Goal: Task Accomplishment & Management: Manage account settings

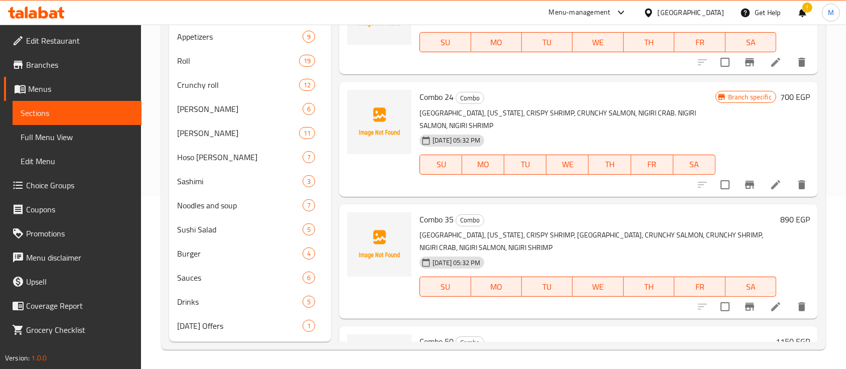
scroll to position [685, 0]
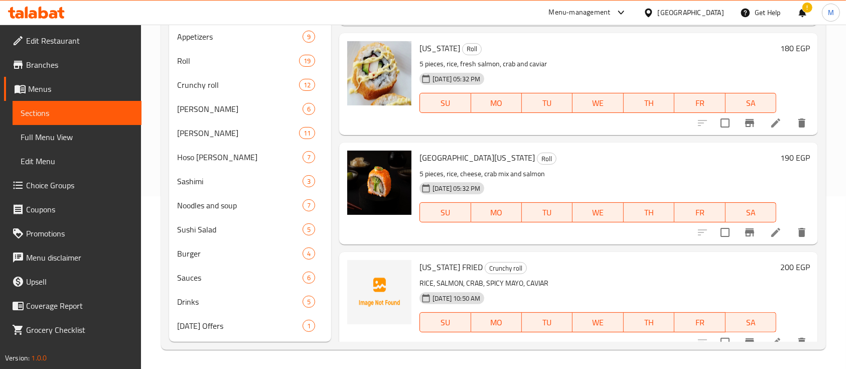
drag, startPoint x: 25, startPoint y: 5, endPoint x: 27, endPoint y: 10, distance: 5.6
click at [27, 10] on div at bounding box center [36, 13] width 73 height 20
click at [27, 10] on icon at bounding box center [26, 13] width 3 height 12
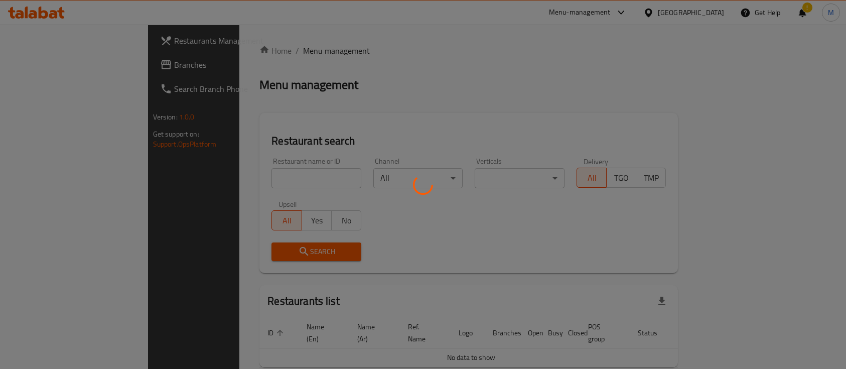
scroll to position [31, 0]
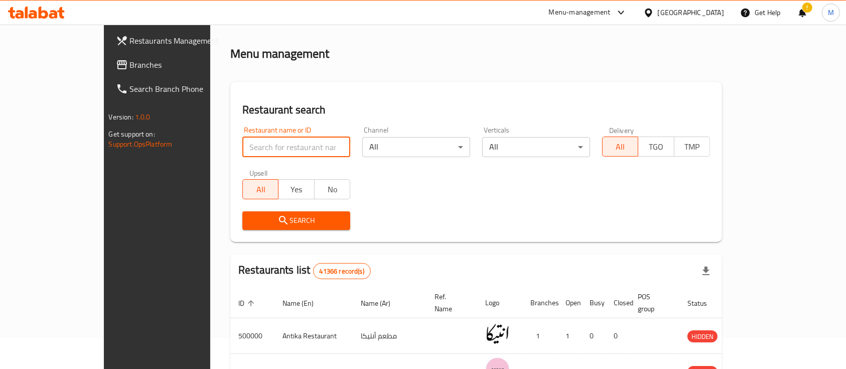
click at [270, 144] on input "search" at bounding box center [296, 147] width 108 height 20
type input "potasta"
click button "Search" at bounding box center [296, 220] width 108 height 19
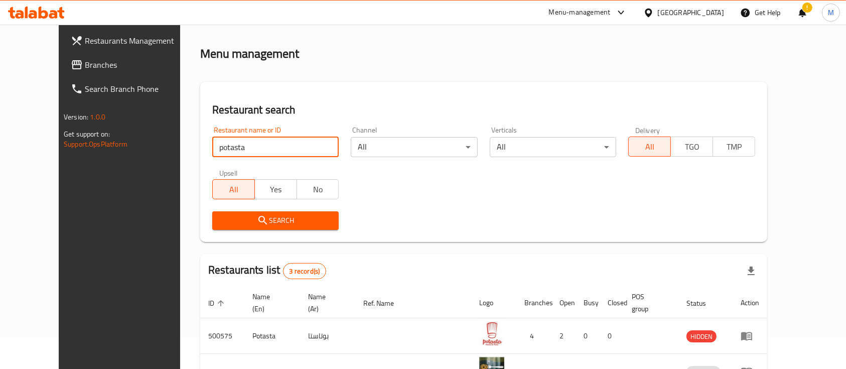
scroll to position [141, 0]
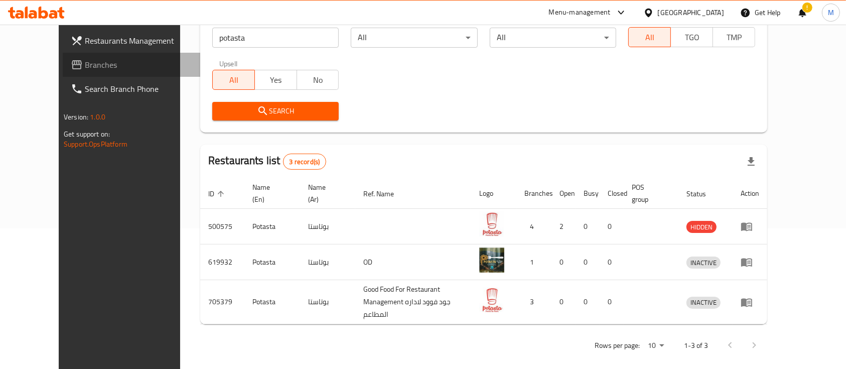
click at [71, 66] on icon at bounding box center [77, 65] width 12 height 12
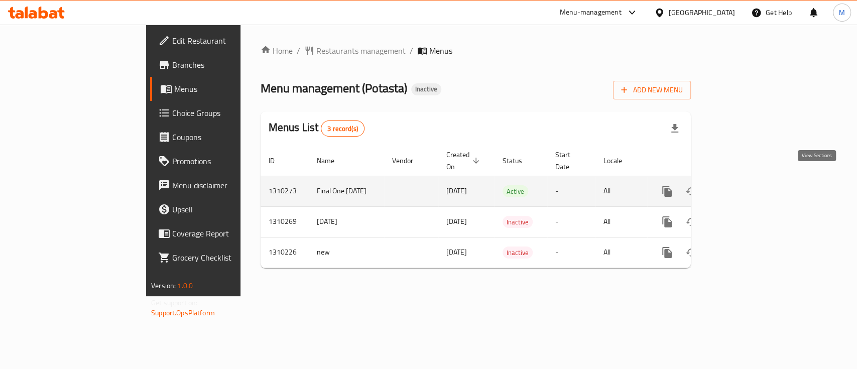
click at [744, 187] on icon "enhanced table" at bounding box center [739, 191] width 9 height 9
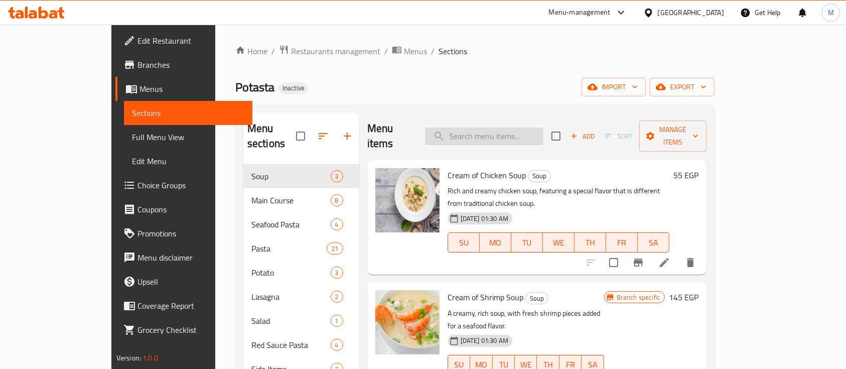
click at [504, 127] on input "search" at bounding box center [484, 136] width 118 height 18
paste input "التشاينيز باستا"
type input "التشاينيز باستا"
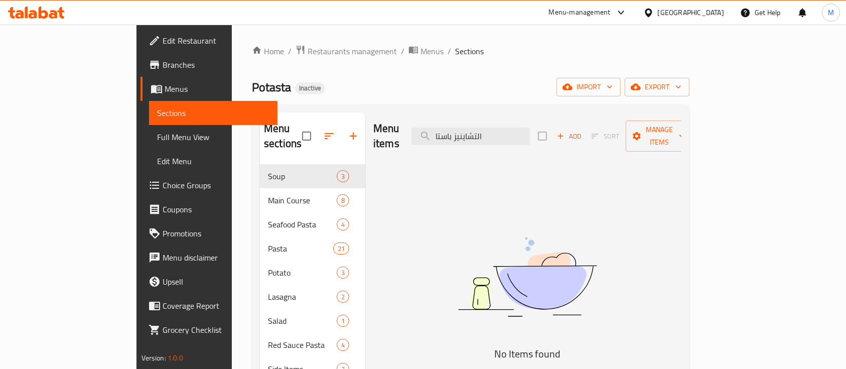
drag, startPoint x: 546, startPoint y: 125, endPoint x: 340, endPoint y: 95, distance: 208.4
click at [340, 95] on div "Home / Restaurants management / Menus / Sections Potasta Inactive import export…" at bounding box center [471, 267] width 438 height 445
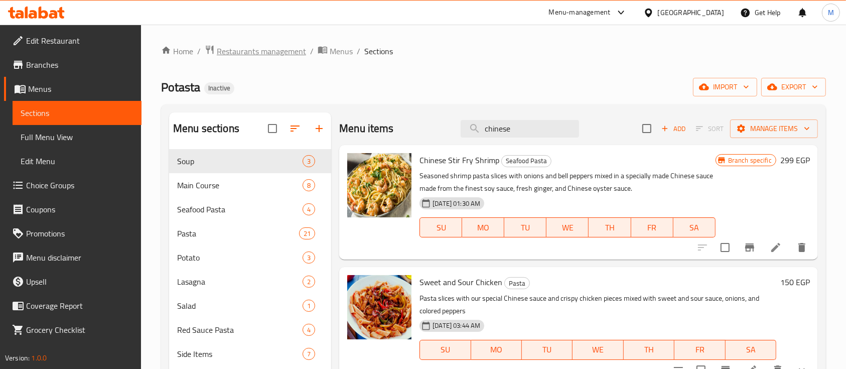
type input "chinese"
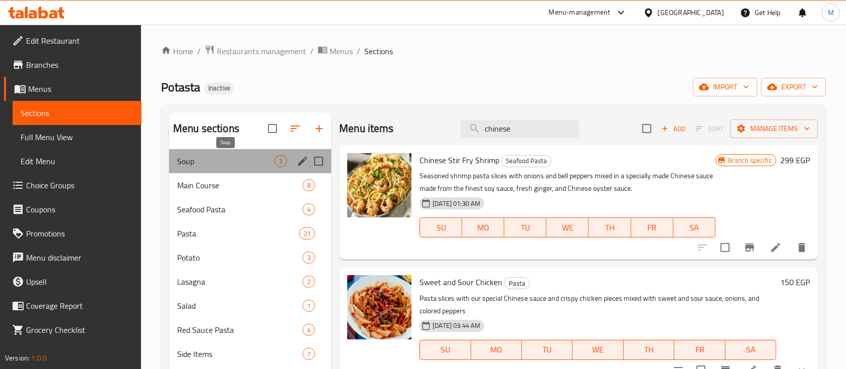
click at [207, 162] on span "Soup" at bounding box center [225, 161] width 97 height 12
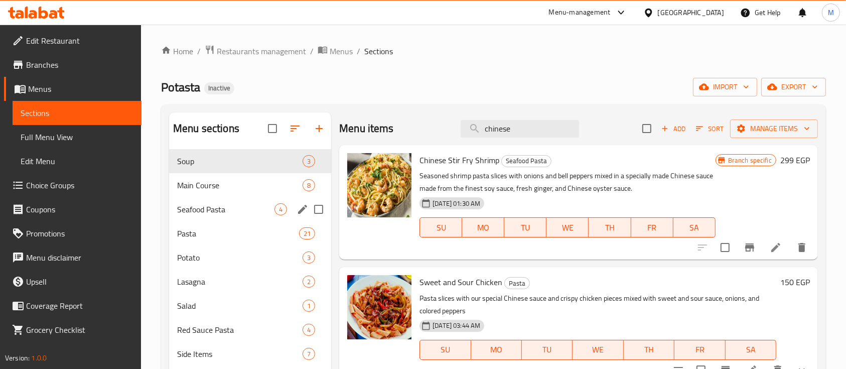
click at [318, 197] on div "Seafood Pasta 4" at bounding box center [250, 209] width 162 height 24
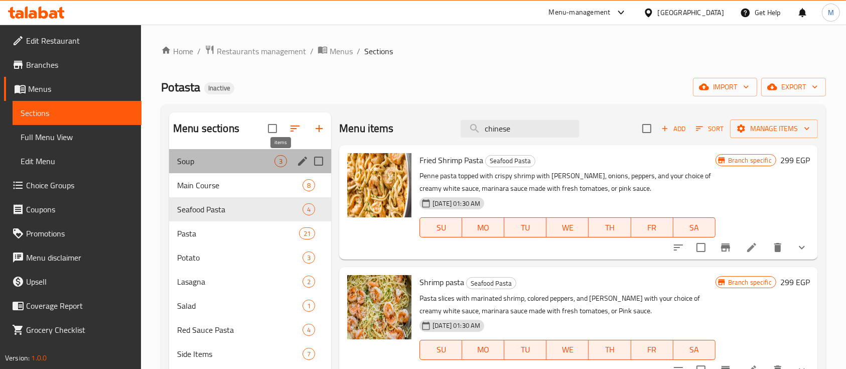
click at [277, 166] on div "3" at bounding box center [280, 161] width 13 height 12
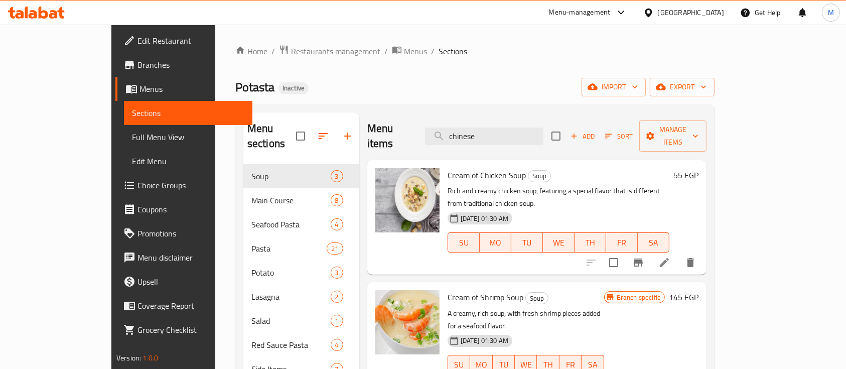
scroll to position [141, 0]
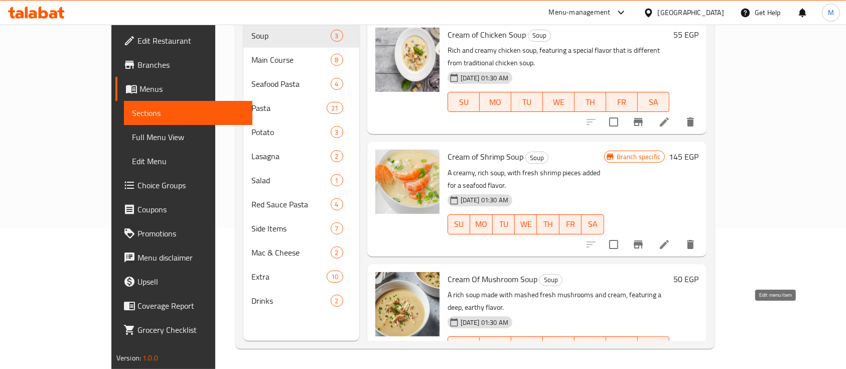
click at [670, 360] on icon at bounding box center [664, 366] width 12 height 12
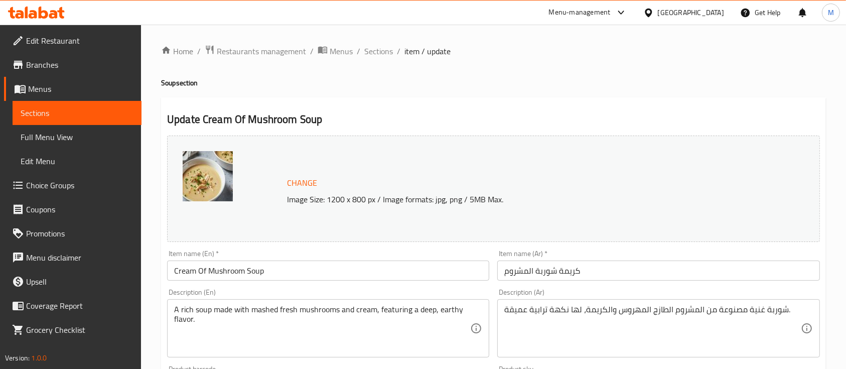
scroll to position [11, 0]
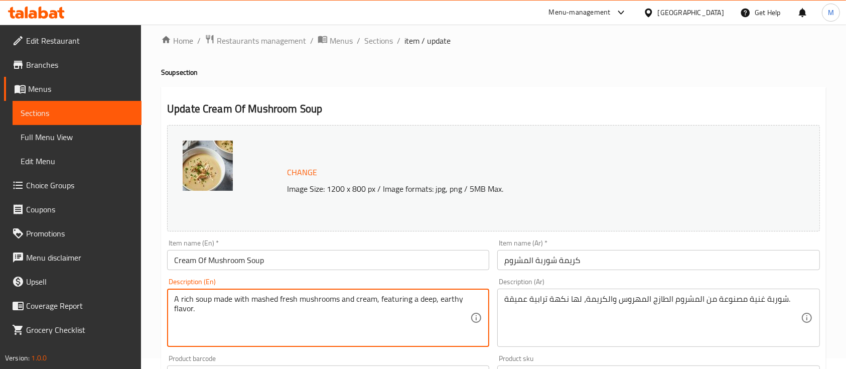
click at [260, 299] on textarea "A rich soup made with mashed fresh mushrooms and cream, featuring a deep, earth…" at bounding box center [322, 318] width 296 height 48
type textarea "A rich soup made with fresh mushrooms and cream, featuring a deep, earthy flavo…"
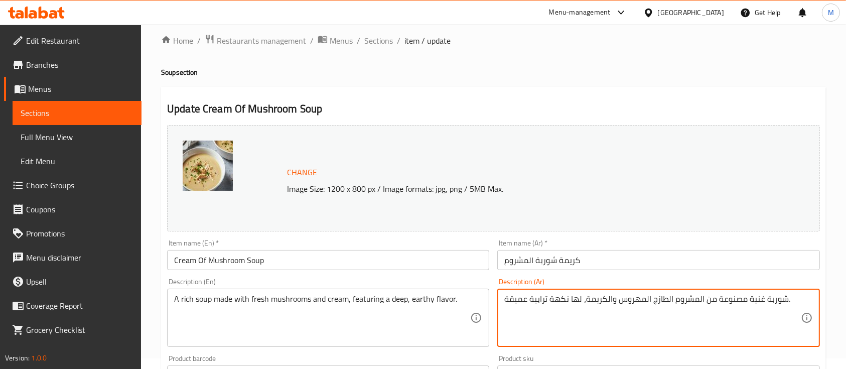
click at [628, 303] on textarea "شوربة غنية مصنوعة من المشروم الطازج المهروس والكريمة، لها نكهة ترابية عميقة." at bounding box center [652, 318] width 296 height 48
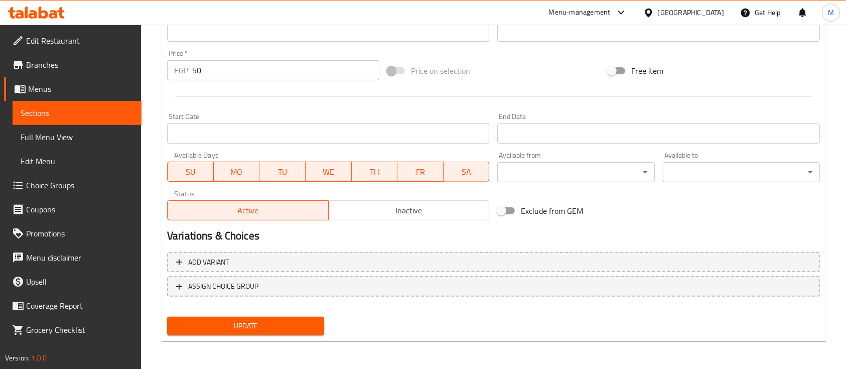
type textarea "شوربة غنية مصنوعة من المشروم الطازج والكريمة، لها نكهة ترابية عميقة."
click at [232, 326] on span "Update" at bounding box center [245, 326] width 141 height 13
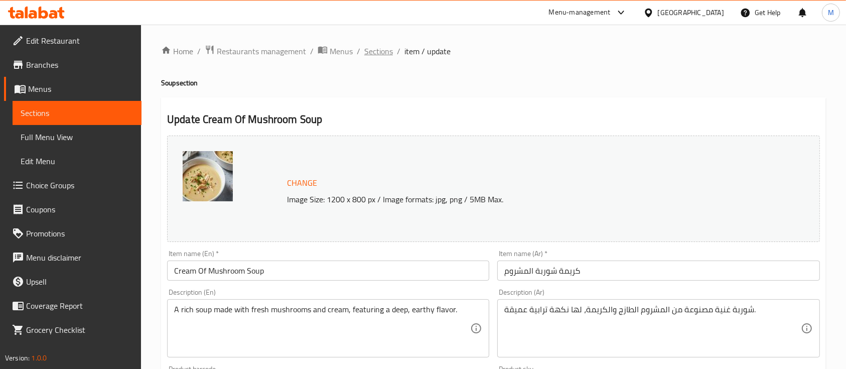
click at [380, 49] on span "Sections" at bounding box center [378, 51] width 29 height 12
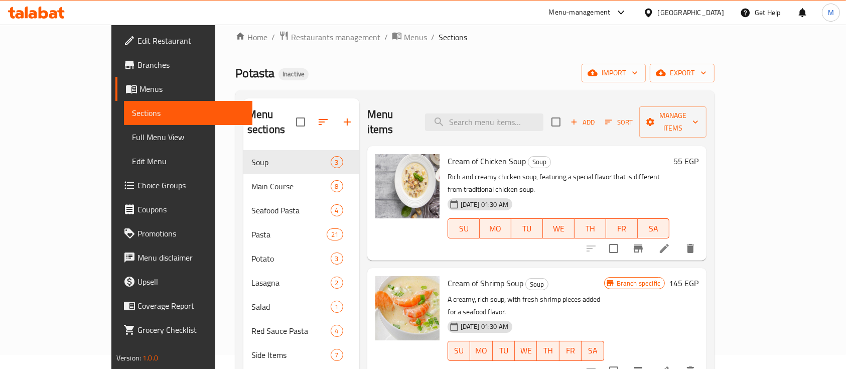
scroll to position [15, 0]
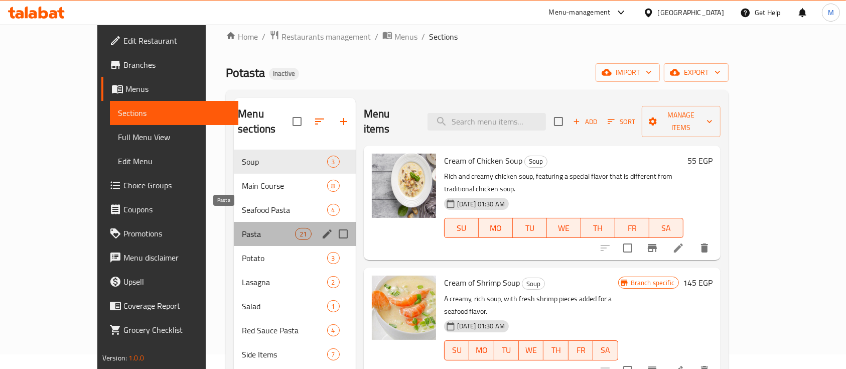
click at [242, 228] on span "Pasta" at bounding box center [268, 234] width 53 height 12
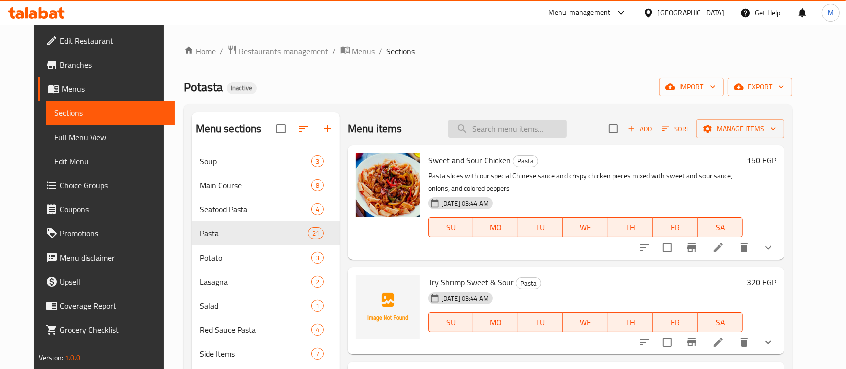
click at [515, 123] on input "search" at bounding box center [507, 129] width 118 height 18
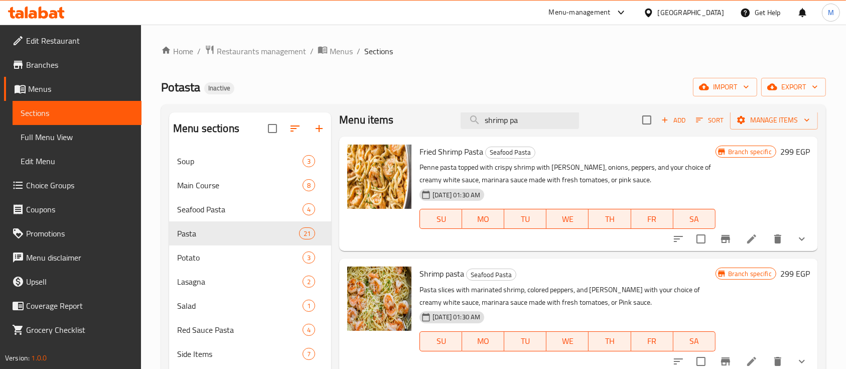
scroll to position [23, 0]
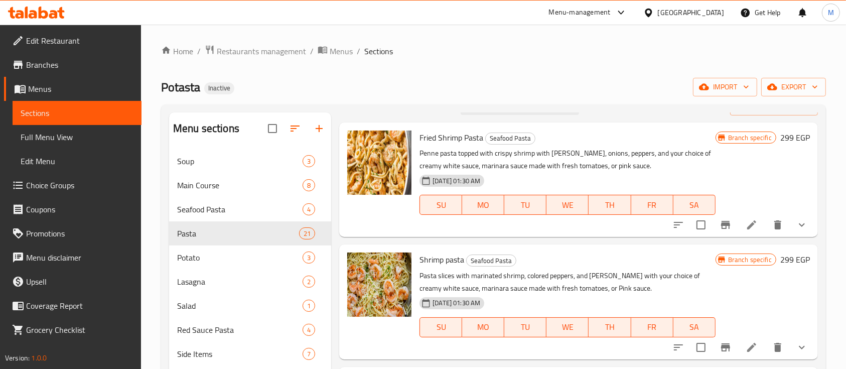
type input "shrimp pa"
click at [738, 224] on li at bounding box center [752, 225] width 28 height 18
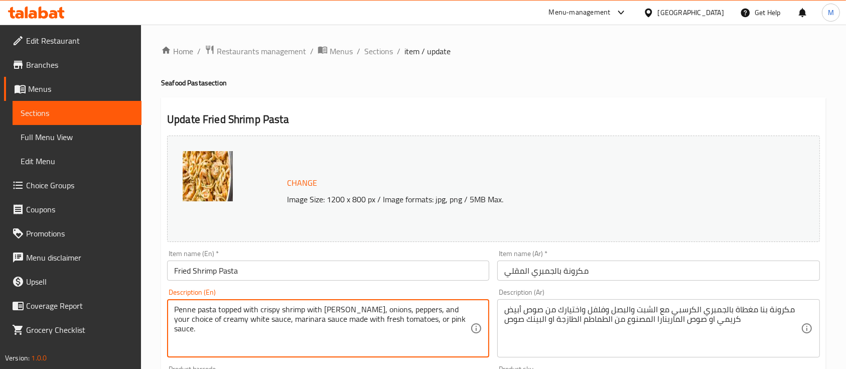
drag, startPoint x: 214, startPoint y: 310, endPoint x: 135, endPoint y: 306, distance: 78.9
paste textarea "Fettuccine pasta"
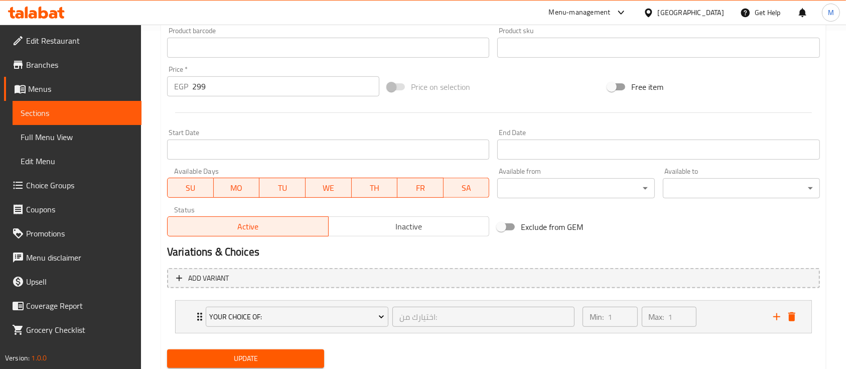
scroll to position [371, 0]
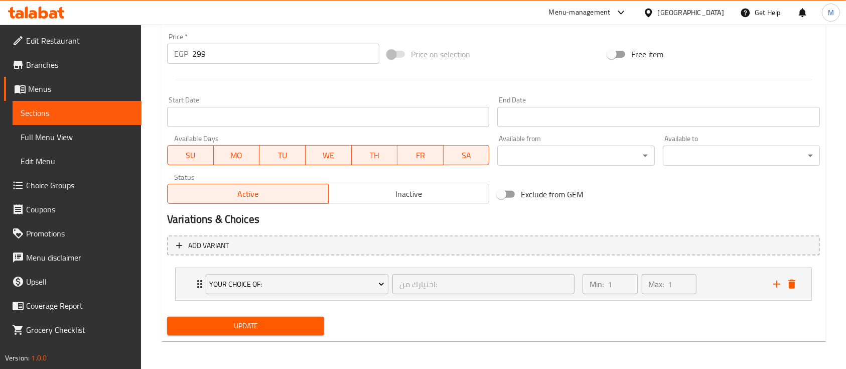
type textarea "Fettuccine pasta topped with crispy shrimp with dill, onions, peppers, and your…"
click at [297, 326] on span "Update" at bounding box center [245, 326] width 141 height 13
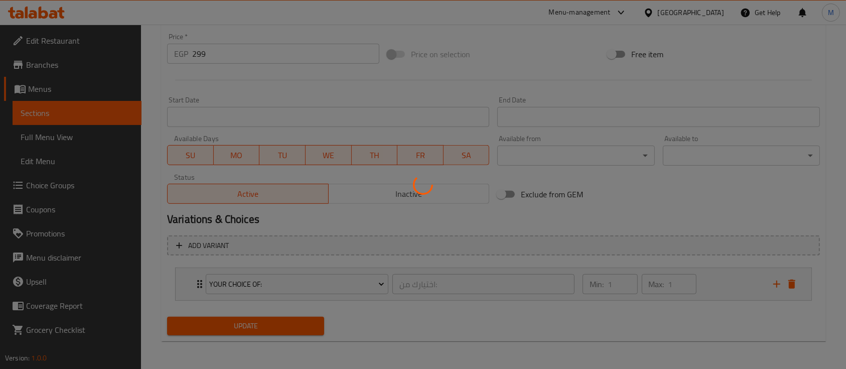
scroll to position [0, 0]
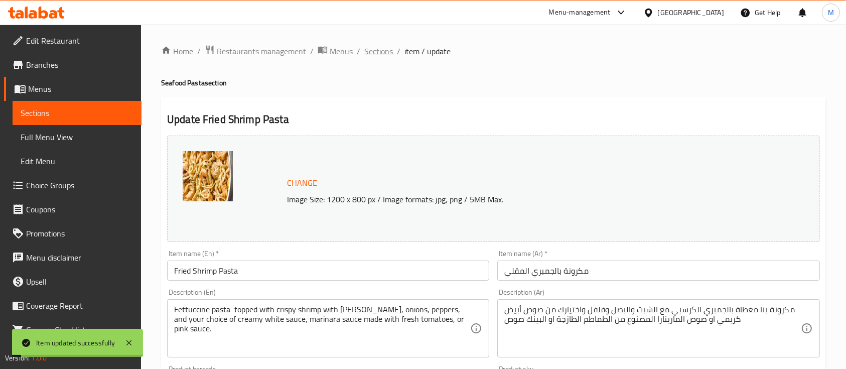
click at [364, 51] on span "Sections" at bounding box center [378, 51] width 29 height 12
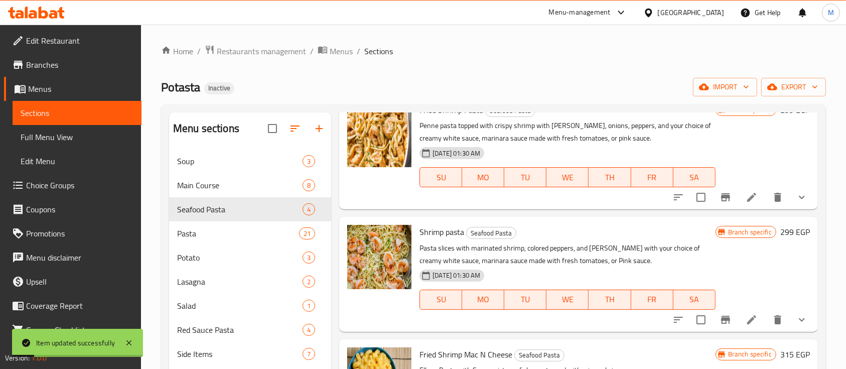
scroll to position [51, 0]
click at [746, 313] on icon at bounding box center [752, 319] width 12 height 12
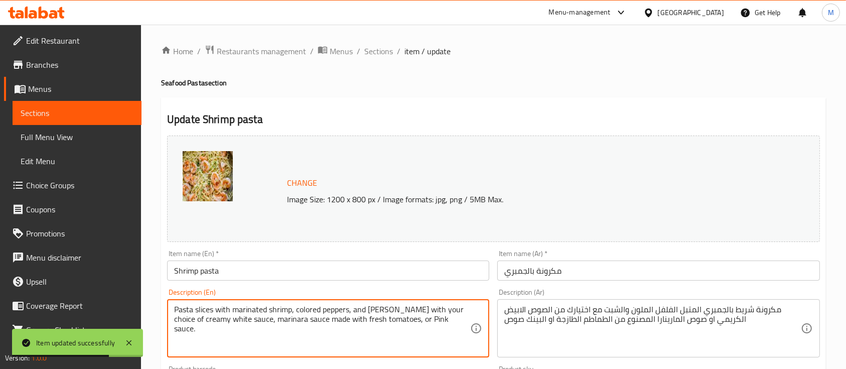
drag, startPoint x: 213, startPoint y: 308, endPoint x: 73, endPoint y: 308, distance: 140.5
paste textarea "Fettuccine pasta"
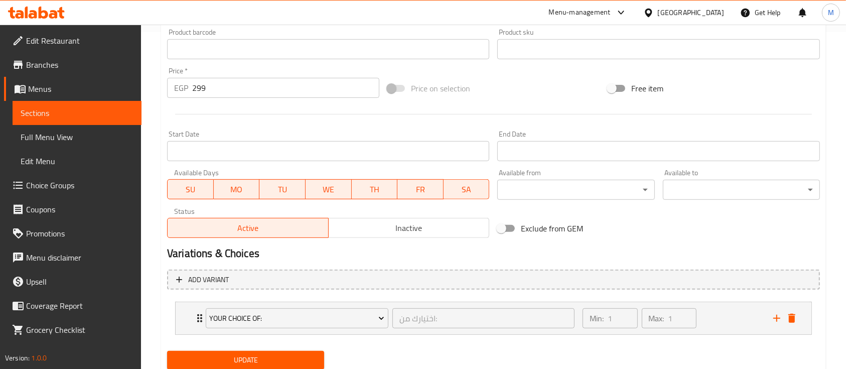
scroll to position [371, 0]
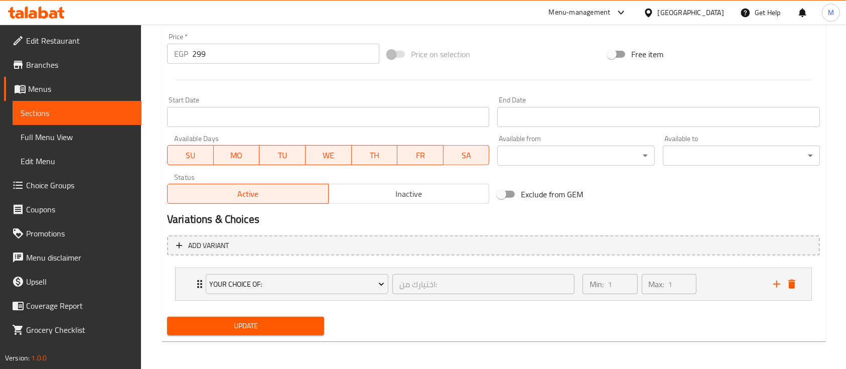
type textarea "Fettuccine pasta with marinated shrimp, colored peppers, and dill with your cho…"
click at [251, 335] on button "Update" at bounding box center [245, 326] width 157 height 19
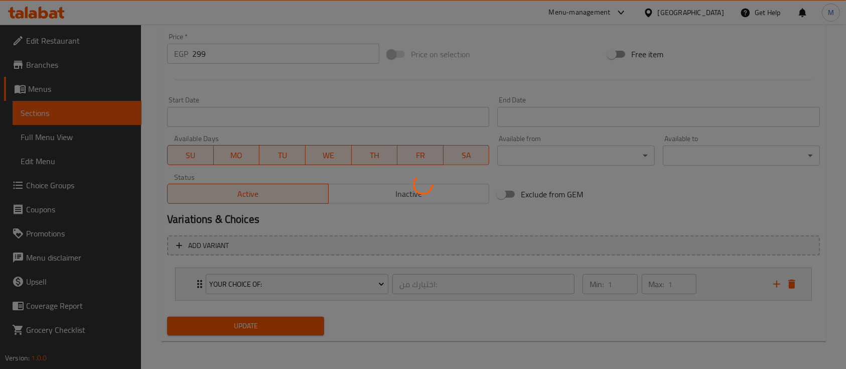
scroll to position [0, 0]
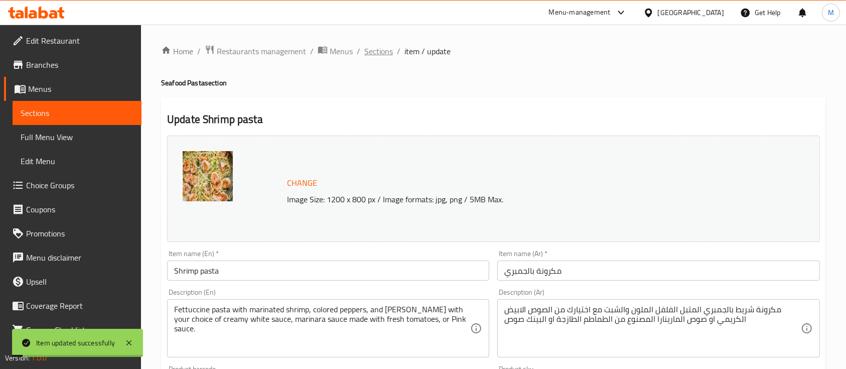
click at [369, 53] on span "Sections" at bounding box center [378, 51] width 29 height 12
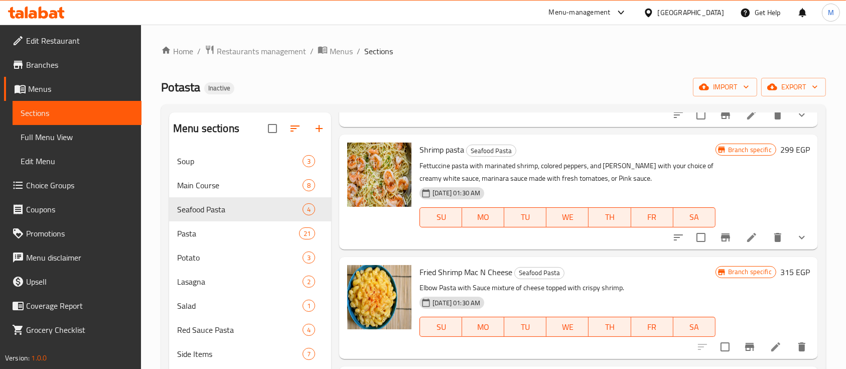
scroll to position [141, 0]
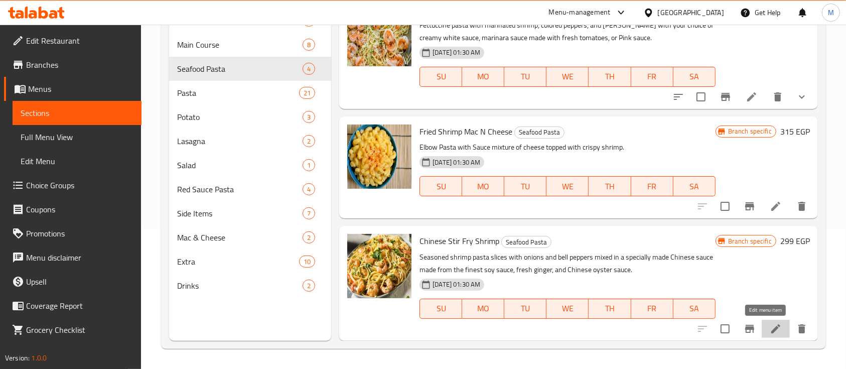
click at [770, 328] on icon at bounding box center [776, 329] width 12 height 12
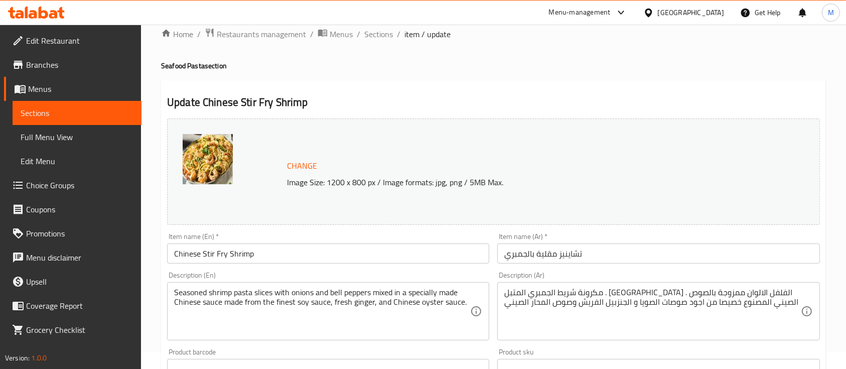
scroll to position [27, 0]
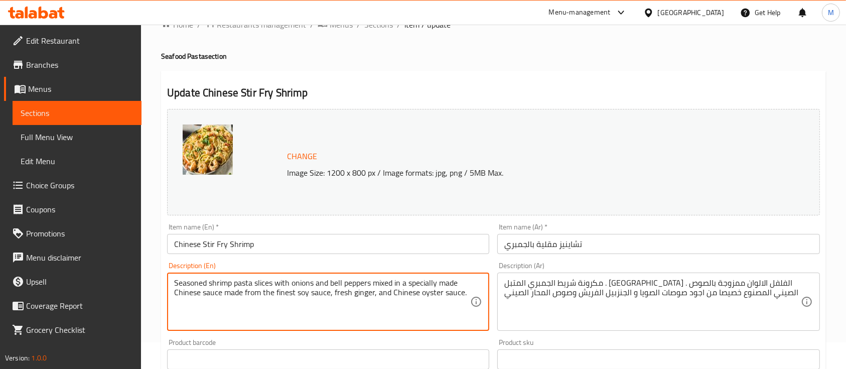
drag, startPoint x: 462, startPoint y: 292, endPoint x: 33, endPoint y: 275, distance: 428.9
paste textarea "Fettuccine pasta, marinated shrimp, onions, colored peppers mixed with Chinese …"
drag, startPoint x: 324, startPoint y: 302, endPoint x: 50, endPoint y: 261, distance: 277.5
click at [50, 261] on div "Edit Restaurant Branches Menus Sections Full Menu View Edit Menu Choice Groups …" at bounding box center [423, 347] width 846 height 699
type textarea "Fettuccine pasta, marinated shrimp, onions, colored peppers mixed with Chinese …"
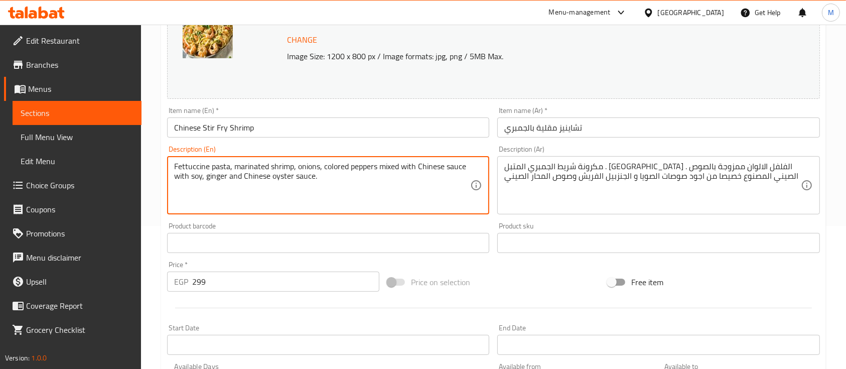
scroll to position [188, 0]
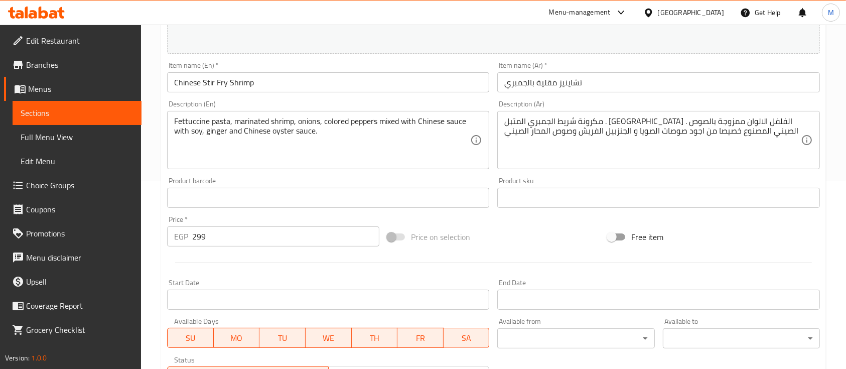
click at [502, 118] on div "مكرونة شريط الجمبري المتبل . البصل . الفلفل الالوان ممزوجة بالصوص الصيني المصنو…" at bounding box center [658, 140] width 322 height 58
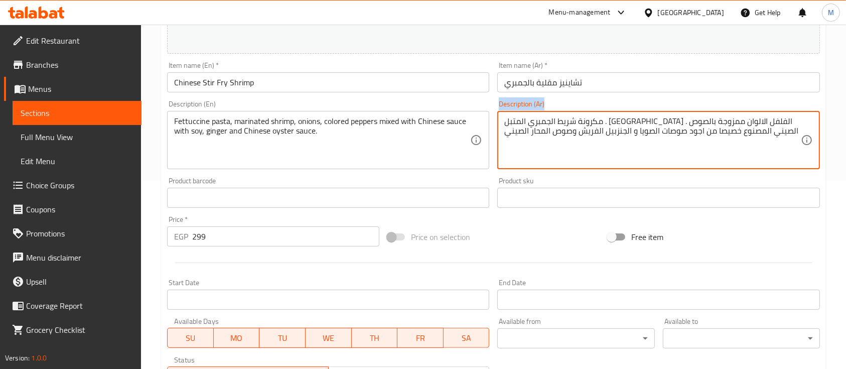
click at [502, 118] on div "مكرونة شريط الجمبري المتبل . البصل . الفلفل الالوان ممزوجة بالصوص الصيني المصنو…" at bounding box center [658, 140] width 322 height 58
click at [511, 124] on textarea "مكرونة شريط الجمبري المتبل . البصل . الفلفل الالوان ممزوجة بالصوص الصيني المصنو…" at bounding box center [652, 140] width 296 height 48
paste textarea "عكرونة فيتوتشيني، روبيان متبل، بصل، فلفل ملون مخلوط مع صلصة صينية مع الصويا وال…"
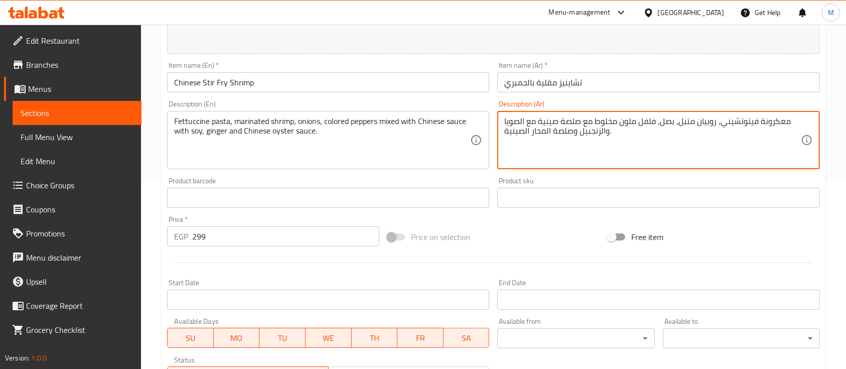
type textarea "معكرونة فيتوتشيني، روبيان متبل، بصل، فلفل ملون مخلوط مع صلصة صينية مع الصويا وا…"
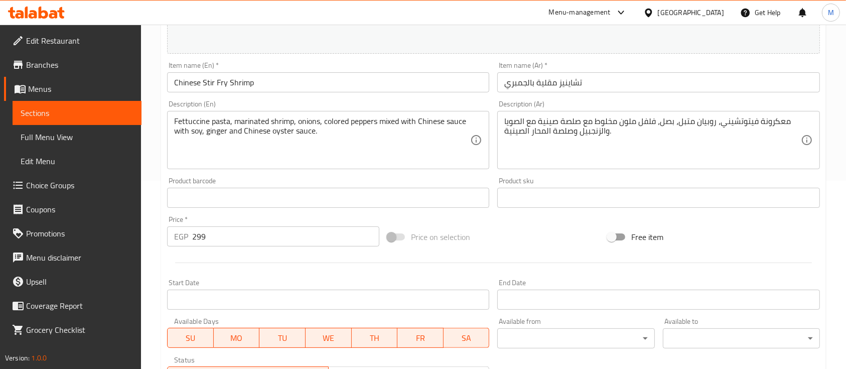
click at [511, 243] on div "Price on selection" at bounding box center [493, 236] width 220 height 27
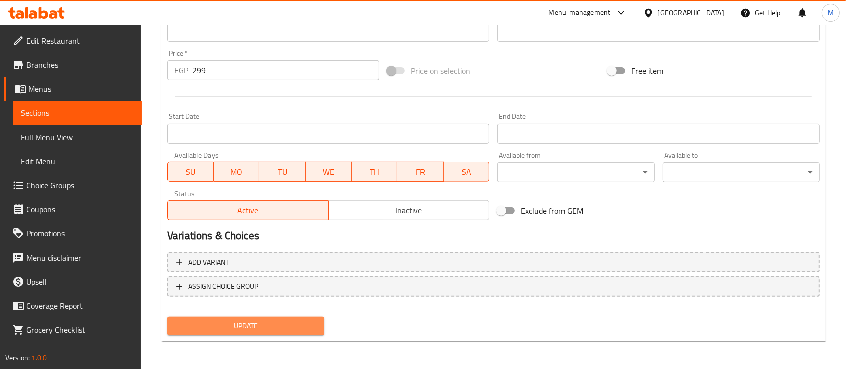
click at [293, 322] on span "Update" at bounding box center [245, 326] width 141 height 13
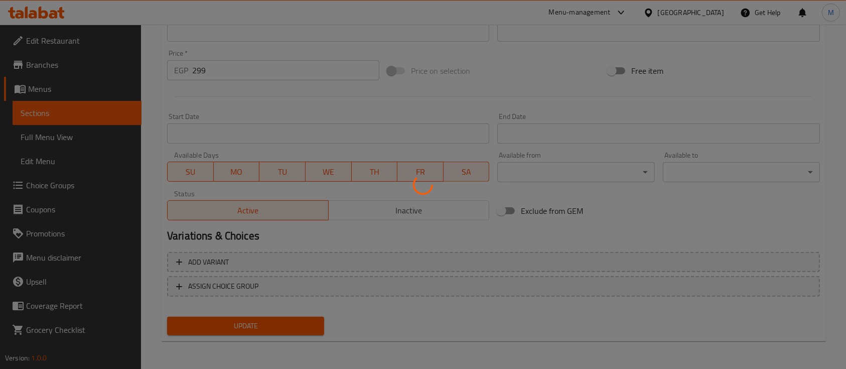
scroll to position [0, 0]
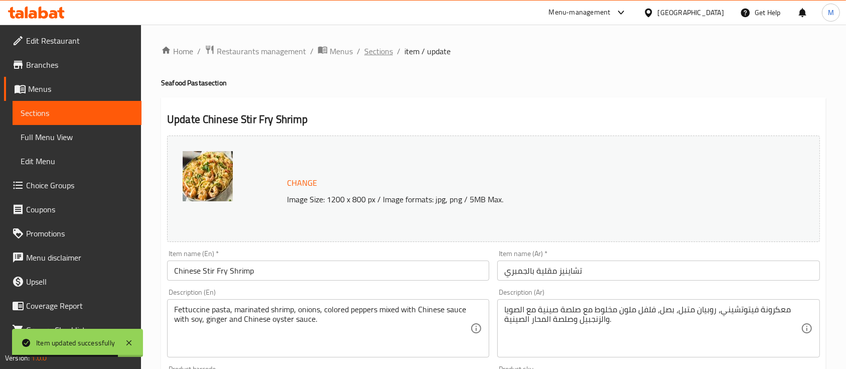
click at [379, 52] on span "Sections" at bounding box center [378, 51] width 29 height 12
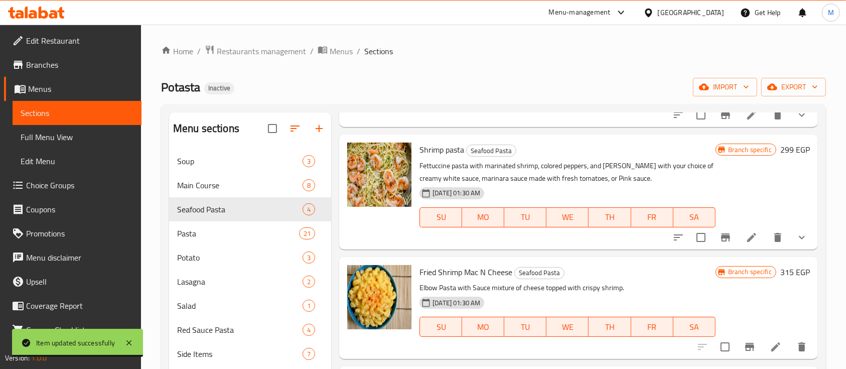
scroll to position [141, 0]
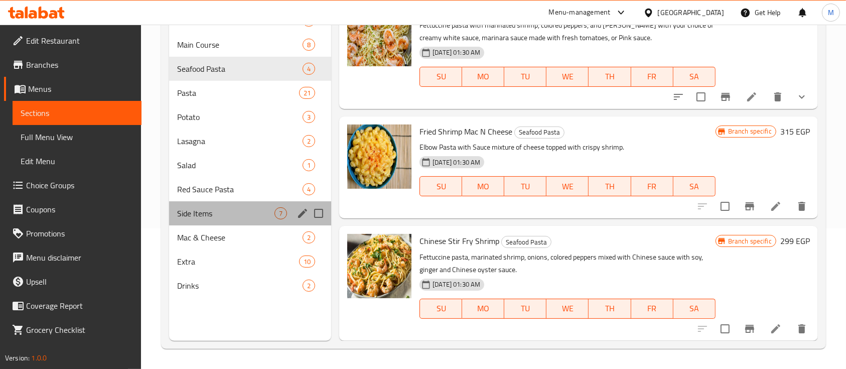
click at [197, 205] on div "Side Items 7" at bounding box center [250, 213] width 162 height 24
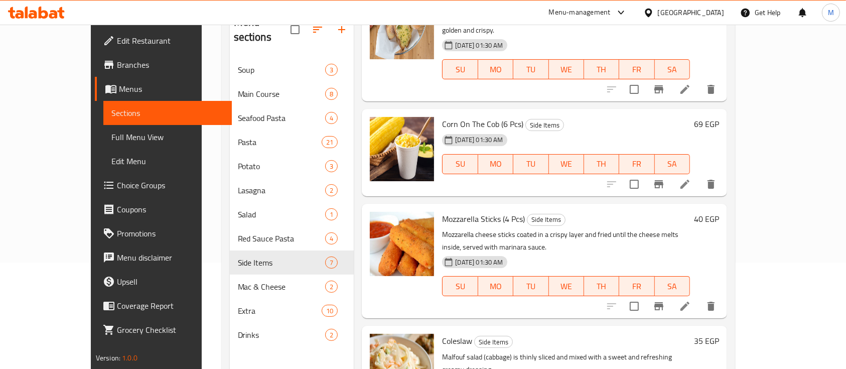
scroll to position [108, 0]
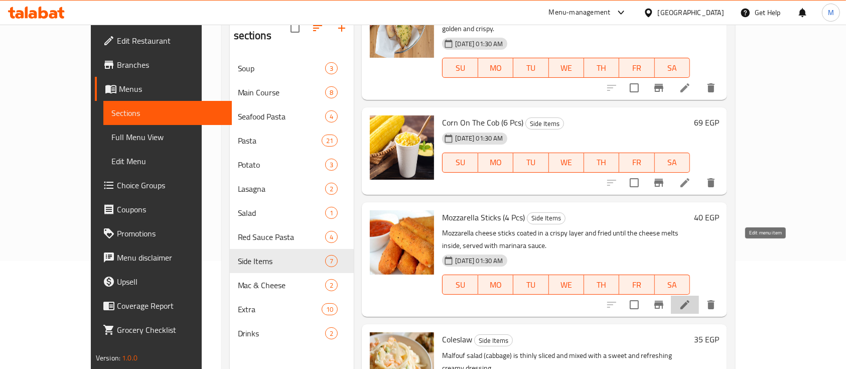
click at [691, 299] on icon at bounding box center [685, 305] width 12 height 12
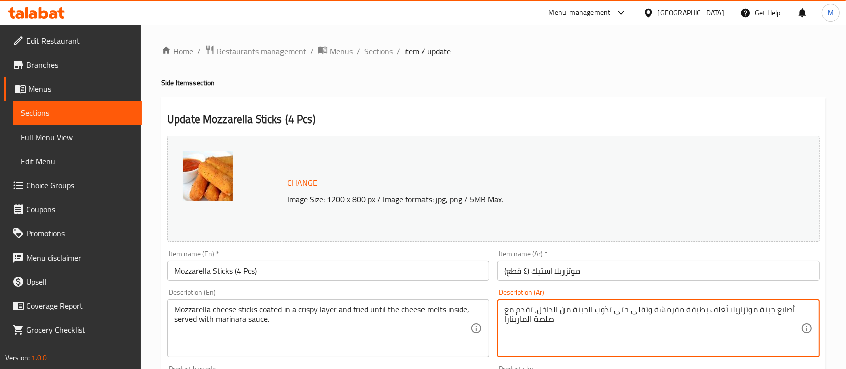
paste textarea "تقدم مع صوص السويت شيلي"
drag, startPoint x: 558, startPoint y: 317, endPoint x: 534, endPoint y: 312, distance: 24.6
click at [534, 312] on textarea "أصابع جبنة موتزاريلا تُغلف بطبقة مقرمشة وتقلى حتى تذوب الجبنة من الداخل، تقدم م…" at bounding box center [652, 329] width 296 height 48
click at [613, 335] on textarea "أصابع جبنة موتزاريلا تُغلف بطبقة مقرمشة وتقلى حتى تذوب الجبنة من الداخل، تقدم م…" at bounding box center [652, 329] width 296 height 48
type textarea "أصابع جبنة موتزاريلا تُغلف بطبقة مقرمشة وتقلى حتى تذوب الجبنة من الداخل، تقدم م…"
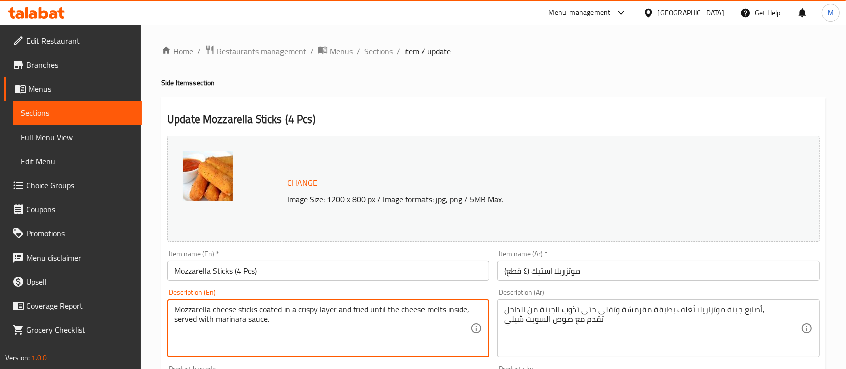
drag, startPoint x: 282, startPoint y: 322, endPoint x: 216, endPoint y: 320, distance: 65.8
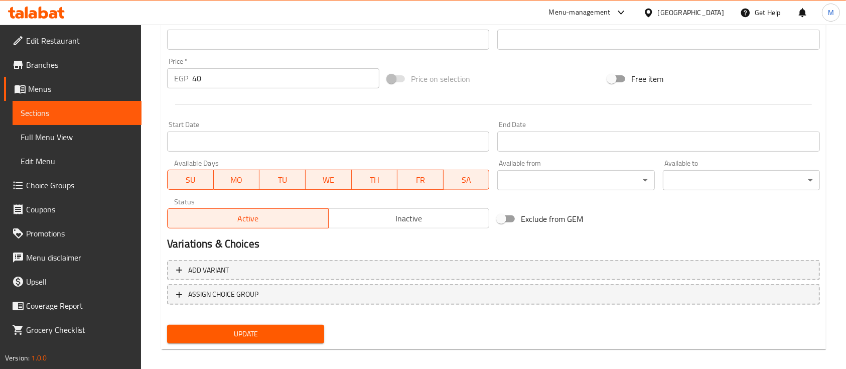
scroll to position [354, 0]
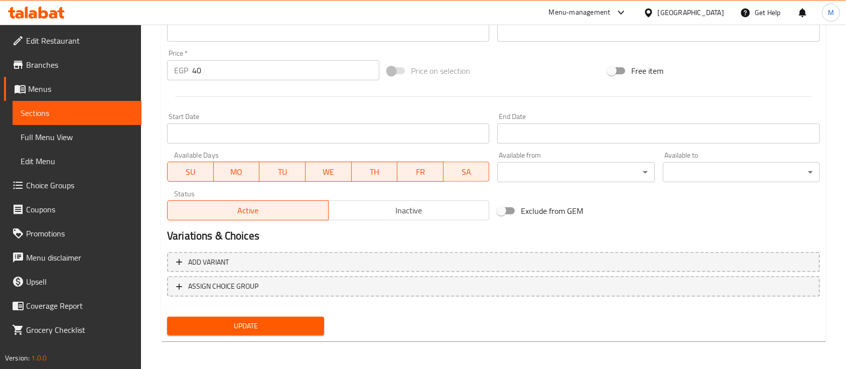
type textarea "Mozzarella cheese sticks coated in a crispy layer and fried until the cheese me…"
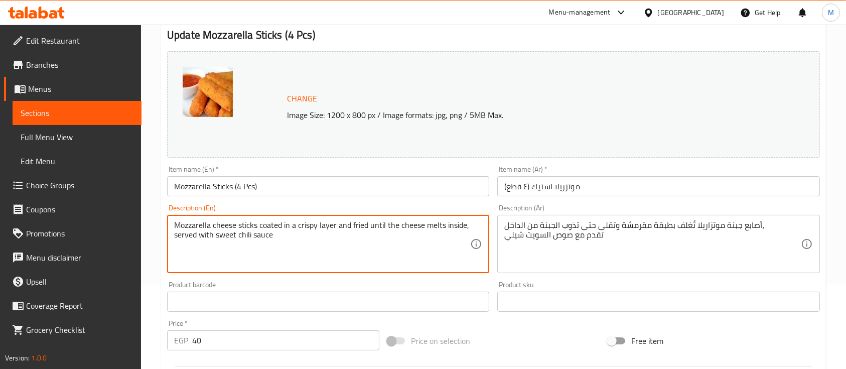
scroll to position [0, 0]
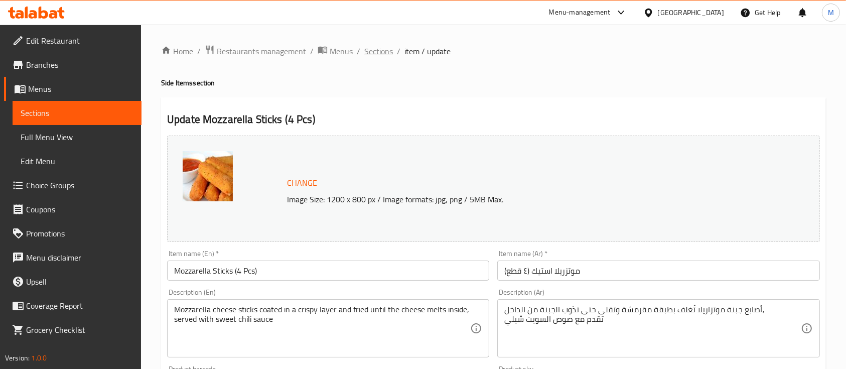
click at [365, 56] on span "Sections" at bounding box center [378, 51] width 29 height 12
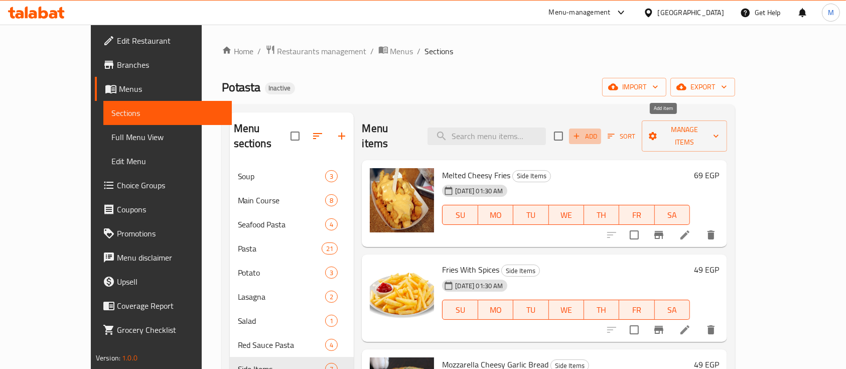
click at [599, 130] on span "Add" at bounding box center [585, 136] width 27 height 12
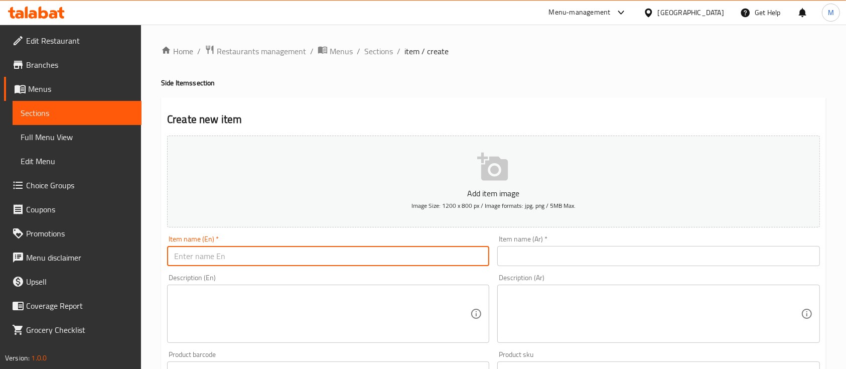
click at [309, 256] on input "text" at bounding box center [328, 256] width 322 height 20
paste input "Chicken Strips"
type input "Chicken Strips"
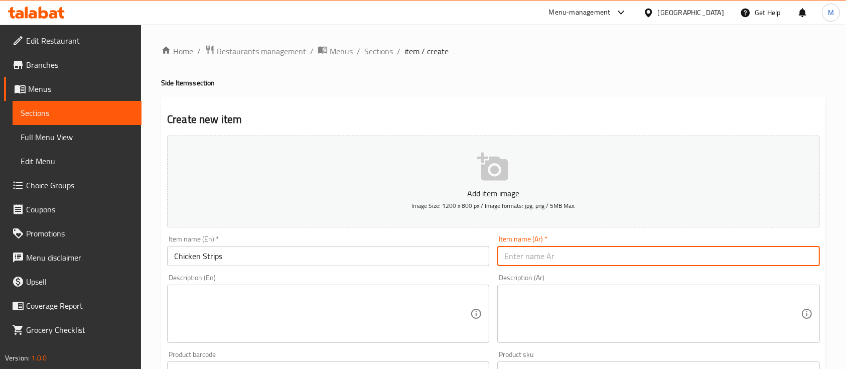
click at [556, 262] on input "text" at bounding box center [658, 256] width 322 height 20
type input "تشيكن ستريبس"
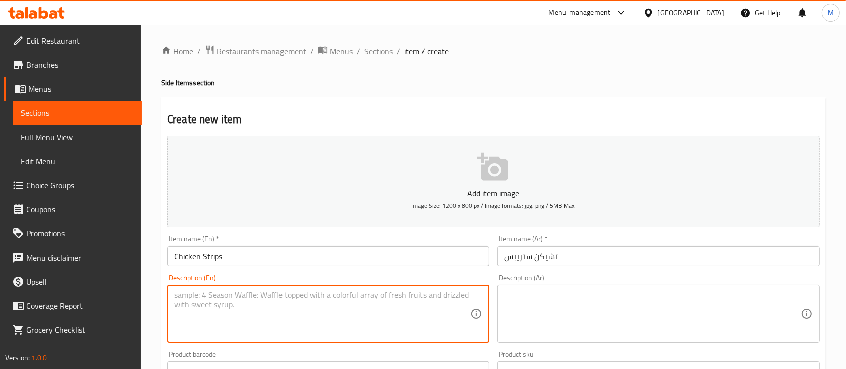
click at [247, 320] on textarea at bounding box center [322, 314] width 296 height 48
paste textarea "* * اضافة Chicken Strips في Side Items بوصف Four pieces of crispy chicken strip…"
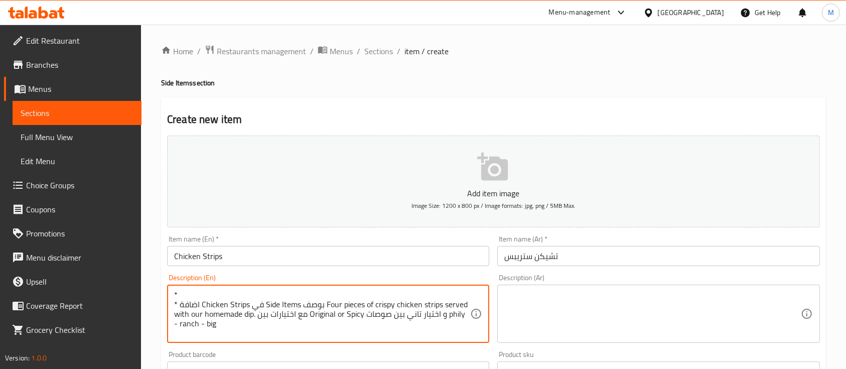
drag, startPoint x: 177, startPoint y: 303, endPoint x: 160, endPoint y: 266, distance: 40.2
click at [160, 266] on div "Home / Restaurants management / Menus / Sections / item / create Side Items sec…" at bounding box center [493, 367] width 705 height 684
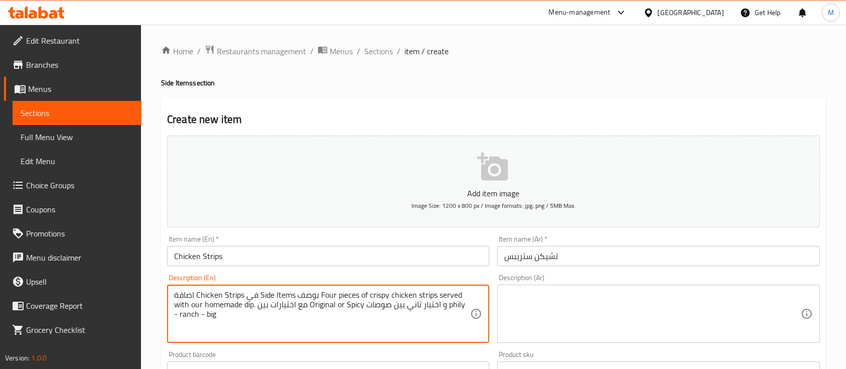
click at [260, 295] on textarea "اضافة Chicken Strips في Side Items بوصف Four pieces of crispy chicken strips se…" at bounding box center [322, 314] width 296 height 48
drag, startPoint x: 321, startPoint y: 295, endPoint x: 80, endPoint y: 288, distance: 240.5
click at [80, 288] on div "Edit Restaurant Branches Menus Sections Full Menu View Edit Menu Choice Groups …" at bounding box center [423, 367] width 846 height 684
drag, startPoint x: 381, startPoint y: 308, endPoint x: 122, endPoint y: 315, distance: 258.5
click at [122, 315] on div "Edit Restaurant Branches Menus Sections Full Menu View Edit Menu Choice Groups …" at bounding box center [423, 367] width 846 height 684
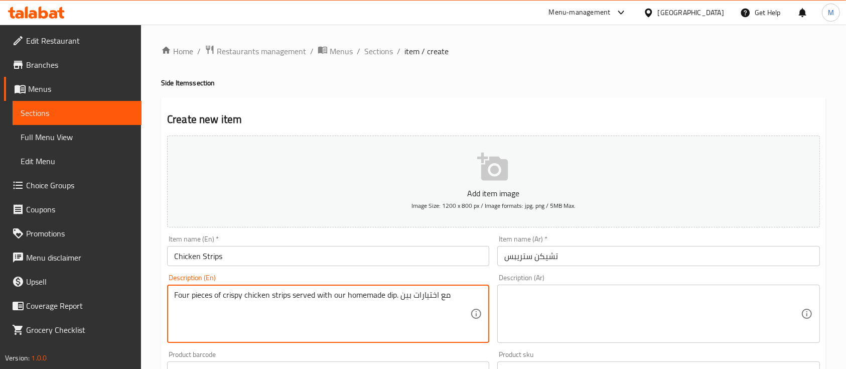
drag, startPoint x: 462, startPoint y: 292, endPoint x: 400, endPoint y: 299, distance: 62.2
click at [400, 299] on textarea "Four pieces of crispy chicken strips served with our homemade dip. مع اختيارات …" at bounding box center [322, 314] width 296 height 48
type textarea "Four pieces of crispy chicken strips served with our homemade dip."
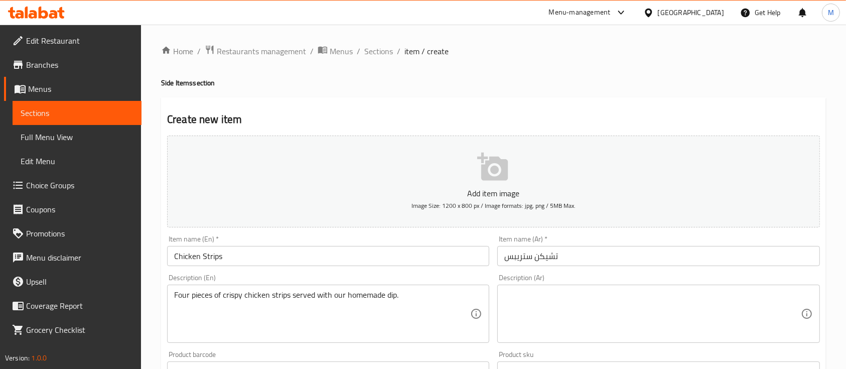
click at [417, 285] on div "Four pieces of crispy chicken strips served with our homemade dip. Description …" at bounding box center [328, 314] width 322 height 58
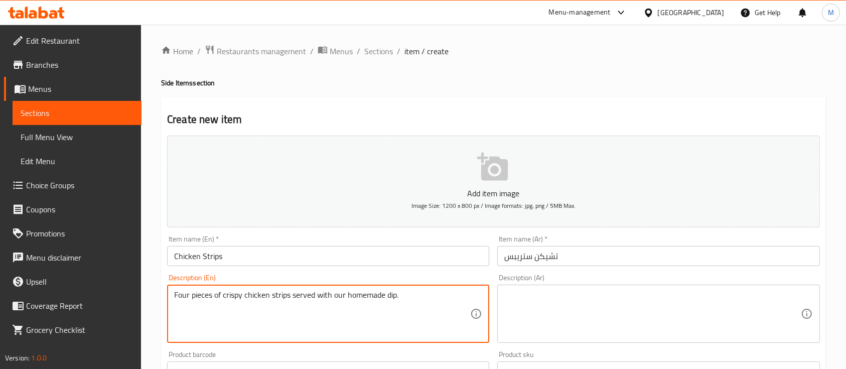
drag, startPoint x: 415, startPoint y: 297, endPoint x: 0, endPoint y: 271, distance: 415.8
click at [0, 271] on div "Edit Restaurant Branches Menus Sections Full Menu View Edit Menu Choice Groups …" at bounding box center [423, 367] width 846 height 684
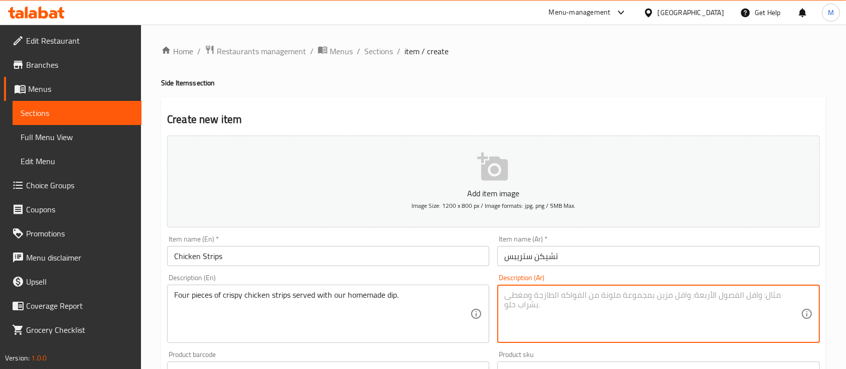
click at [544, 318] on textarea at bounding box center [652, 314] width 296 height 48
paste textarea "أربع قطع من شرائح الدجاج المقرمشة تقدم مع الصلصة محلية الصنع."
drag, startPoint x: 522, startPoint y: 295, endPoint x: 438, endPoint y: 288, distance: 85.1
click at [438, 288] on div "Add item image Image Size: 1200 x 800 px / Image formats: jpg, png / 5MB Max. I…" at bounding box center [493, 347] width 661 height 433
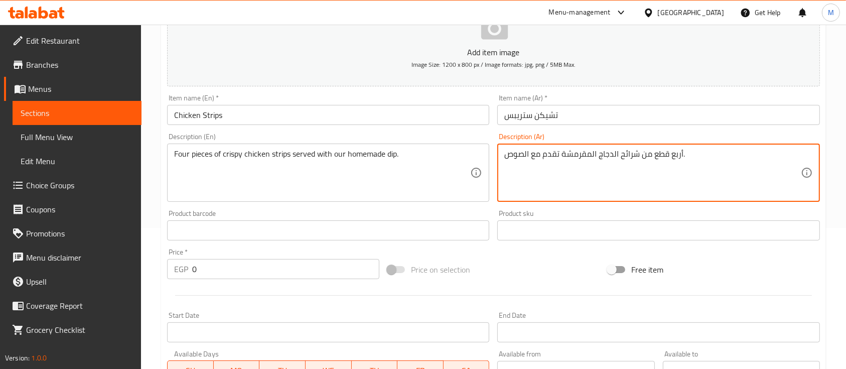
scroll to position [162, 0]
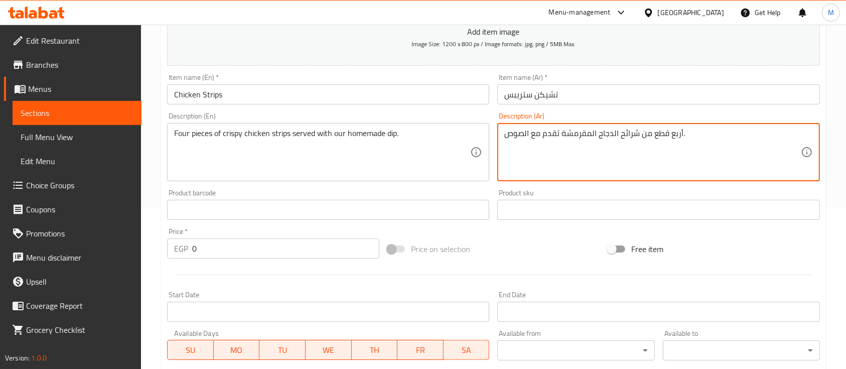
type textarea "أربع قطع من شرائح الدجاج المقرمشة تقدم مع الصوص."
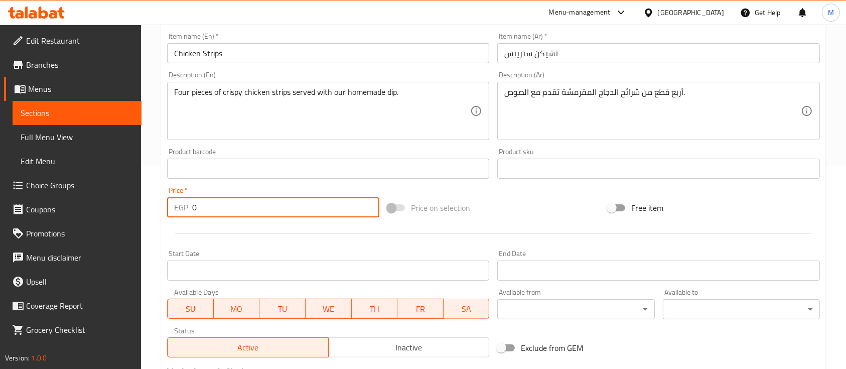
drag, startPoint x: 205, startPoint y: 204, endPoint x: 32, endPoint y: 207, distance: 173.1
click at [32, 207] on div "Edit Restaurant Branches Menus Sections Full Menu View Edit Menu Choice Groups …" at bounding box center [423, 164] width 846 height 684
type input "99"
click at [264, 245] on div at bounding box center [493, 233] width 661 height 25
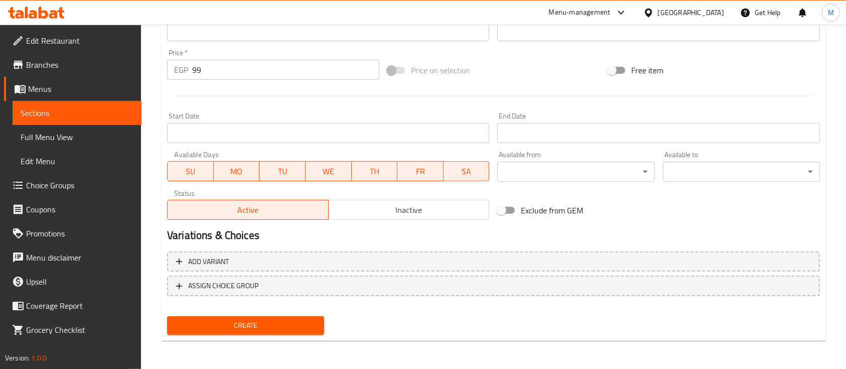
click at [654, 247] on div "Add variant ASSIGN CHOICE GROUP" at bounding box center [493, 279] width 661 height 65
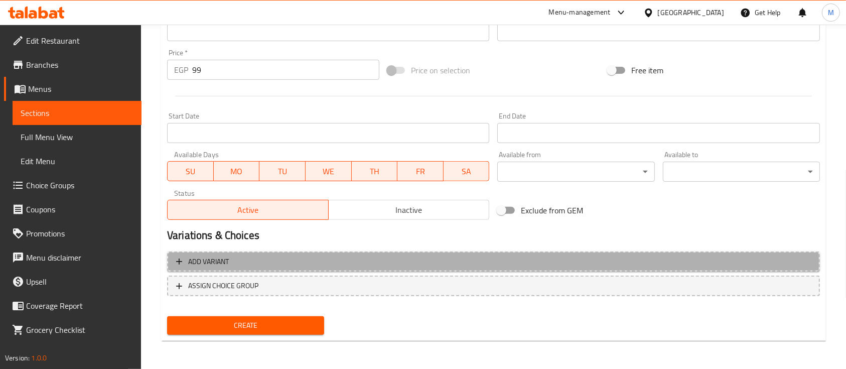
click at [665, 260] on span "Add variant" at bounding box center [493, 261] width 635 height 13
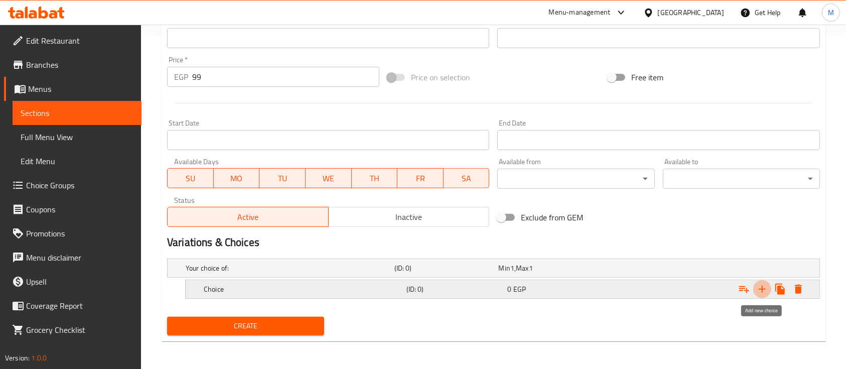
click at [764, 287] on icon "Expand" at bounding box center [762, 289] width 12 height 12
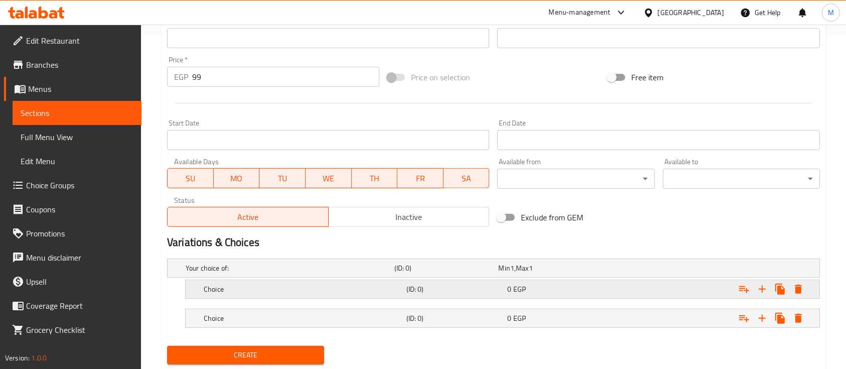
click at [231, 299] on div "Choice (ID: 0) 0 EGP" at bounding box center [506, 289] width 608 height 22
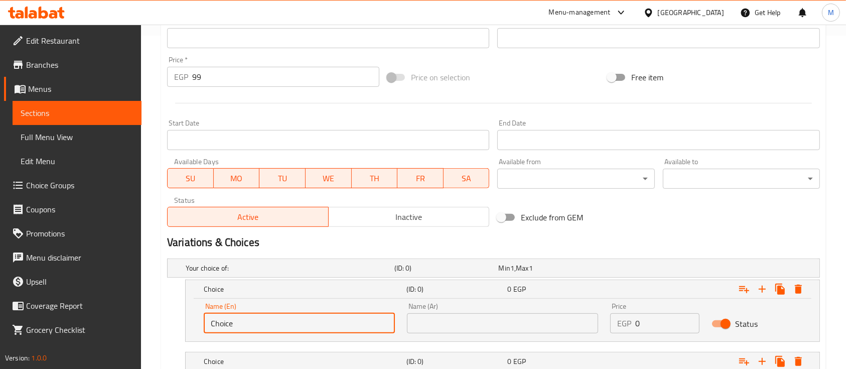
drag, startPoint x: 266, startPoint y: 319, endPoint x: 0, endPoint y: 216, distance: 285.2
click at [0, 216] on div "Edit Restaurant Branches Menus Sections Full Menu View Edit Menu Choice Groups …" at bounding box center [423, 66] width 846 height 750
type input "Original"
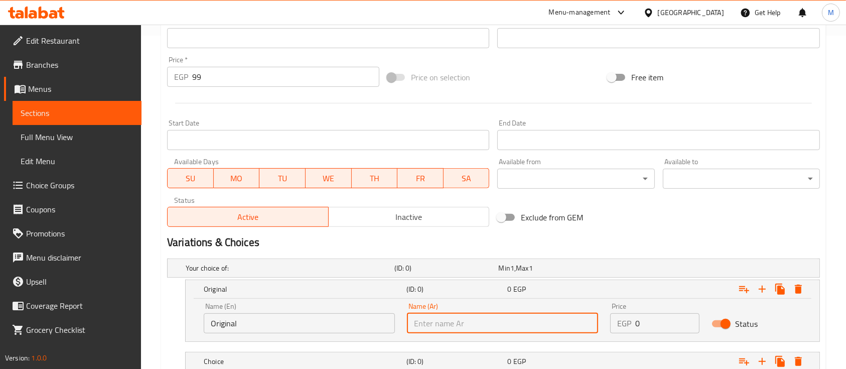
click at [476, 327] on input "text" at bounding box center [502, 323] width 191 height 20
type input "اوريجينال"
click at [462, 295] on div "(ID: 0)" at bounding box center [454, 289] width 101 height 14
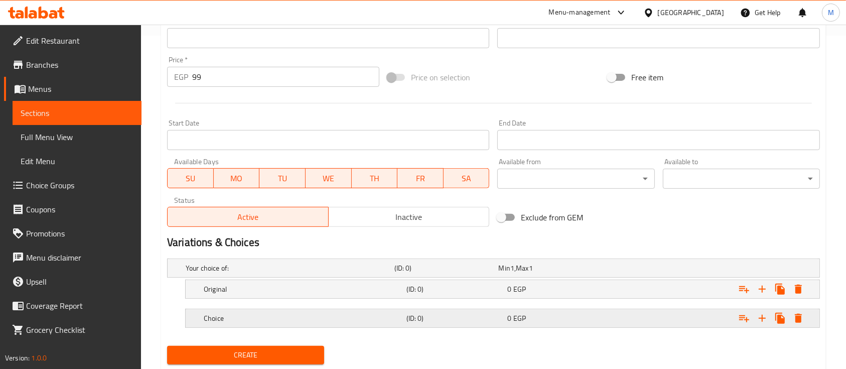
click at [404, 317] on div "(ID: 0)" at bounding box center [454, 318] width 101 height 14
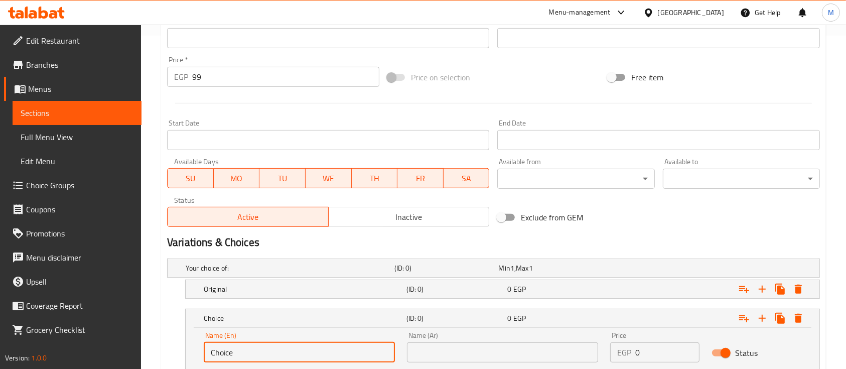
click at [267, 354] on input "Choice" at bounding box center [299, 352] width 191 height 20
click at [267, 354] on input "Spy" at bounding box center [299, 352] width 191 height 20
type input "Spicy"
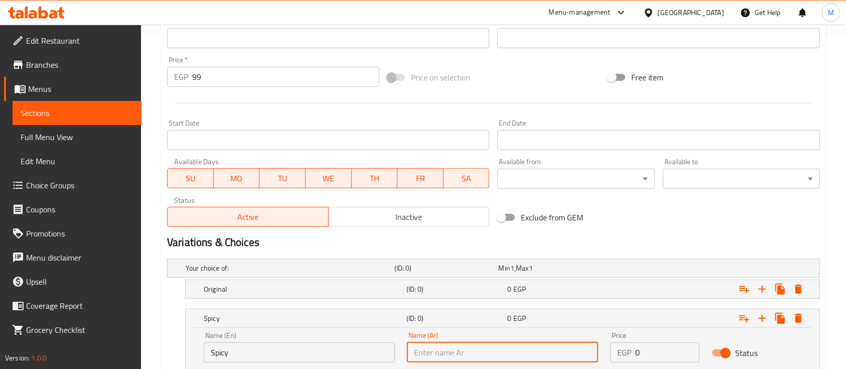
click at [453, 357] on input "text" at bounding box center [502, 352] width 191 height 20
type input "سبايسي"
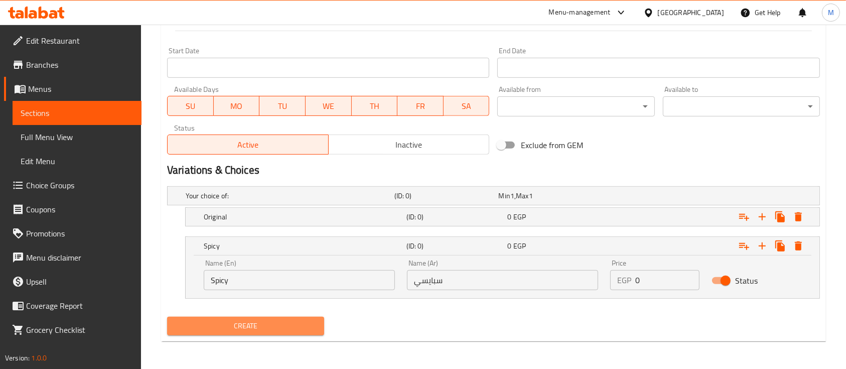
click at [202, 320] on span "Create" at bounding box center [245, 326] width 141 height 13
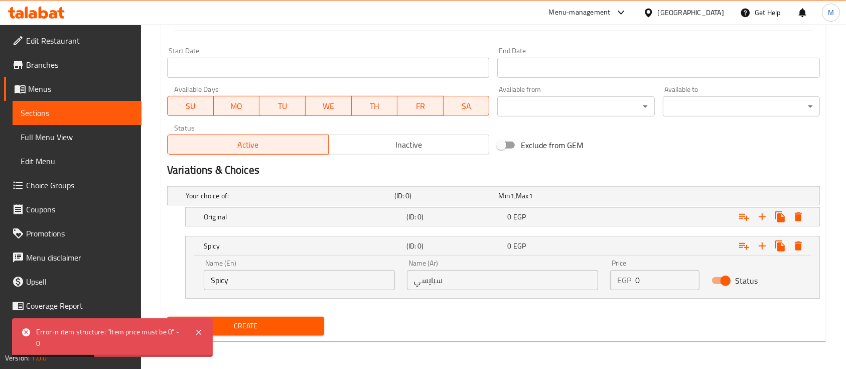
scroll to position [209, 0]
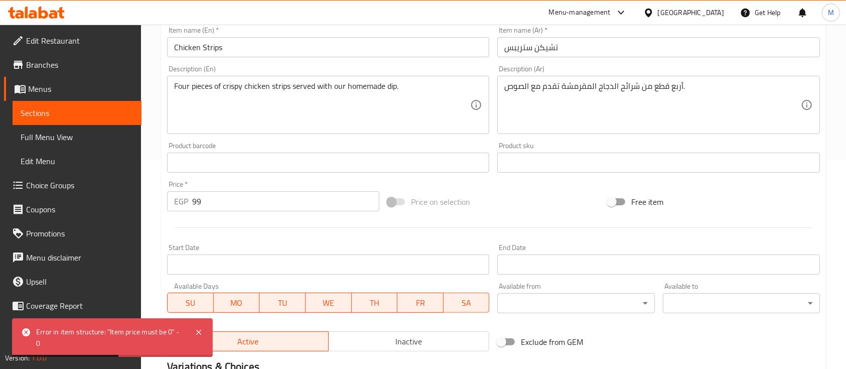
click at [219, 195] on input "99" at bounding box center [285, 201] width 187 height 20
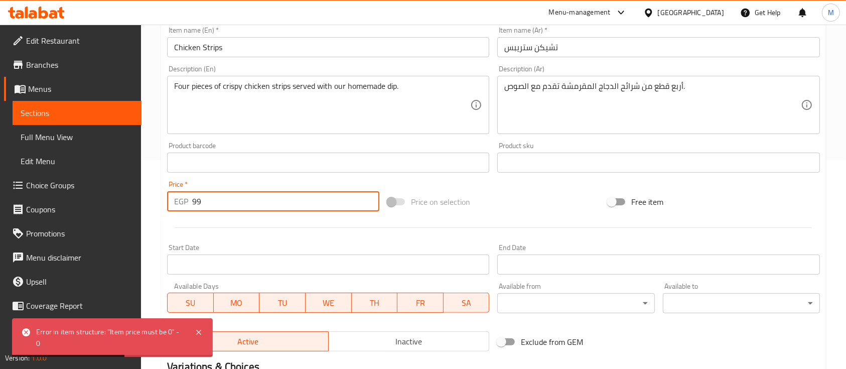
click at [219, 195] on input "99" at bounding box center [285, 201] width 187 height 20
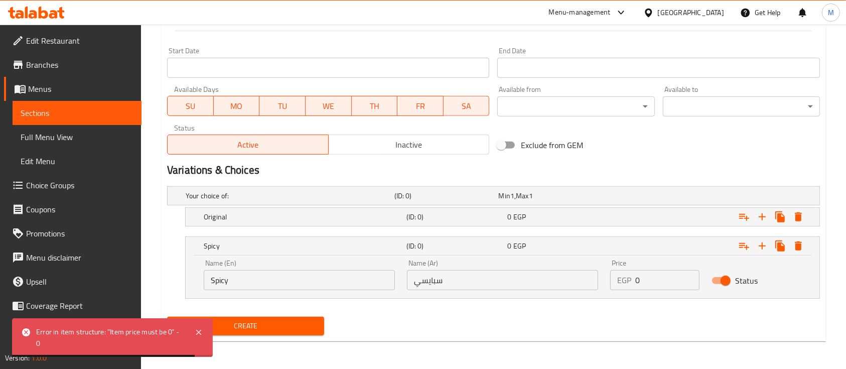
type input "0"
drag, startPoint x: 644, startPoint y: 276, endPoint x: 540, endPoint y: 108, distance: 197.2
click at [540, 108] on div "Add item image Image Size: 1200 x 800 px / Image formats: jpg, png / 5MB Max. I…" at bounding box center [493, 32] width 661 height 613
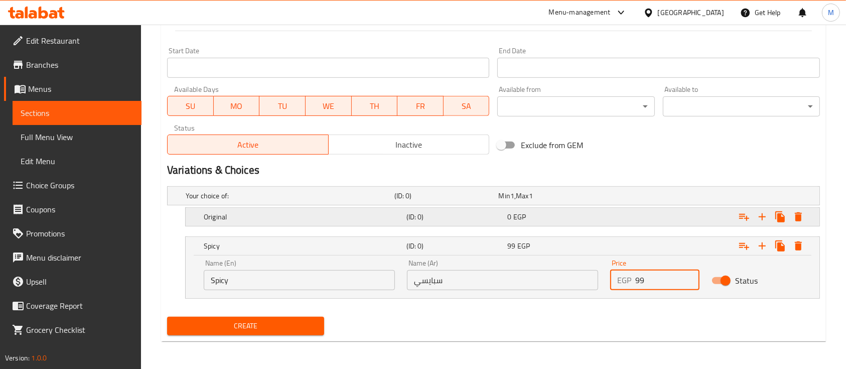
type input "99"
click at [539, 218] on div "0 EGP" at bounding box center [555, 217] width 97 height 10
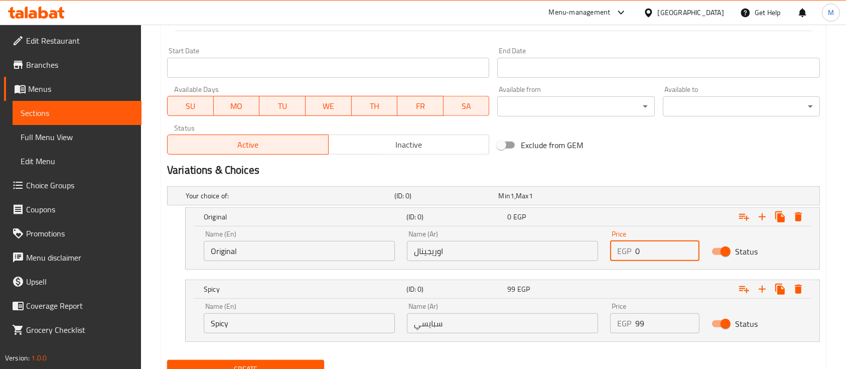
click at [645, 243] on input "0" at bounding box center [667, 251] width 64 height 20
type input "99"
click at [591, 169] on h2 "Variations & Choices" at bounding box center [493, 170] width 653 height 15
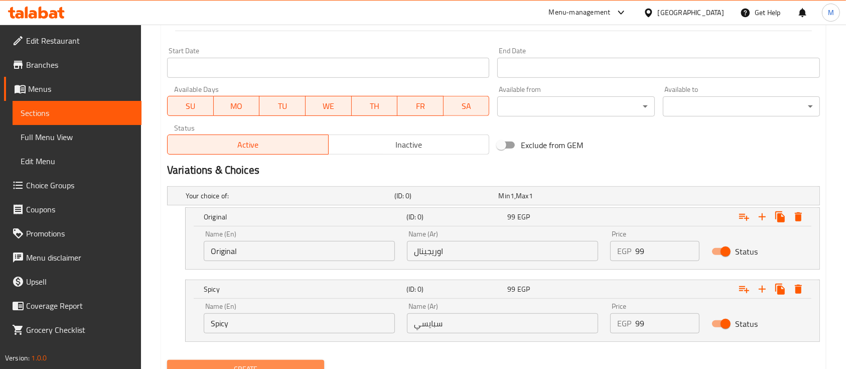
click at [292, 361] on button "Create" at bounding box center [245, 369] width 157 height 19
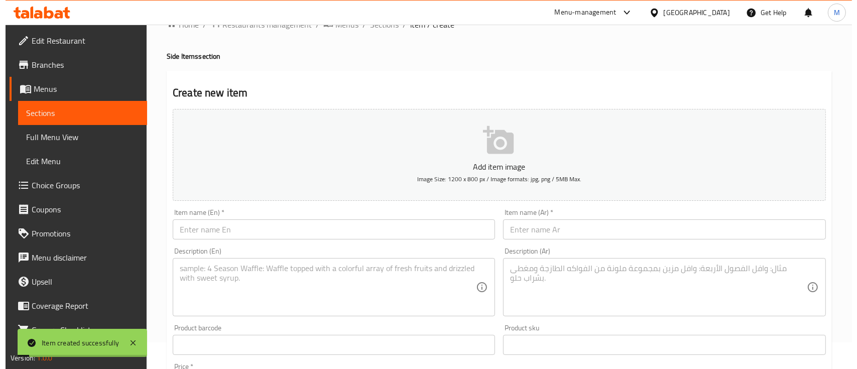
scroll to position [0, 0]
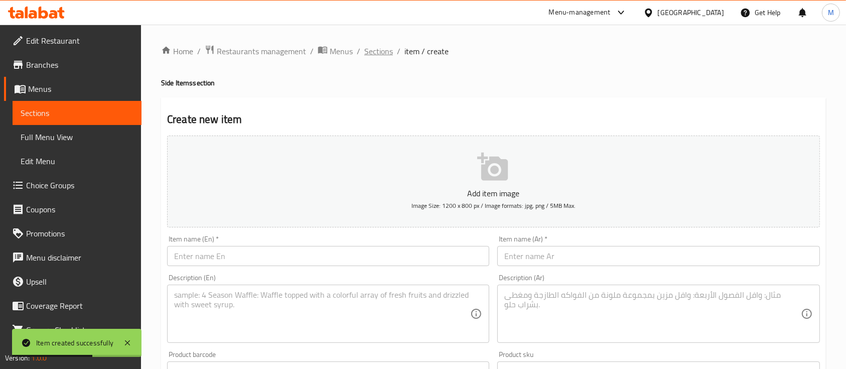
click at [380, 46] on span "Sections" at bounding box center [378, 51] width 29 height 12
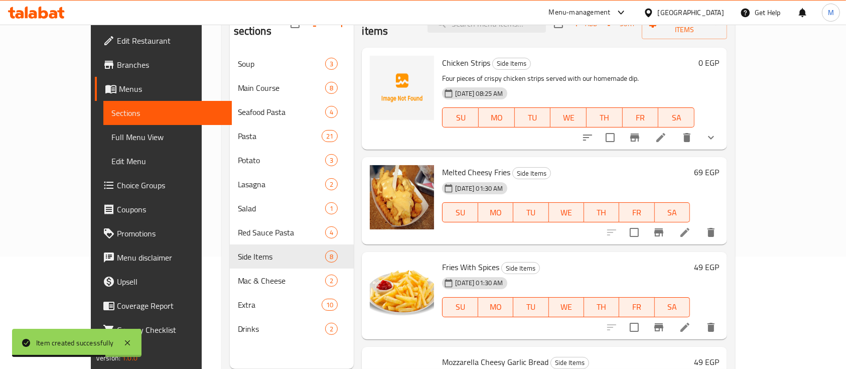
scroll to position [141, 0]
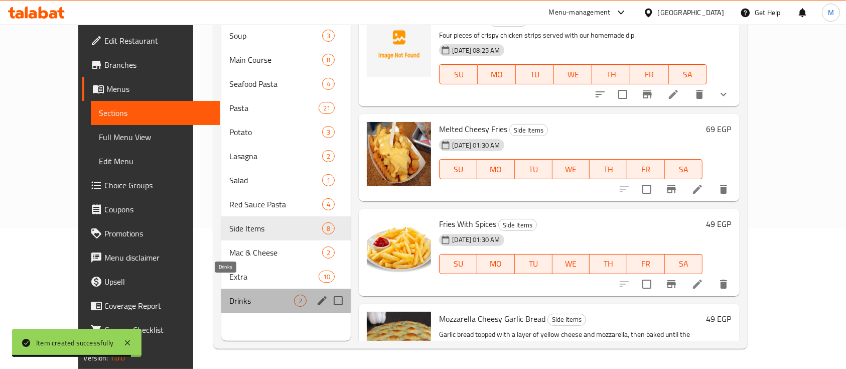
click at [229, 295] on span "Drinks" at bounding box center [261, 301] width 65 height 12
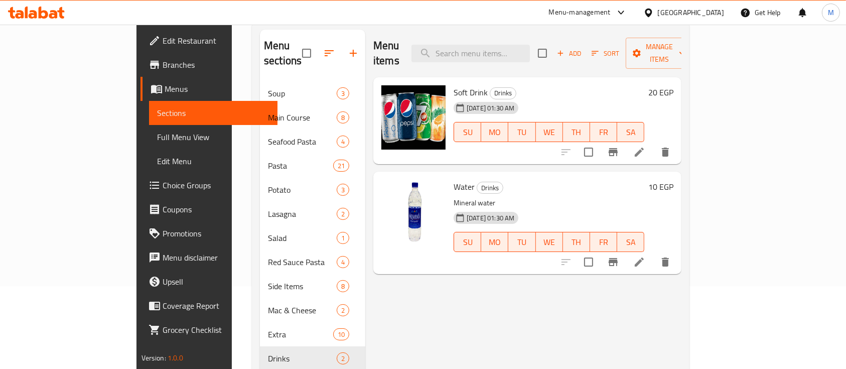
scroll to position [81, 0]
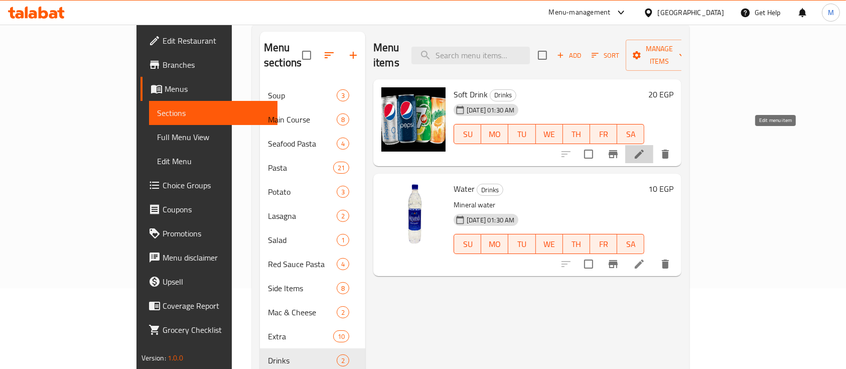
click at [644, 150] on icon at bounding box center [639, 154] width 9 height 9
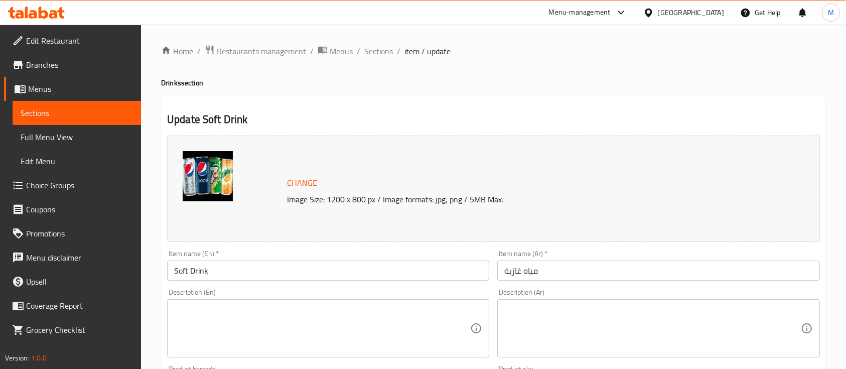
scroll to position [354, 0]
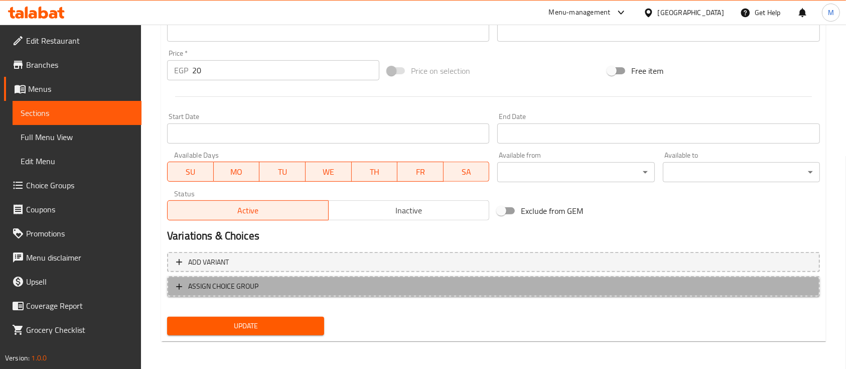
click at [256, 282] on span "ASSIGN CHOICE GROUP" at bounding box center [223, 286] width 70 height 13
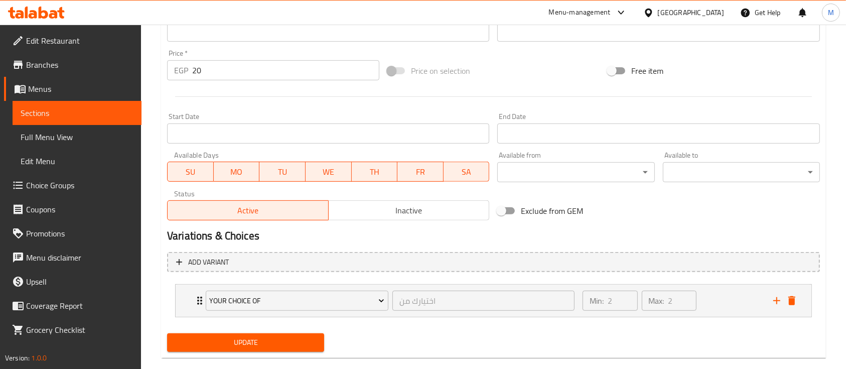
scroll to position [371, 0]
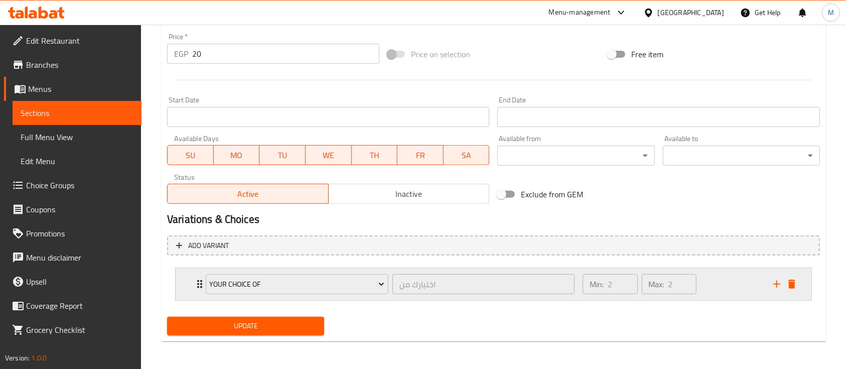
click at [716, 291] on div "Min: 2 ​ Max: 2 ​" at bounding box center [672, 284] width 191 height 32
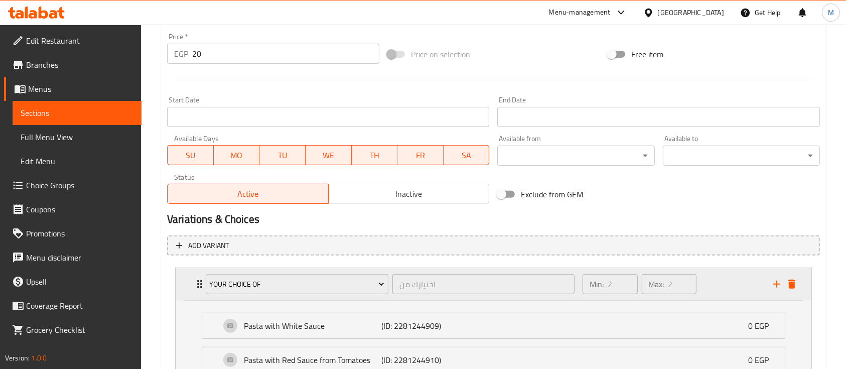
click at [730, 282] on div "Min: 2 ​ Max: 2 ​" at bounding box center [672, 284] width 191 height 32
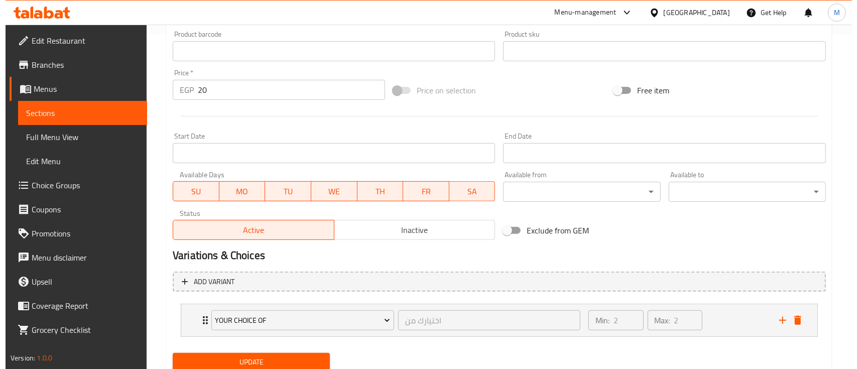
scroll to position [327, 0]
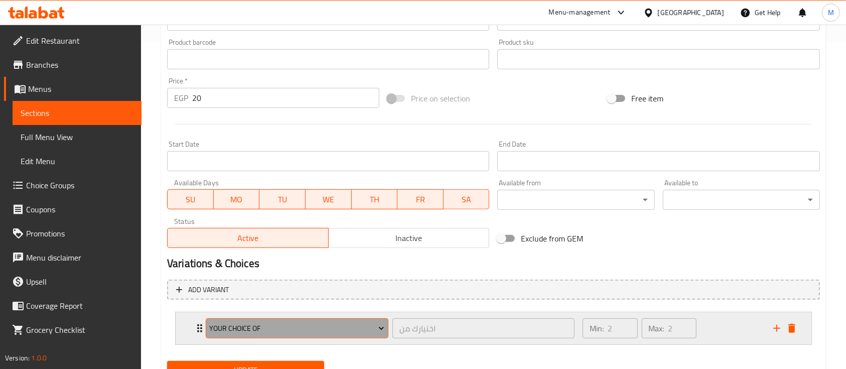
click at [316, 322] on span "Your Choice Of" at bounding box center [296, 328] width 175 height 13
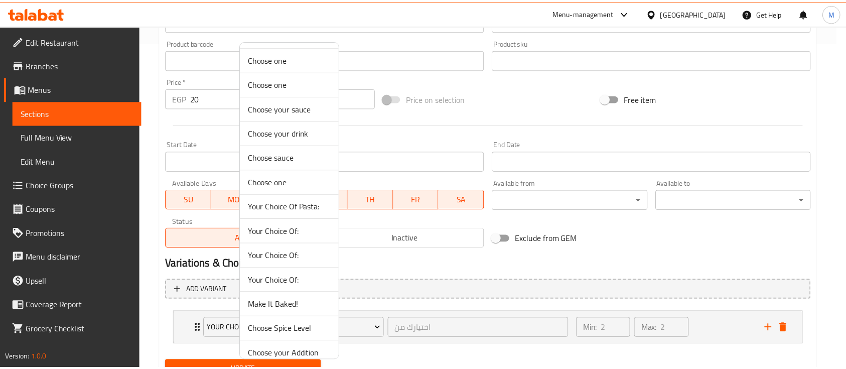
scroll to position [423, 0]
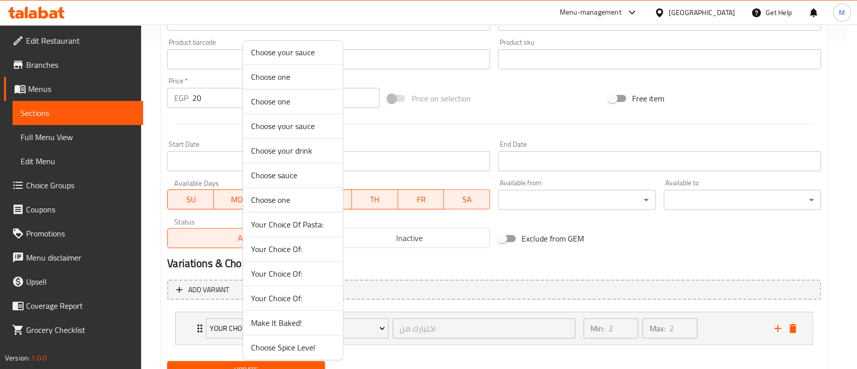
click at [280, 150] on span "Choose your drink" at bounding box center [293, 151] width 84 height 12
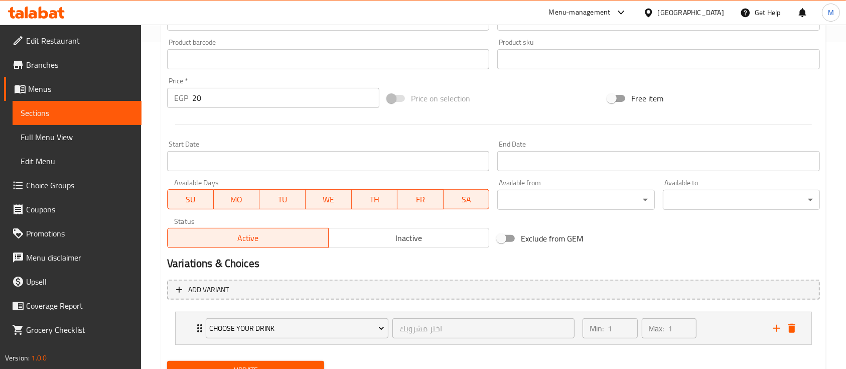
scroll to position [371, 0]
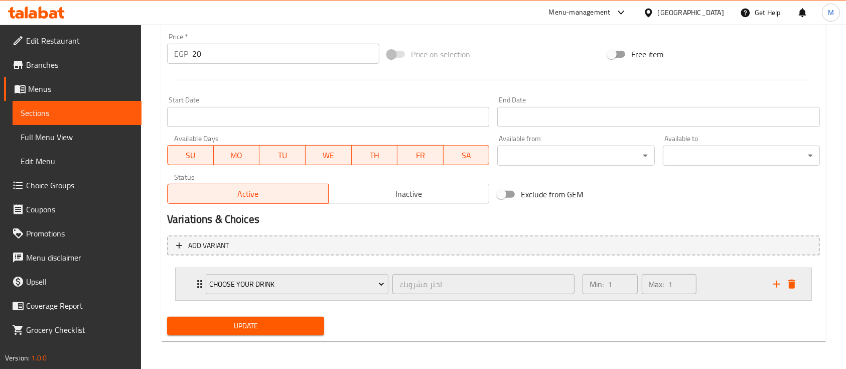
click at [729, 285] on div "Min: 1 ​ Max: 1 ​" at bounding box center [672, 284] width 191 height 32
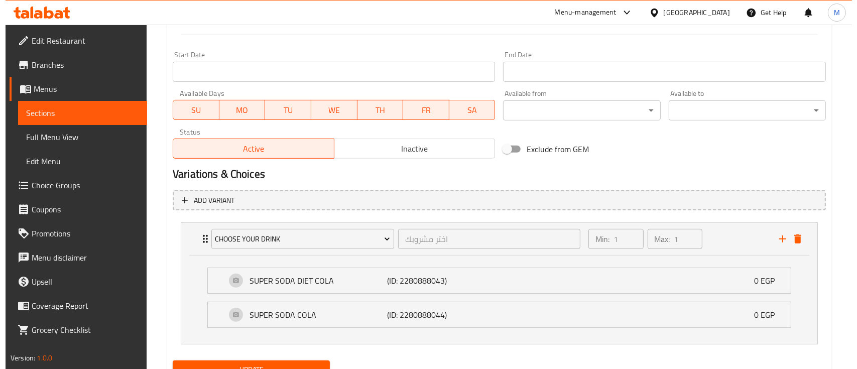
scroll to position [460, 0]
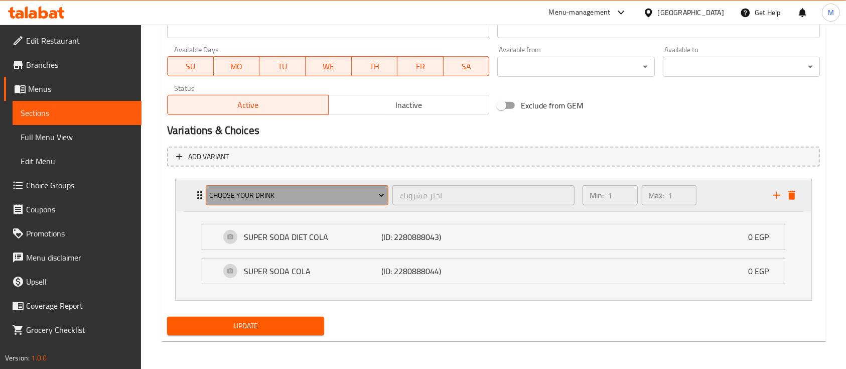
click at [270, 190] on span "Choose your drink" at bounding box center [296, 195] width 175 height 13
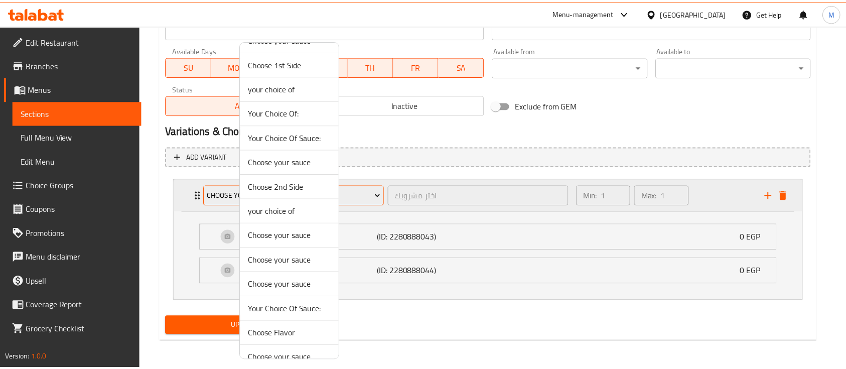
scroll to position [127, 0]
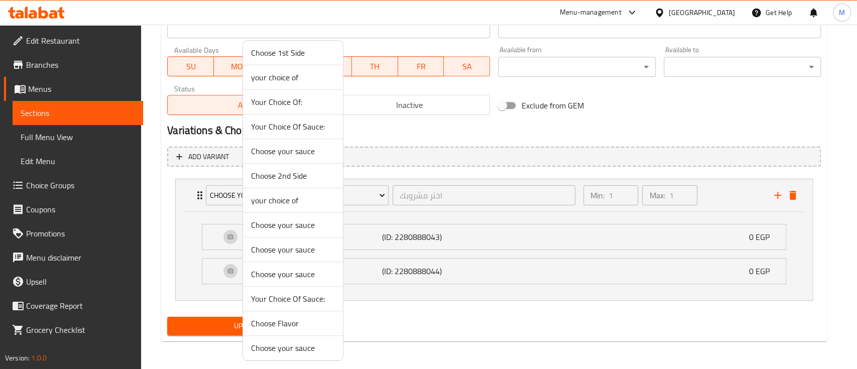
drag, startPoint x: 49, startPoint y: 105, endPoint x: 35, endPoint y: 82, distance: 26.9
click at [35, 82] on div at bounding box center [428, 184] width 857 height 369
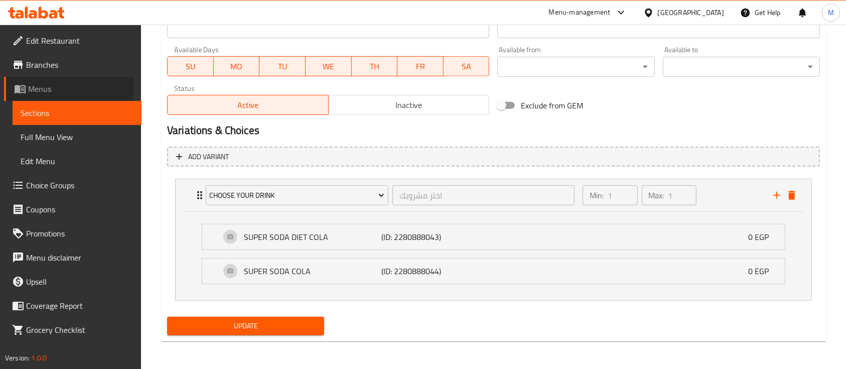
click at [35, 83] on span "Menus" at bounding box center [80, 89] width 105 height 12
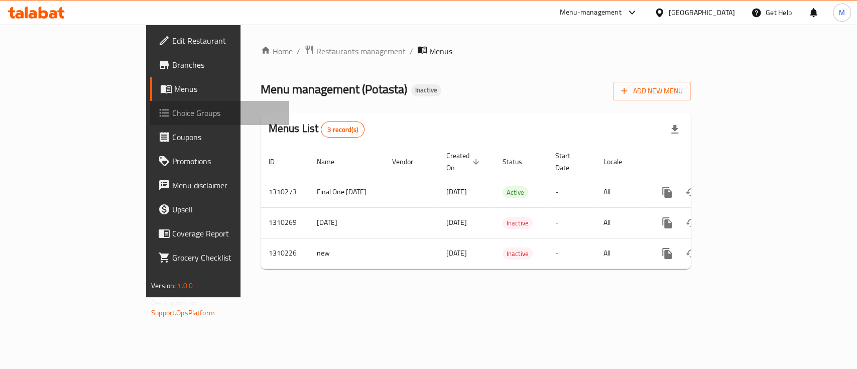
click at [172, 114] on span "Choice Groups" at bounding box center [226, 113] width 109 height 12
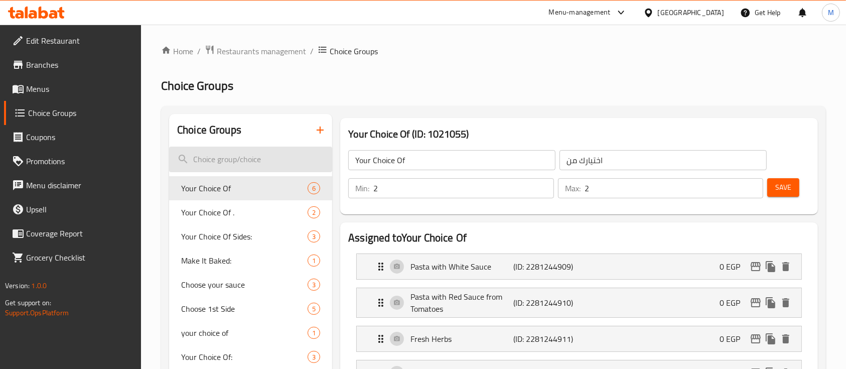
click at [229, 165] on input "search" at bounding box center [250, 160] width 163 height 26
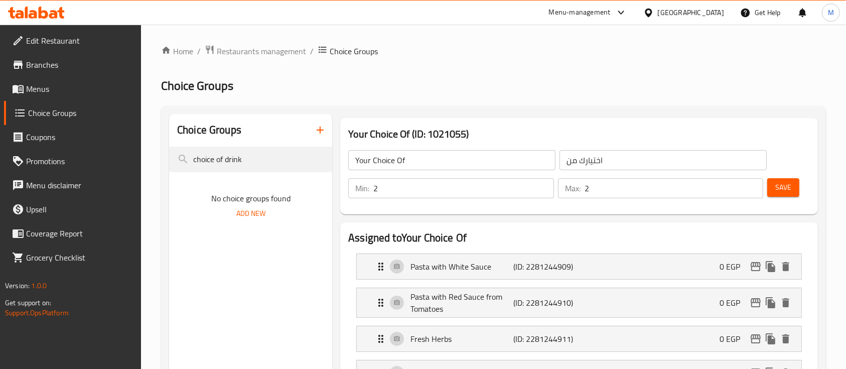
type input "choice of drink"
type input "1"
click at [544, 192] on input "1" at bounding box center [463, 188] width 181 height 20
click at [273, 148] on input "choice of drink" at bounding box center [250, 160] width 163 height 26
click at [317, 126] on icon "button" at bounding box center [320, 130] width 12 height 12
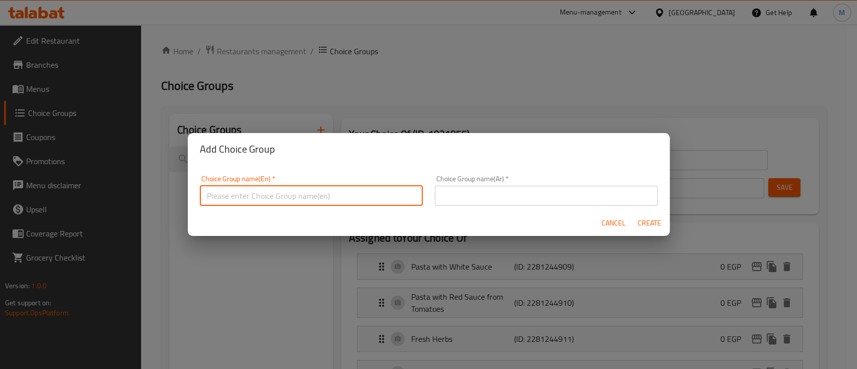
click at [269, 189] on input "text" at bounding box center [311, 196] width 223 height 20
type input "choice of drink"
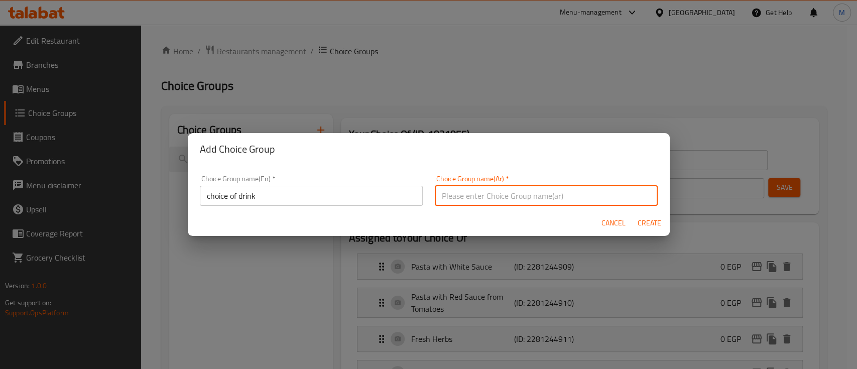
click at [566, 188] on input "text" at bounding box center [546, 196] width 223 height 20
type input "h"
type input "اختيارك من المشروب"
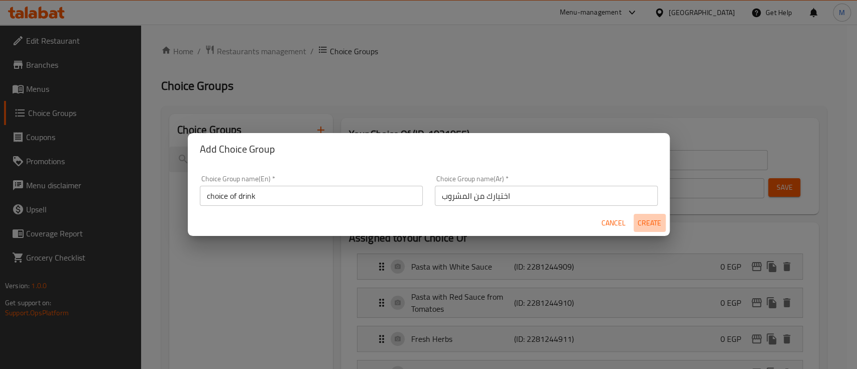
click at [644, 226] on span "Create" at bounding box center [649, 223] width 24 height 13
type input "choice of drink"
type input "اختيارك من المشروب"
type input "0"
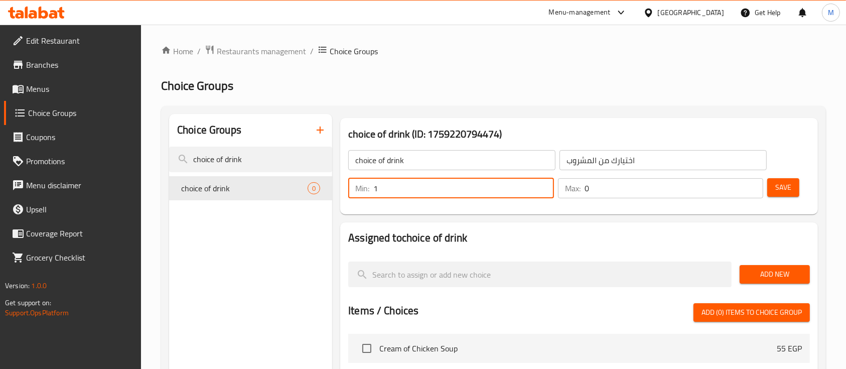
type input "1"
click at [545, 185] on input "1" at bounding box center [463, 188] width 181 height 20
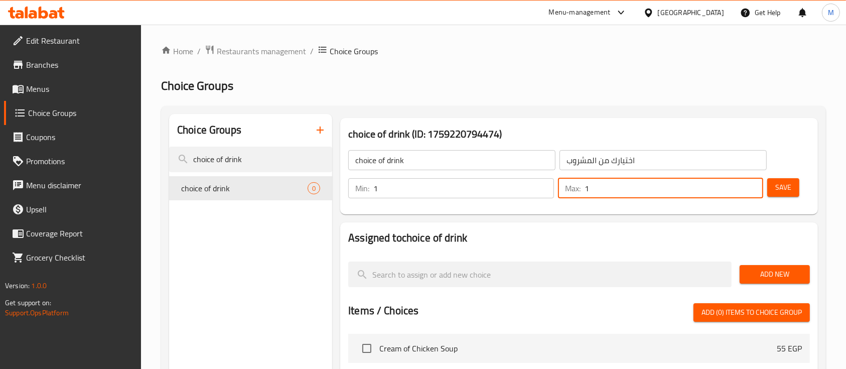
type input "1"
click at [751, 184] on input "1" at bounding box center [674, 188] width 179 height 20
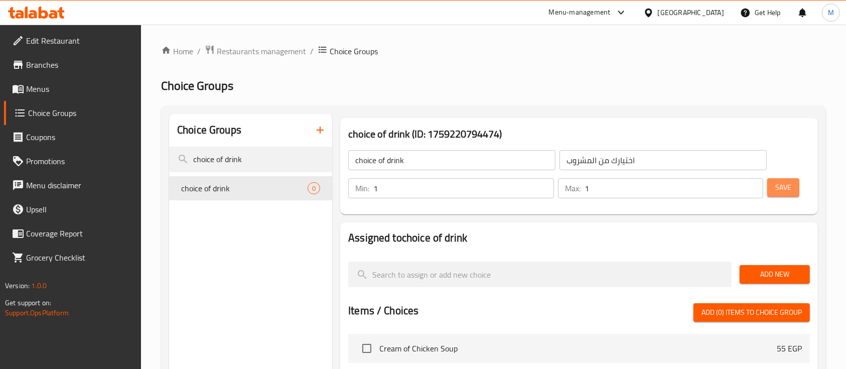
click at [788, 184] on span "Save" at bounding box center [783, 187] width 16 height 13
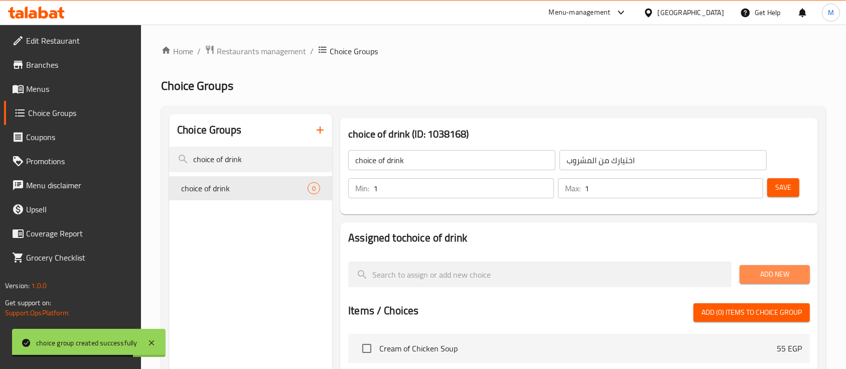
click at [758, 272] on span "Add New" at bounding box center [775, 274] width 54 height 13
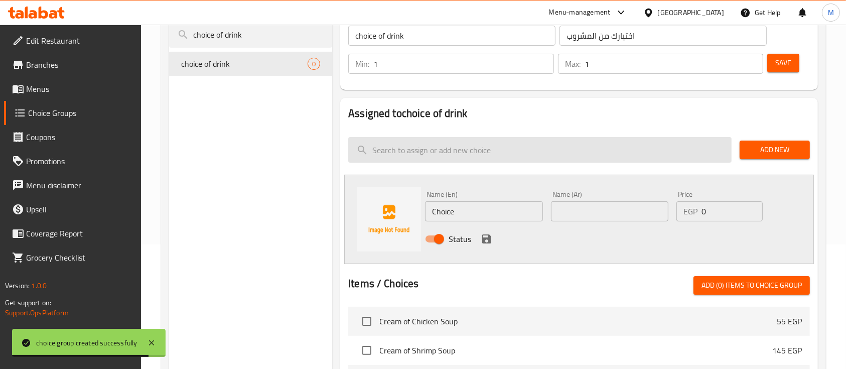
scroll to position [127, 0]
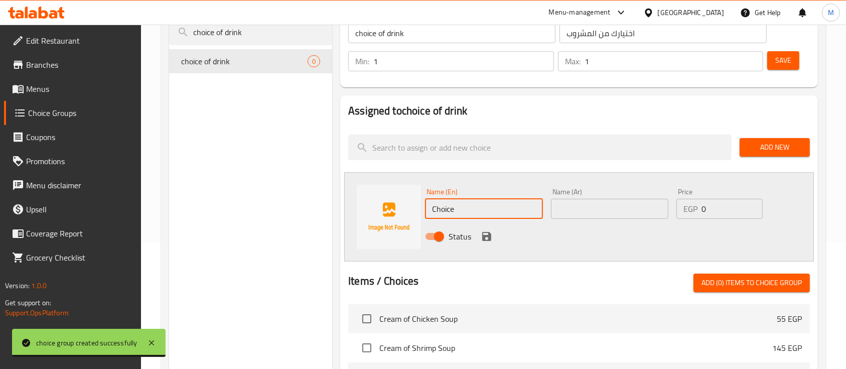
click at [482, 215] on input "Choice" at bounding box center [483, 209] width 117 height 20
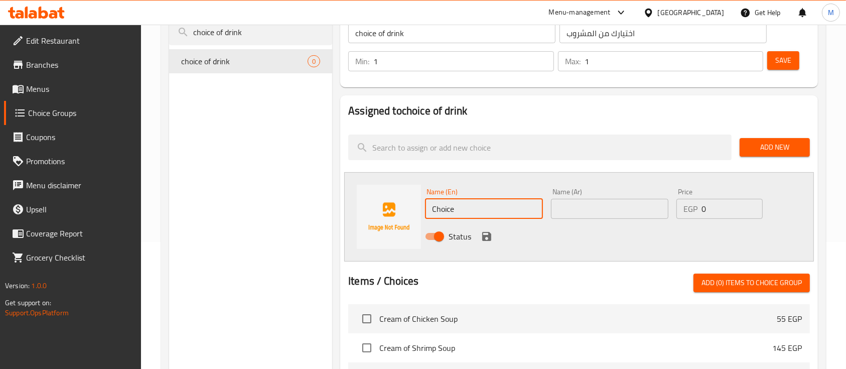
click at [482, 215] on input "Choice" at bounding box center [483, 209] width 117 height 20
type input "ر"
type input "V7 cola"
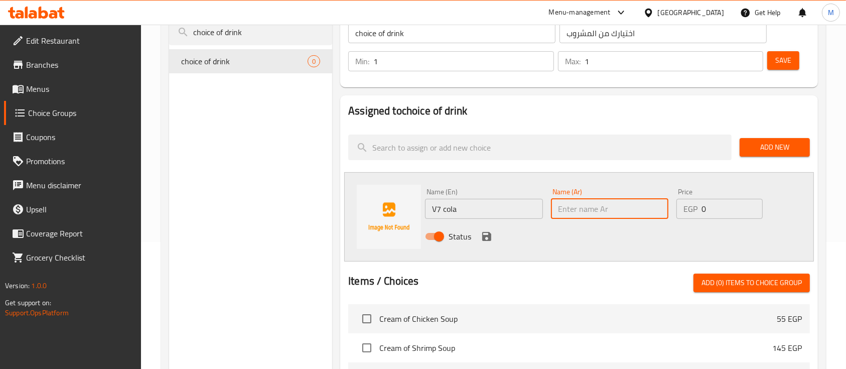
click at [608, 208] on input "text" at bounding box center [609, 209] width 117 height 20
type input "V7 كولا"
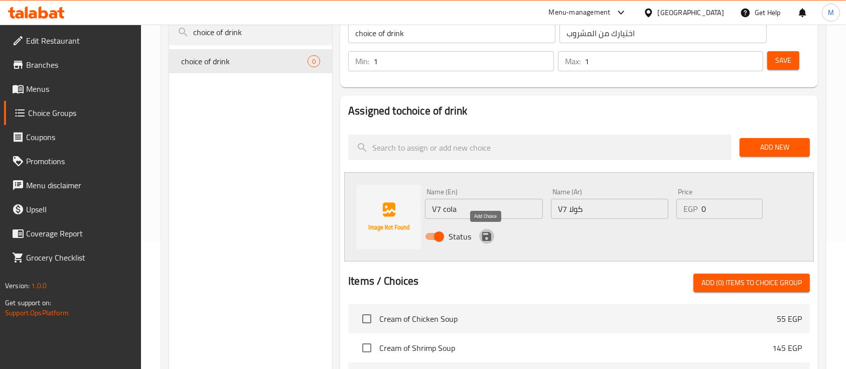
click at [488, 236] on icon "save" at bounding box center [486, 236] width 9 height 9
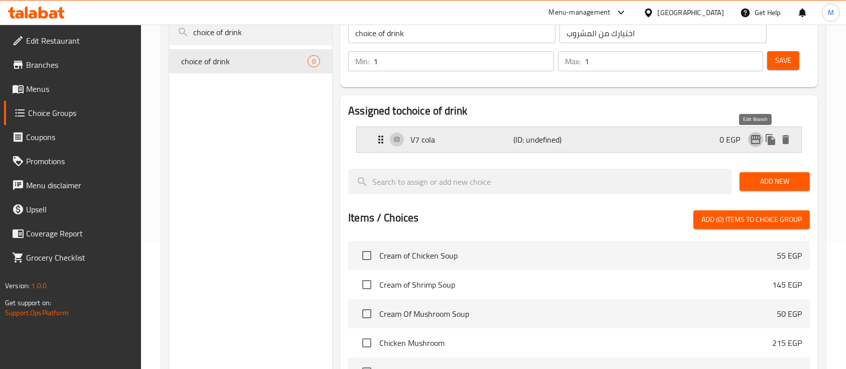
click at [755, 138] on icon "edit" at bounding box center [756, 139] width 12 height 12
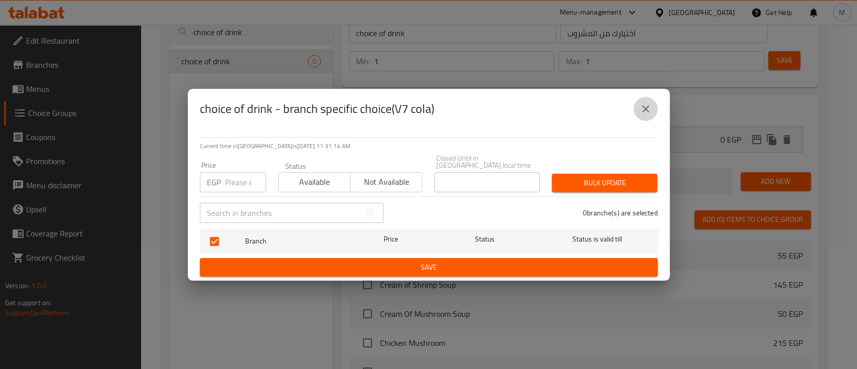
click at [643, 107] on icon "close" at bounding box center [645, 109] width 12 height 12
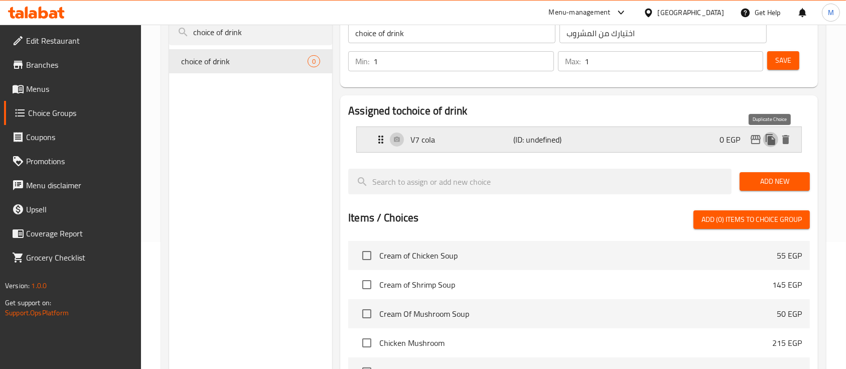
click at [769, 142] on icon "duplicate" at bounding box center [771, 139] width 10 height 11
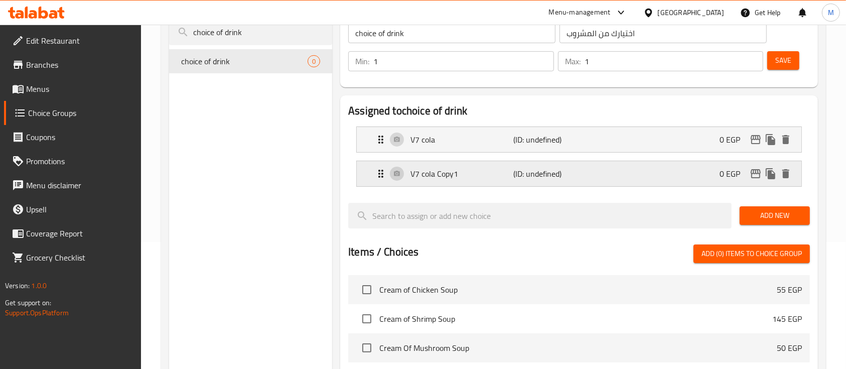
click at [431, 173] on p "V7 cola Copy1" at bounding box center [461, 174] width 103 height 12
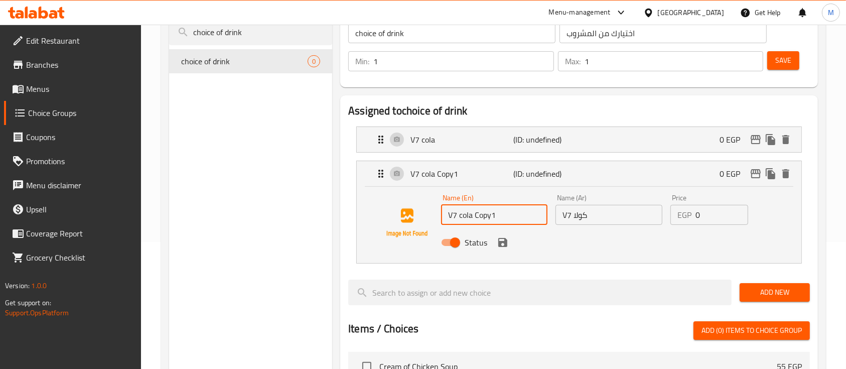
drag, startPoint x: 509, startPoint y: 210, endPoint x: 459, endPoint y: 219, distance: 51.4
click at [459, 219] on input "V7 cola Copy1" at bounding box center [494, 215] width 106 height 20
paste input "Lemon Mint"
type input "V7 Lemon Mint"
click at [583, 215] on input "V7 كولا" at bounding box center [608, 215] width 106 height 20
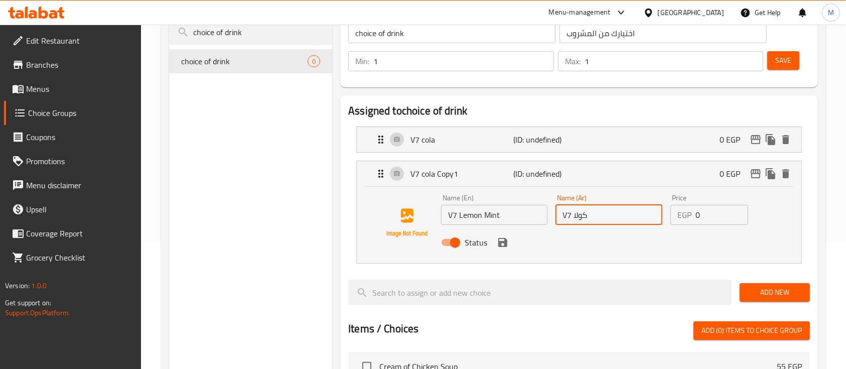
click at [583, 215] on input "V7 كولا" at bounding box center [608, 215] width 106 height 20
click at [503, 247] on icon "save" at bounding box center [503, 242] width 12 height 12
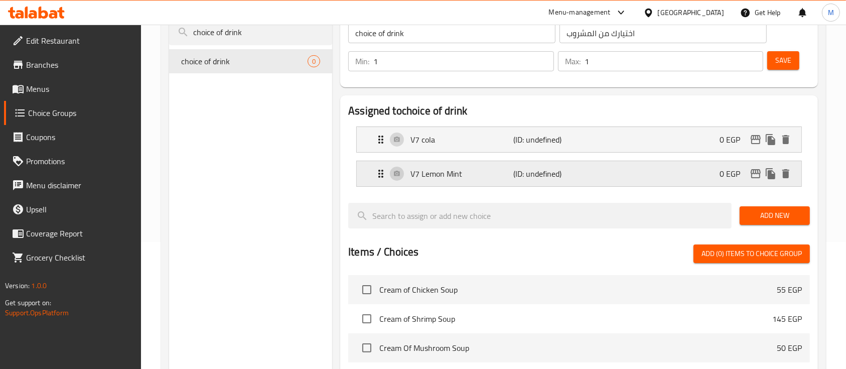
type input "V7 ليون نعناع"
click at [773, 175] on icon "duplicate" at bounding box center [771, 173] width 10 height 11
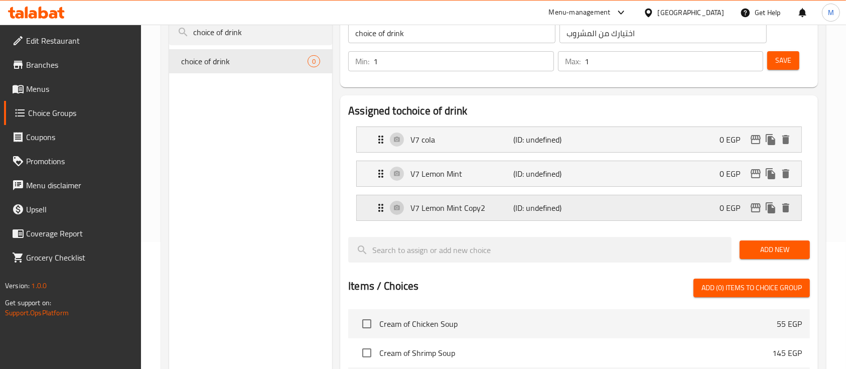
click at [496, 215] on div "V7 Lemon Mint Copy2 (ID: undefined) 0 EGP" at bounding box center [582, 207] width 414 height 25
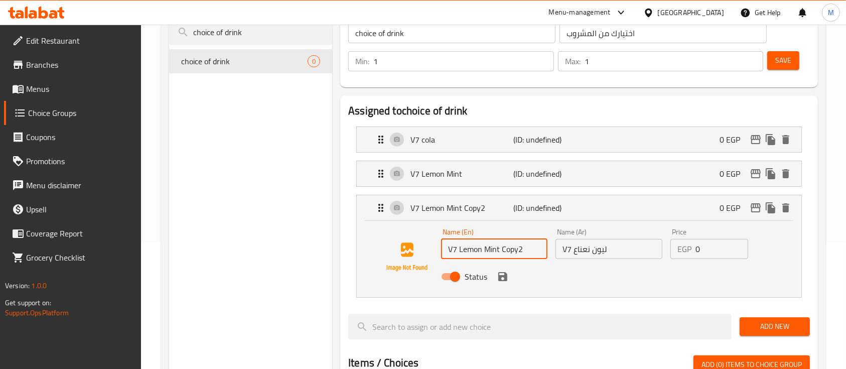
drag, startPoint x: 526, startPoint y: 249, endPoint x: 460, endPoint y: 247, distance: 66.8
click at [460, 247] on input "V7 Lemon Mint Copy2" at bounding box center [494, 249] width 106 height 20
paste input "Sprite"
type input "V7 Sprite"
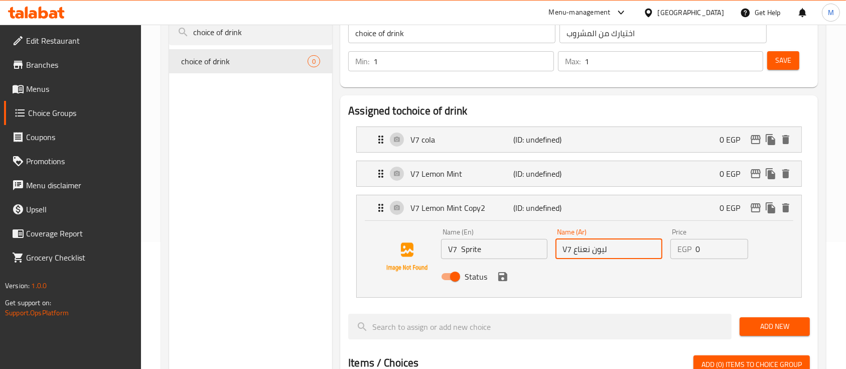
drag, startPoint x: 603, startPoint y: 252, endPoint x: 573, endPoint y: 249, distance: 30.3
click at [573, 249] on input "V7 ليون نعناع" at bounding box center [608, 249] width 106 height 20
click at [576, 249] on input "V7 ل" at bounding box center [608, 249] width 106 height 20
click at [504, 277] on icon "save" at bounding box center [502, 276] width 9 height 9
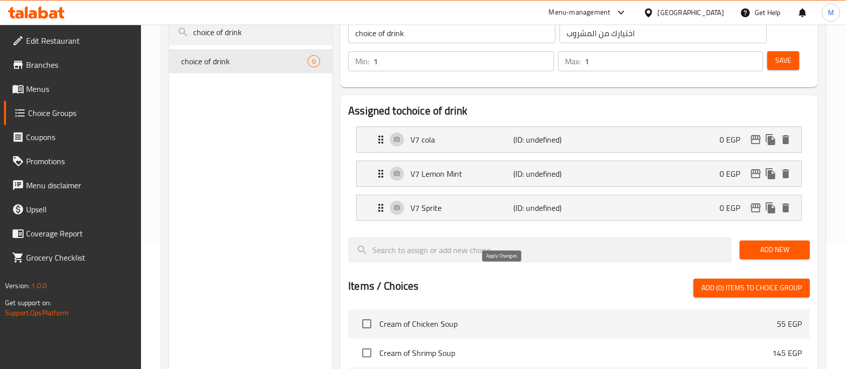
type input "V7 سبرايت"
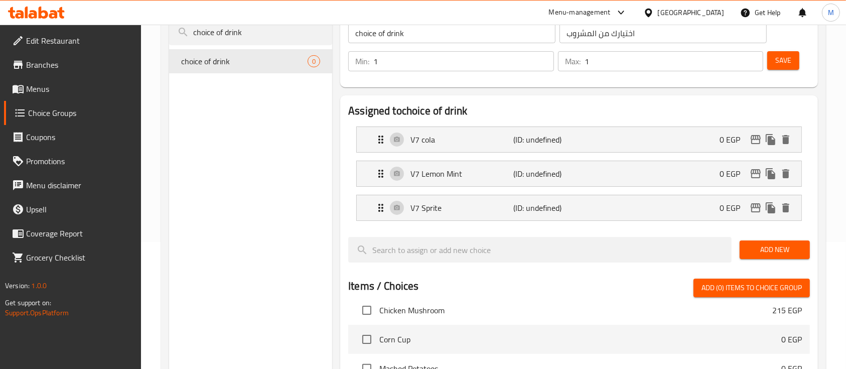
scroll to position [101, 0]
click at [767, 206] on icon "duplicate" at bounding box center [771, 208] width 12 height 12
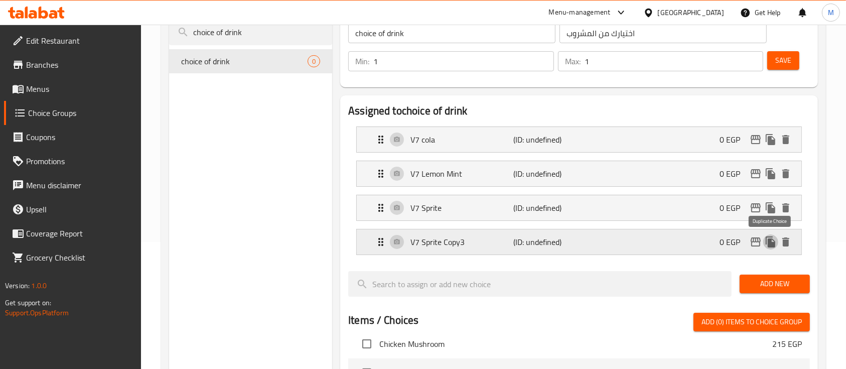
click at [767, 243] on icon "duplicate" at bounding box center [771, 242] width 12 height 12
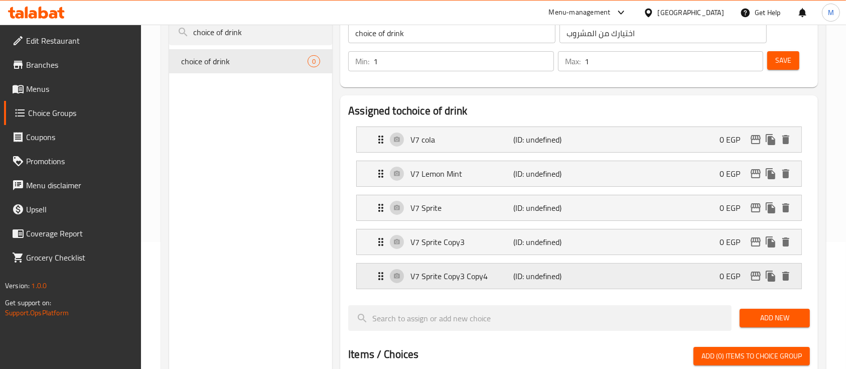
click at [440, 287] on div "V7 Sprite Copy3 Copy4 (ID: undefined) 0 EGP" at bounding box center [582, 275] width 414 height 25
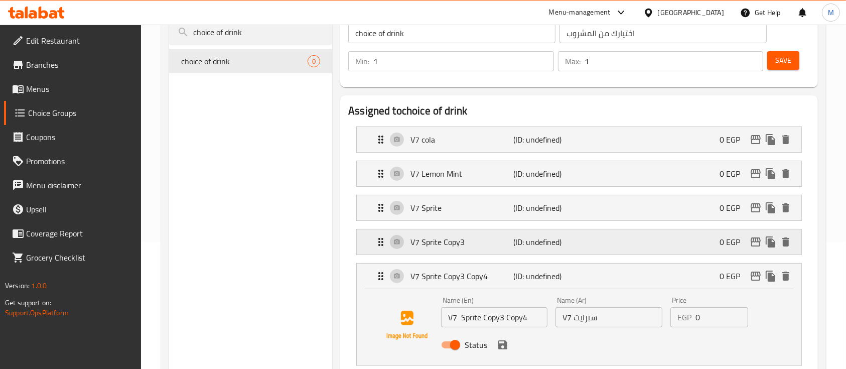
click at [528, 249] on div "V7 Sprite Copy3 (ID: undefined) 0 EGP" at bounding box center [582, 241] width 414 height 25
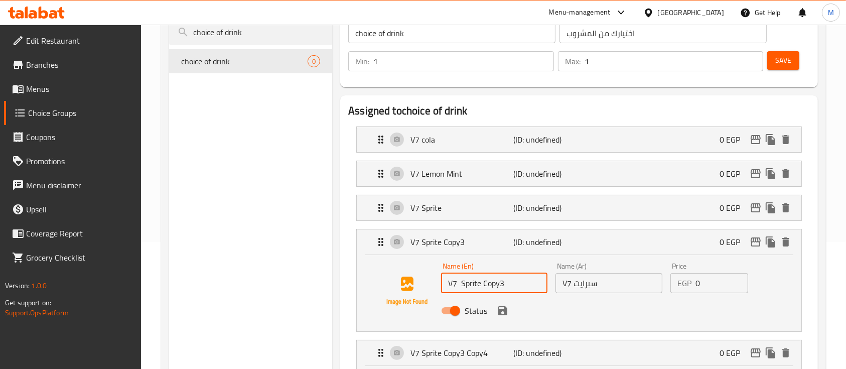
drag, startPoint x: 512, startPoint y: 277, endPoint x: 460, endPoint y: 281, distance: 52.3
click at [460, 281] on input "V7 Sprite Copy3" at bounding box center [494, 283] width 106 height 20
paste input "arkling Cola Drink"
type input "V7 Sparkling Cola Drink"
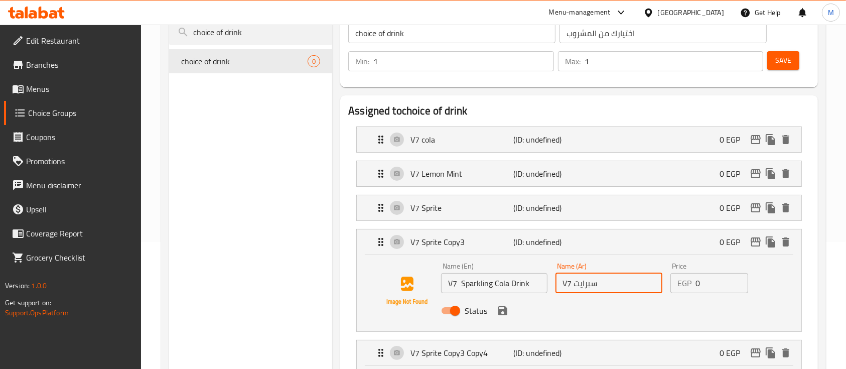
click at [582, 278] on input "V7 سبرايت" at bounding box center [608, 283] width 106 height 20
click at [504, 313] on icon "save" at bounding box center [502, 310] width 9 height 9
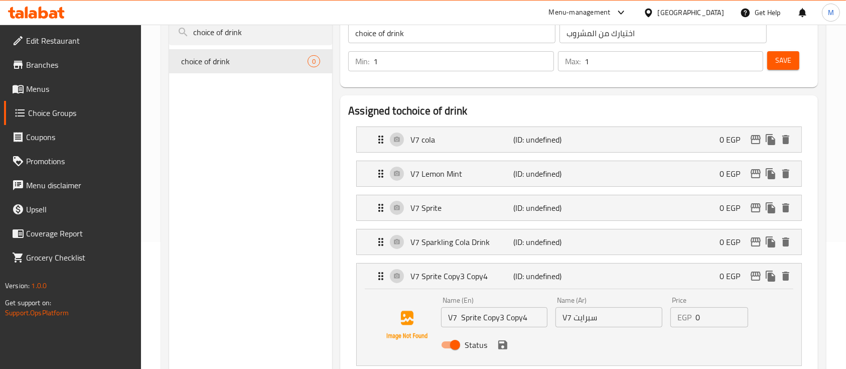
type input "V7 سباركلينج كولا"
click at [494, 242] on p "V7 Sparkling Cola Drink" at bounding box center [461, 242] width 103 height 12
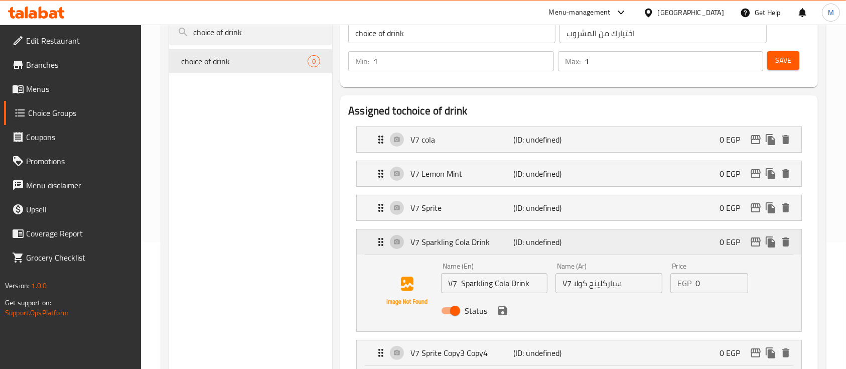
click at [494, 242] on p "V7 Sparkling Cola Drink" at bounding box center [461, 242] width 103 height 12
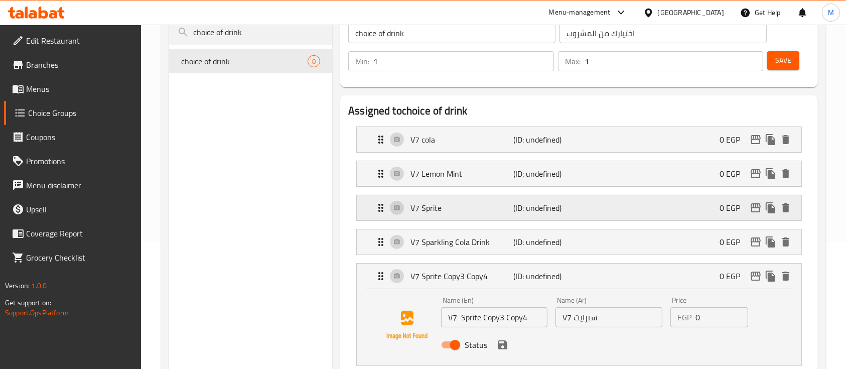
click at [452, 199] on div "V7 Sprite (ID: undefined) 0 EGP" at bounding box center [582, 207] width 414 height 25
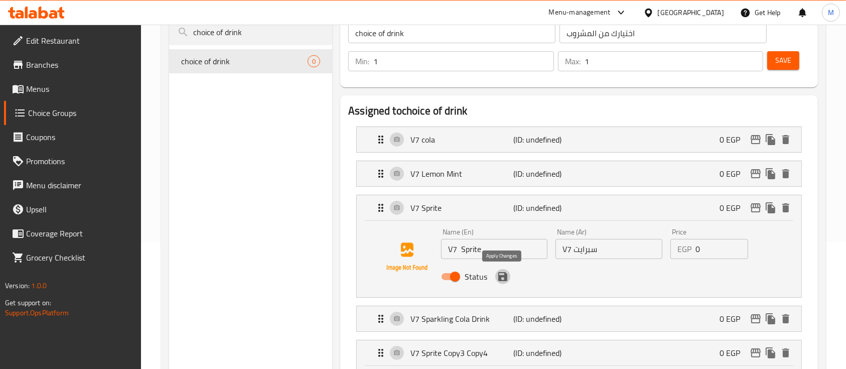
click at [501, 278] on icon "save" at bounding box center [503, 276] width 12 height 12
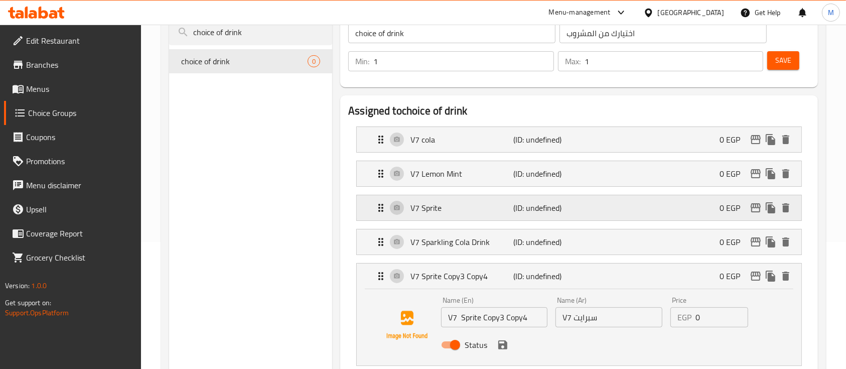
click at [451, 216] on div "V7 Sprite (ID: undefined) 0 EGP" at bounding box center [582, 207] width 414 height 25
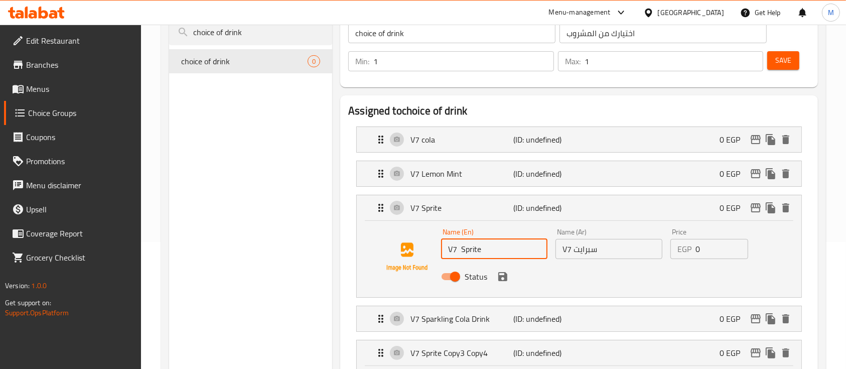
click at [488, 251] on input "V7 Sprite" at bounding box center [494, 249] width 106 height 20
type input "V7 Sprite Diet"
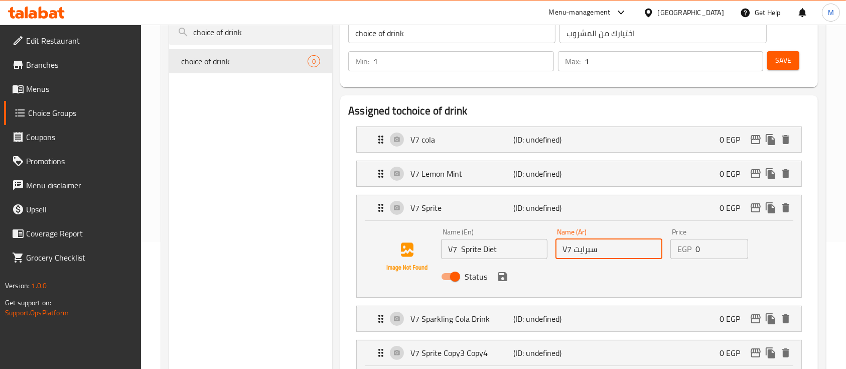
click at [598, 250] on input "V7 سبرايت" at bounding box center [608, 249] width 106 height 20
click at [588, 251] on input "V7 سبرايت }ايت" at bounding box center [608, 249] width 106 height 20
click at [501, 277] on icon "save" at bounding box center [503, 276] width 12 height 12
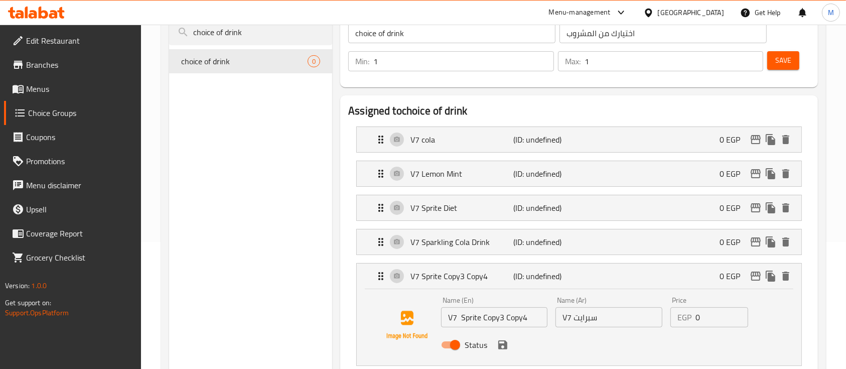
type input "V7 سبرايت دايت"
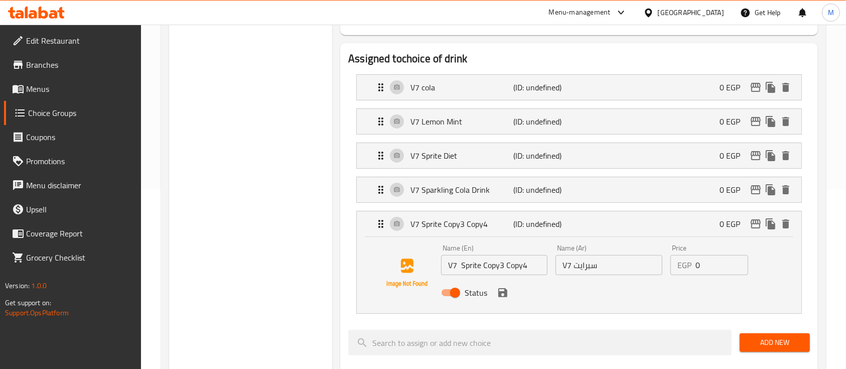
scroll to position [181, 0]
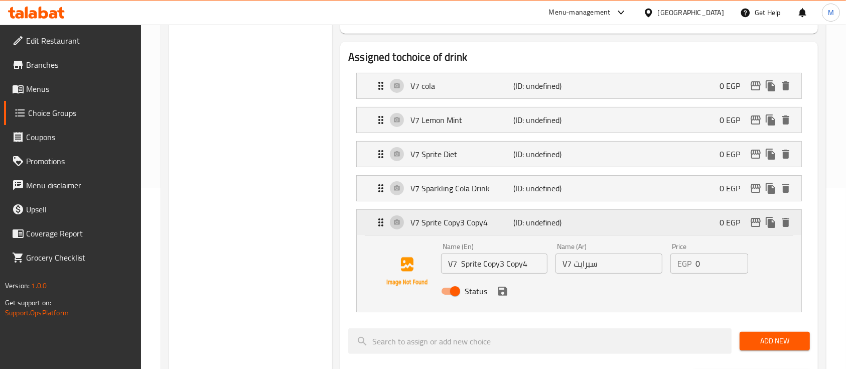
click at [484, 222] on p "V7 Sprite Copy3 Copy4" at bounding box center [461, 222] width 103 height 12
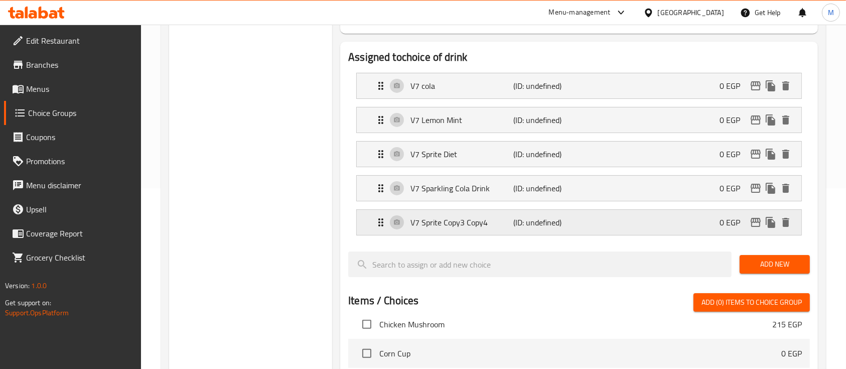
click at [470, 231] on div "V7 Sprite Copy3 Copy4 (ID: undefined) 0 EGP" at bounding box center [582, 222] width 414 height 25
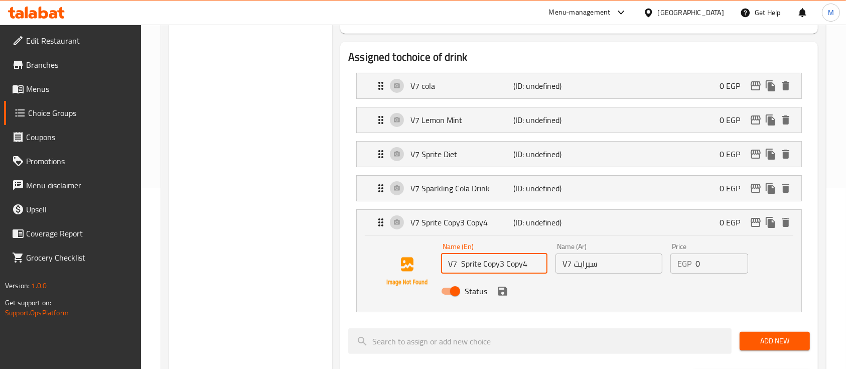
drag, startPoint x: 537, startPoint y: 267, endPoint x: 461, endPoint y: 262, distance: 76.9
click at [461, 262] on input "V7 Sprite Copy3 Copy4" at bounding box center [494, 263] width 106 height 20
paste input "Pineapple Malt"
type input "V7 Pineapple Malt"
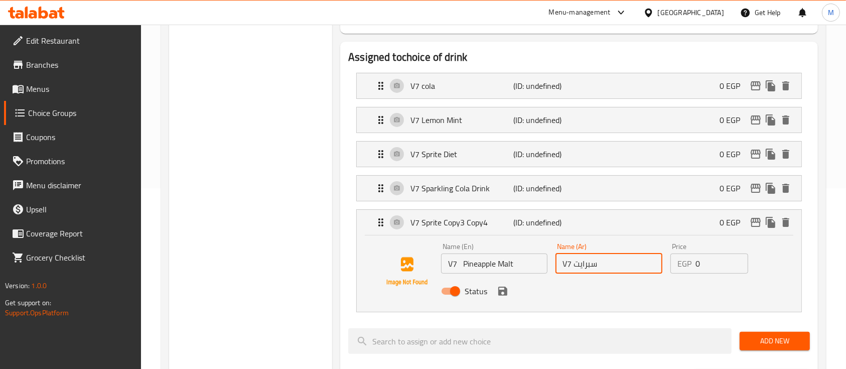
drag, startPoint x: 604, startPoint y: 260, endPoint x: 571, endPoint y: 261, distance: 32.6
click at [571, 261] on input "V7 سبرايت" at bounding box center [608, 263] width 106 height 20
click at [498, 291] on icon "save" at bounding box center [502, 291] width 9 height 9
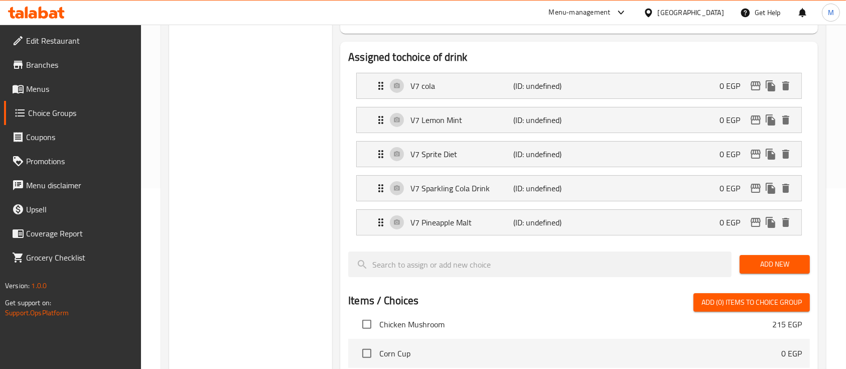
type input "V7اناناس"
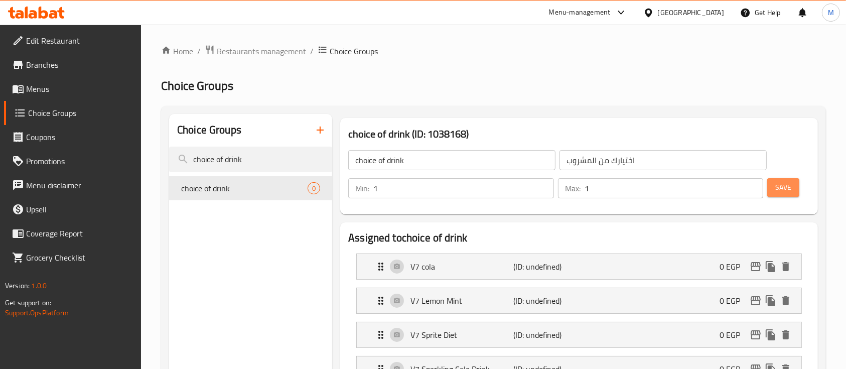
click at [784, 191] on span "Save" at bounding box center [783, 187] width 16 height 13
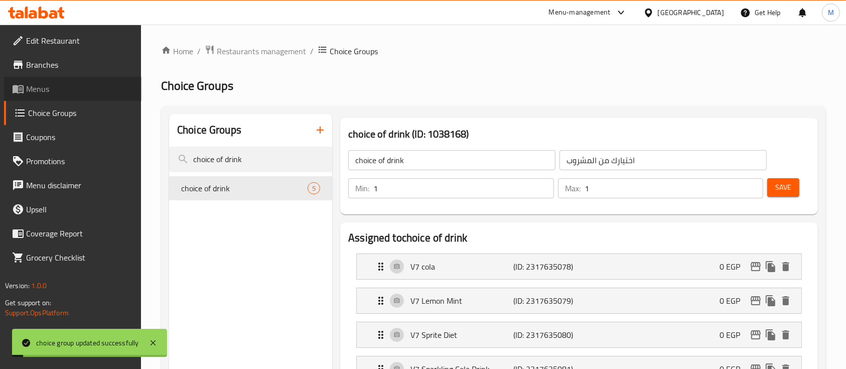
click at [36, 94] on span "Menus" at bounding box center [79, 89] width 107 height 12
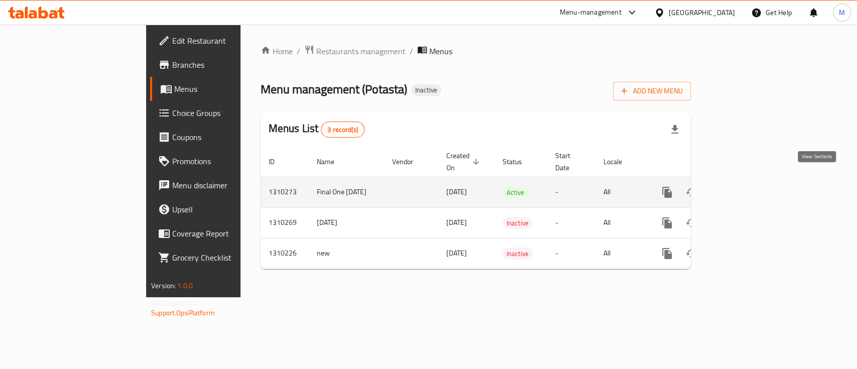
click at [745, 186] on icon "enhanced table" at bounding box center [739, 192] width 12 height 12
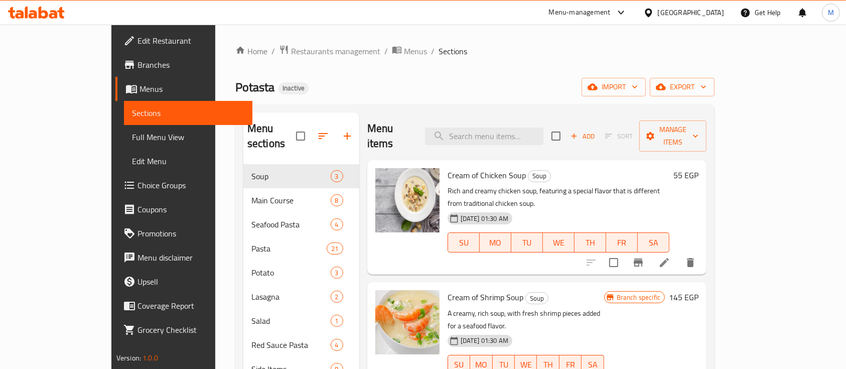
scroll to position [141, 0]
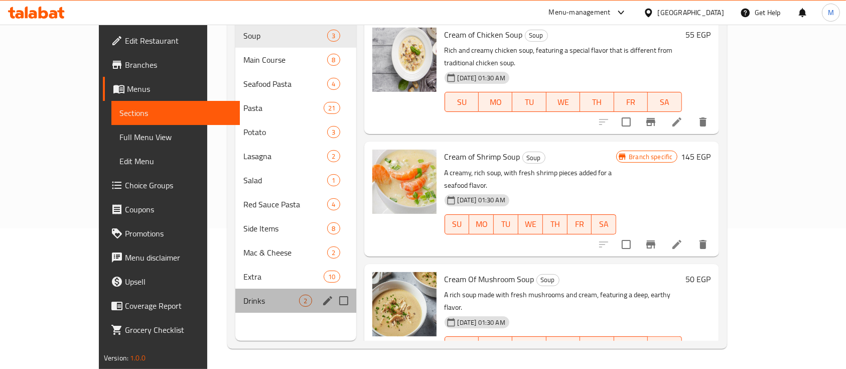
click at [235, 297] on div "Drinks 2" at bounding box center [295, 301] width 121 height 24
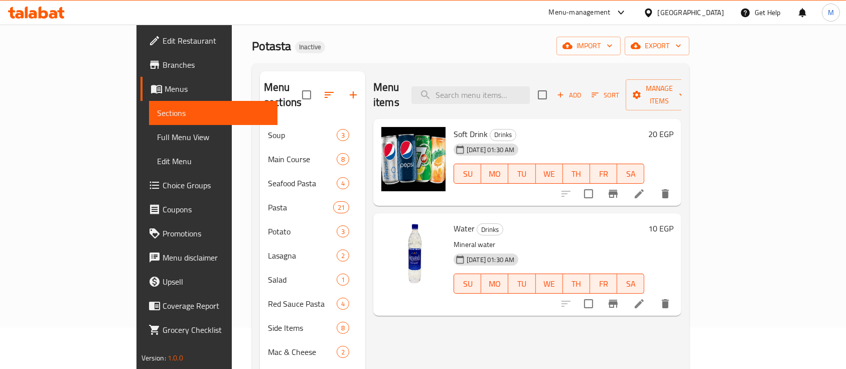
scroll to position [38, 0]
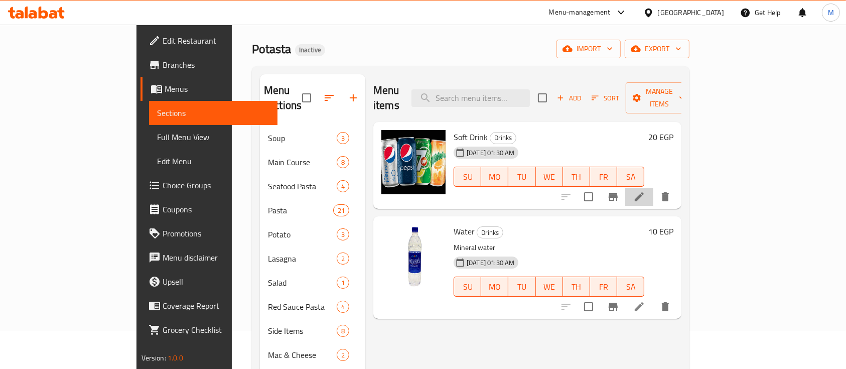
click at [653, 188] on li at bounding box center [639, 197] width 28 height 18
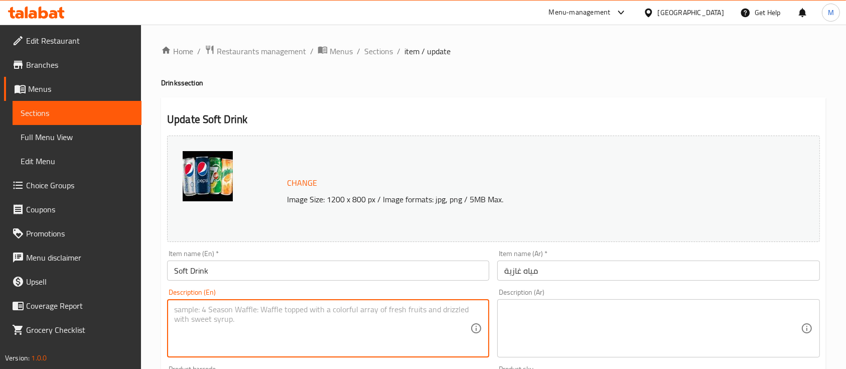
click at [241, 307] on textarea at bounding box center [322, 329] width 296 height 48
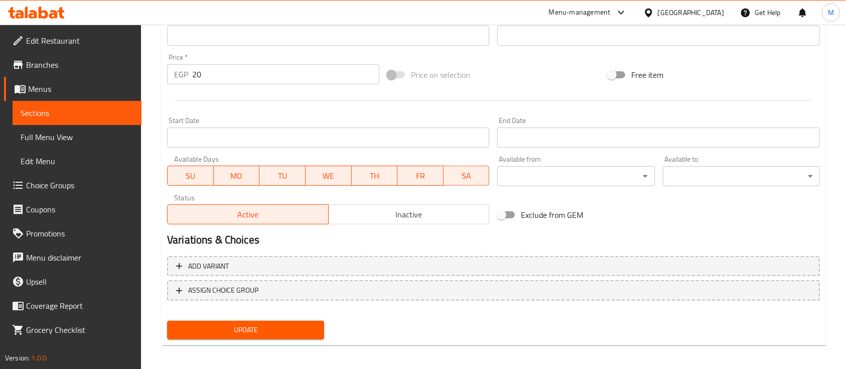
scroll to position [354, 0]
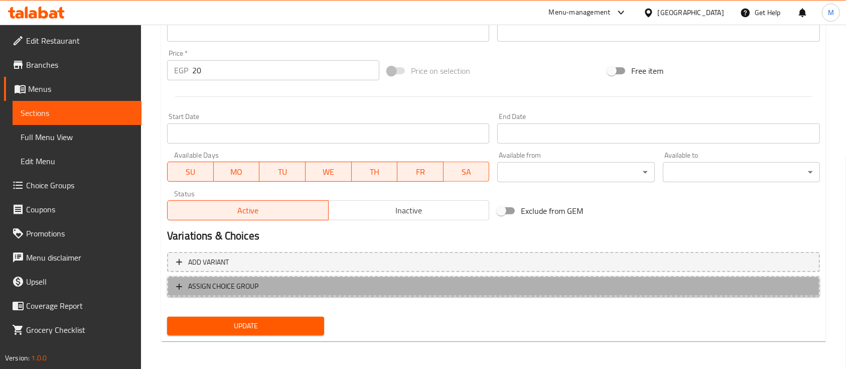
click at [249, 285] on span "ASSIGN CHOICE GROUP" at bounding box center [223, 286] width 70 height 13
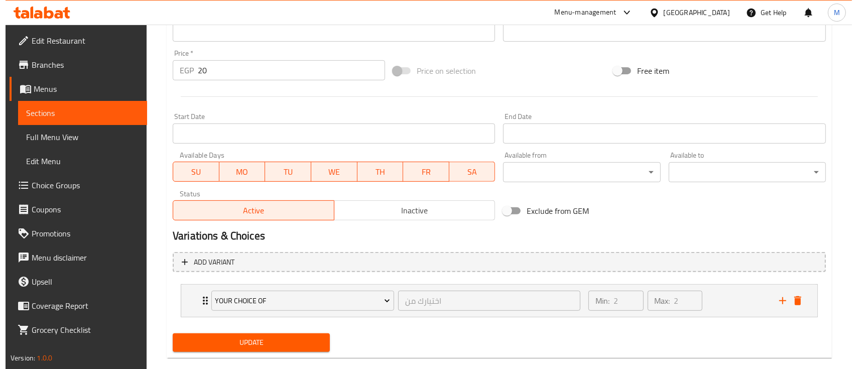
scroll to position [371, 0]
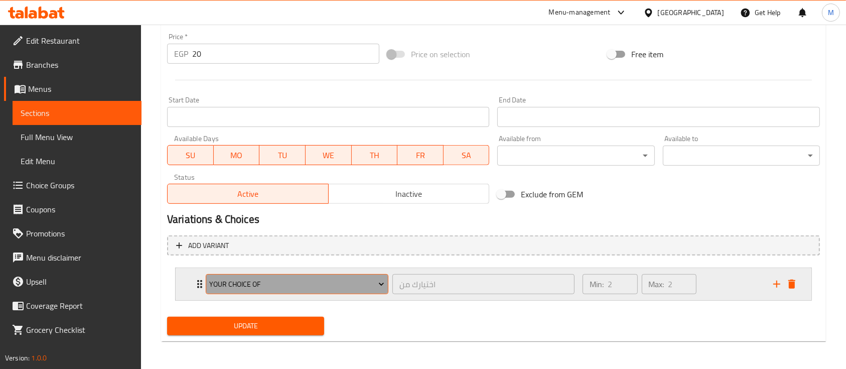
click at [253, 282] on span "Your Choice Of" at bounding box center [296, 284] width 175 height 13
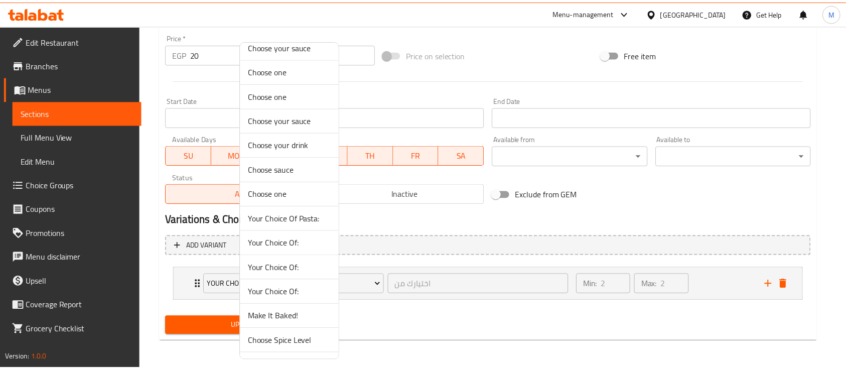
scroll to position [426, 0]
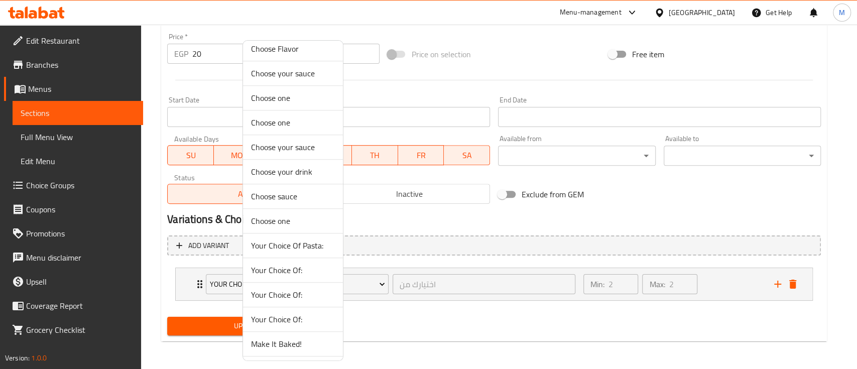
click at [293, 173] on span "Choose your drink" at bounding box center [293, 172] width 84 height 12
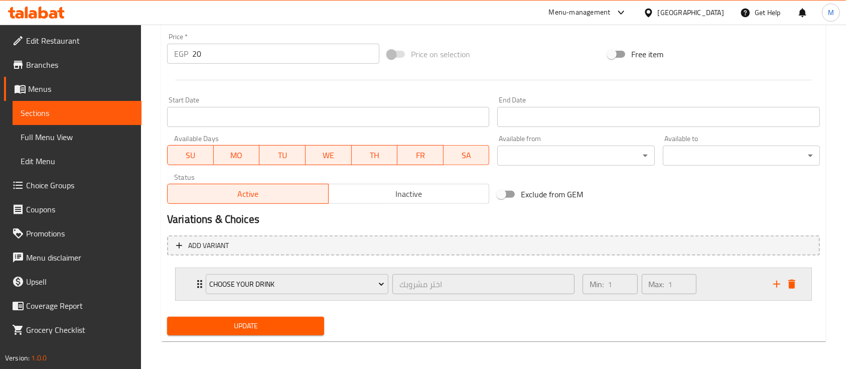
click at [715, 283] on div "Min: 1 ​ Max: 1 ​" at bounding box center [672, 284] width 191 height 32
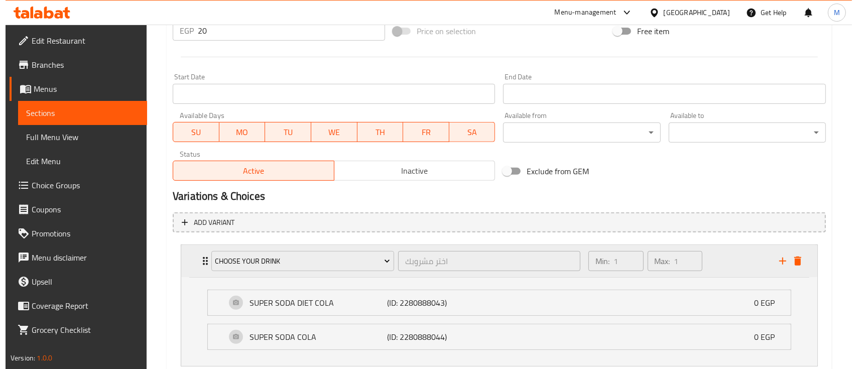
scroll to position [393, 0]
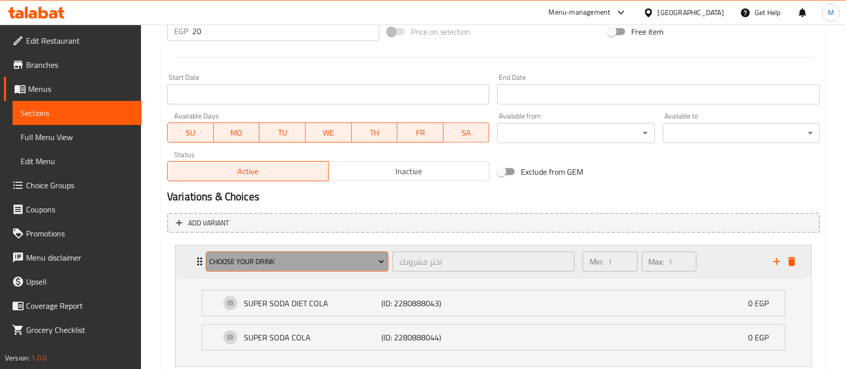
click at [284, 253] on button "Choose your drink" at bounding box center [297, 261] width 183 height 20
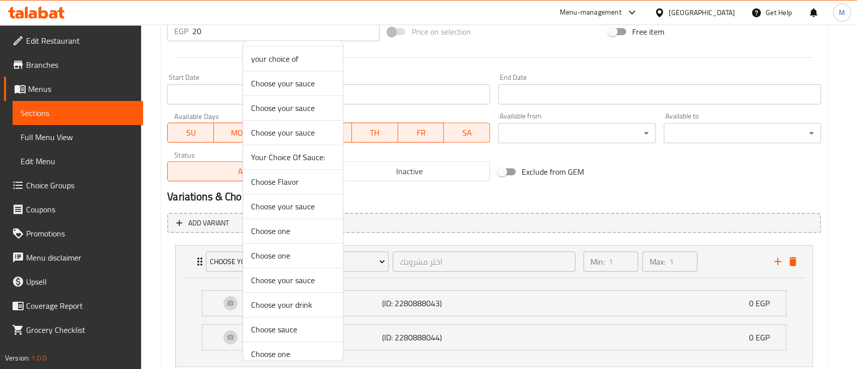
scroll to position [306, 0]
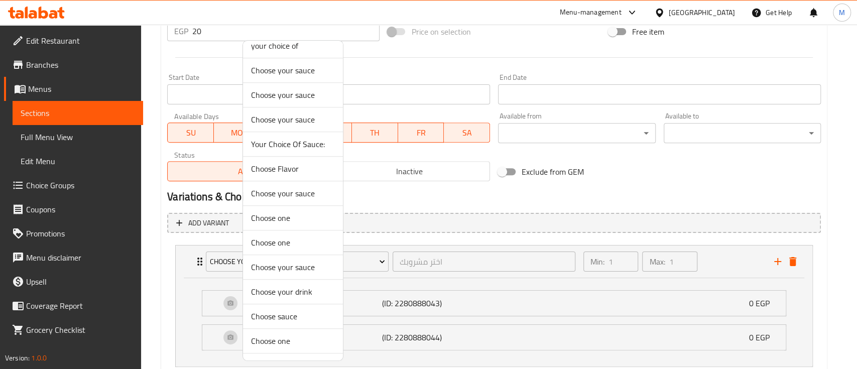
click at [279, 288] on span "Choose your drink" at bounding box center [293, 292] width 84 height 12
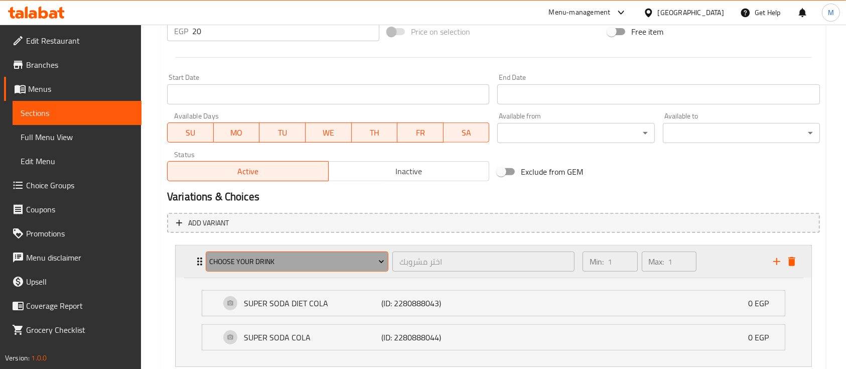
click at [308, 268] on button "Choose your drink" at bounding box center [297, 261] width 183 height 20
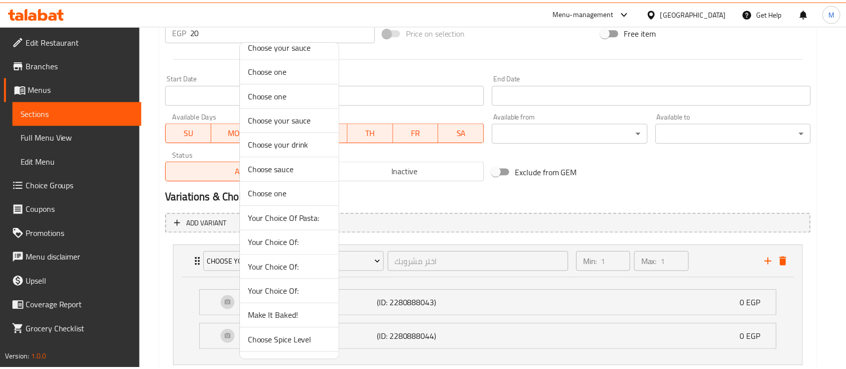
scroll to position [448, 0]
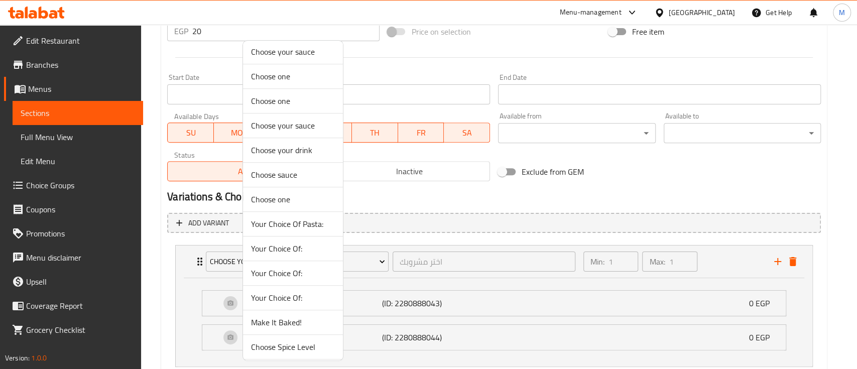
click at [285, 145] on span "Choose your drink" at bounding box center [293, 150] width 84 height 12
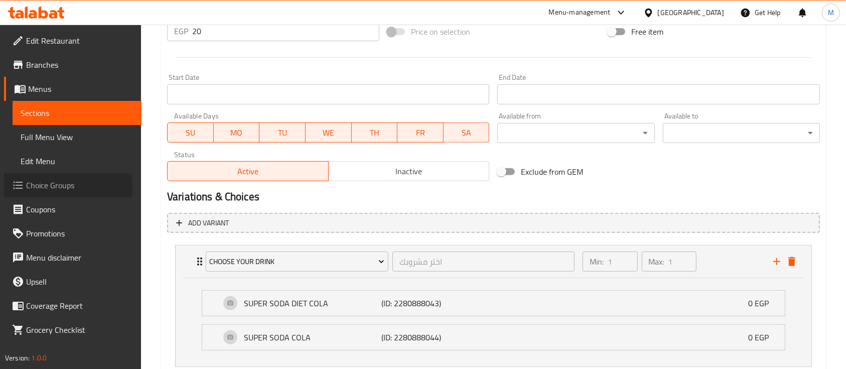
click at [35, 187] on span "Choice Groups" at bounding box center [79, 185] width 107 height 12
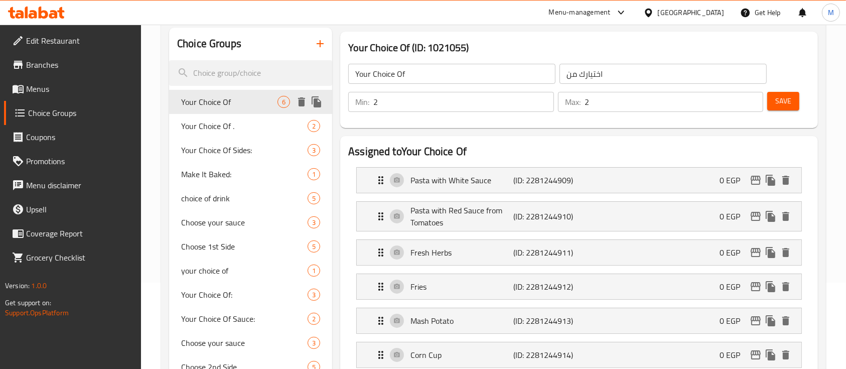
scroll to position [85, 0]
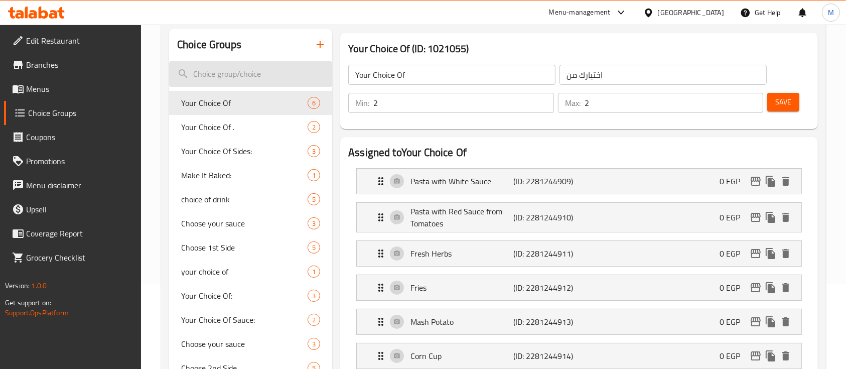
click at [214, 70] on input "search" at bounding box center [250, 74] width 163 height 26
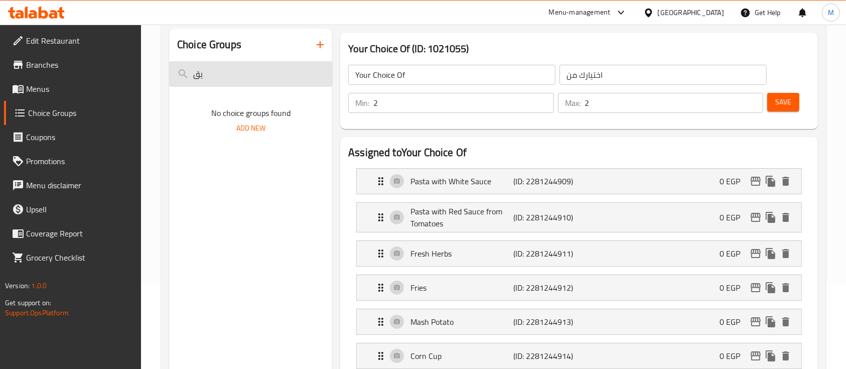
type input "ي"
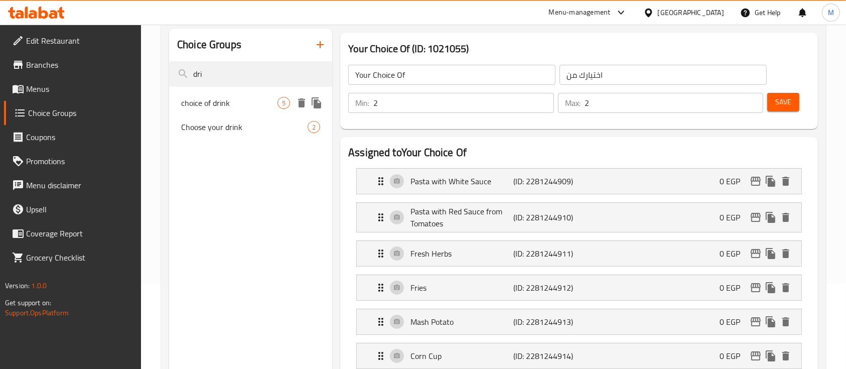
type input "dri"
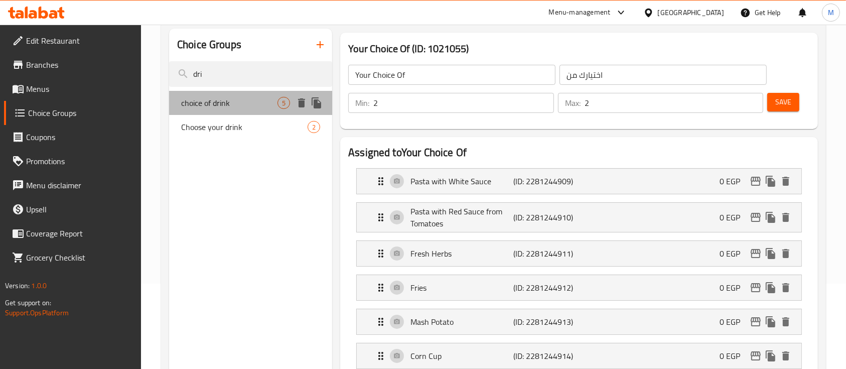
click at [229, 102] on span "choice of drink" at bounding box center [229, 103] width 96 height 12
type input "choice of drink"
type input "اختيارك من المشروب"
type input "1"
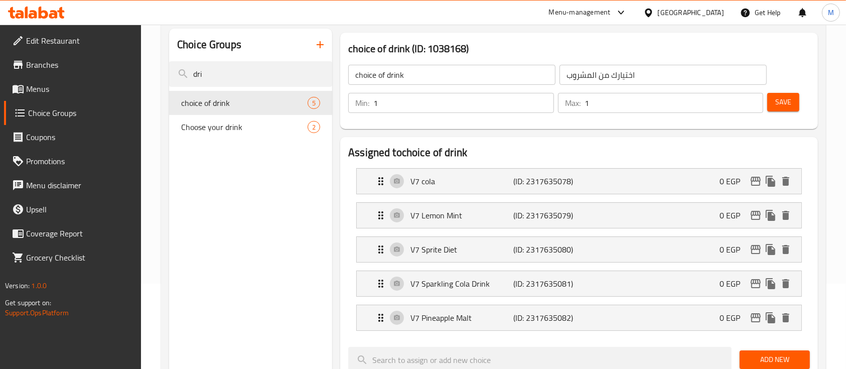
drag, startPoint x: 209, startPoint y: 75, endPoint x: 134, endPoint y: 70, distance: 75.0
click at [134, 70] on div "Edit Restaurant Branches Menus Choice Groups Coupons Promotions Menu disclaimer…" at bounding box center [423, 342] width 846 height 807
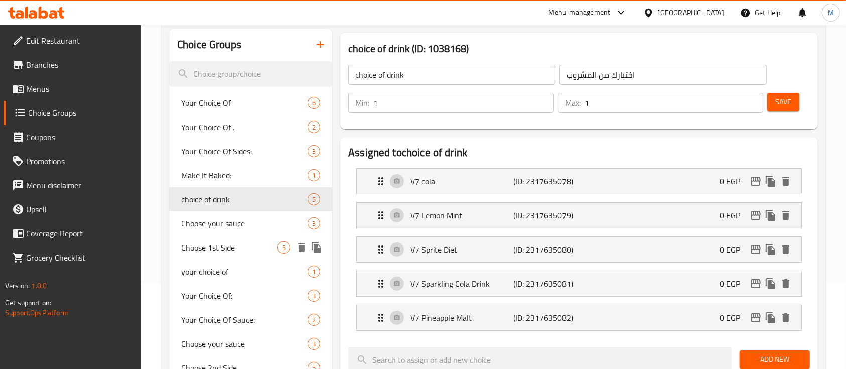
scroll to position [0, 0]
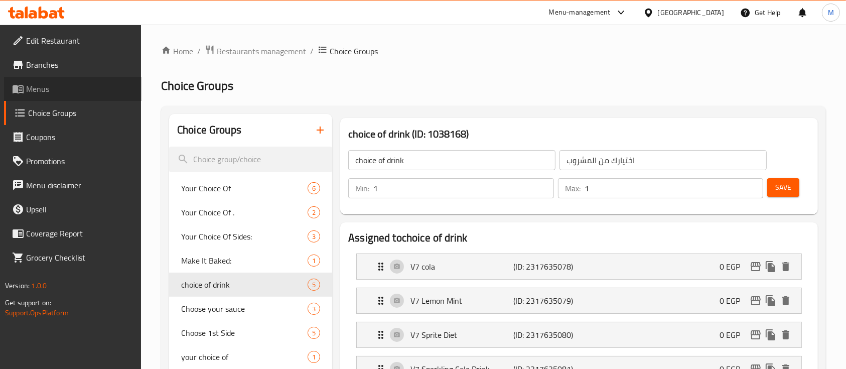
click at [46, 91] on span "Menus" at bounding box center [79, 89] width 107 height 12
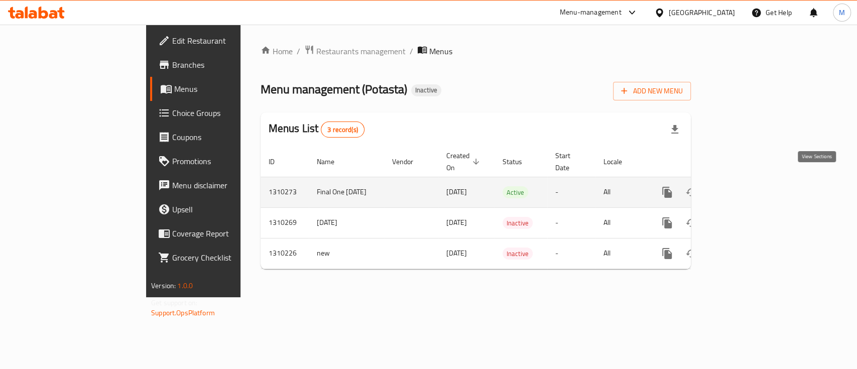
click at [751, 180] on link "enhanced table" at bounding box center [739, 192] width 24 height 24
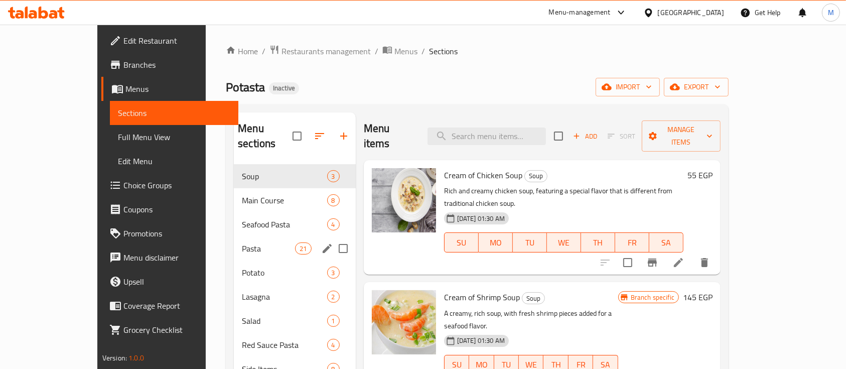
scroll to position [141, 0]
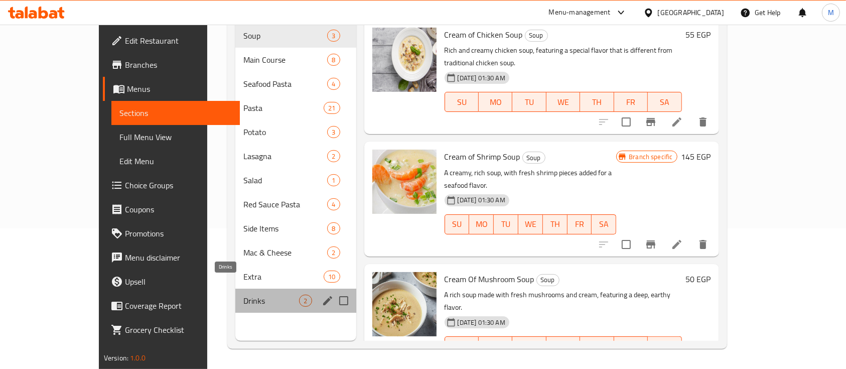
click at [243, 295] on span "Drinks" at bounding box center [271, 301] width 56 height 12
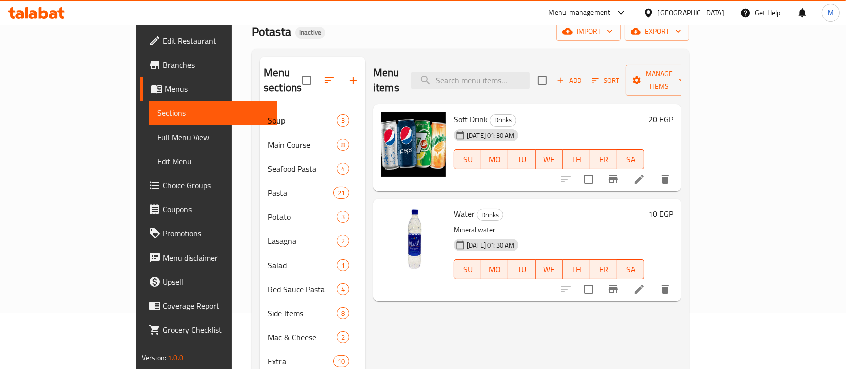
scroll to position [55, 0]
click at [644, 176] on icon at bounding box center [639, 180] width 9 height 9
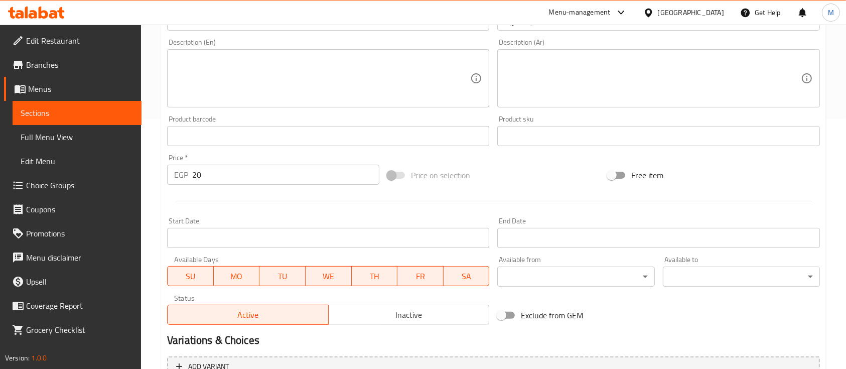
scroll to position [354, 0]
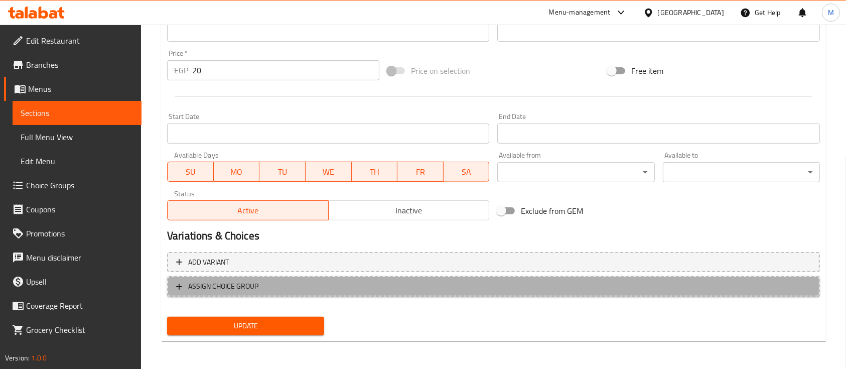
click at [474, 277] on button "ASSIGN CHOICE GROUP" at bounding box center [493, 286] width 653 height 21
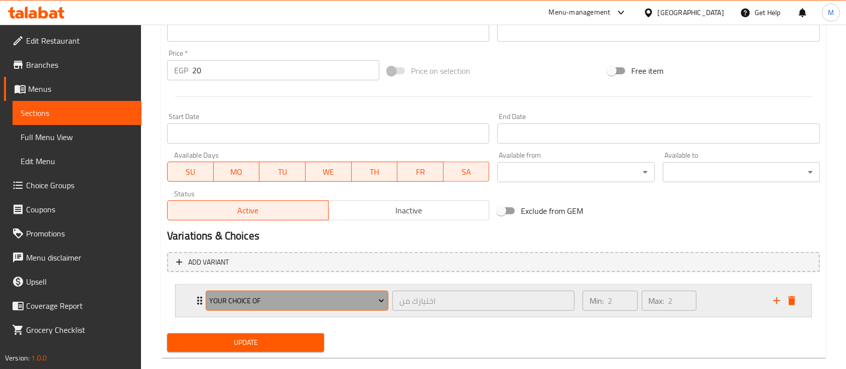
click at [289, 304] on span "Your Choice Of" at bounding box center [296, 301] width 175 height 13
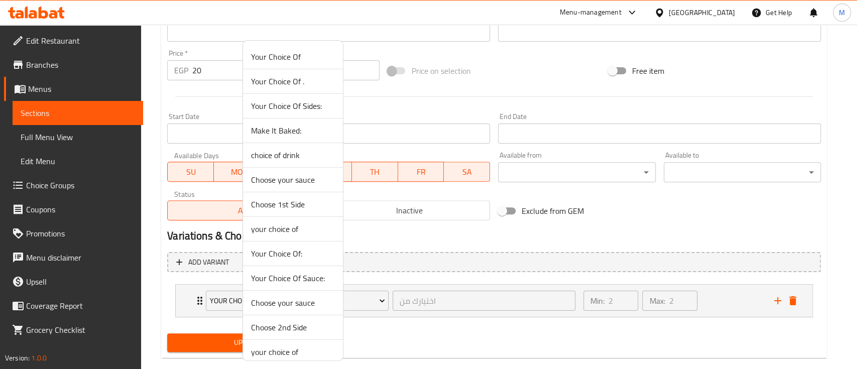
click at [285, 155] on span "choice of drink" at bounding box center [293, 155] width 84 height 12
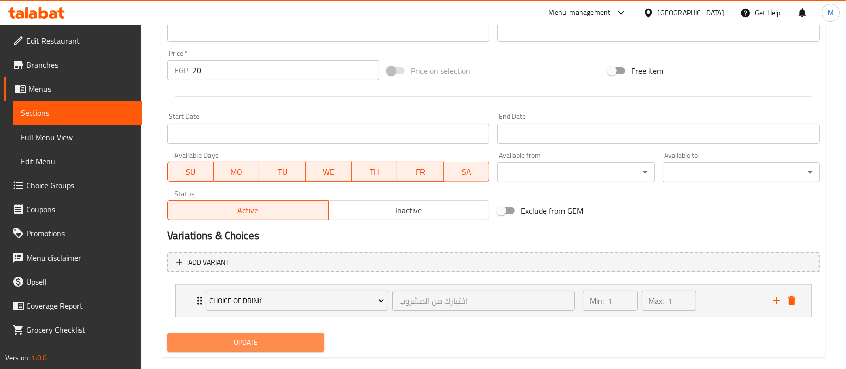
click at [263, 348] on span "Update" at bounding box center [245, 342] width 141 height 13
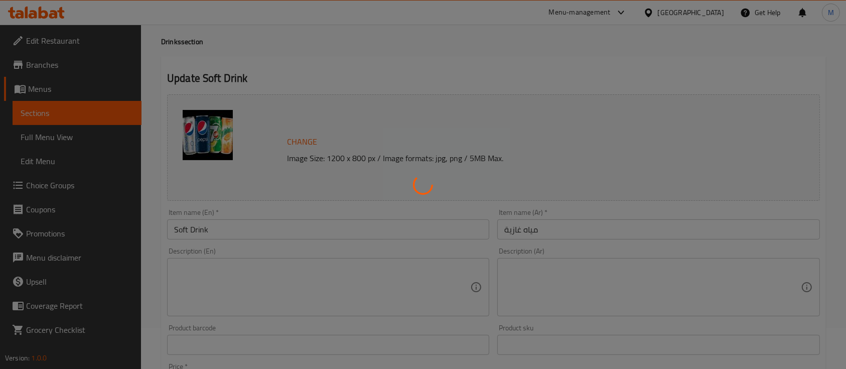
scroll to position [0, 0]
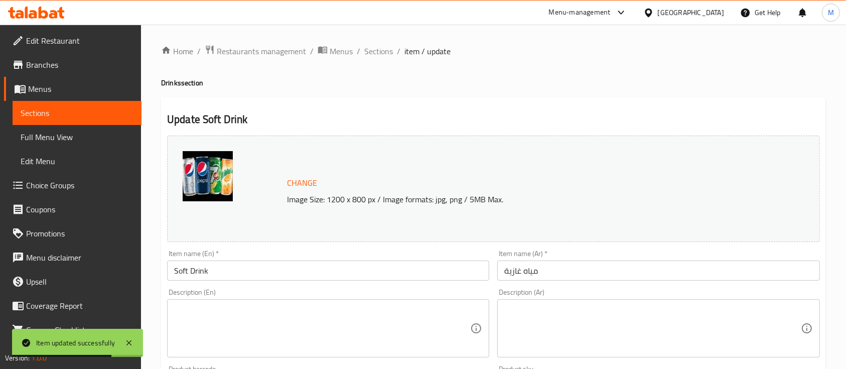
click at [204, 173] on img at bounding box center [208, 176] width 50 height 50
click at [369, 54] on span "Sections" at bounding box center [378, 51] width 29 height 12
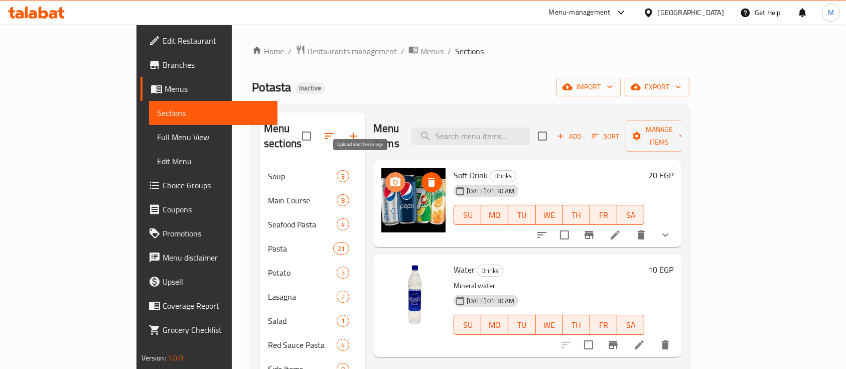
click at [389, 176] on icon "upload picture" at bounding box center [395, 182] width 12 height 12
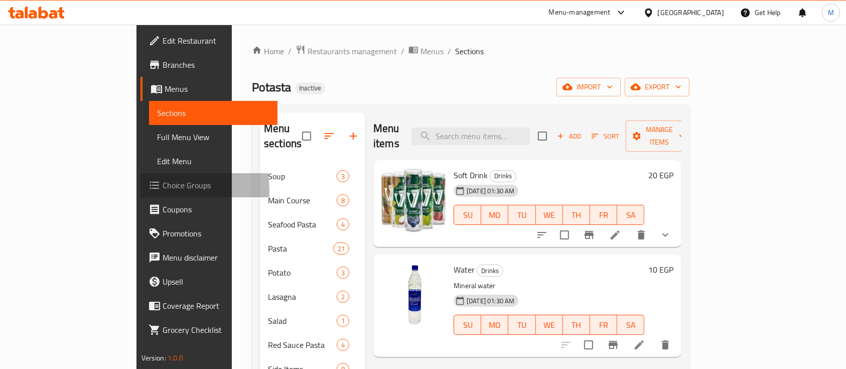
click at [163, 190] on span "Choice Groups" at bounding box center [216, 185] width 107 height 12
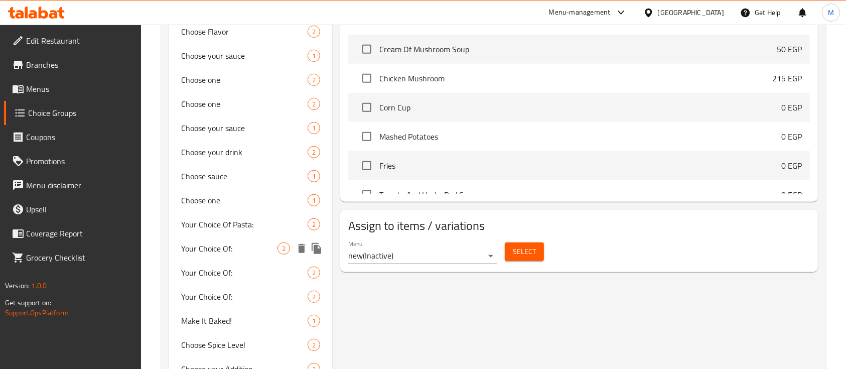
scroll to position [634, 0]
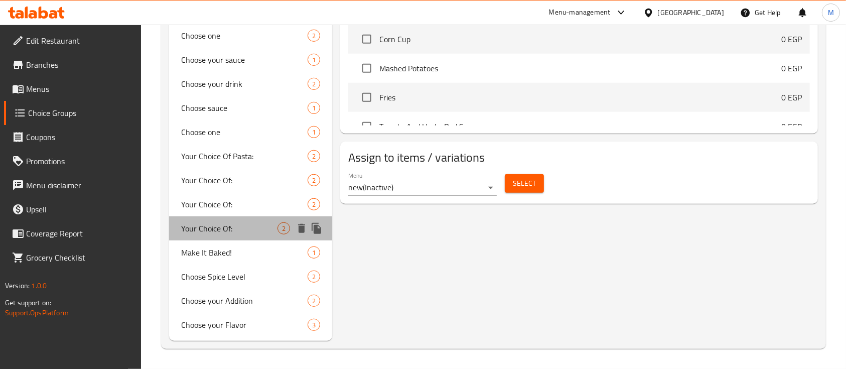
click at [239, 227] on span "Your Choice Of:" at bounding box center [229, 228] width 96 height 12
type input "Your Choice Of:"
type input "اختيارك من:"
type input "1"
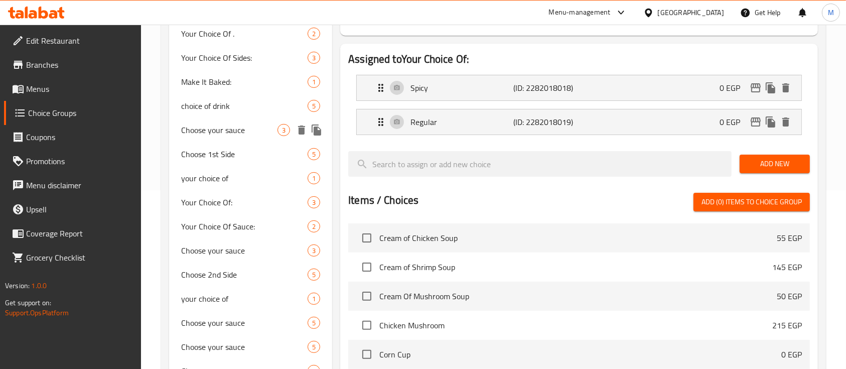
scroll to position [0, 0]
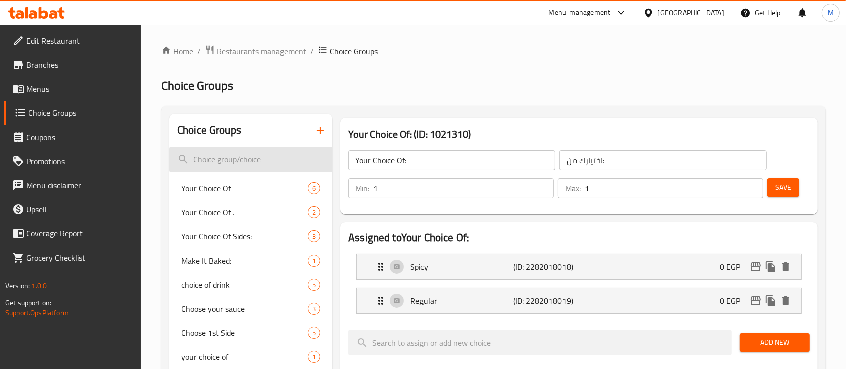
click at [248, 157] on input "search" at bounding box center [250, 160] width 163 height 26
type input "s"
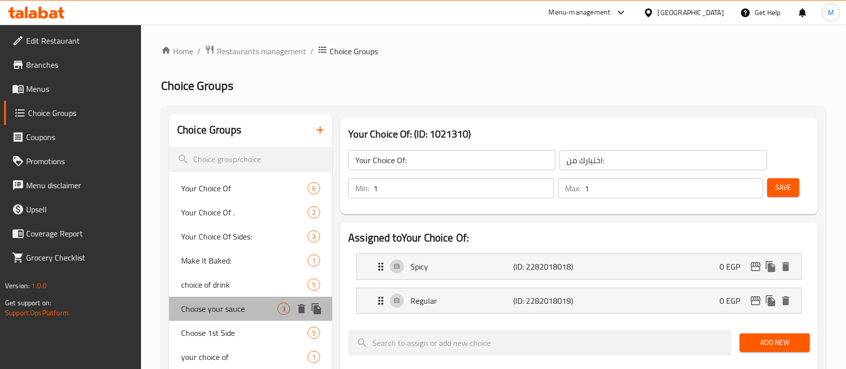
click at [220, 303] on span "Choose your sauce" at bounding box center [229, 309] width 96 height 12
type input "Choose your sauce"
type input "اختيارك من الصوص"
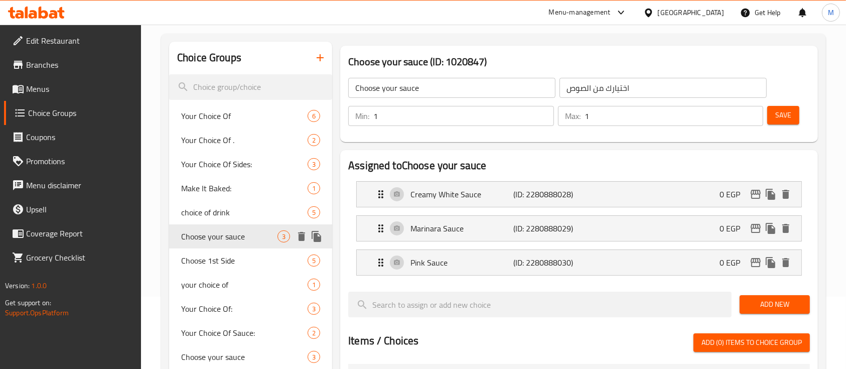
scroll to position [84, 0]
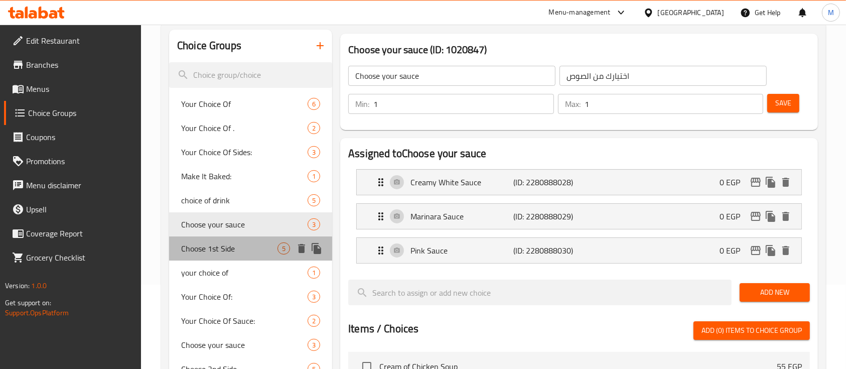
click at [215, 252] on span "Choose 1st Side" at bounding box center [229, 248] width 96 height 12
type input "Choose 1st Side"
type input "اختر الطبق الجانبي الأول"
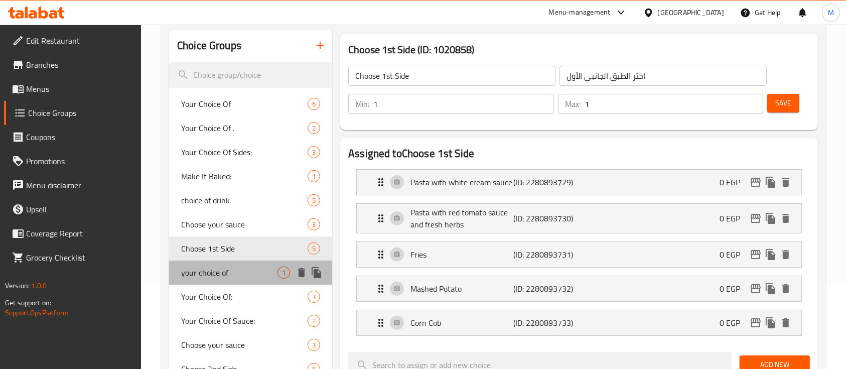
click at [217, 270] on span "your choice of" at bounding box center [229, 272] width 96 height 12
type input "your choice of"
type input "اختيارك من"
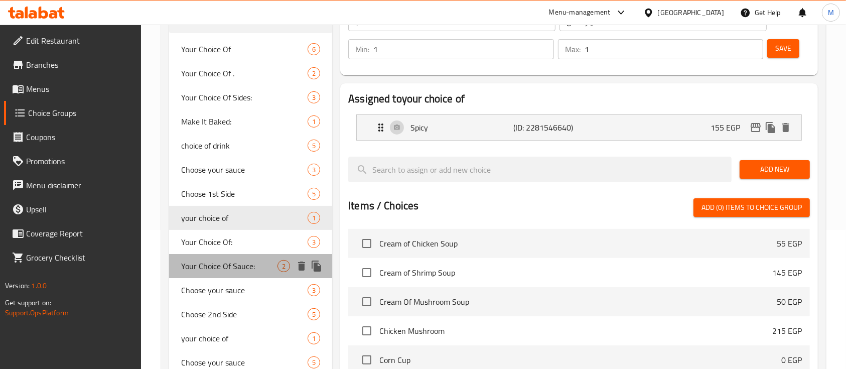
click at [217, 270] on span "Your Choice Of Sauce:" at bounding box center [229, 266] width 96 height 12
type input "Your Choice Of Sauce:"
type input "اختيارك من الصوص:"
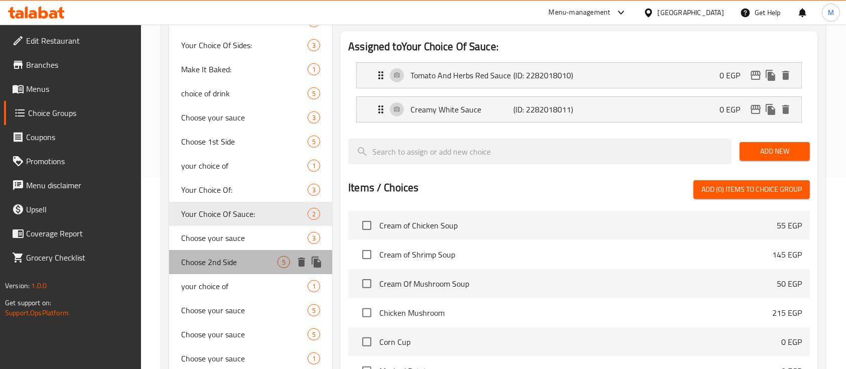
click at [217, 270] on div "Choose 2nd Side 5" at bounding box center [250, 262] width 163 height 24
type input "Choose 2nd Side"
type input "اختر الطبق الجانبي الثاني"
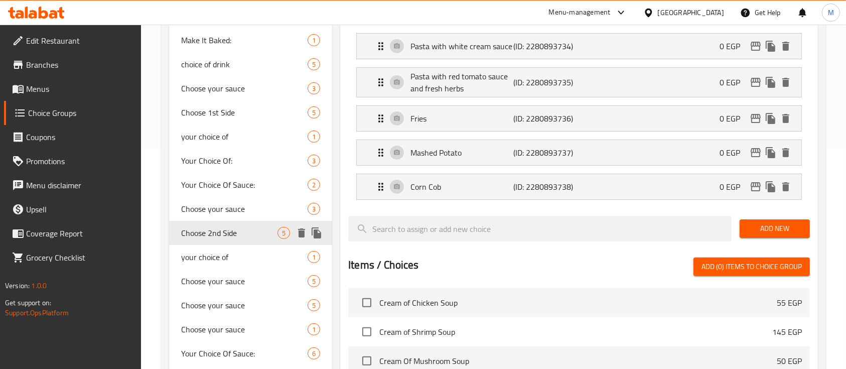
scroll to position [223, 0]
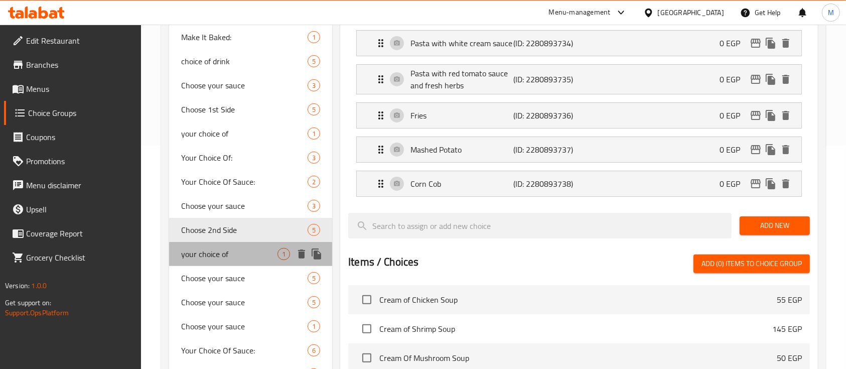
click at [211, 251] on span "your choice of" at bounding box center [229, 254] width 96 height 12
type input "your choice of"
type input "اختيارك من"
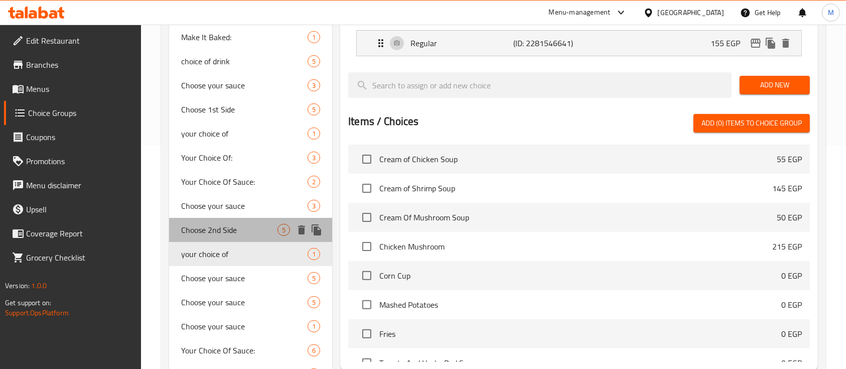
click at [209, 238] on div "Choose 2nd Side 5" at bounding box center [250, 230] width 163 height 24
type input "Choose 2nd Side"
type input "اختر الطبق الجانبي الثاني"
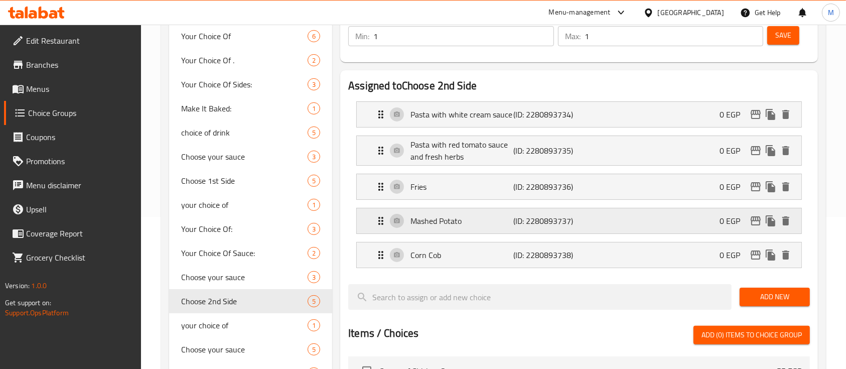
scroll to position [216, 0]
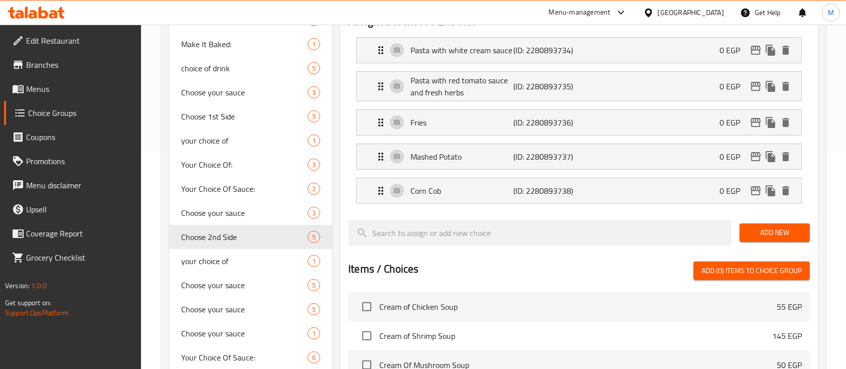
drag, startPoint x: 150, startPoint y: 237, endPoint x: 217, endPoint y: 251, distance: 68.7
click at [217, 251] on div "Home / Restaurants management / Choice Groups Choice Groups Choice Groups Your …" at bounding box center [493, 297] width 705 height 979
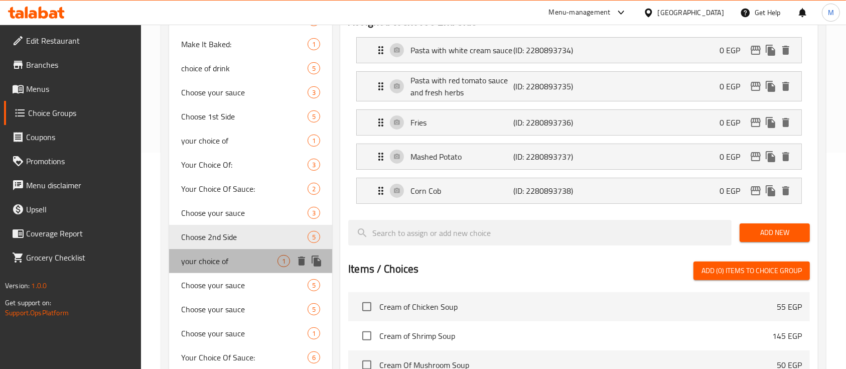
click at [217, 251] on div "your choice of 1" at bounding box center [250, 261] width 163 height 24
type input "your choice of"
type input "اختيارك من"
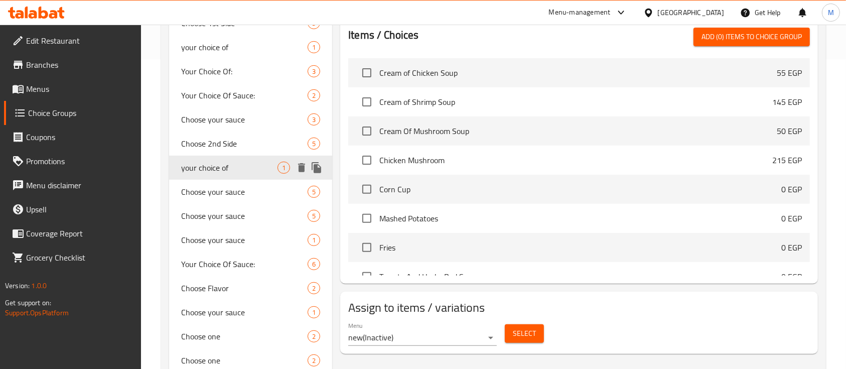
scroll to position [331, 0]
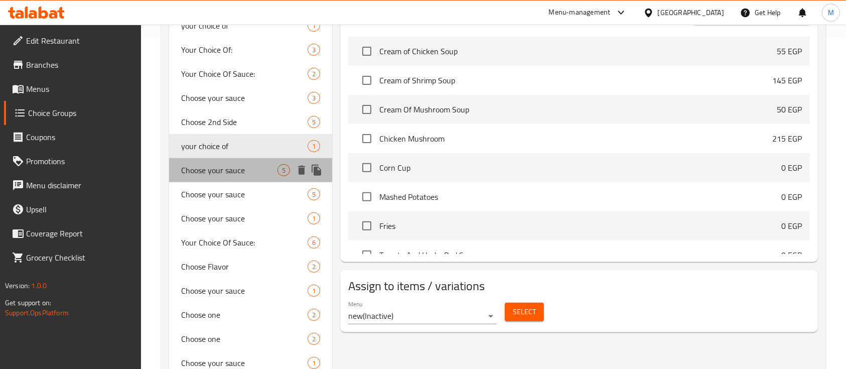
click at [208, 161] on div "Choose your sauce 5" at bounding box center [250, 170] width 163 height 24
type input "Choose your sauce"
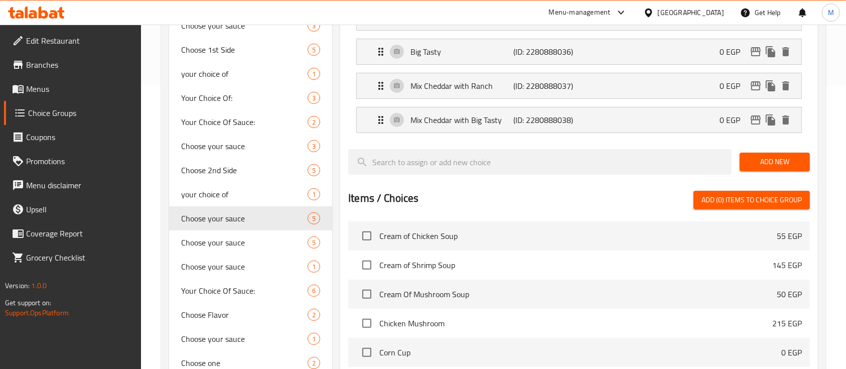
scroll to position [292, 0]
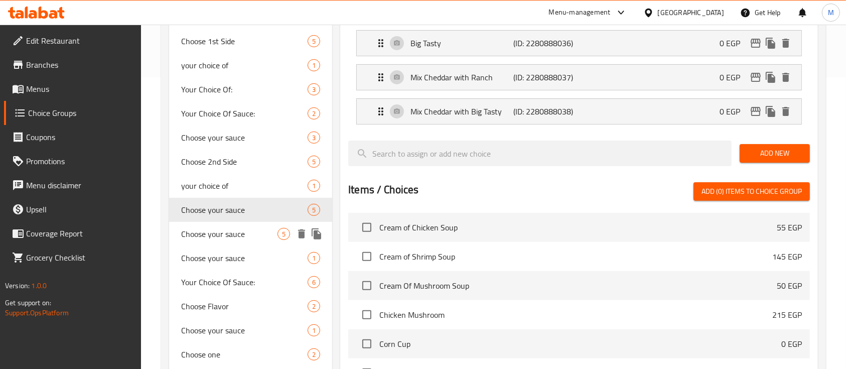
click at [193, 238] on span "Choose your sauce" at bounding box center [229, 234] width 96 height 12
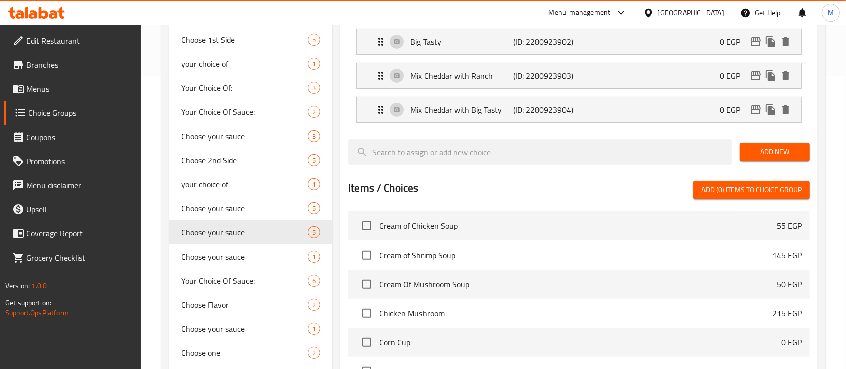
scroll to position [296, 0]
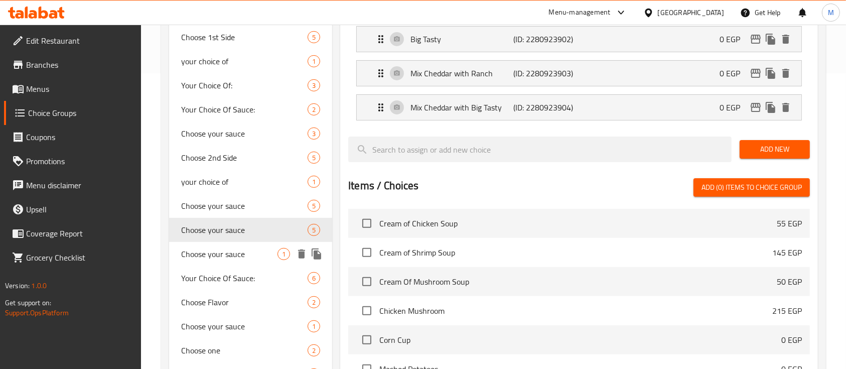
click at [243, 253] on span "Choose your sauce" at bounding box center [229, 254] width 96 height 12
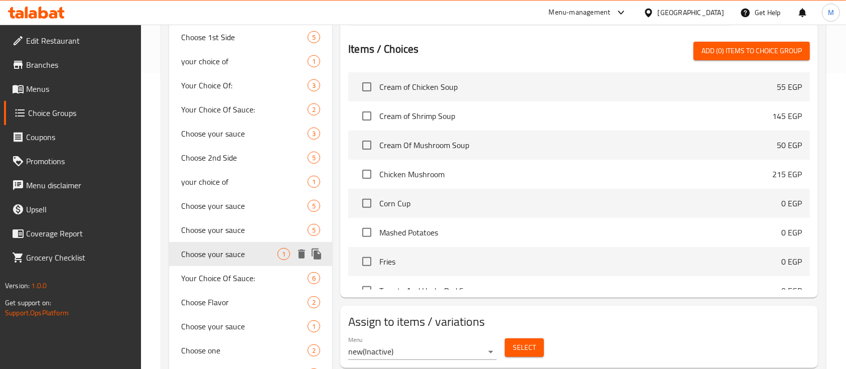
type input "اختر الصوص"
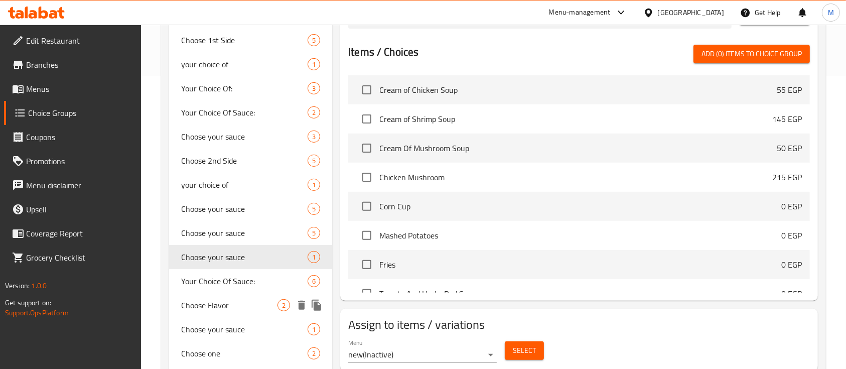
scroll to position [302, 0]
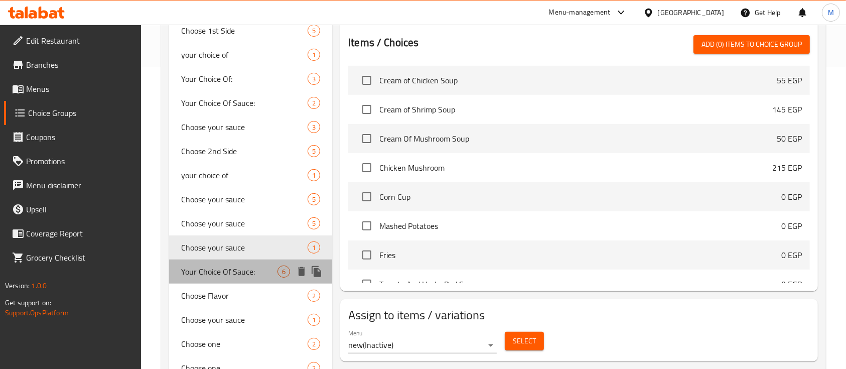
click at [223, 267] on span "Your Choice Of Sauce:" at bounding box center [229, 271] width 96 height 12
type input "Your Choice Of Sauce:"
type input "اختيارك من الصوص:"
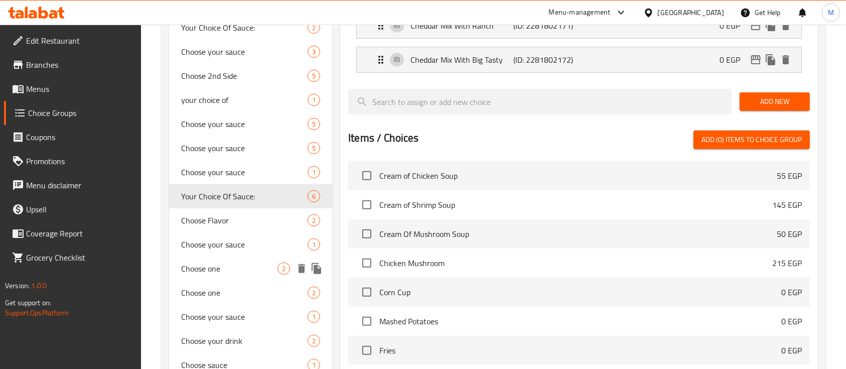
scroll to position [385, 0]
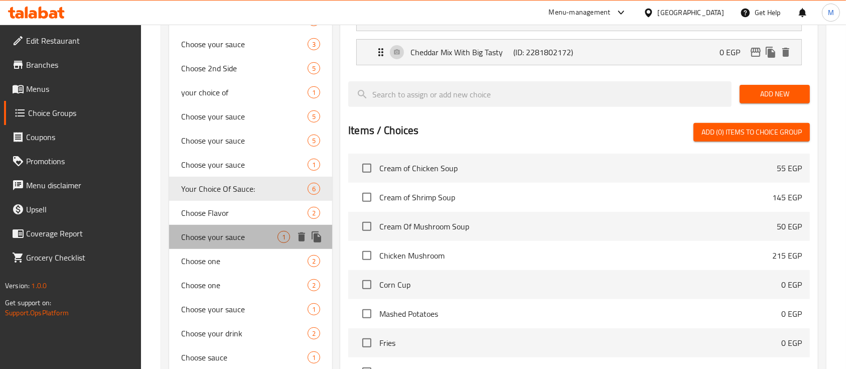
click at [210, 248] on div "Choose your sauce 1" at bounding box center [250, 237] width 163 height 24
type input "Choose your sauce"
type input "اختر الصوص"
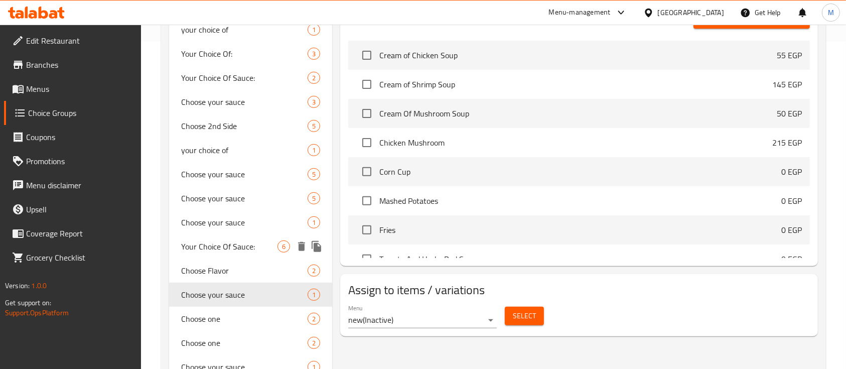
scroll to position [424, 0]
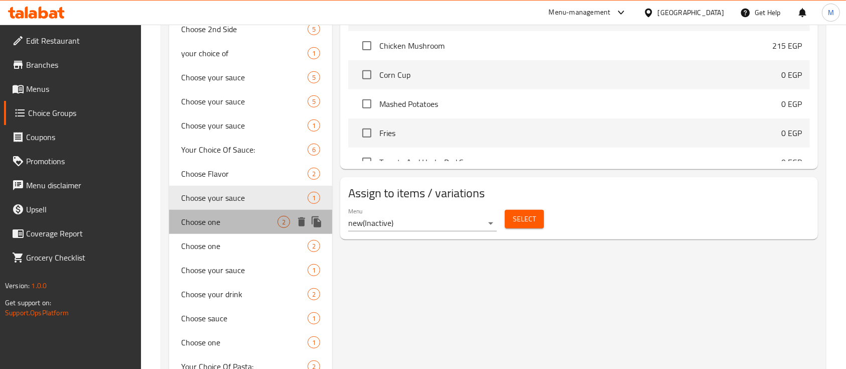
click at [202, 226] on span "Choose one" at bounding box center [229, 222] width 96 height 12
type input "Choose one"
type input "اختر واحدا"
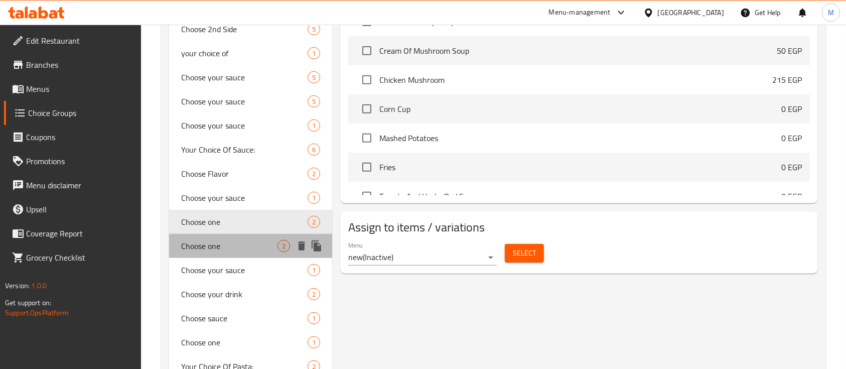
click at [213, 245] on span "Choose one" at bounding box center [229, 246] width 96 height 12
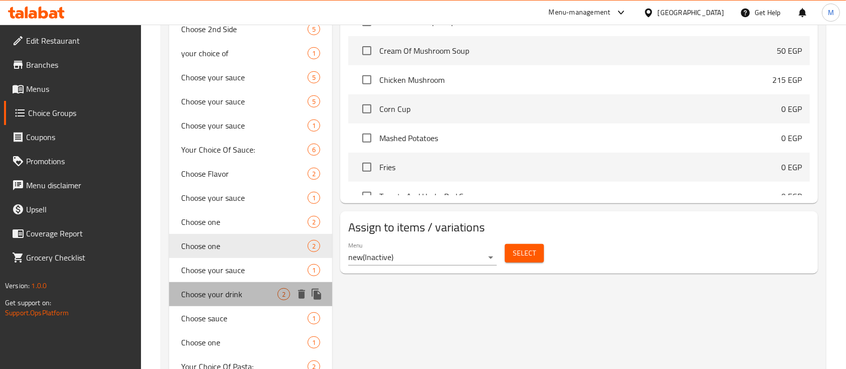
click at [208, 282] on div "Choose your drink 2" at bounding box center [250, 294] width 163 height 24
type input "Choose your drink"
type input "اختر مشروبك"
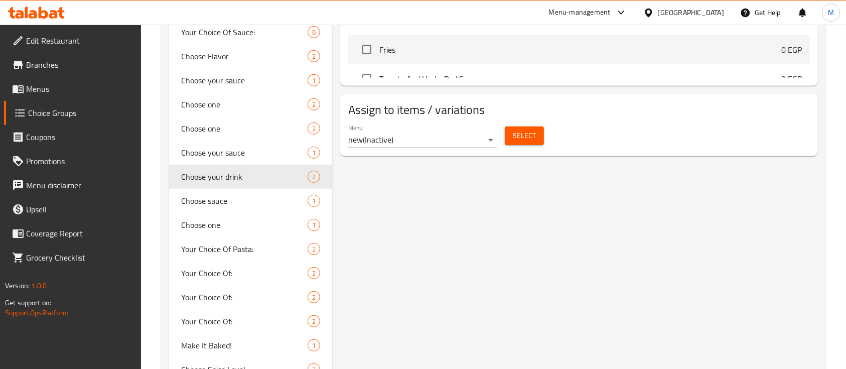
scroll to position [634, 0]
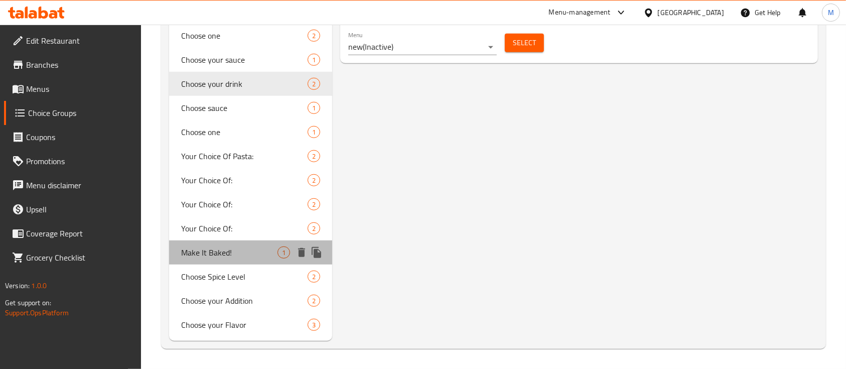
click at [199, 258] on span "Make It Baked!" at bounding box center [229, 252] width 96 height 12
type input "Make It Baked!"
type input "خليها مخبوزة"
type input "0"
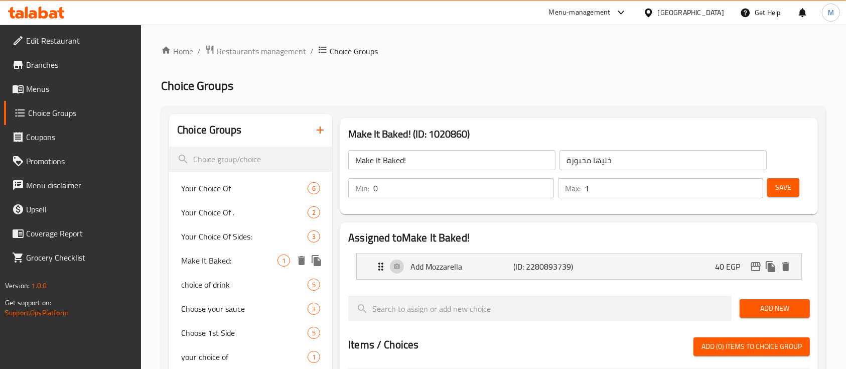
scroll to position [55, 0]
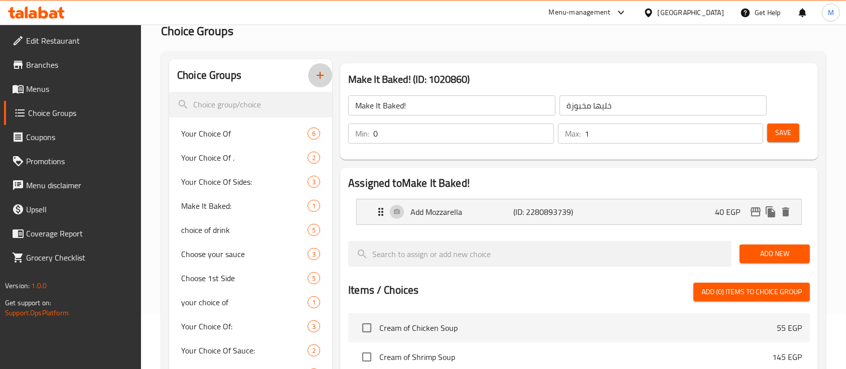
click at [316, 79] on icon "button" at bounding box center [320, 75] width 12 height 12
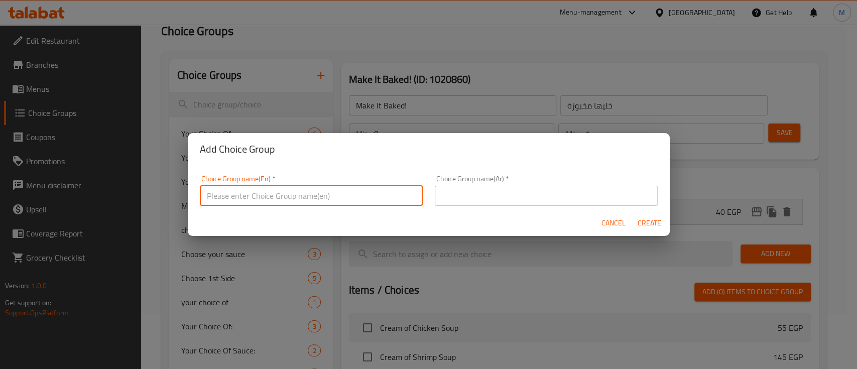
click at [242, 201] on input "text" at bounding box center [311, 196] width 223 height 20
type input "Extras"
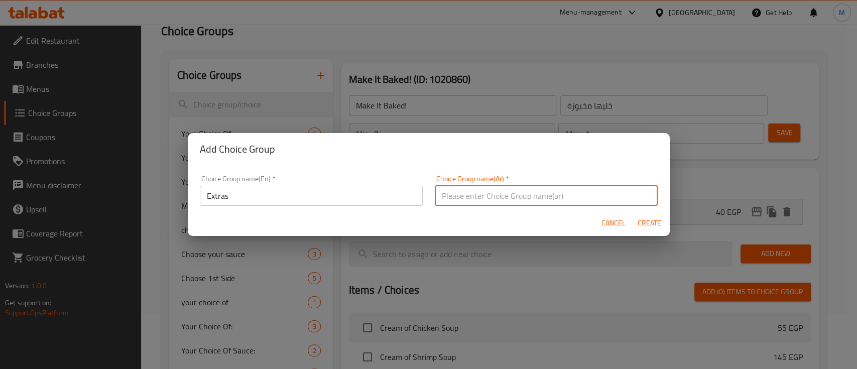
click at [527, 195] on input "text" at bounding box center [546, 196] width 223 height 20
click at [527, 195] on input "الاض" at bounding box center [546, 196] width 223 height 20
type input "الاضافات"
click at [654, 214] on button "Create" at bounding box center [649, 223] width 32 height 19
type input "Extras"
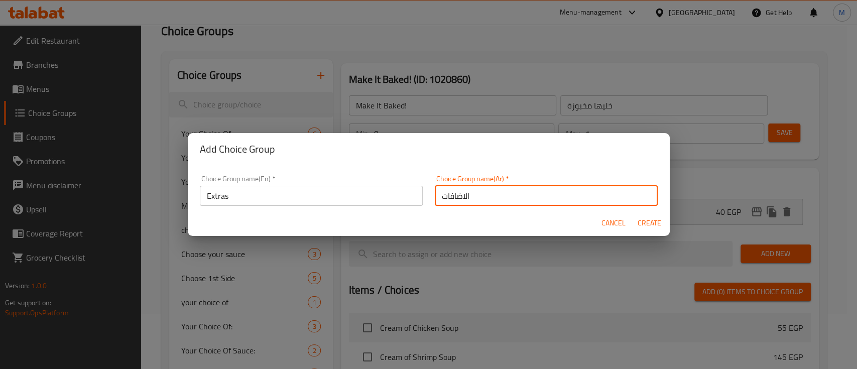
type input "الاضافات"
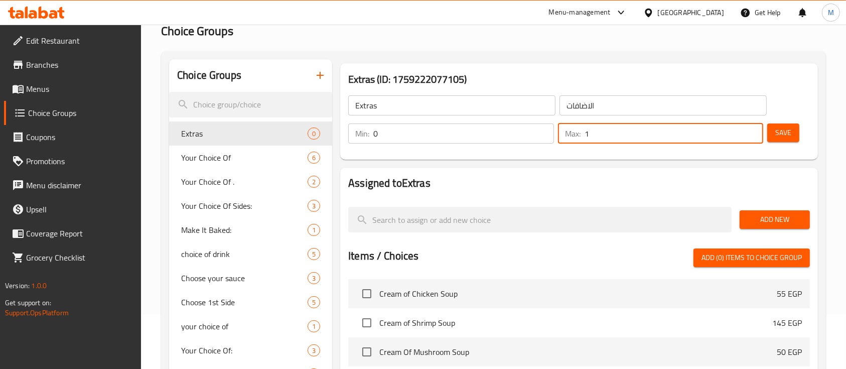
click at [753, 129] on input "1" at bounding box center [674, 133] width 179 height 20
click at [753, 129] on input "2" at bounding box center [674, 133] width 179 height 20
type input "3"
click at [753, 129] on input "3" at bounding box center [674, 133] width 179 height 20
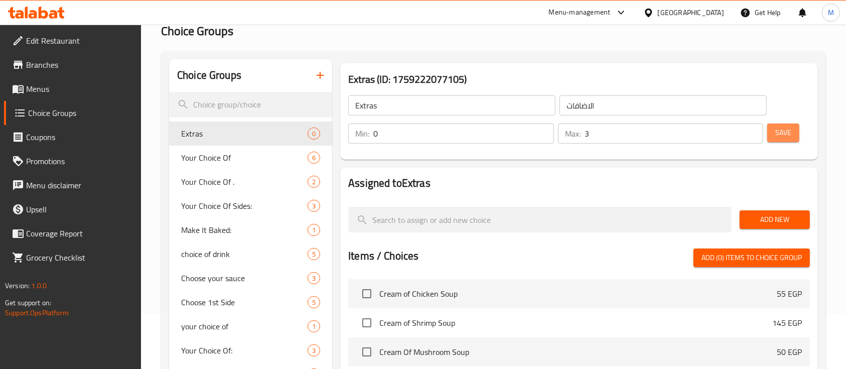
click at [779, 136] on span "Save" at bounding box center [783, 132] width 16 height 13
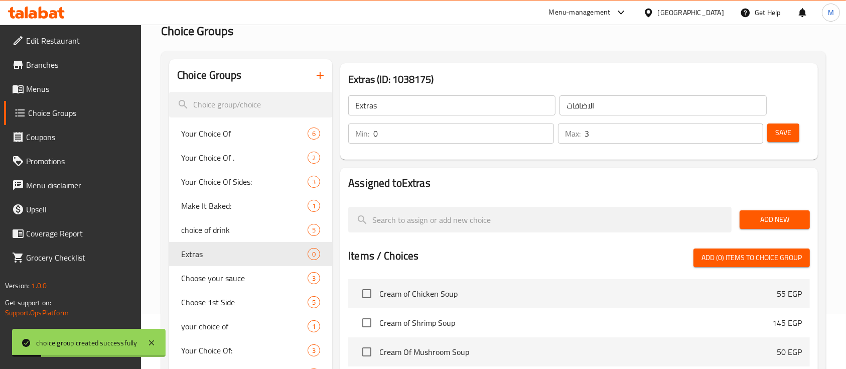
click at [759, 215] on span "Add New" at bounding box center [775, 219] width 54 height 13
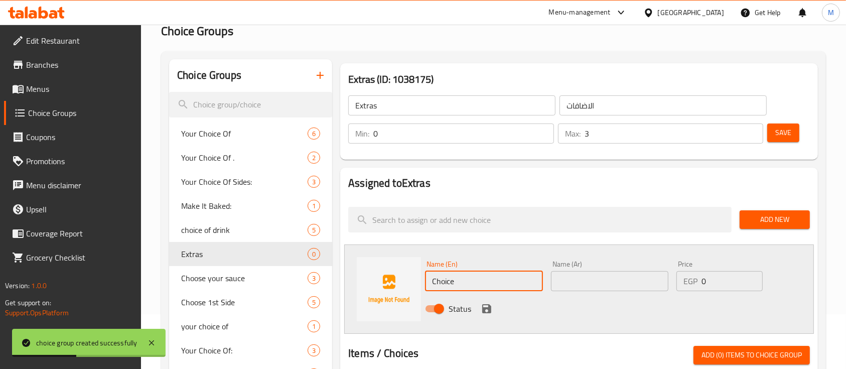
drag, startPoint x: 471, startPoint y: 275, endPoint x: 364, endPoint y: 260, distance: 107.9
click at [364, 260] on div "Name (En) Choice Name (En) Name (Ar) Name (Ar) Price EGP 0 Price Status" at bounding box center [579, 288] width 470 height 89
click at [474, 278] on input "Choice" at bounding box center [483, 281] width 117 height 20
type input "C"
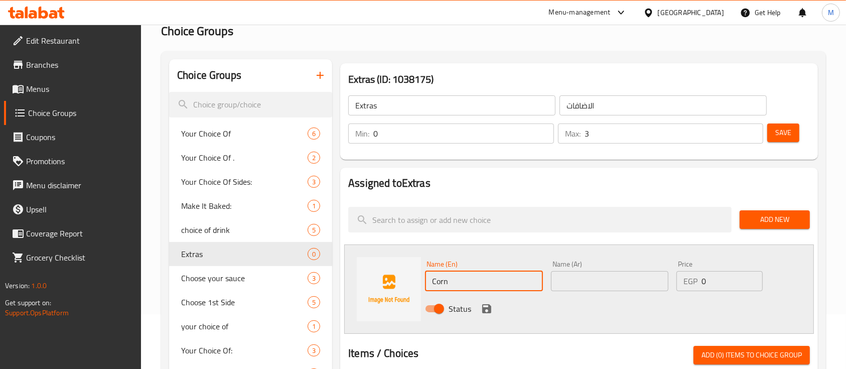
type input "Corn"
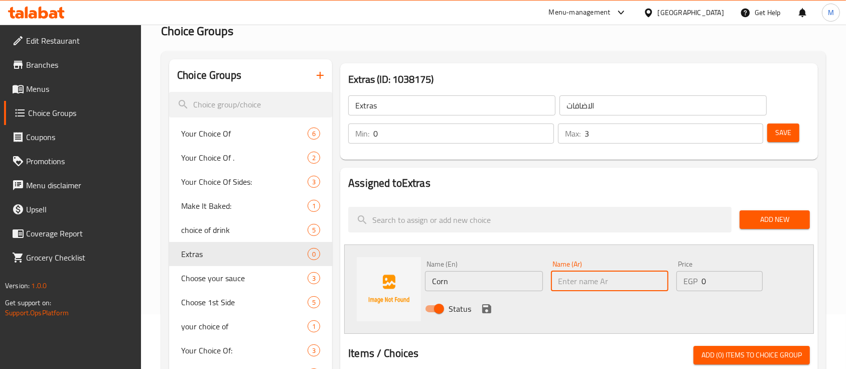
click at [554, 288] on input "text" at bounding box center [609, 281] width 117 height 20
type input "درة"
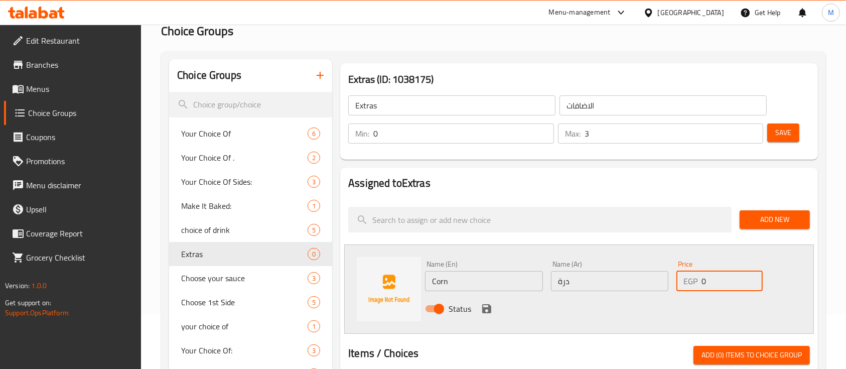
click at [710, 287] on input "0" at bounding box center [732, 281] width 61 height 20
type input "10"
click at [486, 311] on icon "save" at bounding box center [487, 309] width 12 height 12
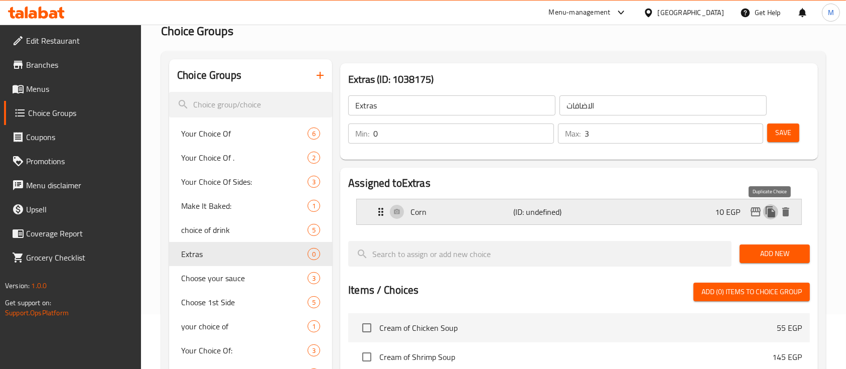
click at [771, 217] on icon "duplicate" at bounding box center [771, 212] width 12 height 12
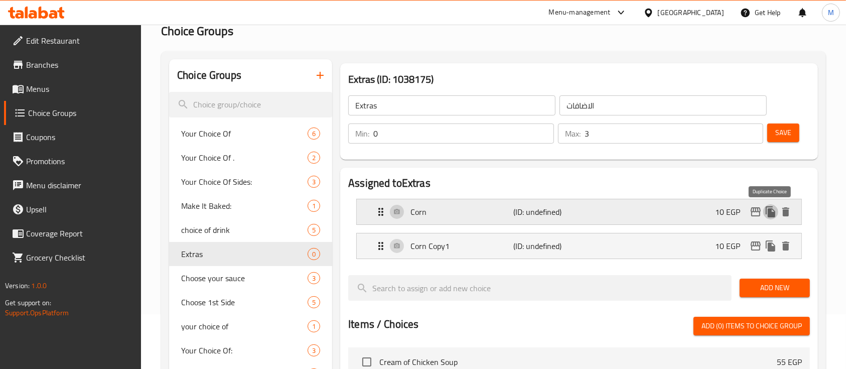
click at [771, 217] on icon "duplicate" at bounding box center [771, 212] width 12 height 12
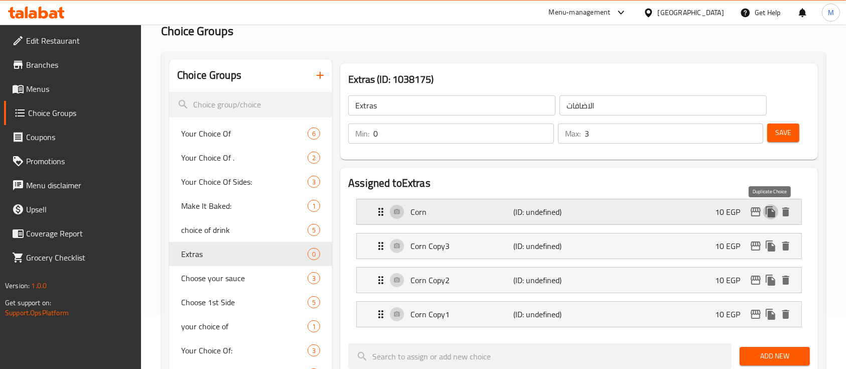
click at [771, 217] on icon "duplicate" at bounding box center [771, 212] width 12 height 12
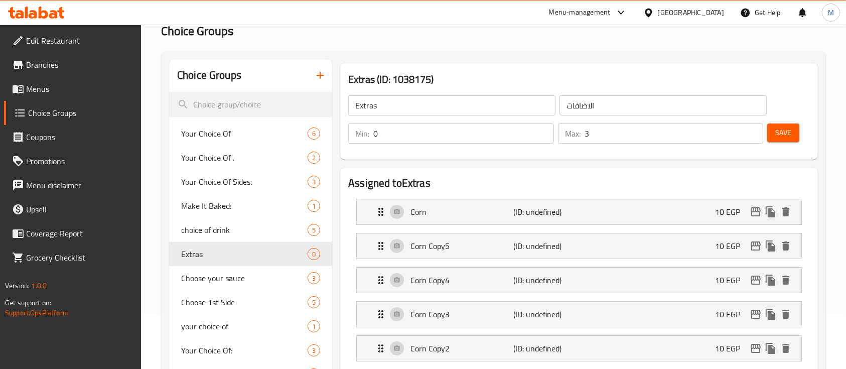
click at [476, 225] on li "Corn (ID: undefined) 10 EGP Name (En) Corn Name (En) Name (Ar) درة Name (Ar) Pr…" at bounding box center [579, 212] width 462 height 34
click at [427, 219] on div "Corn (ID: undefined) 10 EGP" at bounding box center [582, 211] width 414 height 25
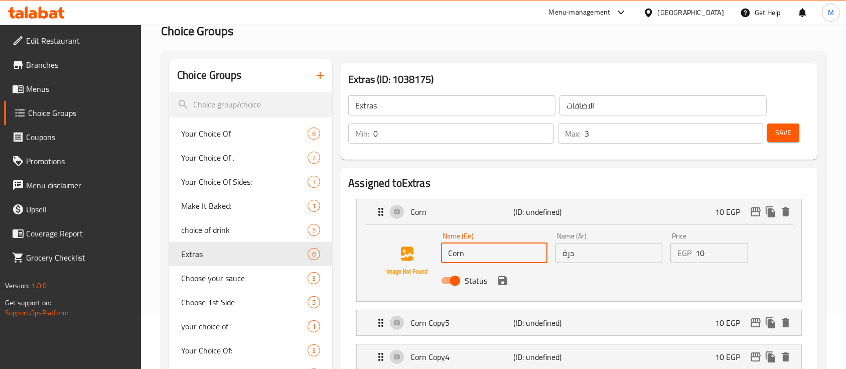
click at [447, 252] on input "Corn" at bounding box center [494, 253] width 106 height 20
click at [503, 285] on icon "save" at bounding box center [503, 280] width 12 height 12
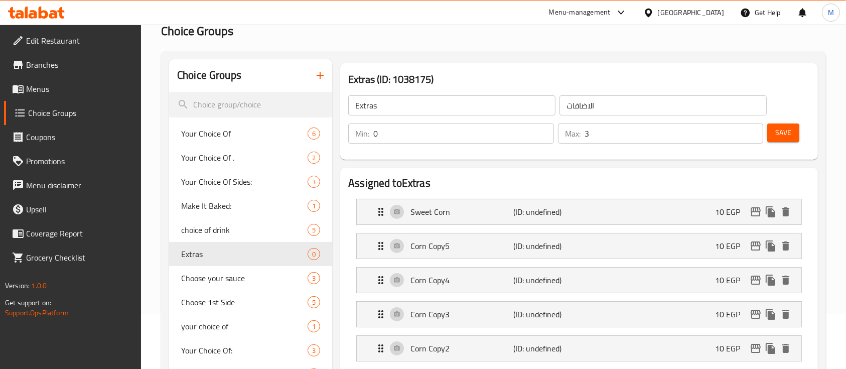
type input "Sweet Corn"
click at [473, 249] on p "Corn Copy5" at bounding box center [461, 246] width 103 height 12
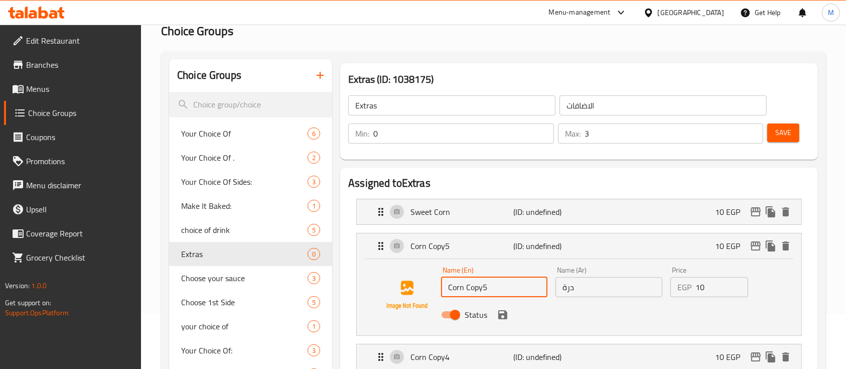
drag, startPoint x: 488, startPoint y: 284, endPoint x: 343, endPoint y: 268, distance: 145.8
type input "Spicy Sauce"
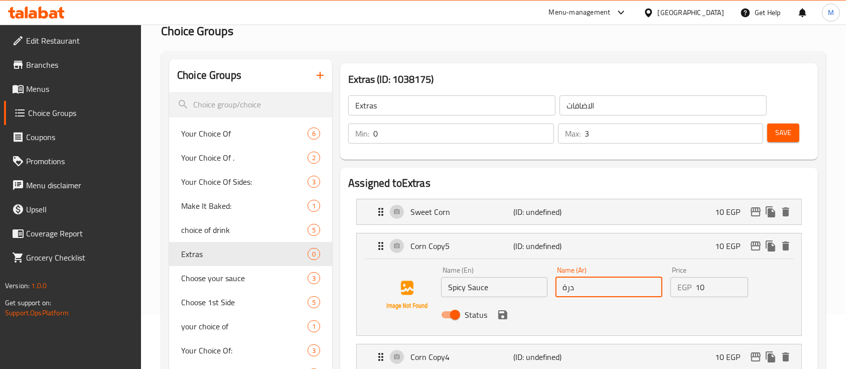
drag, startPoint x: 584, startPoint y: 285, endPoint x: 432, endPoint y: 278, distance: 152.7
click at [432, 278] on div "Name (En) Spicy Sauce Name (En) Name (Ar) درة Name (Ar) Price EGP 10 Price Stat…" at bounding box center [579, 295] width 412 height 68
type input "w"
drag, startPoint x: 588, startPoint y: 287, endPoint x: 403, endPoint y: 302, distance: 184.8
click at [403, 302] on div "Name (En) Spicy Sauce Name (En) Name (Ar) صوص سيايبي Name (Ar) Price EGP 10 Pri…" at bounding box center [579, 295] width 412 height 68
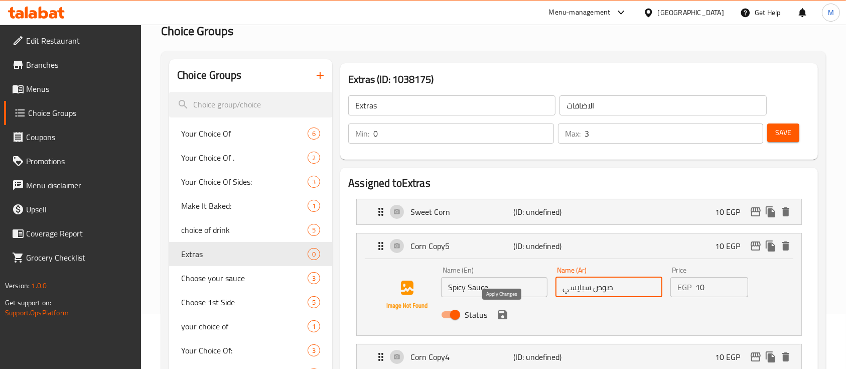
click at [505, 315] on icon "save" at bounding box center [502, 314] width 9 height 9
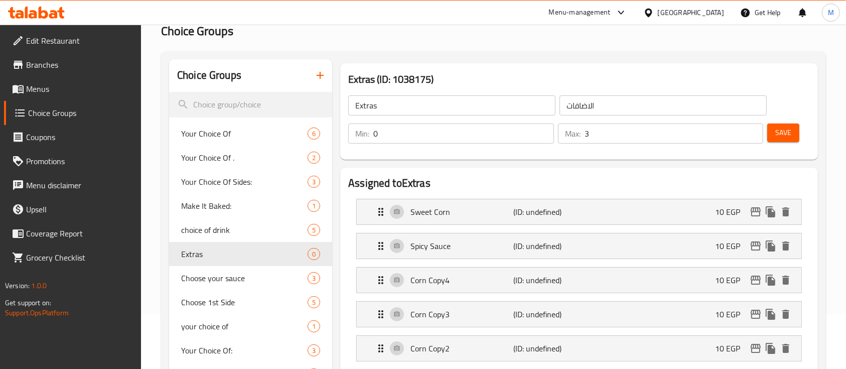
type input "صوص سبايسي"
click at [429, 281] on p "Corn Copy4" at bounding box center [461, 280] width 103 height 12
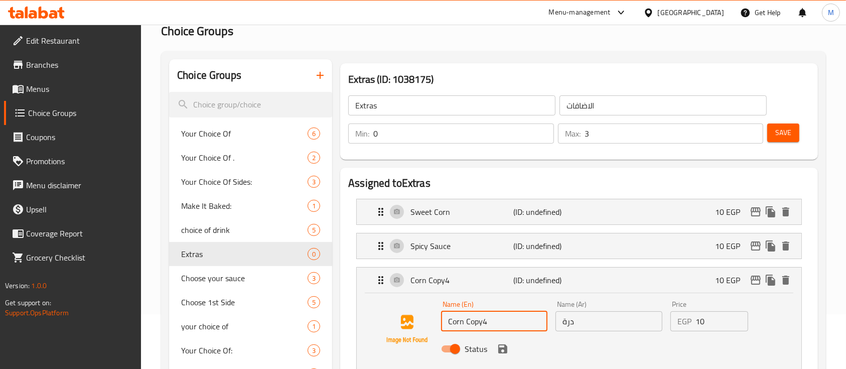
drag, startPoint x: 496, startPoint y: 320, endPoint x: 111, endPoint y: 252, distance: 391.3
paste input "Extra Veggi"
type input "Extra Veggi"
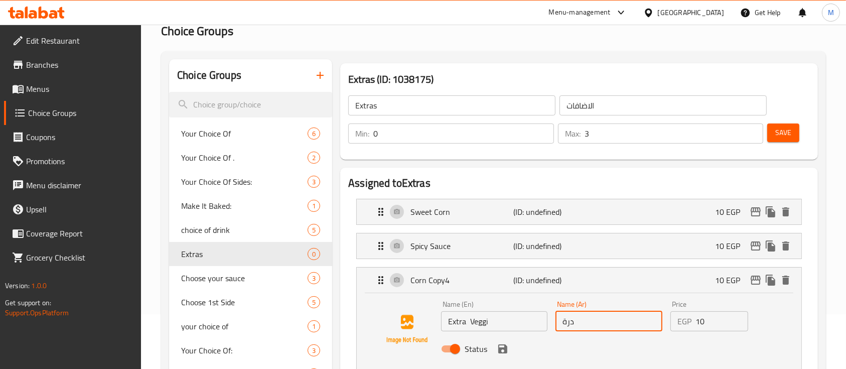
drag, startPoint x: 583, startPoint y: 327, endPoint x: 451, endPoint y: 295, distance: 136.4
click at [451, 295] on div "Name (En) Extra Veggi Name (En) Name (Ar) درة Name (Ar) Price EGP 10 Price Stat…" at bounding box center [579, 329] width 412 height 68
paste input "ضراوات إضافي"
click at [502, 352] on icon "save" at bounding box center [502, 348] width 9 height 9
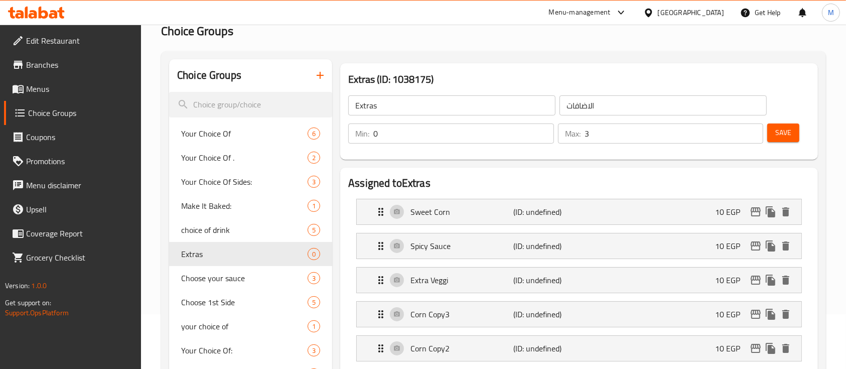
type input "خضراوات إضافية"
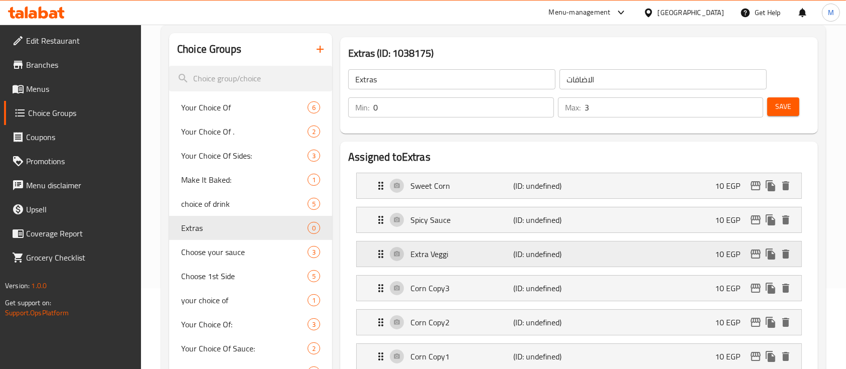
scroll to position [81, 0]
click at [493, 291] on p "Corn Copy3" at bounding box center [461, 288] width 103 height 12
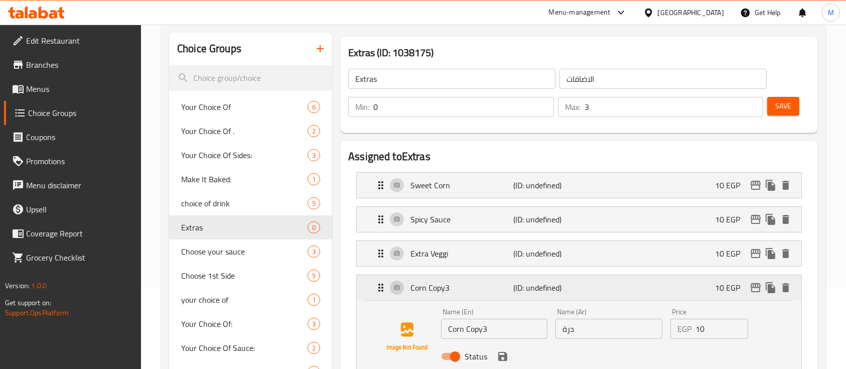
click at [448, 289] on p "Corn Copy3" at bounding box center [461, 288] width 103 height 12
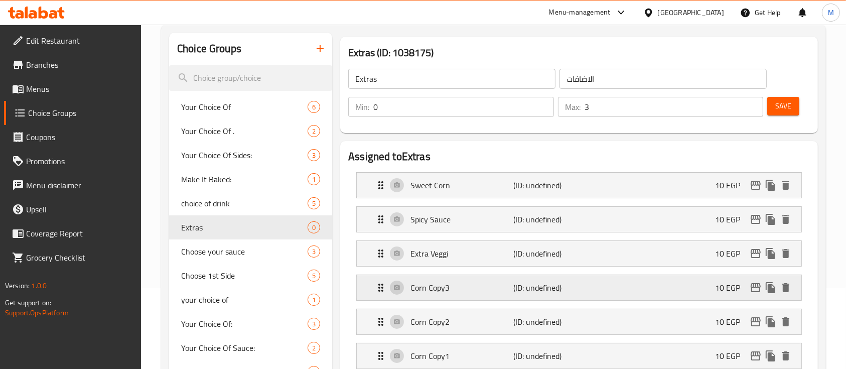
click at [455, 289] on p "Corn Copy3" at bounding box center [461, 288] width 103 height 12
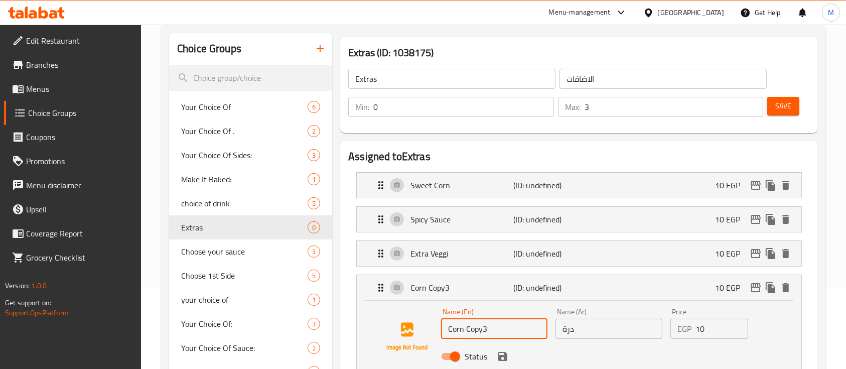
drag, startPoint x: 485, startPoint y: 328, endPoint x: 104, endPoint y: 308, distance: 381.4
paste input "Pesto"
type input "Pesto"
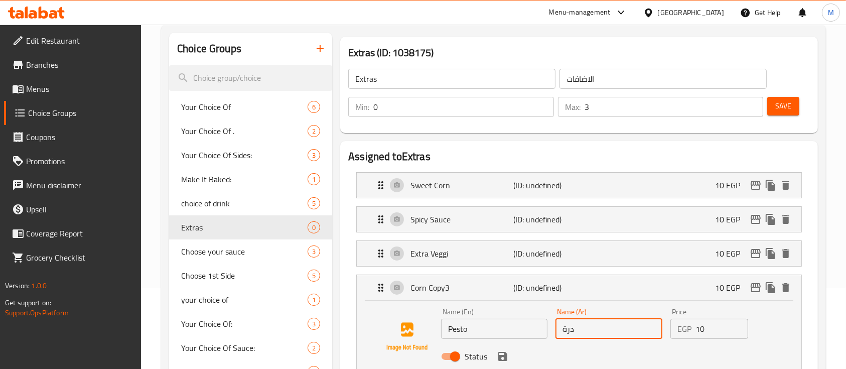
drag, startPoint x: 591, startPoint y: 322, endPoint x: 491, endPoint y: 318, distance: 99.9
click at [491, 318] on div "Name (En) Pesto Name (En) Name (Ar) درة Name (Ar) Price EGP 10 Price Status" at bounding box center [609, 337] width 344 height 66
type input "بيستو"
click at [703, 332] on input "10" at bounding box center [721, 329] width 53 height 20
type input "1"
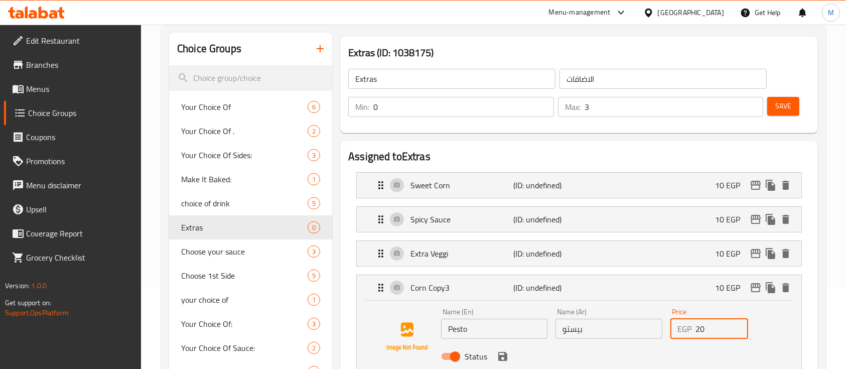
type input "20"
click at [502, 355] on icon "save" at bounding box center [502, 356] width 9 height 9
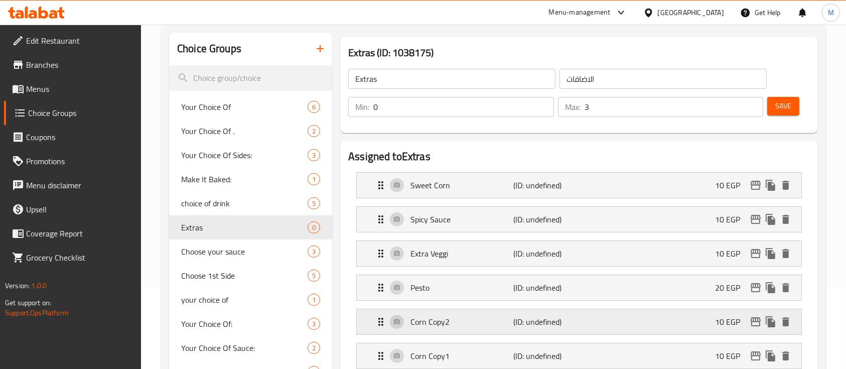
click at [427, 316] on p "Corn Copy2" at bounding box center [461, 322] width 103 height 12
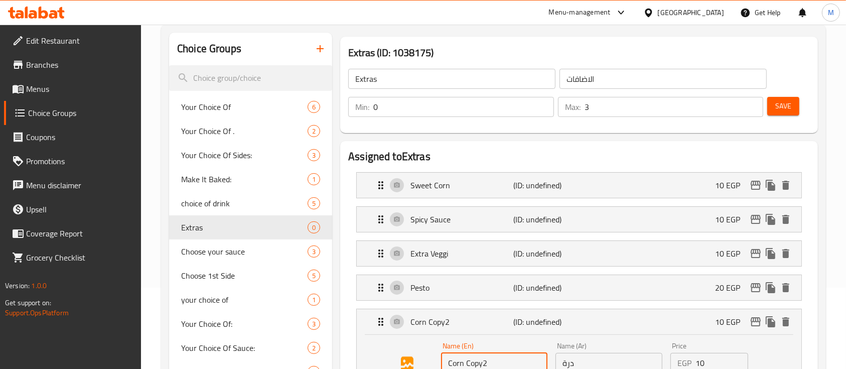
drag, startPoint x: 498, startPoint y: 364, endPoint x: 352, endPoint y: 353, distance: 146.0
click at [352, 353] on li "Corn Copy2 (ID: undefined) 10 EGP Name (En) Corn Copy2 Name (En) Name (Ar) درة …" at bounding box center [579, 360] width 462 height 111
type input "ق"
type input "Ranch"
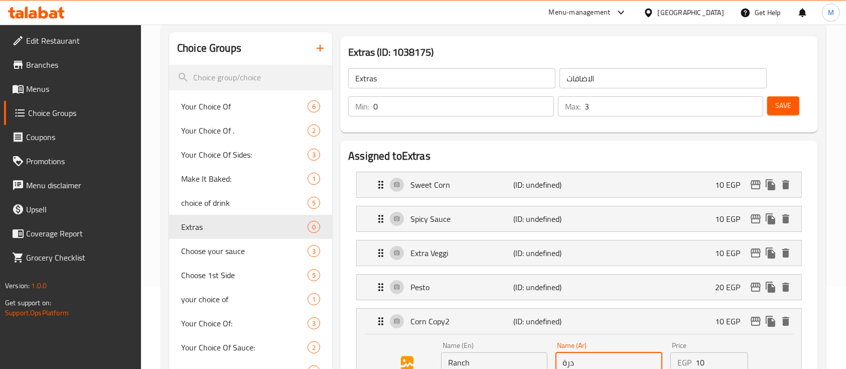
drag, startPoint x: 598, startPoint y: 359, endPoint x: 412, endPoint y: 346, distance: 185.6
click at [412, 346] on div "Name (En) Ranch Name (En) Name (Ar) درة Name (Ar) Price EGP 10 Price Status" at bounding box center [579, 370] width 412 height 68
type input "رانش"
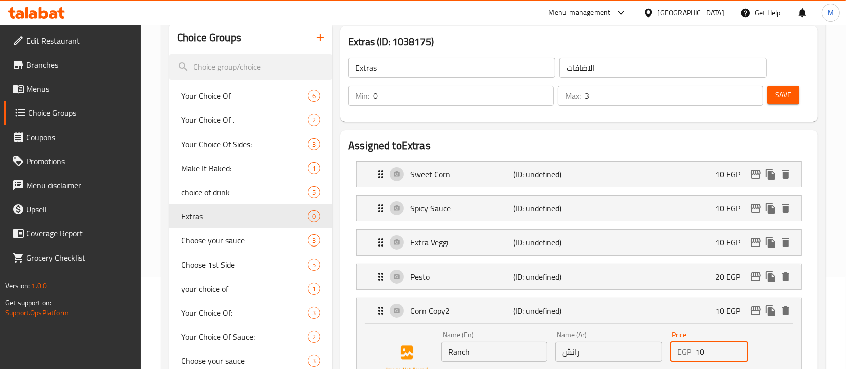
drag, startPoint x: 708, startPoint y: 363, endPoint x: 597, endPoint y: 359, distance: 110.5
click at [597, 359] on div "Name (En) Ranch Name (En) Name (Ar) رانش Name (Ar) Price EGP 10 Price Status" at bounding box center [609, 360] width 344 height 66
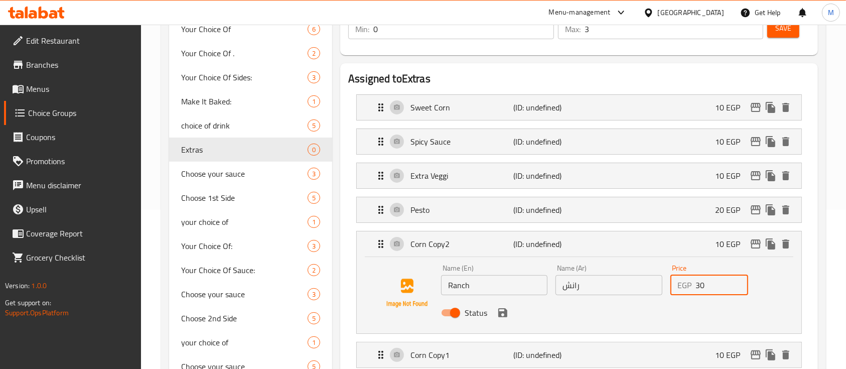
scroll to position [164, 0]
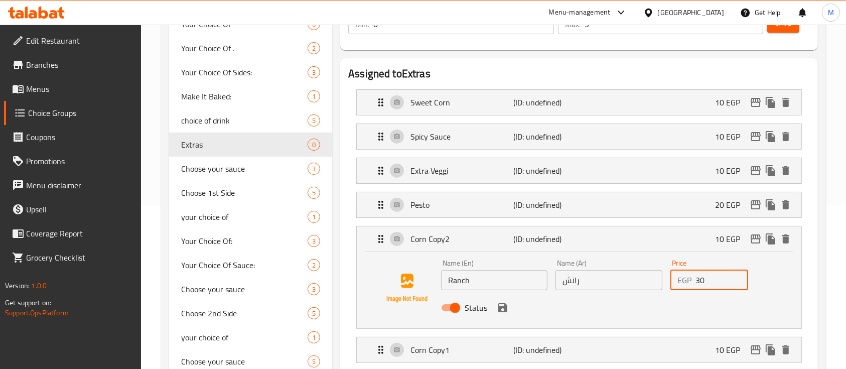
click at [505, 316] on div "Status" at bounding box center [609, 307] width 344 height 27
click at [503, 311] on icon "save" at bounding box center [502, 307] width 9 height 9
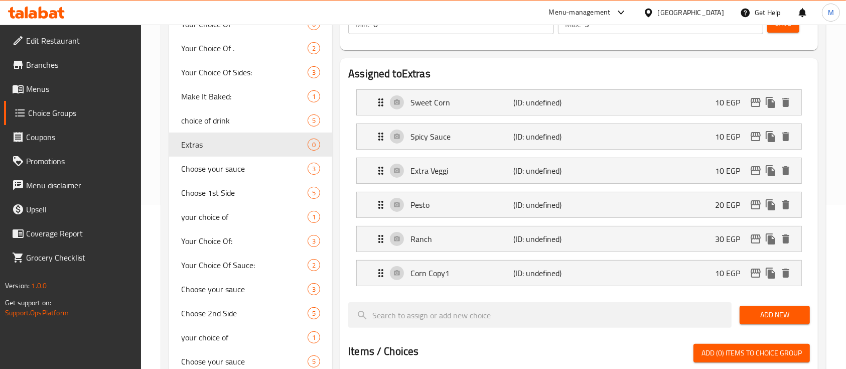
type input "30"
click at [446, 269] on p "Corn Copy1" at bounding box center [461, 273] width 103 height 12
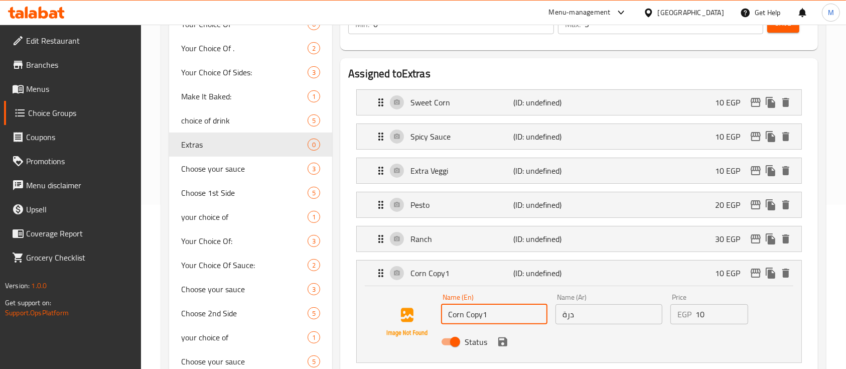
drag, startPoint x: 502, startPoint y: 318, endPoint x: 98, endPoint y: 228, distance: 413.4
click at [98, 228] on div "Edit Restaurant Branches Menus Choice Groups Coupons Promotions Menu disclaimer…" at bounding box center [423, 361] width 846 height 1003
paste input "Big Tasty"
type input "Big Tasty"
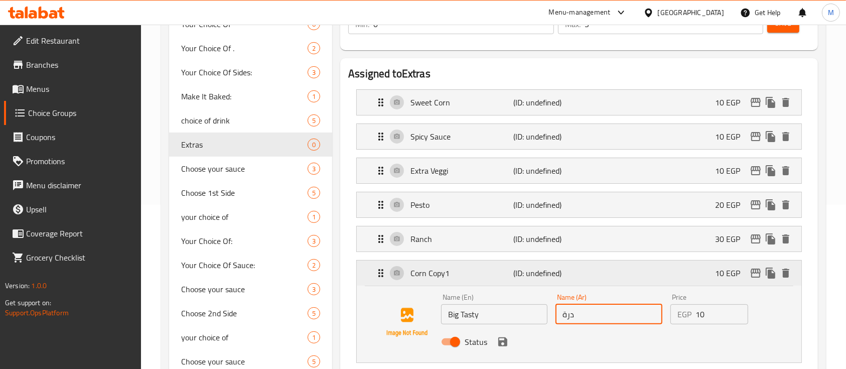
drag, startPoint x: 590, startPoint y: 312, endPoint x: 396, endPoint y: 284, distance: 195.7
click at [396, 284] on div "Corn Copy1 (ID: undefined) 10 EGP Name (En) Big Tasty Name (En) Name (Ar) درة N…" at bounding box center [579, 311] width 445 height 102
type input "f"
type input "بيج تيستي"
drag, startPoint x: 725, startPoint y: 322, endPoint x: 664, endPoint y: 308, distance: 62.2
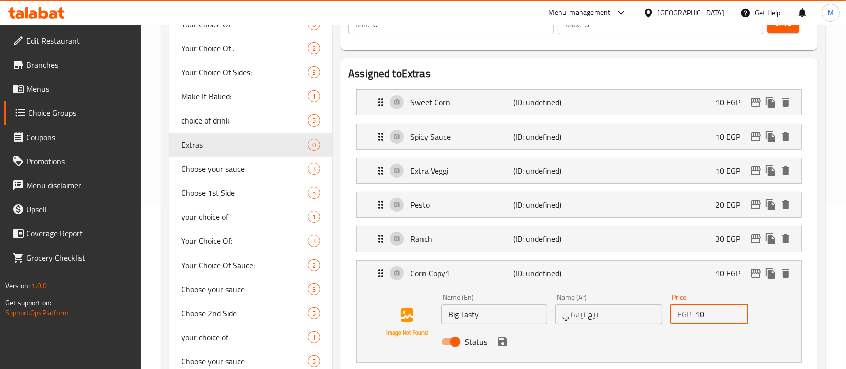
click at [664, 308] on div "Name (En) Big Tasty Name (En) Name (Ar) بيج تيستي Name (Ar) Price EGP 10 Price …" at bounding box center [609, 323] width 344 height 66
type input "30"
click at [501, 347] on button "save" at bounding box center [502, 341] width 15 height 15
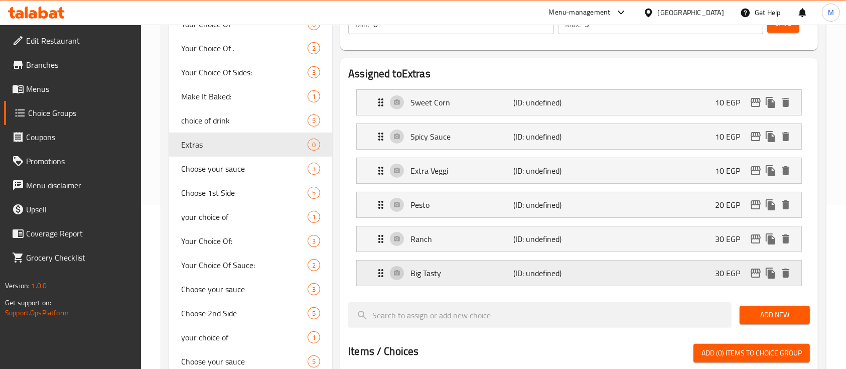
click at [774, 280] on div "30 EGP" at bounding box center [754, 272] width 78 height 15
click at [771, 268] on icon "duplicate" at bounding box center [771, 273] width 12 height 12
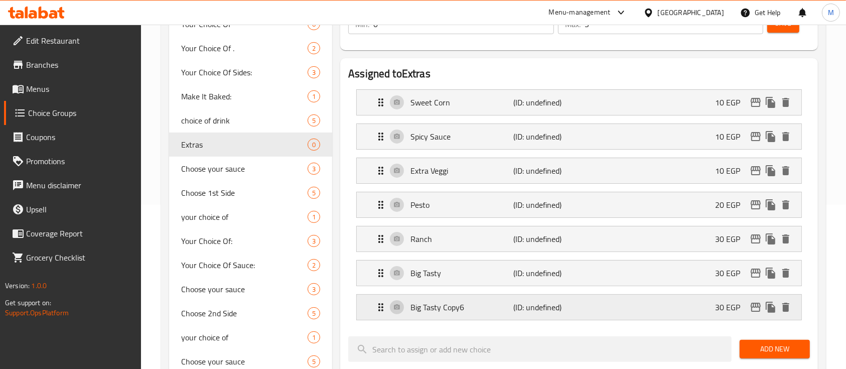
click at [429, 309] on p "Big Tasty Copy6" at bounding box center [461, 307] width 103 height 12
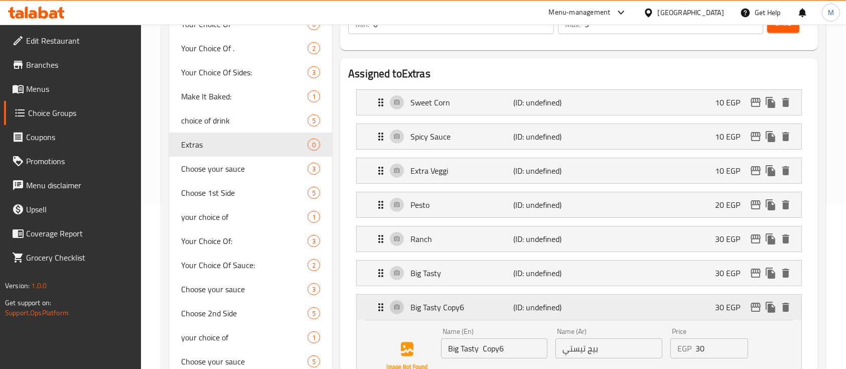
scroll to position [212, 0]
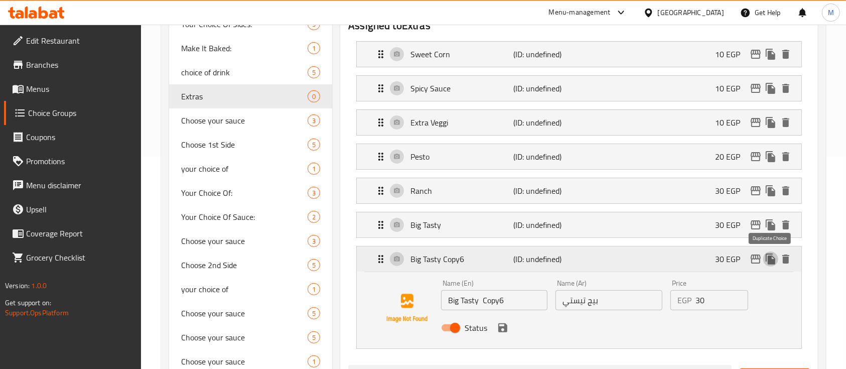
click at [770, 262] on icon "duplicate" at bounding box center [771, 258] width 10 height 11
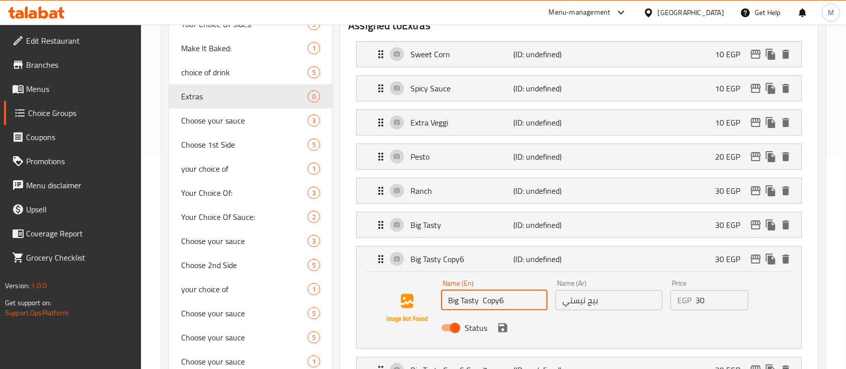
drag, startPoint x: 514, startPoint y: 303, endPoint x: 377, endPoint y: 301, distance: 137.0
click at [377, 301] on div "Name (En) Big Tasty Copy6 Name (En) Name (Ar) بيج تيستي Name (Ar) Price EGP 30 …" at bounding box center [579, 308] width 412 height 68
paste input "Meatball"
type input "Meatball"
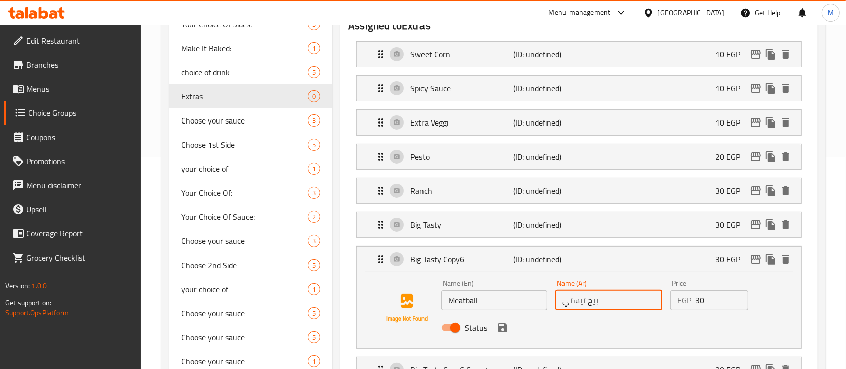
drag, startPoint x: 610, startPoint y: 309, endPoint x: 502, endPoint y: 287, distance: 110.5
click at [502, 287] on div "Name (En) Meatball Name (En) Name (Ar) بيج تيستي Name (Ar) Price EGP 30 Price S…" at bounding box center [609, 308] width 344 height 66
type input "كرات اللحم"
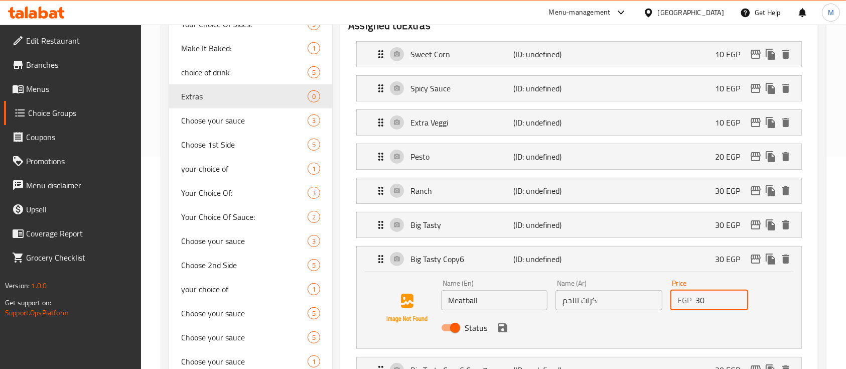
drag, startPoint x: 721, startPoint y: 305, endPoint x: 641, endPoint y: 304, distance: 79.8
click at [641, 304] on div "Name (En) Meatball Name (En) Name (Ar) كرات اللحم Name (Ar) Price EGP 30 Price …" at bounding box center [609, 308] width 344 height 66
click at [503, 325] on icon "save" at bounding box center [502, 327] width 9 height 9
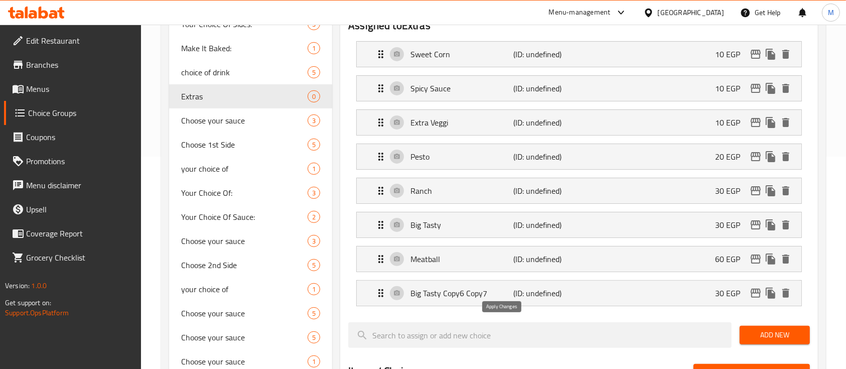
type input "60"
click at [566, 296] on p "(ID: undefined)" at bounding box center [547, 293] width 69 height 12
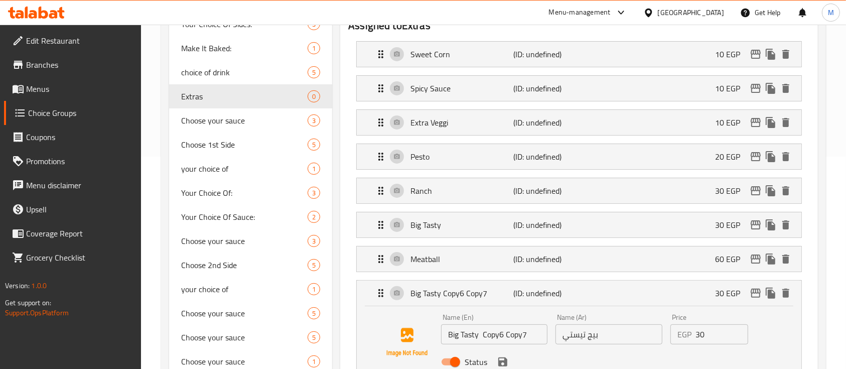
click at [531, 343] on div "Name (En) Big Tasty Copy6 Copy7 Name (En)" at bounding box center [494, 329] width 114 height 39
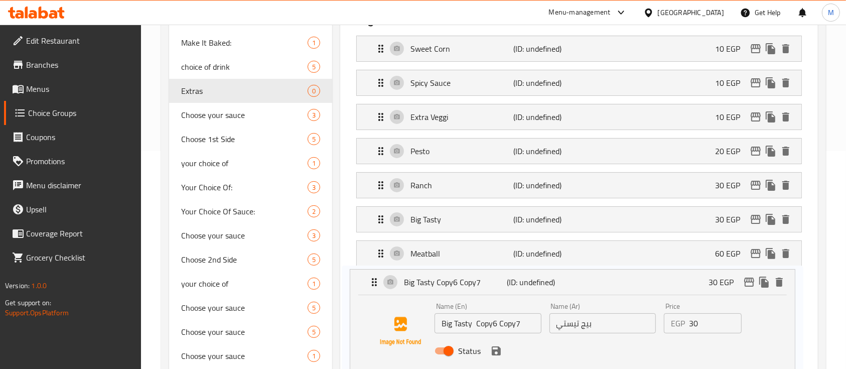
drag, startPoint x: 531, startPoint y: 343, endPoint x: 527, endPoint y: 331, distance: 12.7
click at [527, 331] on nav "Sweet Corn (ID: undefined) 10 EGP Name (En) Sweet Corn Name (En) Name (Ar) درة …" at bounding box center [579, 207] width 462 height 358
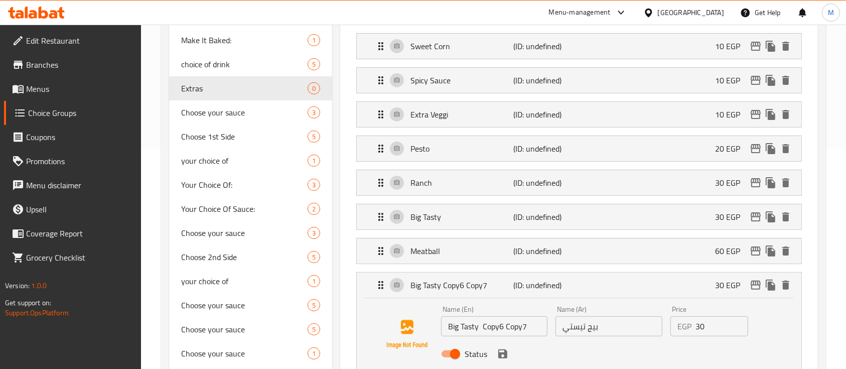
click at [524, 328] on input "Big Tasty Copy6 Copy7" at bounding box center [494, 326] width 106 height 20
paste input "olognese"
type input "Bolognese"
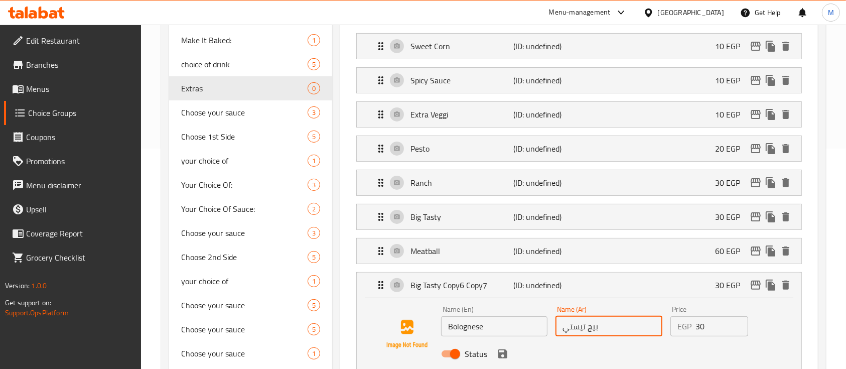
click at [622, 326] on input "بيج تيستي" at bounding box center [608, 326] width 106 height 20
drag, startPoint x: 622, startPoint y: 326, endPoint x: 493, endPoint y: 330, distance: 129.5
click at [493, 330] on div "Name (En) Bolognese Name (En) Name (Ar) f,g,kd. Name (Ar) Price EGP 30 Price St…" at bounding box center [609, 335] width 344 height 66
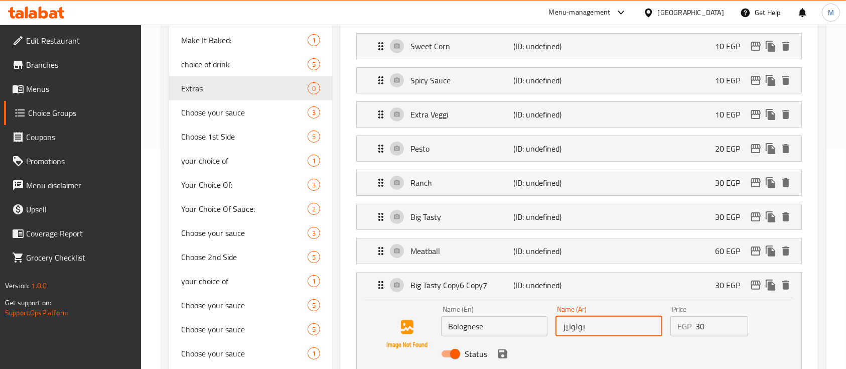
type input "بولونيز"
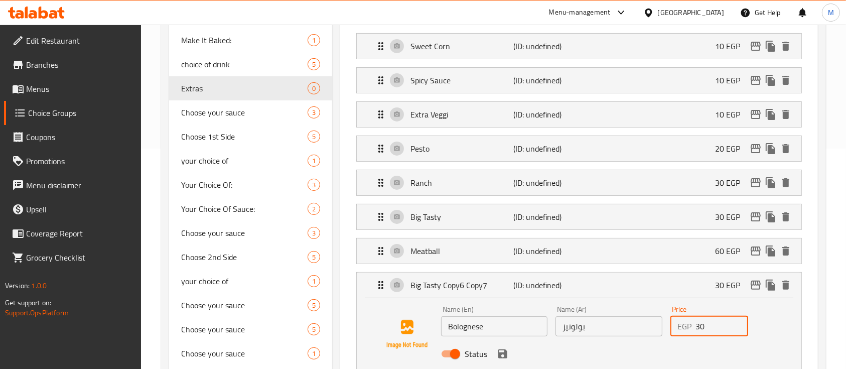
drag, startPoint x: 711, startPoint y: 327, endPoint x: 531, endPoint y: 1, distance: 372.6
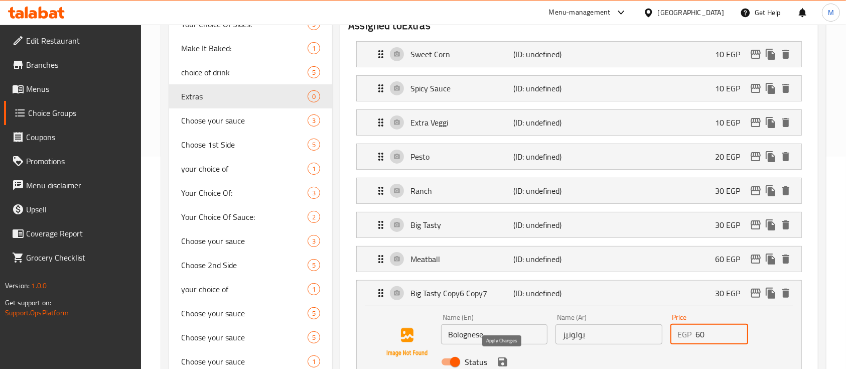
click at [501, 363] on icon "save" at bounding box center [503, 362] width 12 height 12
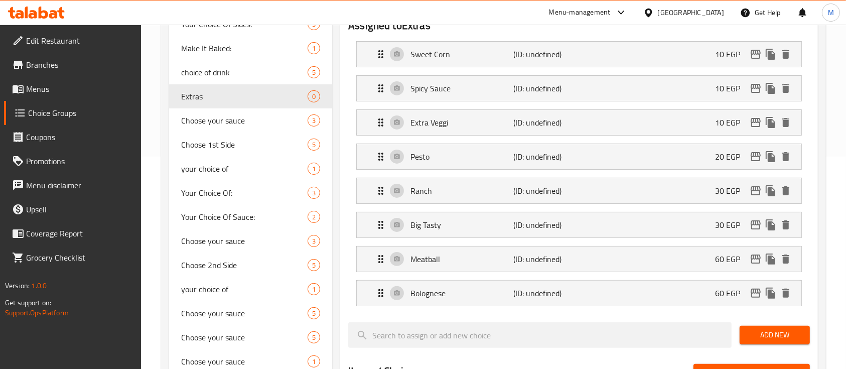
type input "60"
click at [769, 292] on icon "duplicate" at bounding box center [771, 293] width 10 height 11
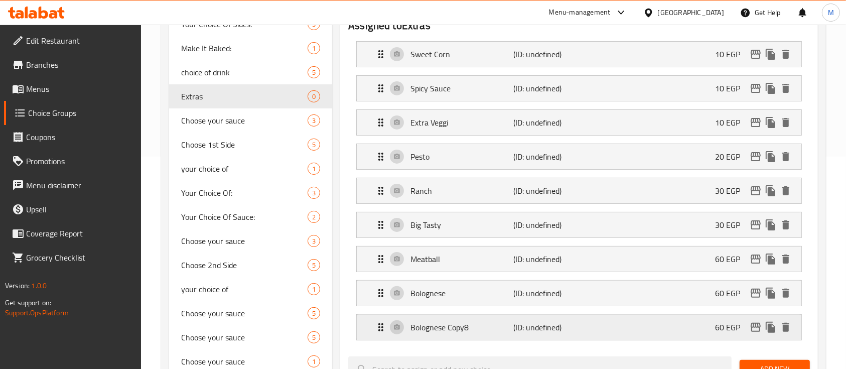
click at [470, 330] on p "Bolognese Copy8" at bounding box center [461, 327] width 103 height 12
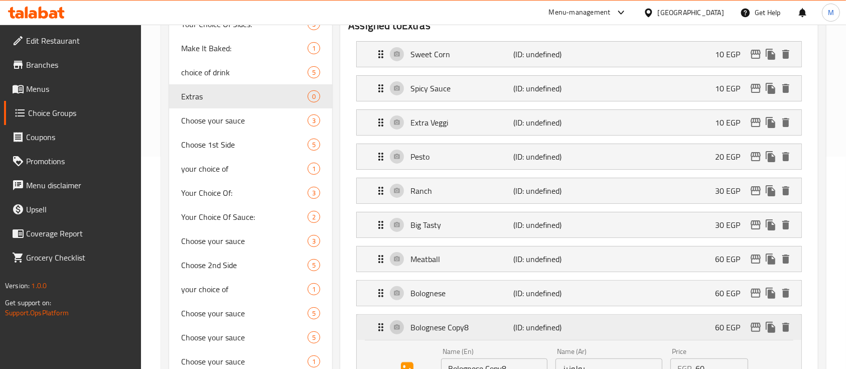
click at [470, 330] on p "Bolognese Copy8" at bounding box center [461, 327] width 103 height 12
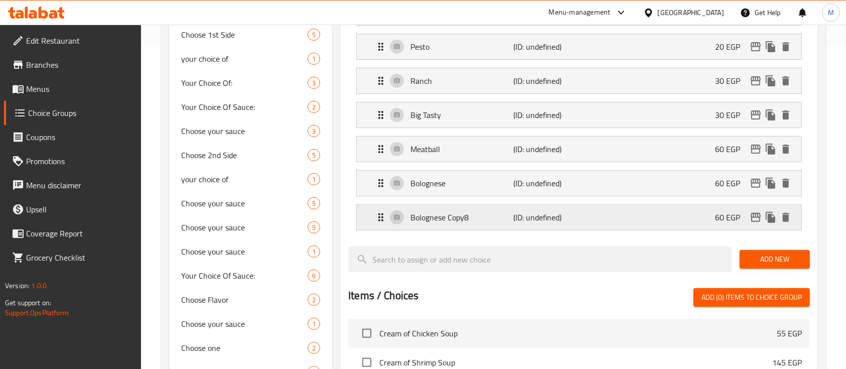
scroll to position [343, 0]
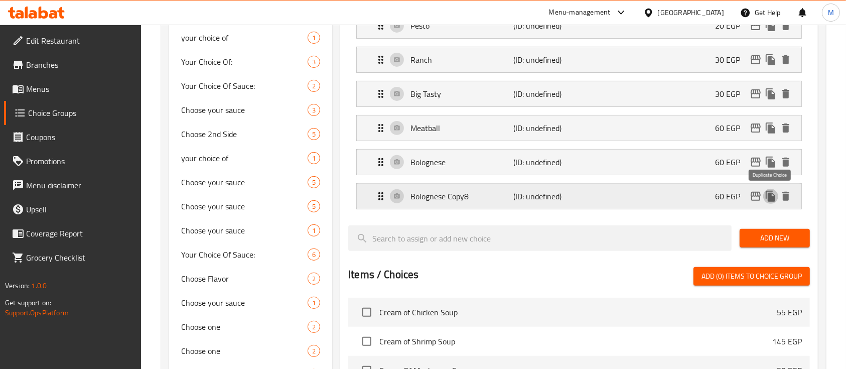
click at [772, 195] on icon "duplicate" at bounding box center [771, 196] width 12 height 12
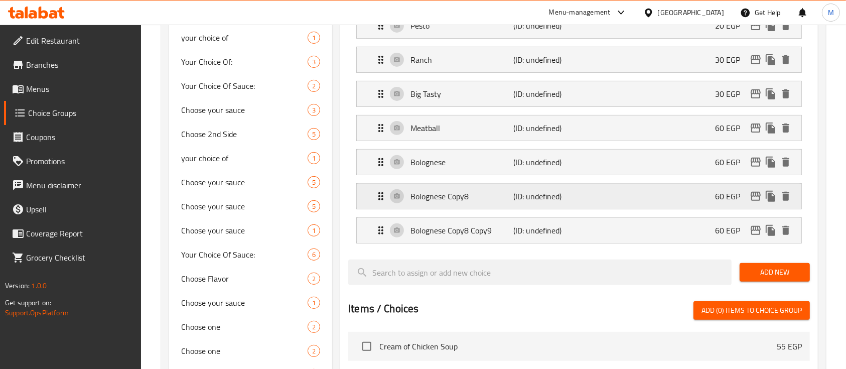
click at [459, 203] on div "Bolognese Copy8 (ID: undefined) 60 EGP" at bounding box center [582, 196] width 414 height 25
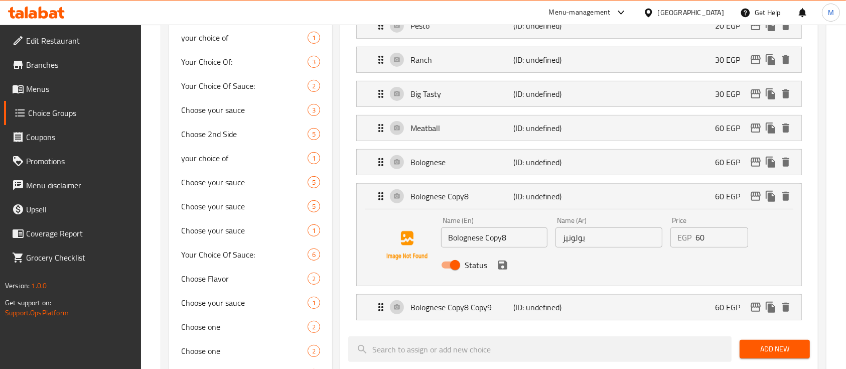
click at [501, 235] on input "Bolognese Copy8" at bounding box center [494, 237] width 106 height 20
type input "س"
type input "Shrimp"
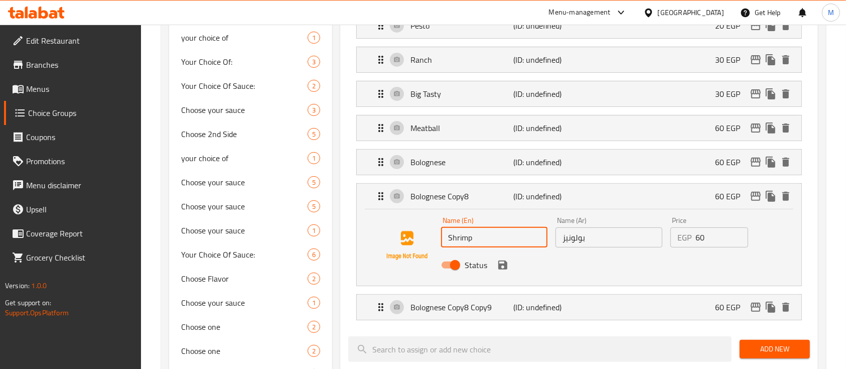
click at [609, 231] on input "بولونيز" at bounding box center [608, 237] width 106 height 20
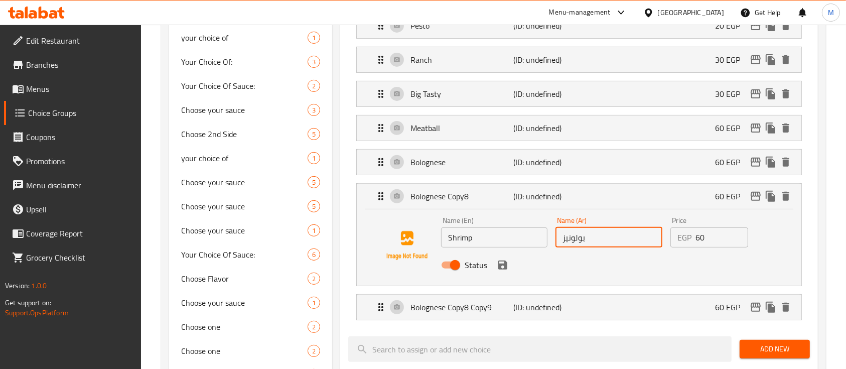
click at [609, 231] on input "بولونيز" at bounding box center [608, 237] width 106 height 20
type input "جمبري"
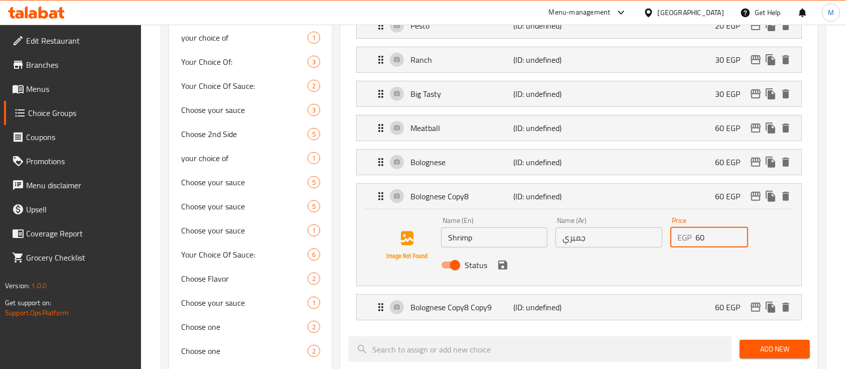
drag, startPoint x: 729, startPoint y: 230, endPoint x: 532, endPoint y: 218, distance: 197.1
click at [532, 218] on div "Name (En) Shrimp Name (En) Name (Ar) جمبري Name (Ar) Price EGP 60 Price Status" at bounding box center [609, 246] width 344 height 66
click at [503, 264] on icon "save" at bounding box center [503, 265] width 12 height 12
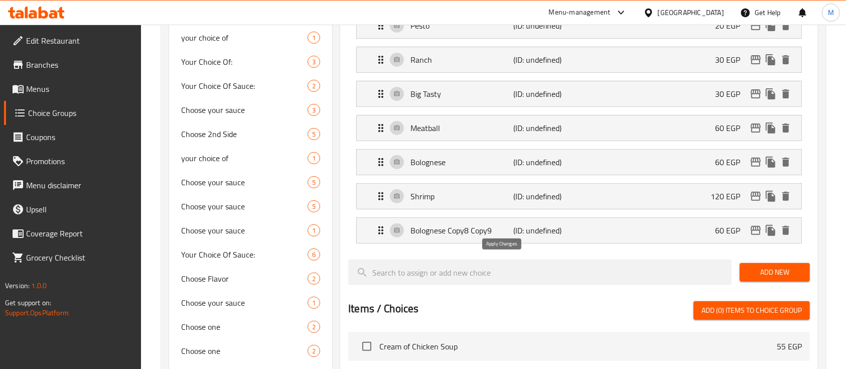
type input "120"
click at [470, 227] on p "Bolognese Copy8 Copy9" at bounding box center [461, 230] width 103 height 12
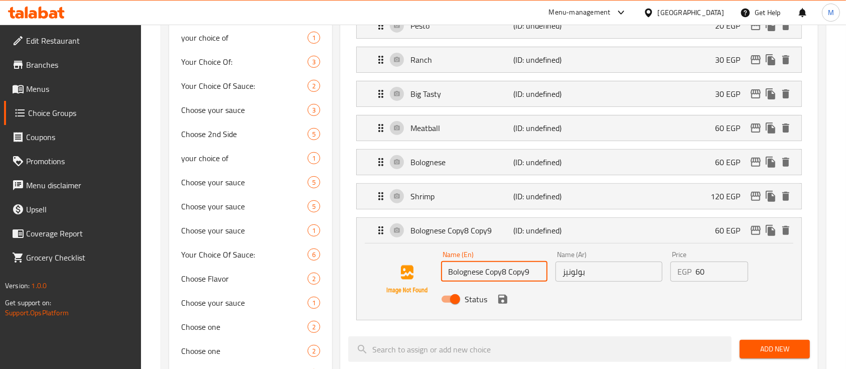
click at [528, 274] on input "Bolognese Copy8 Copy9" at bounding box center [494, 271] width 106 height 20
type input "ة"
type input "m"
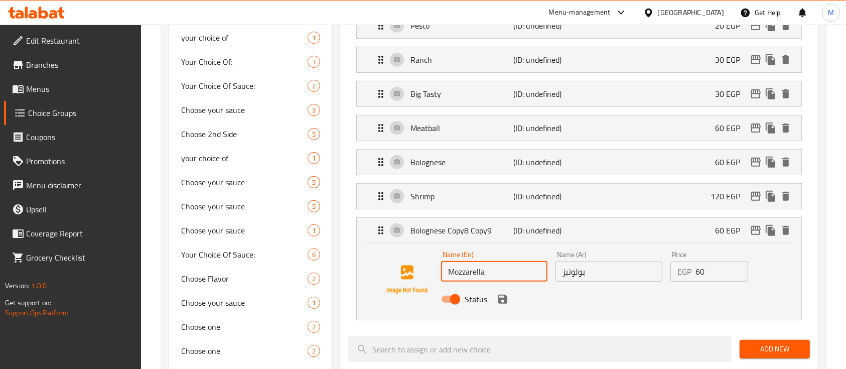
type input "Mozzarella"
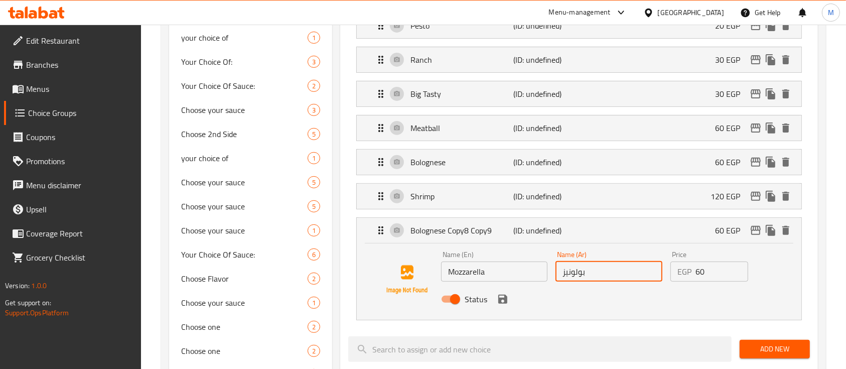
drag, startPoint x: 595, startPoint y: 273, endPoint x: 443, endPoint y: 273, distance: 152.0
click at [443, 273] on div "Name (En) Mozzarella Name (En) Name (Ar) بولونيز Name (Ar) Price EGP 60 Price S…" at bounding box center [609, 280] width 344 height 66
type input "موتزاريلا"
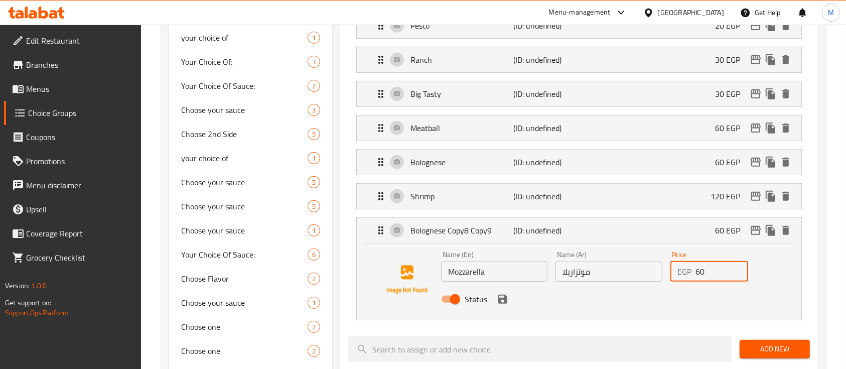
drag, startPoint x: 707, startPoint y: 269, endPoint x: 637, endPoint y: 255, distance: 70.8
click at [637, 255] on div "Name (En) Mozzarella Name (En) Name (Ar) موتزاريلا Name (Ar) Price EGP 60 Price…" at bounding box center [609, 280] width 344 height 66
click at [503, 299] on icon "save" at bounding box center [502, 299] width 9 height 9
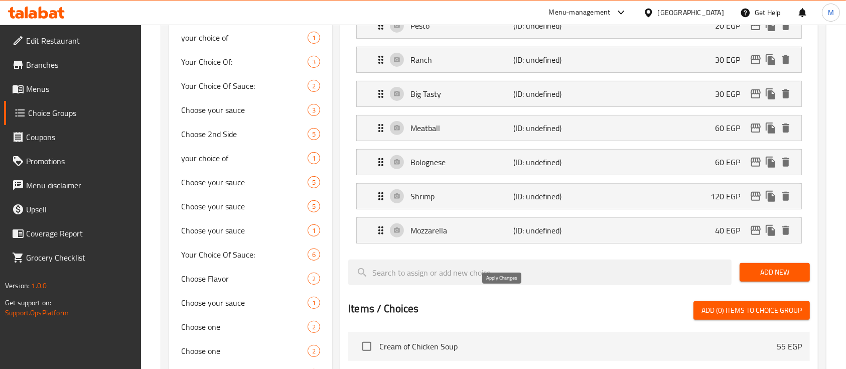
type input "40"
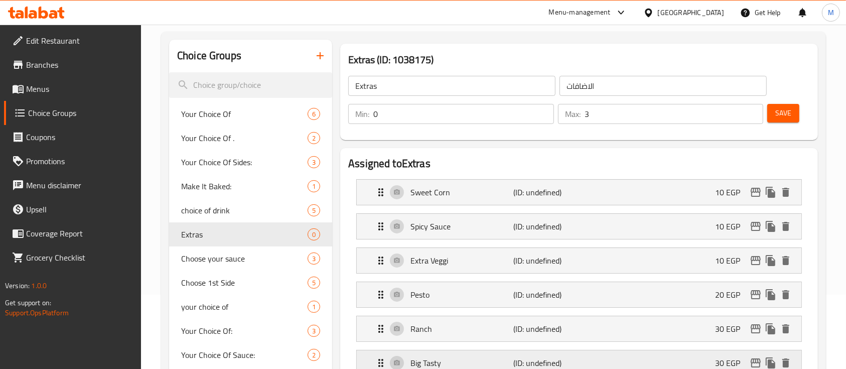
scroll to position [54, 0]
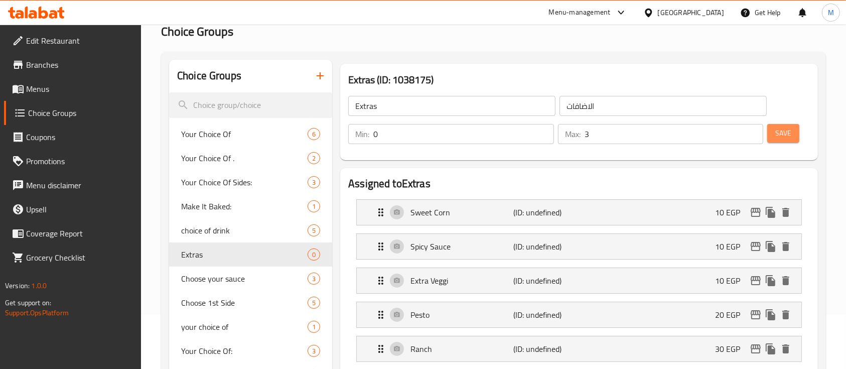
click at [775, 129] on span "Save" at bounding box center [783, 133] width 16 height 13
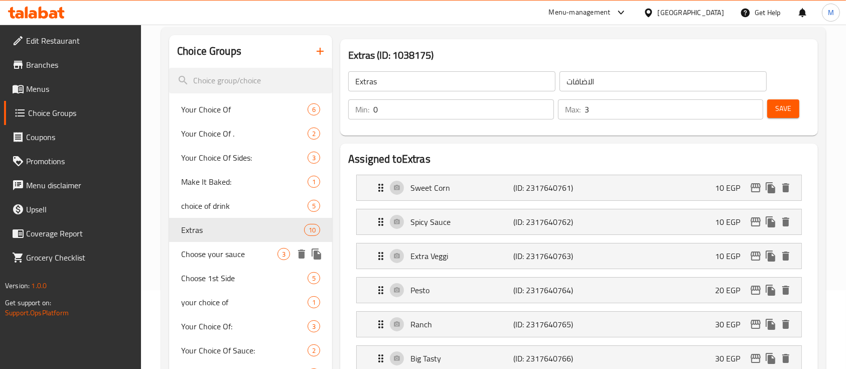
scroll to position [0, 0]
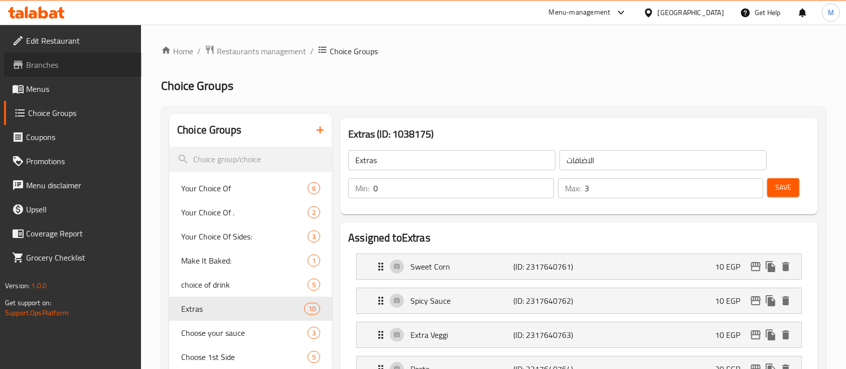
click at [34, 72] on link "Branches" at bounding box center [72, 65] width 137 height 24
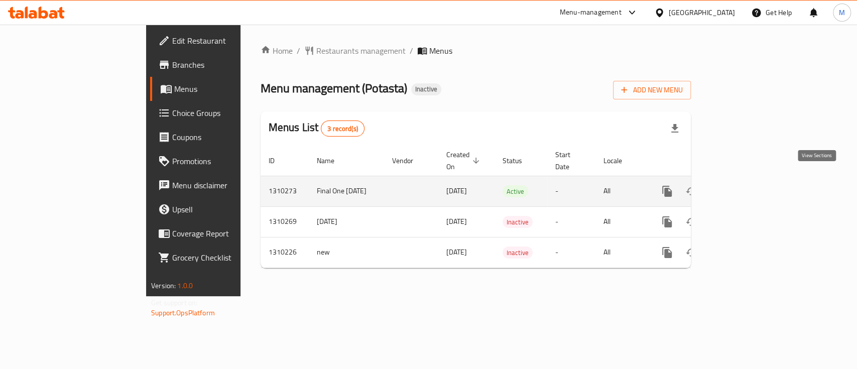
click at [751, 179] on link "enhanced table" at bounding box center [739, 191] width 24 height 24
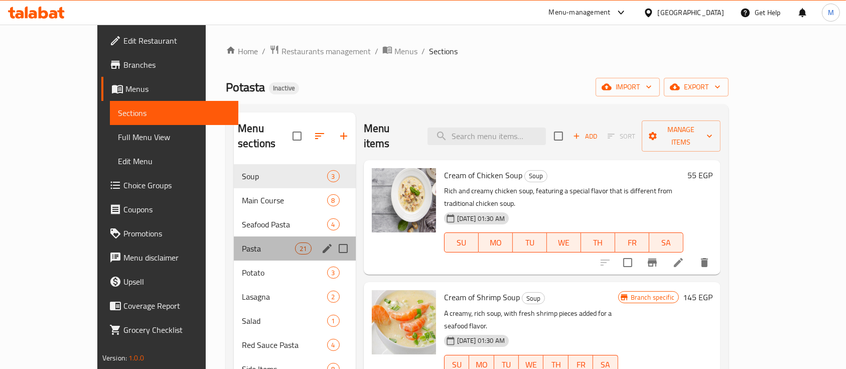
click at [234, 236] on div "Pasta 21" at bounding box center [294, 248] width 121 height 24
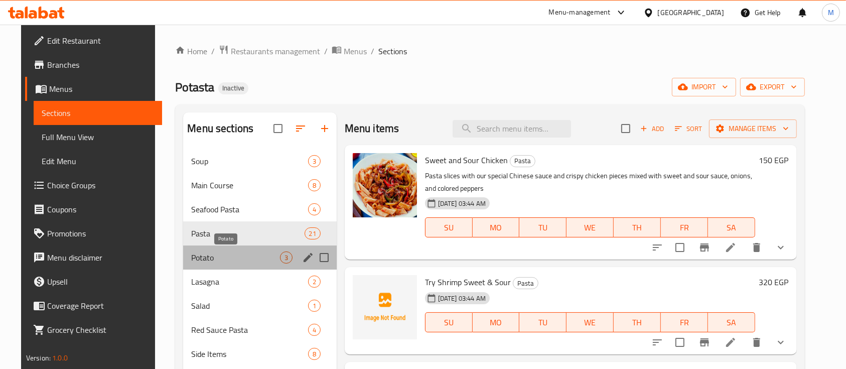
click at [221, 256] on span "Potato" at bounding box center [235, 257] width 88 height 12
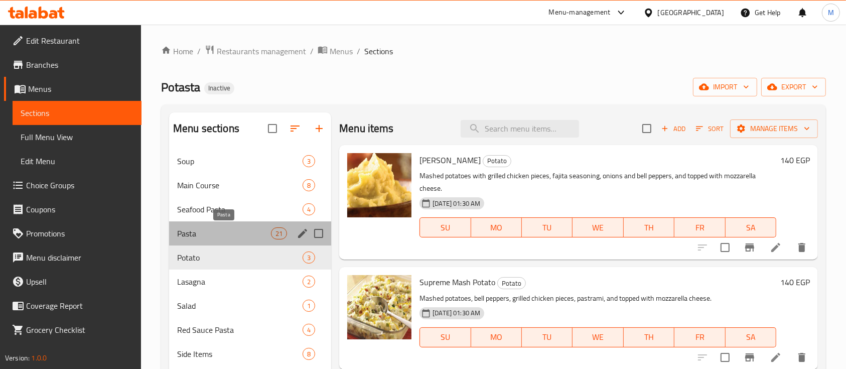
click at [218, 237] on span "Pasta" at bounding box center [224, 233] width 94 height 12
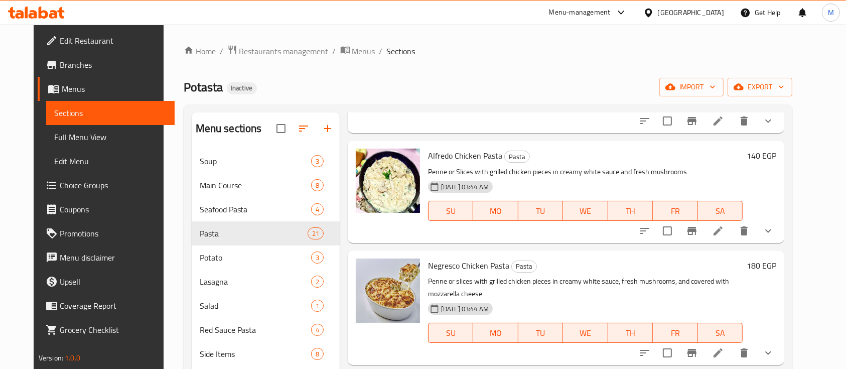
scroll to position [767, 0]
click at [361, 172] on img at bounding box center [388, 180] width 64 height 64
click at [365, 163] on icon "upload picture" at bounding box center [370, 161] width 10 height 9
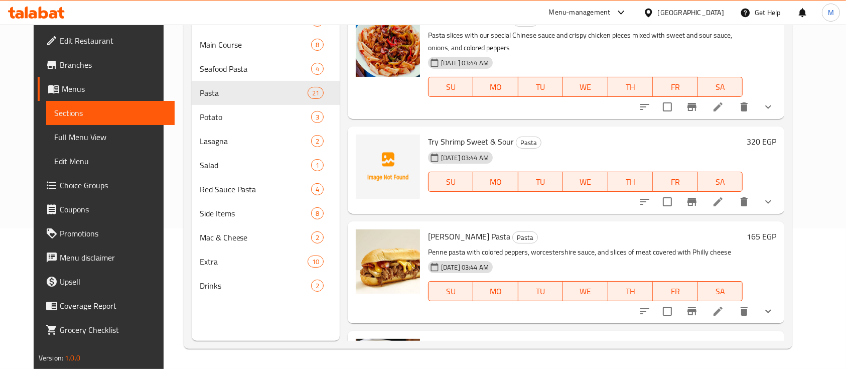
scroll to position [0, 0]
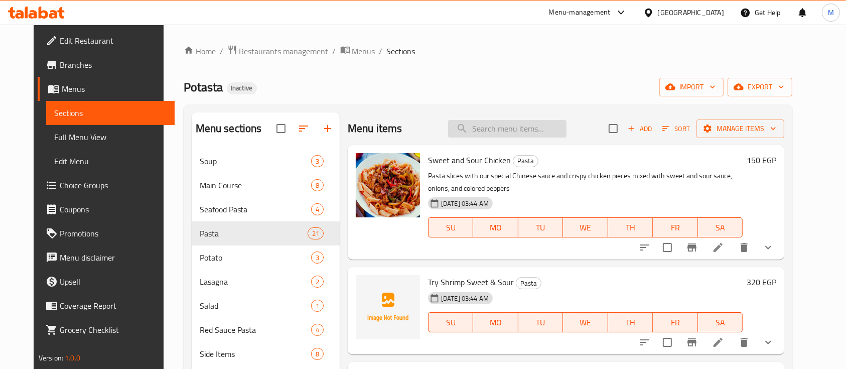
drag, startPoint x: 495, startPoint y: 140, endPoint x: 492, endPoint y: 131, distance: 8.6
click at [492, 131] on div "Menu items Add Sort Manage items" at bounding box center [566, 128] width 437 height 33
click at [492, 131] on input "search" at bounding box center [507, 129] width 118 height 18
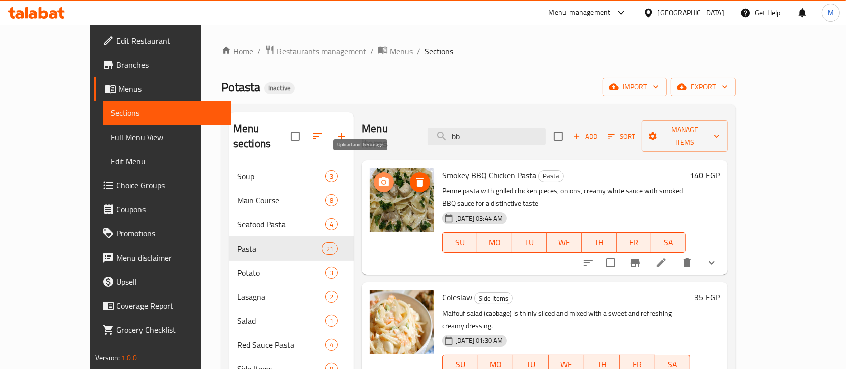
click at [378, 176] on icon "upload picture" at bounding box center [384, 182] width 12 height 12
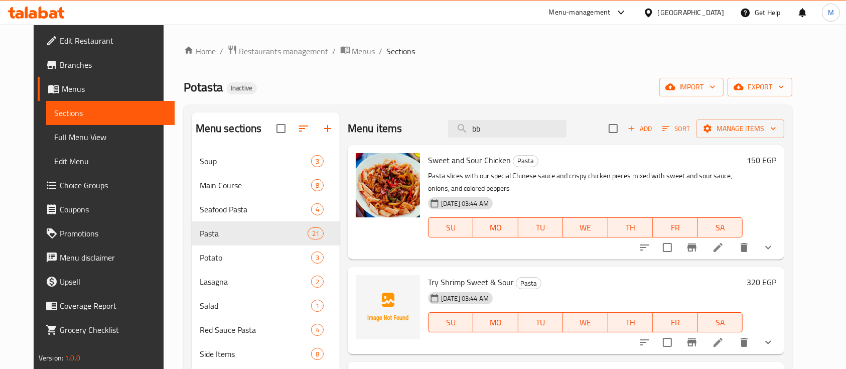
drag, startPoint x: 500, startPoint y: 122, endPoint x: 420, endPoint y: 102, distance: 82.3
click at [420, 102] on div "Home / Restaurants management / Menus / Sections Potasta Inactive import export…" at bounding box center [488, 267] width 609 height 445
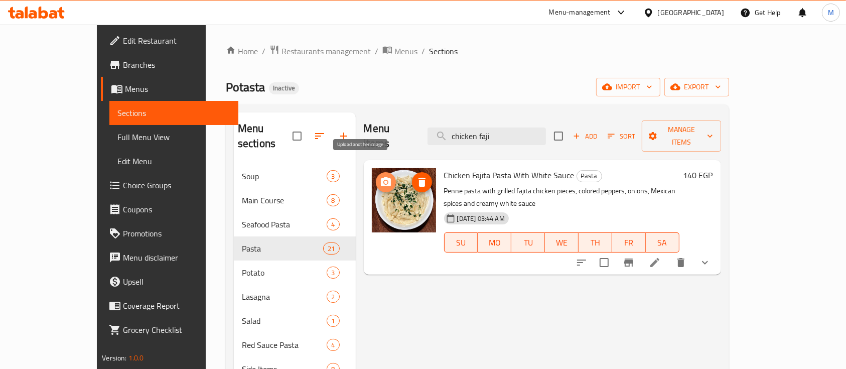
click at [380, 176] on icon "upload picture" at bounding box center [386, 182] width 12 height 12
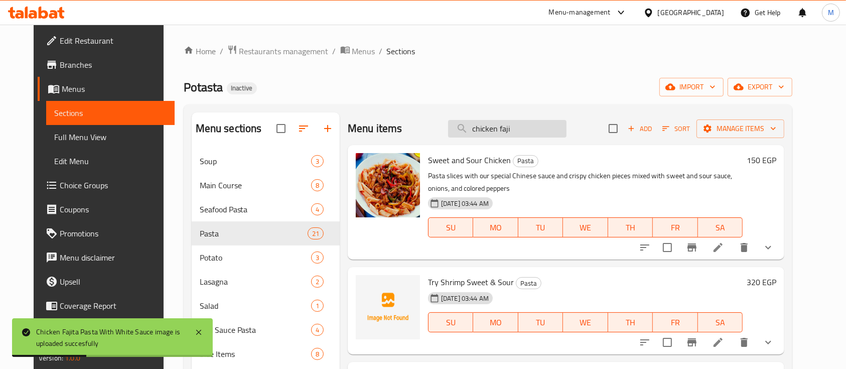
click at [499, 134] on input "chicken faji" at bounding box center [507, 129] width 118 height 18
type input "faji"
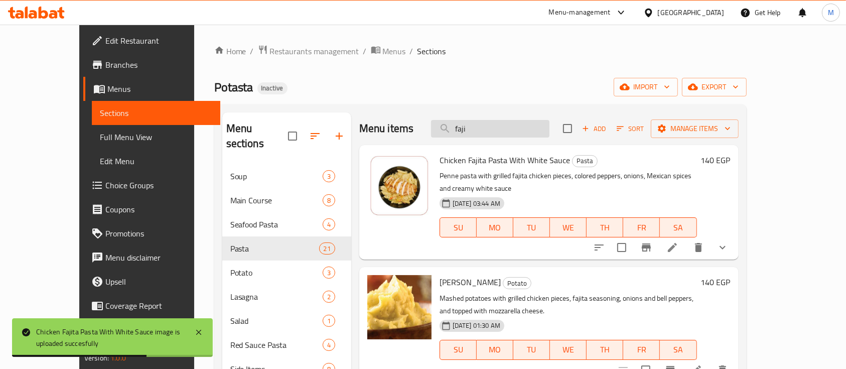
click at [499, 134] on input "faji" at bounding box center [490, 129] width 118 height 18
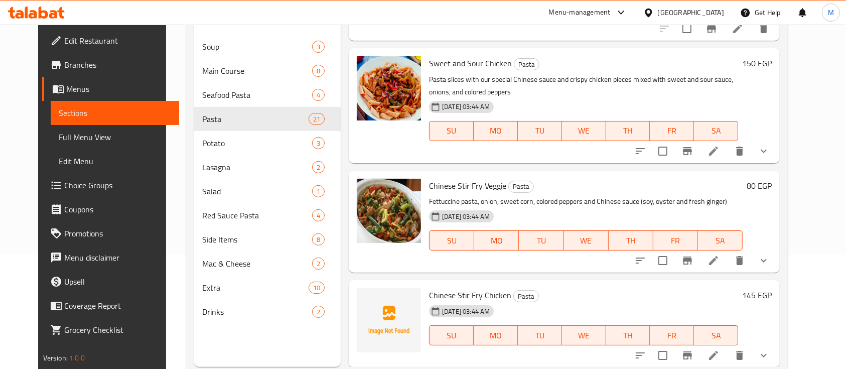
scroll to position [141, 0]
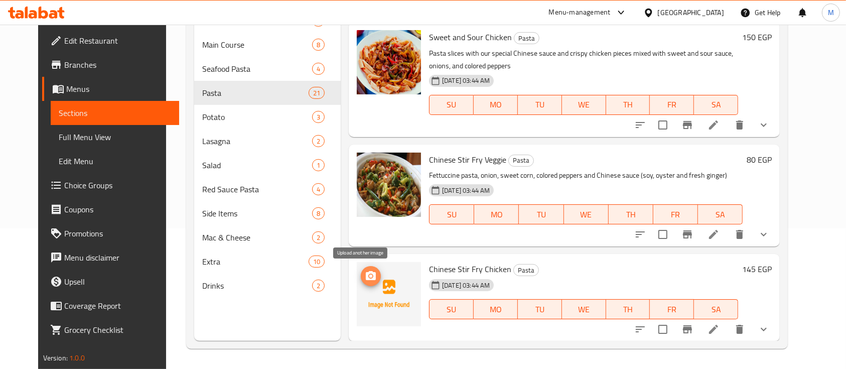
click at [365, 267] on button "upload picture" at bounding box center [371, 276] width 20 height 20
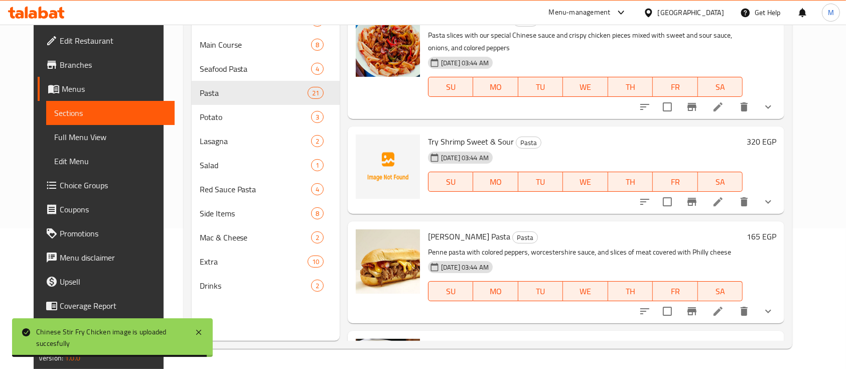
scroll to position [0, 0]
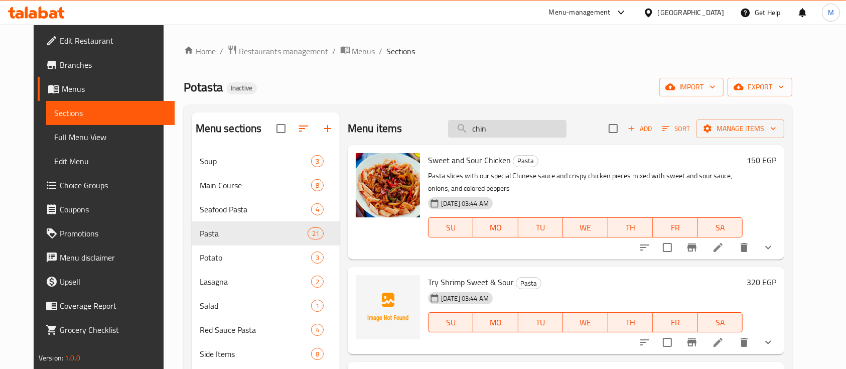
click at [504, 128] on input "chin" at bounding box center [507, 129] width 118 height 18
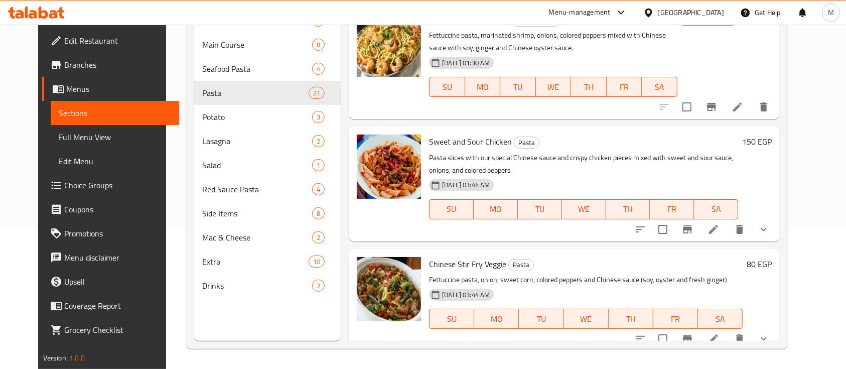
type input "chinese"
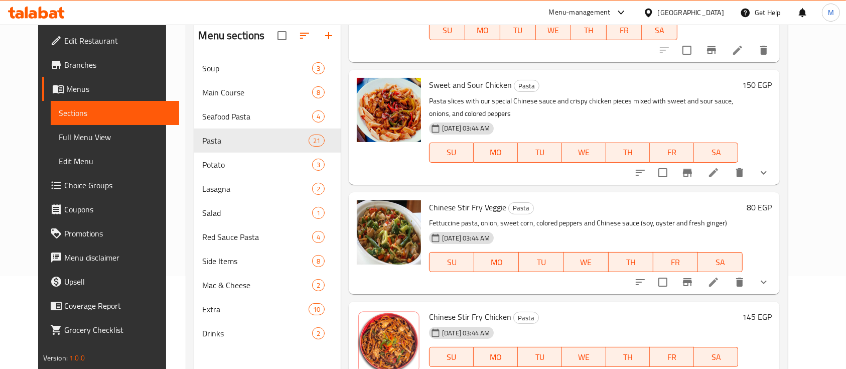
scroll to position [93, 0]
click at [361, 208] on span "upload picture" at bounding box center [371, 214] width 20 height 12
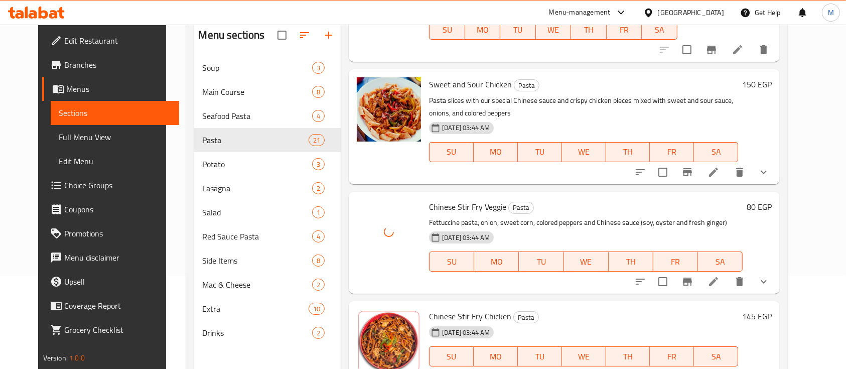
click at [198, 43] on h2 "Menu sections" at bounding box center [231, 35] width 66 height 15
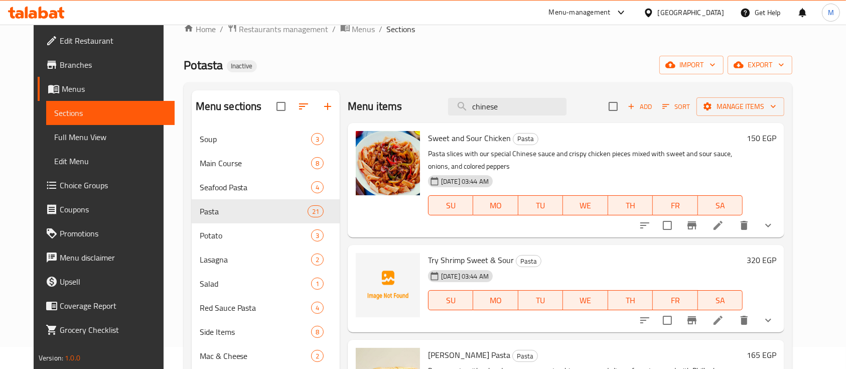
scroll to position [0, 0]
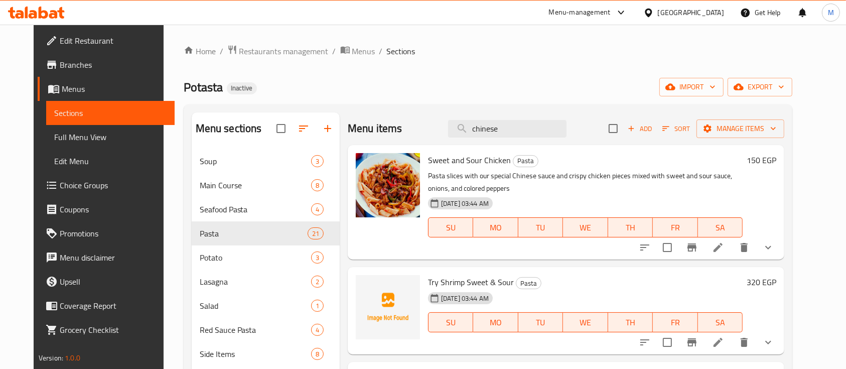
click at [724, 344] on icon at bounding box center [718, 342] width 12 height 12
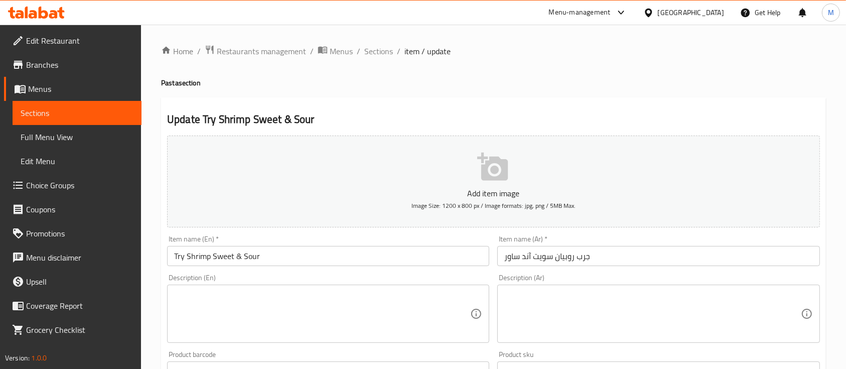
click at [181, 251] on input "Try Shrimp Sweet & Sour" at bounding box center [328, 256] width 322 height 20
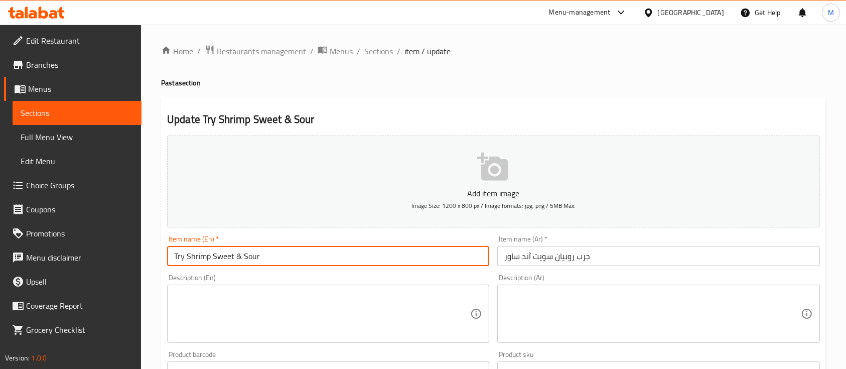
click at [181, 251] on input "Try Shrimp Sweet & Sour" at bounding box center [328, 256] width 322 height 20
type input "Fry Shrimp Sweet & Sour"
click at [578, 257] on input "جرب روبيان سويت آند ساور" at bounding box center [658, 256] width 322 height 20
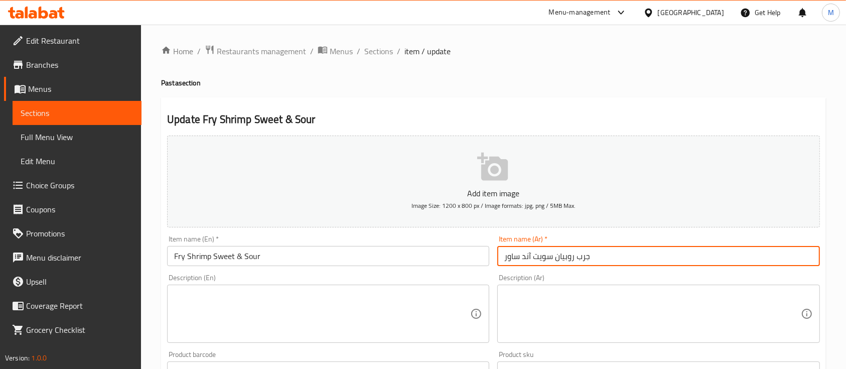
click at [578, 257] on input "جرب روبيان سويت آند ساور" at bounding box center [658, 256] width 322 height 20
click at [586, 258] on input "جرب روبيان سويت آند ساور" at bounding box center [658, 256] width 322 height 20
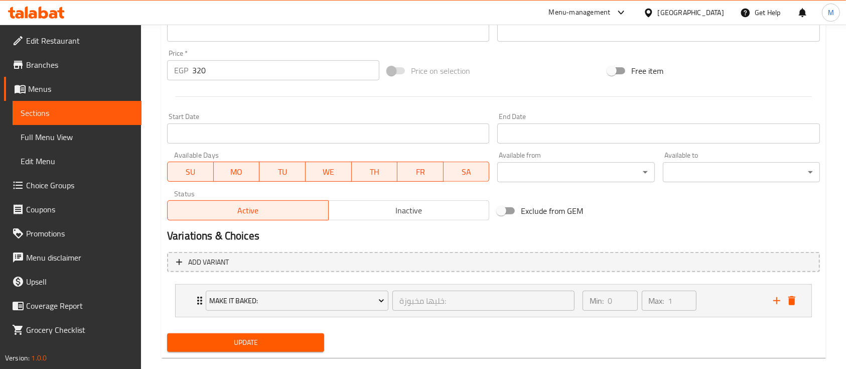
scroll to position [357, 0]
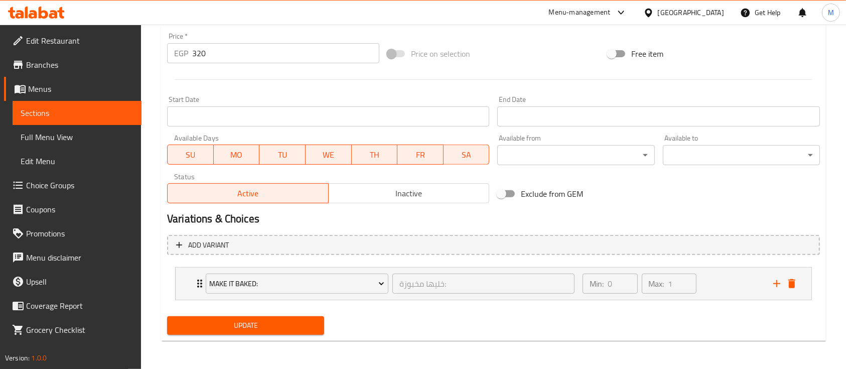
type input "روبيان سويت آند ساور"
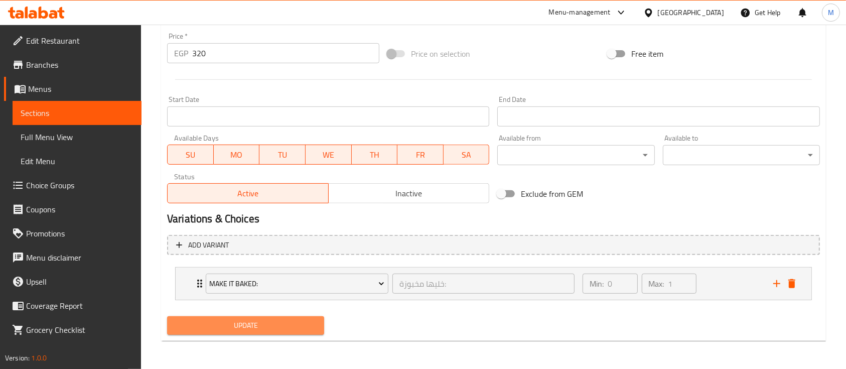
click at [273, 328] on span "Update" at bounding box center [245, 325] width 141 height 13
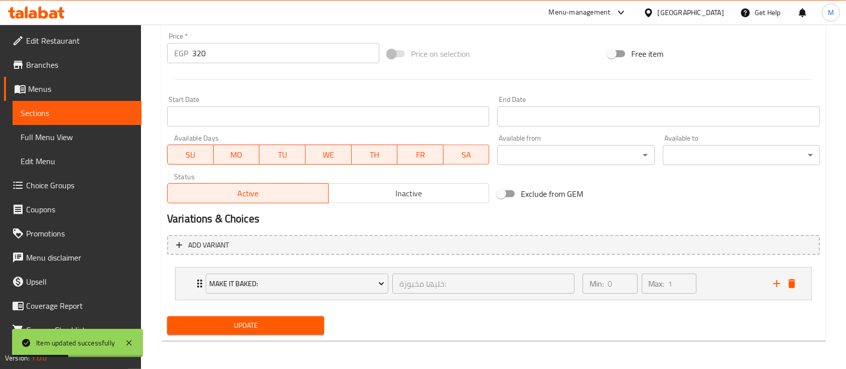
scroll to position [0, 0]
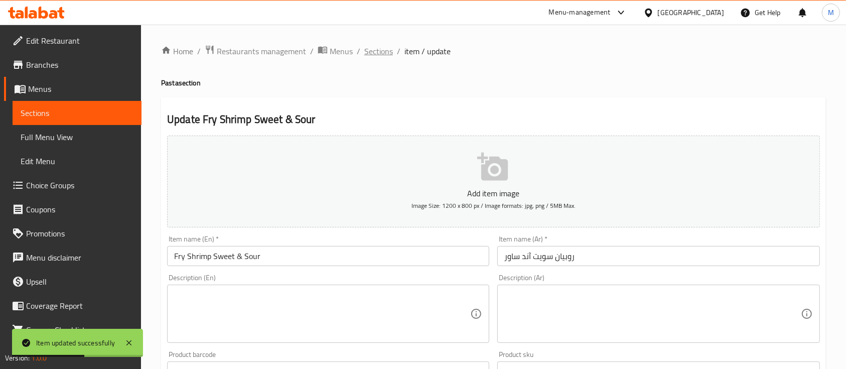
click at [386, 46] on span "Sections" at bounding box center [378, 51] width 29 height 12
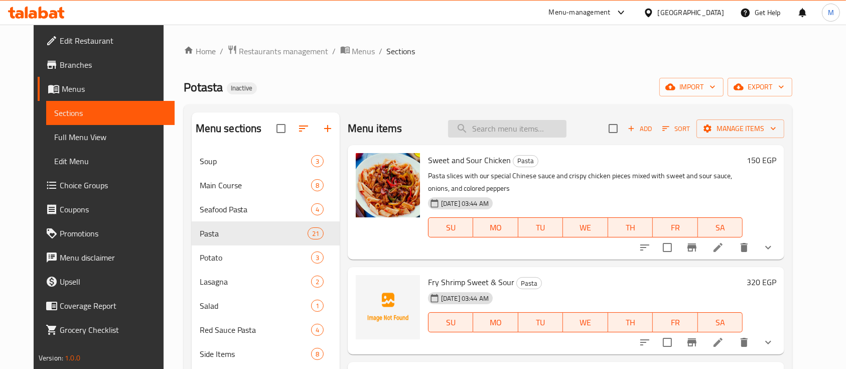
click at [507, 129] on input "search" at bounding box center [507, 129] width 118 height 18
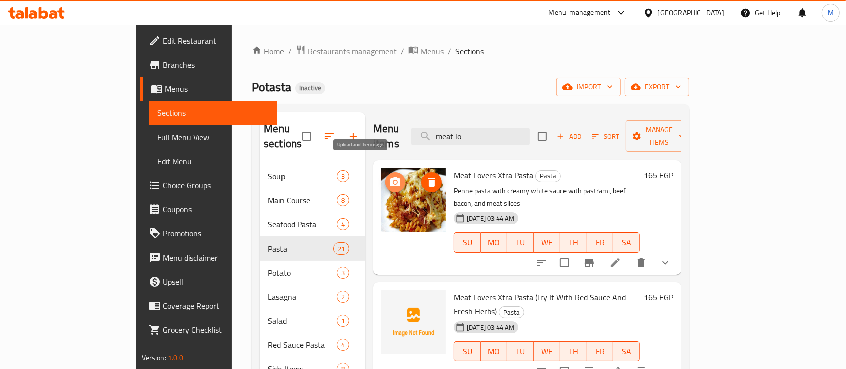
click at [390, 177] on icon "upload picture" at bounding box center [395, 181] width 10 height 9
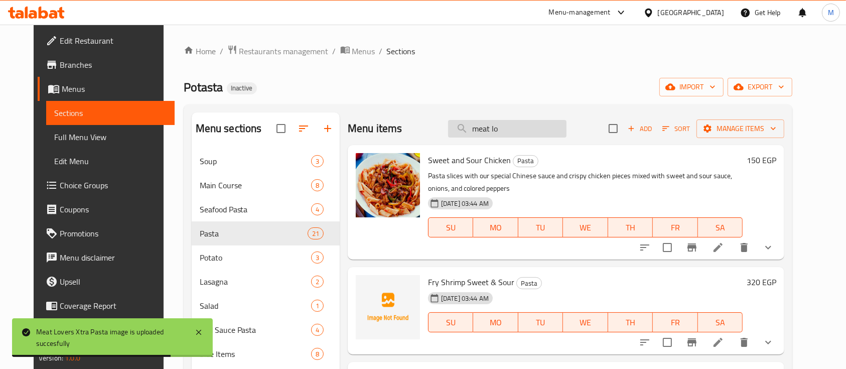
click at [515, 128] on input "meat lo" at bounding box center [507, 129] width 118 height 18
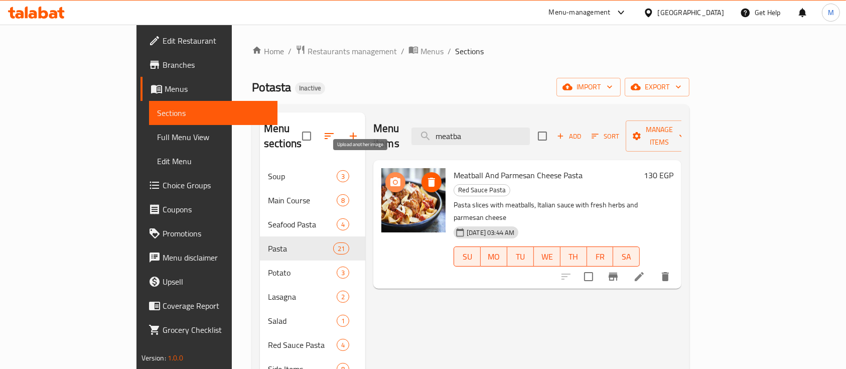
click at [389, 176] on icon "upload picture" at bounding box center [395, 182] width 12 height 12
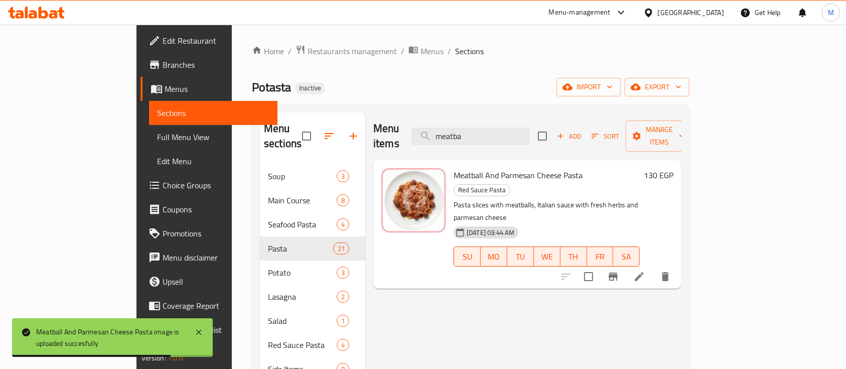
drag, startPoint x: 515, startPoint y: 130, endPoint x: 296, endPoint y: 26, distance: 242.6
click at [296, 26] on div "Home / Restaurants management / Menus / Sections Potasta Inactive import export…" at bounding box center [471, 267] width 478 height 485
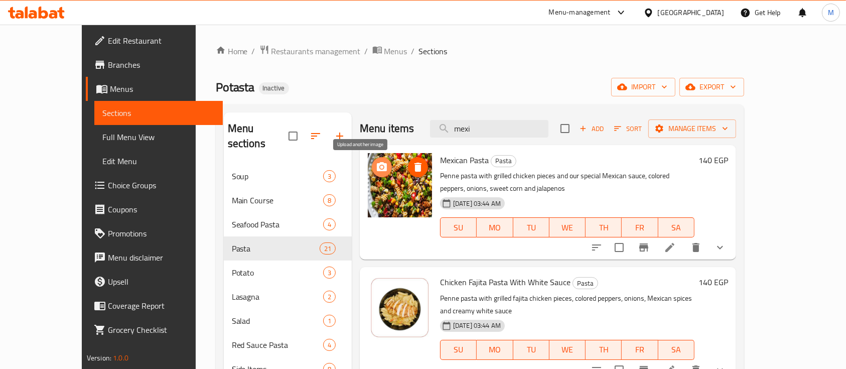
click at [377, 171] on icon "upload picture" at bounding box center [382, 166] width 10 height 9
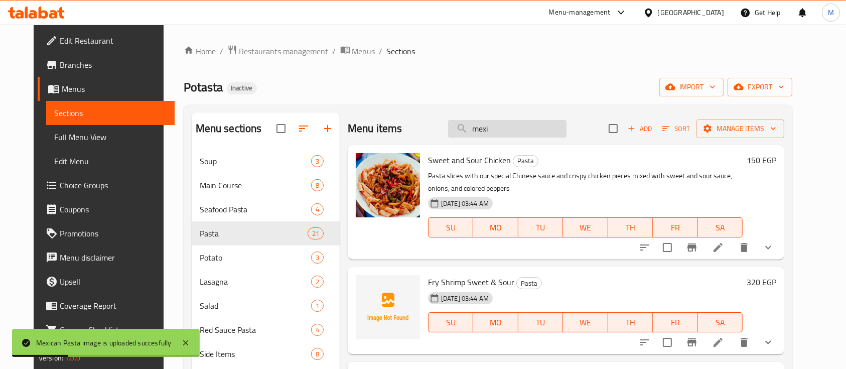
click at [502, 133] on input "mexi" at bounding box center [507, 129] width 118 height 18
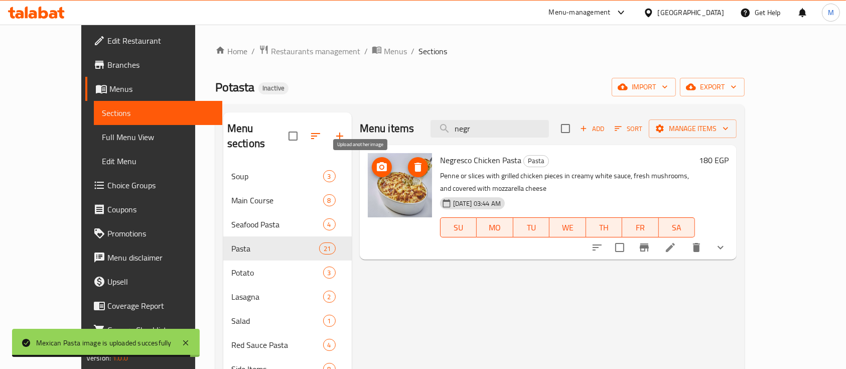
click at [377, 163] on icon "upload picture" at bounding box center [382, 166] width 10 height 9
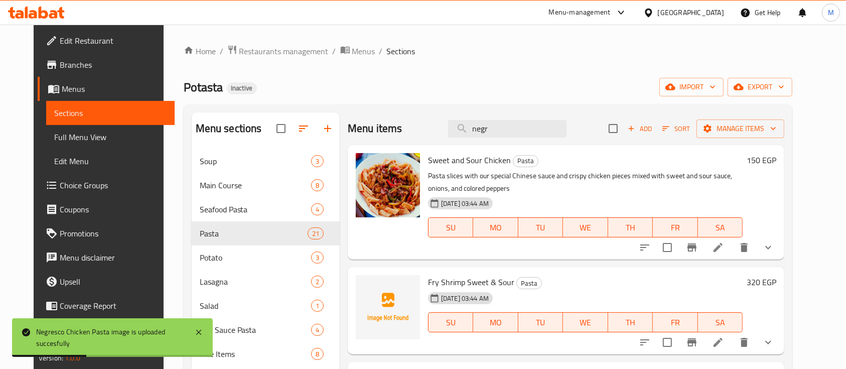
click at [444, 108] on div "Menu sections Soup 3 Main Course 8 Seafood Pasta 4 Pasta 21 Potato 3 Lasagna 2 …" at bounding box center [488, 296] width 609 height 385
click at [495, 125] on input "negr" at bounding box center [507, 129] width 118 height 18
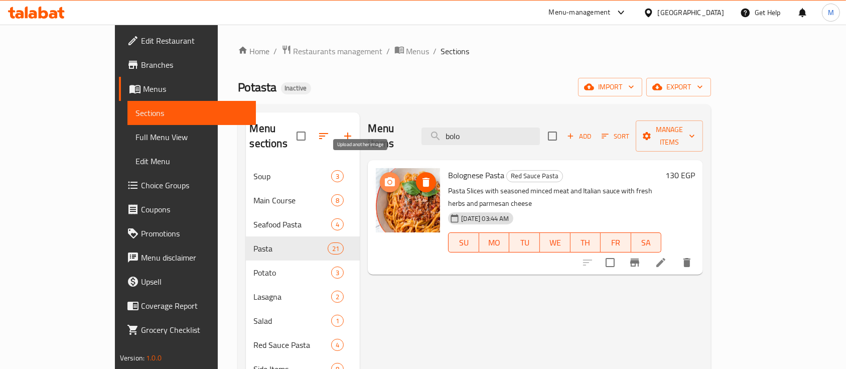
click at [380, 172] on button "upload picture" at bounding box center [390, 182] width 20 height 20
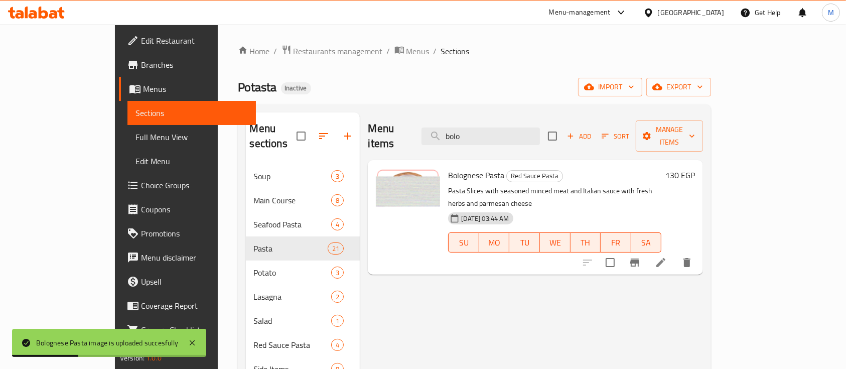
drag, startPoint x: 519, startPoint y: 131, endPoint x: 292, endPoint y: 104, distance: 228.9
click at [292, 104] on div "Menu sections Soup 3 Main Course 8 Seafood Pasta 4 Pasta 21 Potato 3 Lasagna 2 …" at bounding box center [475, 296] width 474 height 385
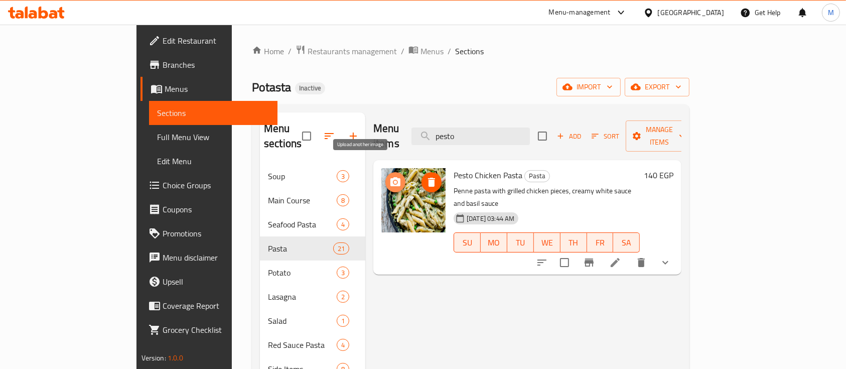
click at [390, 177] on icon "upload picture" at bounding box center [395, 181] width 10 height 9
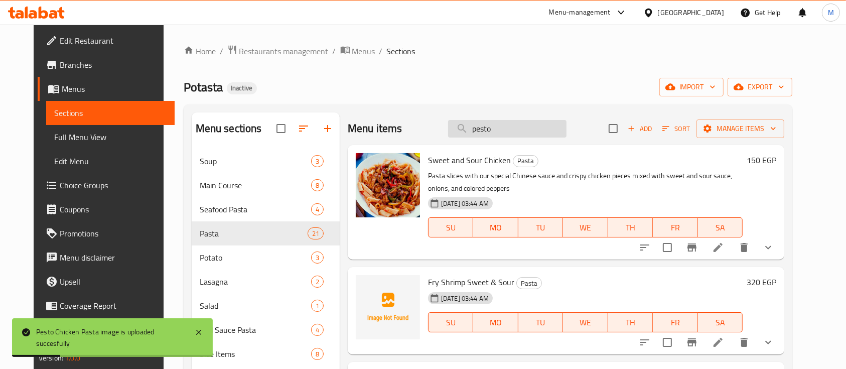
click at [510, 120] on input "pesto" at bounding box center [507, 129] width 118 height 18
drag, startPoint x: 453, startPoint y: 124, endPoint x: 466, endPoint y: 125, distance: 13.1
click at [453, 124] on div "Menu items pesto Add Sort Manage items" at bounding box center [566, 128] width 437 height 33
click at [515, 136] on input "pesto" at bounding box center [507, 129] width 118 height 18
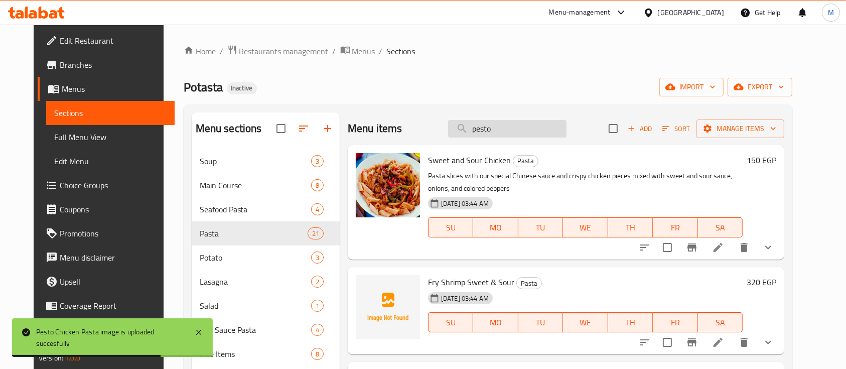
click at [515, 136] on input "pesto" at bounding box center [507, 129] width 118 height 18
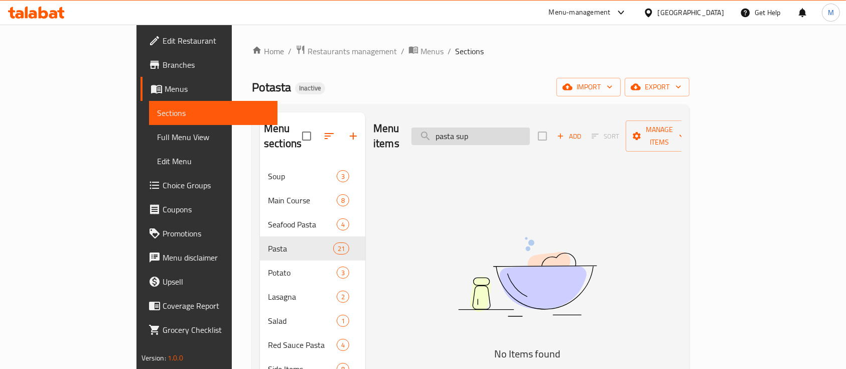
click at [489, 127] on input "pasta sup" at bounding box center [470, 136] width 118 height 18
click at [489, 127] on input "sup" at bounding box center [470, 136] width 118 height 18
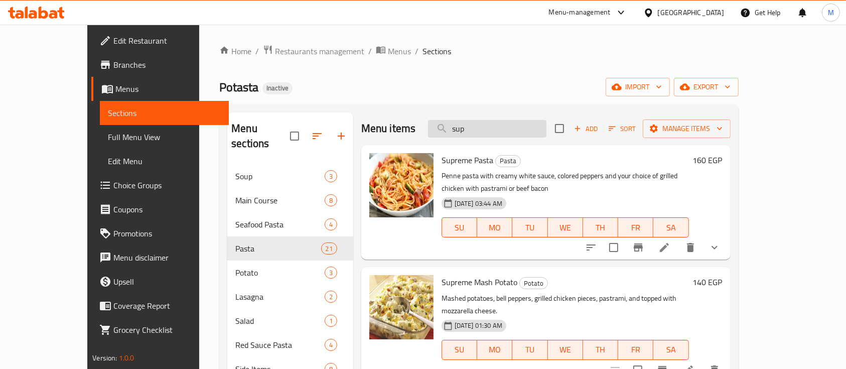
click at [507, 130] on input "sup" at bounding box center [487, 129] width 118 height 18
click at [377, 162] on icon "upload picture" at bounding box center [383, 167] width 12 height 12
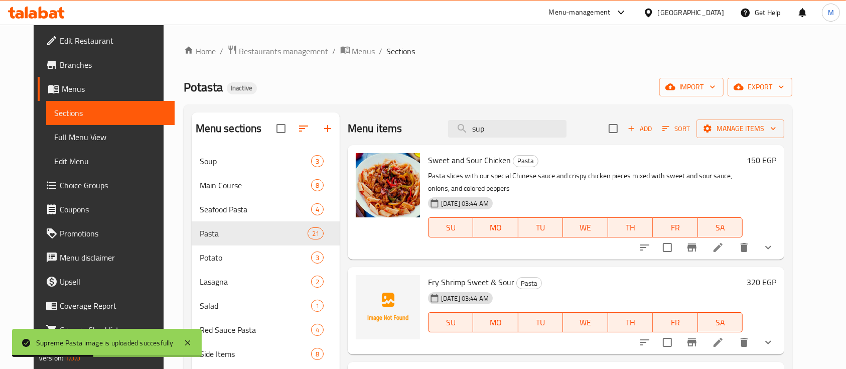
drag, startPoint x: 495, startPoint y: 134, endPoint x: 309, endPoint y: 17, distance: 220.4
click at [309, 25] on div "​ Menu-management Egypt Get Help M Edit Restaurant Branches Menus Sections Full…" at bounding box center [423, 197] width 846 height 344
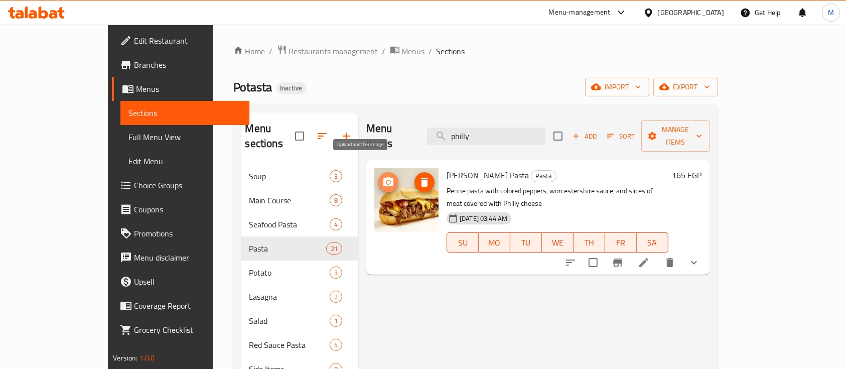
click at [378, 176] on span "upload picture" at bounding box center [388, 182] width 20 height 12
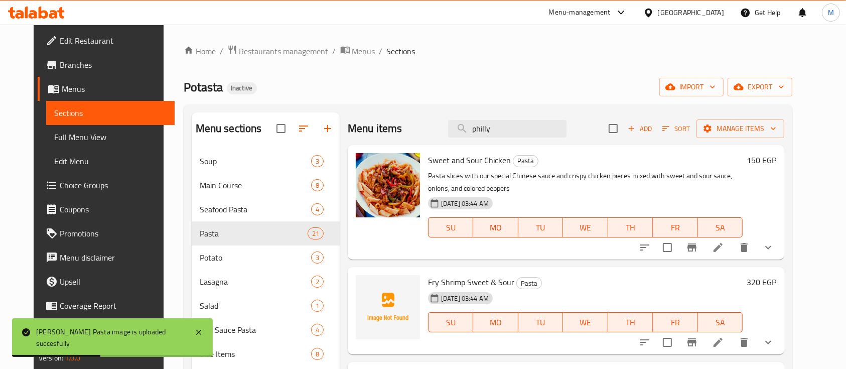
drag, startPoint x: 528, startPoint y: 135, endPoint x: 297, endPoint y: 66, distance: 240.8
click at [297, 66] on div "Home / Restaurants management / Menus / Sections Potasta Inactive import export…" at bounding box center [488, 267] width 609 height 445
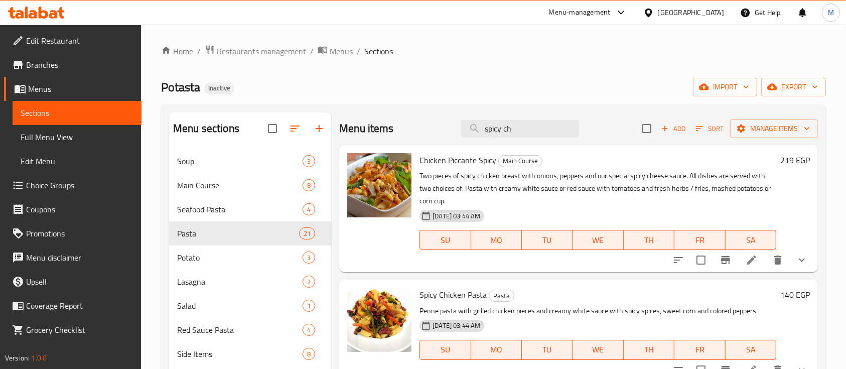
scroll to position [10, 0]
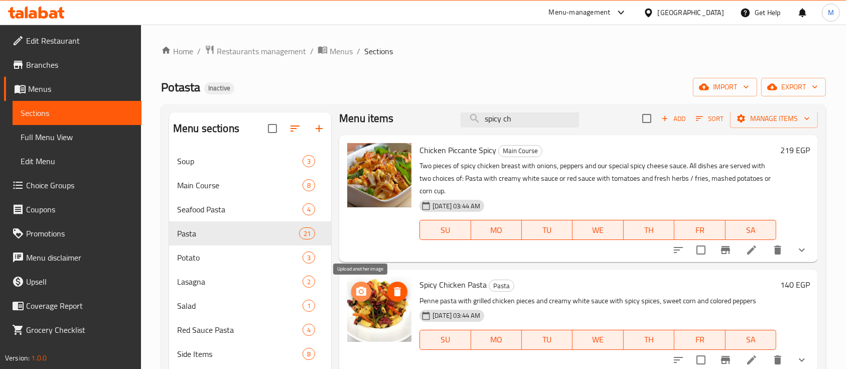
click at [355, 288] on icon "upload picture" at bounding box center [361, 292] width 12 height 12
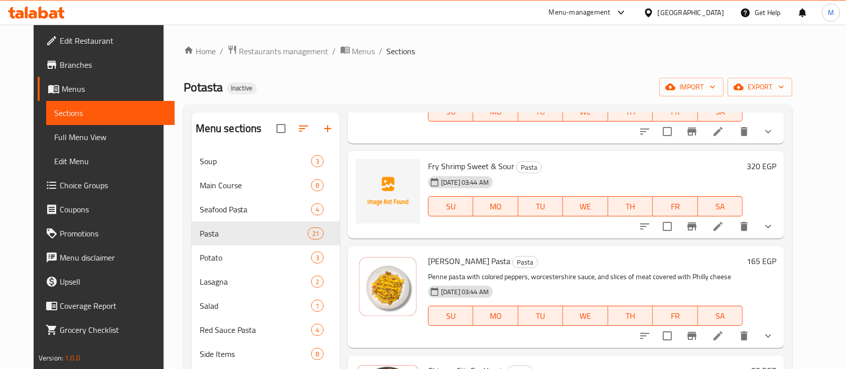
scroll to position [0, 0]
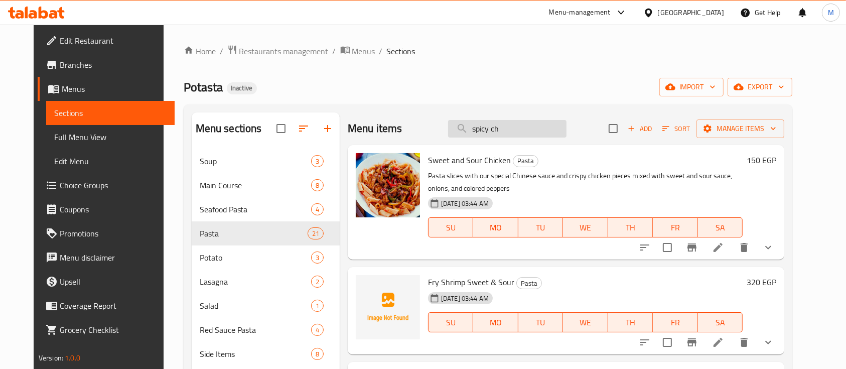
click at [519, 125] on input "spicy ch" at bounding box center [507, 129] width 118 height 18
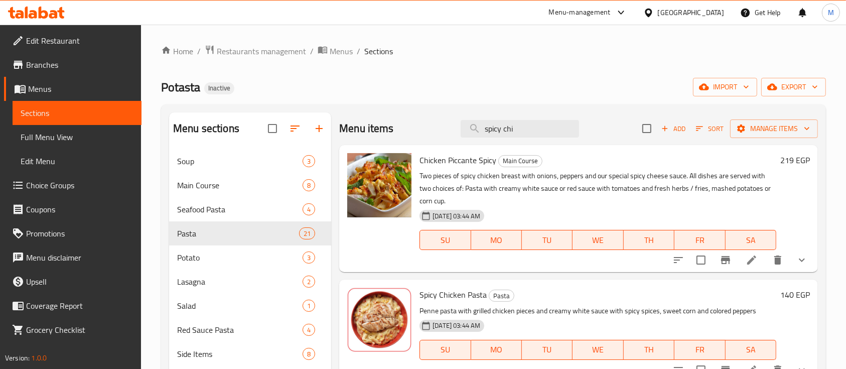
click at [422, 98] on div "Home / Restaurants management / Menus / Sections Potasta Inactive import export…" at bounding box center [493, 267] width 665 height 445
drag, startPoint x: 532, startPoint y: 131, endPoint x: 330, endPoint y: 122, distance: 202.4
click at [330, 122] on div "Menu sections Soup 3 Main Course 8 Seafood Pasta 4 Pasta 21 Potato 3 Lasagna 2 …" at bounding box center [493, 296] width 649 height 369
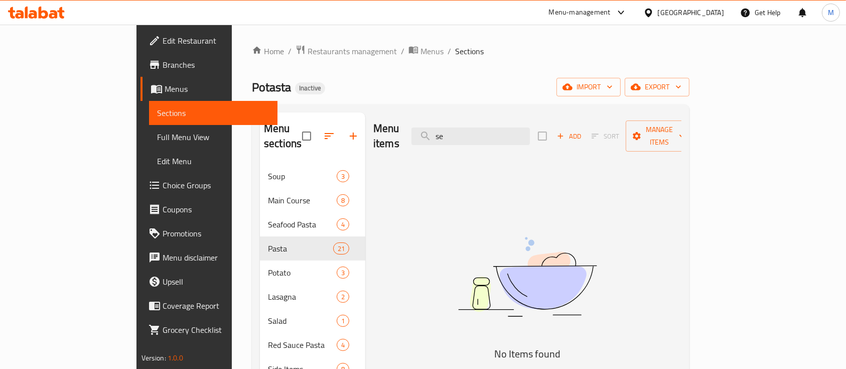
type input "s"
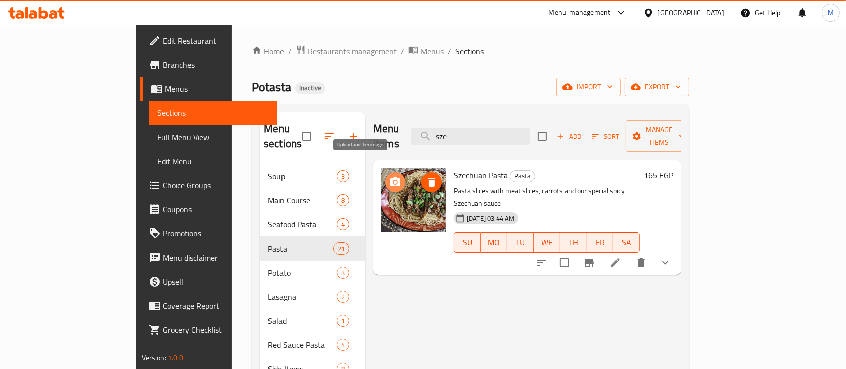
click at [390, 177] on icon "upload picture" at bounding box center [395, 181] width 10 height 9
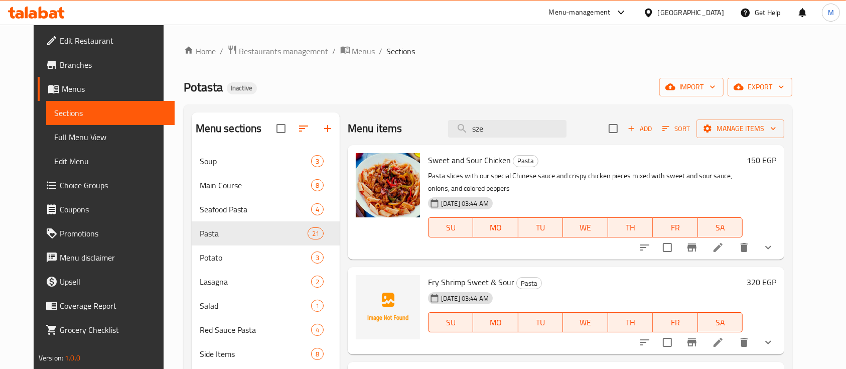
drag, startPoint x: 515, startPoint y: 135, endPoint x: 130, endPoint y: 59, distance: 392.4
click at [130, 59] on div "Edit Restaurant Branches Menus Sections Full Menu View Edit Menu Choice Groups …" at bounding box center [423, 267] width 779 height 485
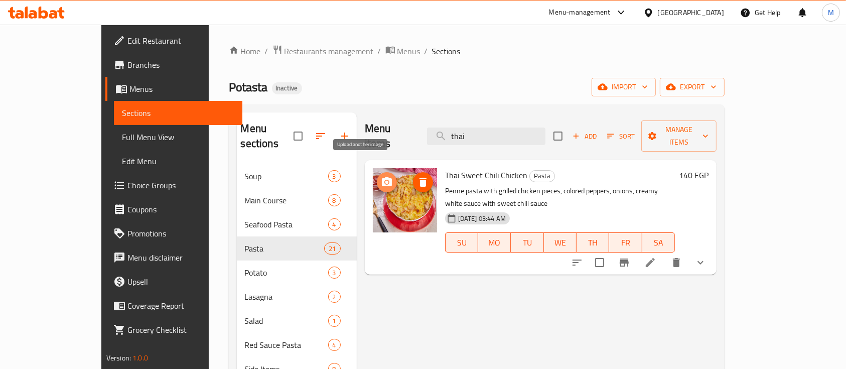
click at [377, 176] on span "upload picture" at bounding box center [387, 182] width 20 height 12
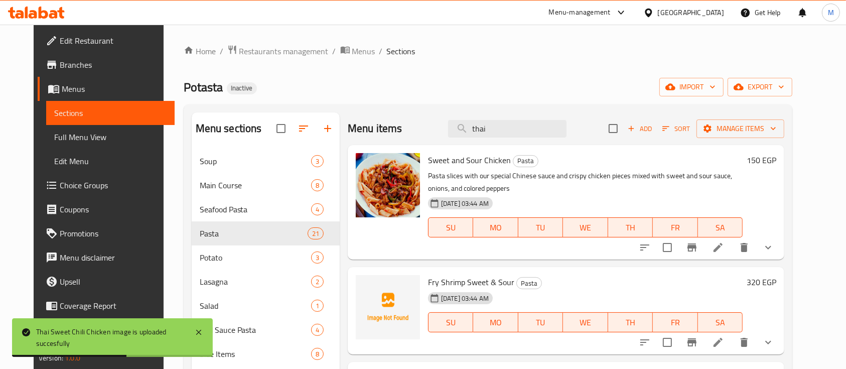
drag, startPoint x: 498, startPoint y: 123, endPoint x: 230, endPoint y: -49, distance: 318.9
click at [230, 0] on html "Thai Sweet Chili Chicken image is uploaded succesfully ​ Menu-management Egypt …" at bounding box center [423, 184] width 846 height 369
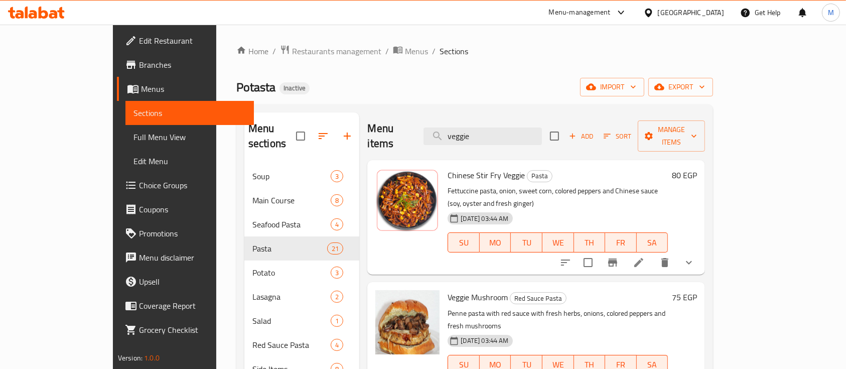
drag, startPoint x: 520, startPoint y: 124, endPoint x: 327, endPoint y: 77, distance: 199.0
click at [327, 77] on div "Home / Restaurants management / Menus / Sections Potasta Inactive import export…" at bounding box center [474, 267] width 477 height 445
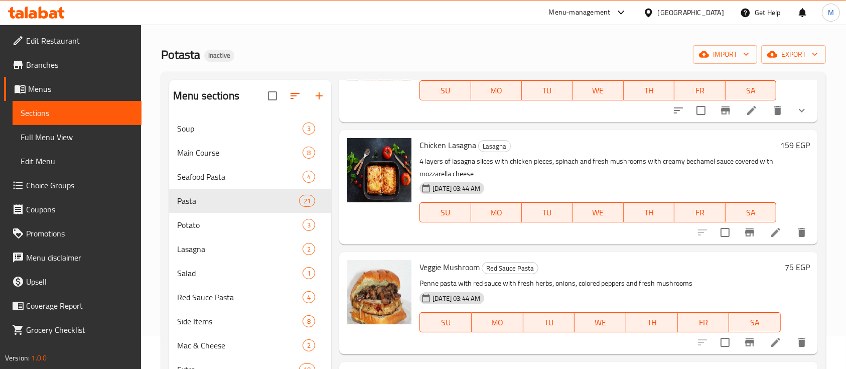
scroll to position [36, 0]
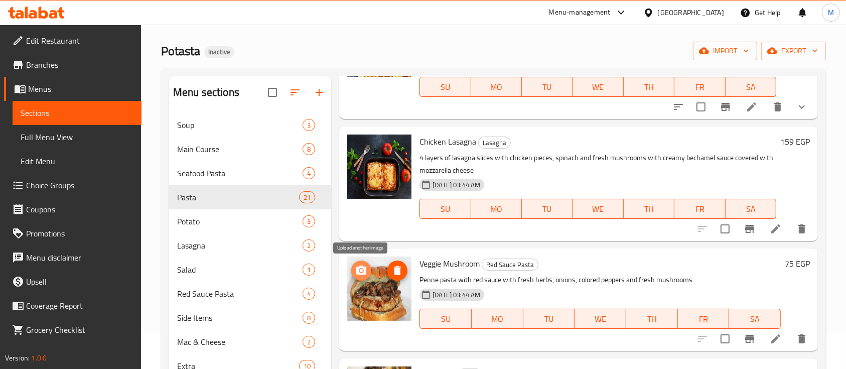
click at [367, 271] on icon "upload picture" at bounding box center [361, 270] width 12 height 12
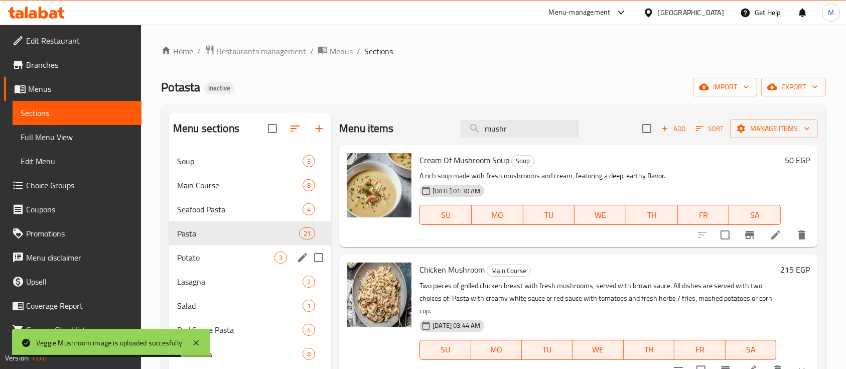
scroll to position [141, 0]
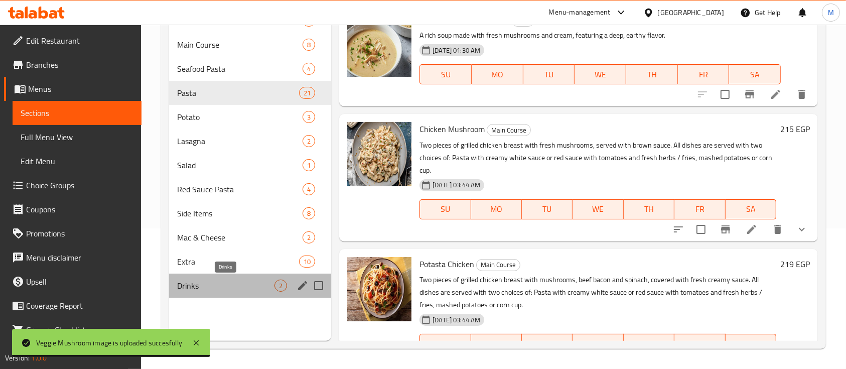
click at [194, 291] on span "Drinks" at bounding box center [225, 286] width 97 height 12
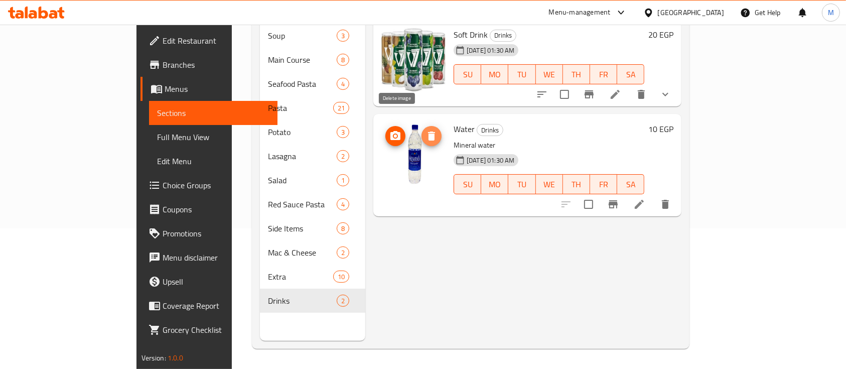
click at [428, 131] on icon "delete image" at bounding box center [431, 135] width 7 height 9
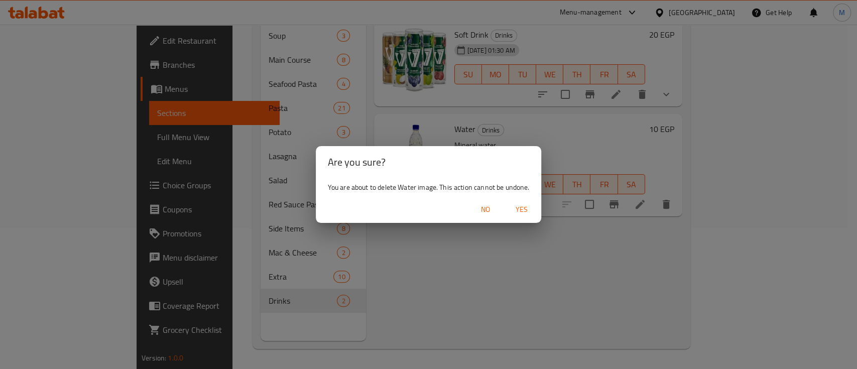
drag, startPoint x: 485, startPoint y: 213, endPoint x: 364, endPoint y: 101, distance: 165.1
click at [364, 101] on div "Are you sure? You are about to delete Water image. This action cannot be undone…" at bounding box center [428, 184] width 857 height 369
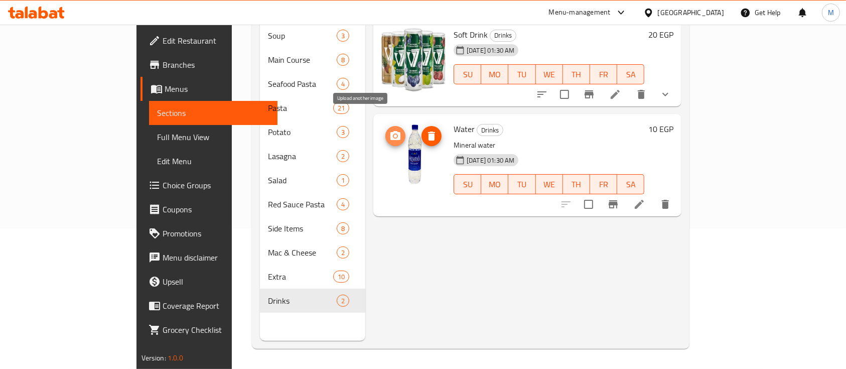
click at [385, 126] on button "upload picture" at bounding box center [395, 136] width 20 height 20
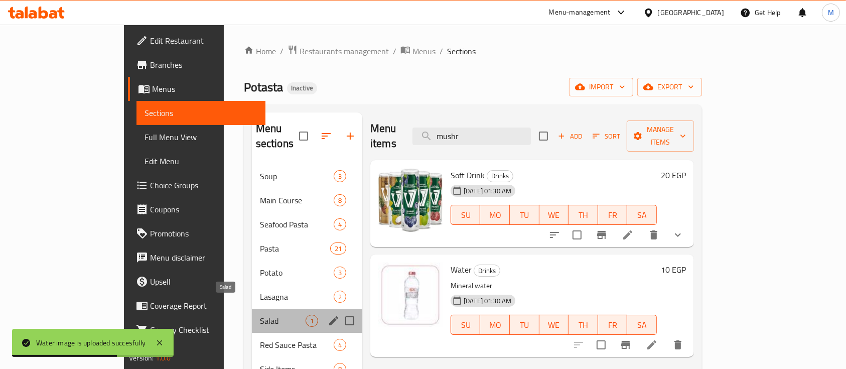
click at [260, 315] on span "Salad" at bounding box center [283, 321] width 46 height 12
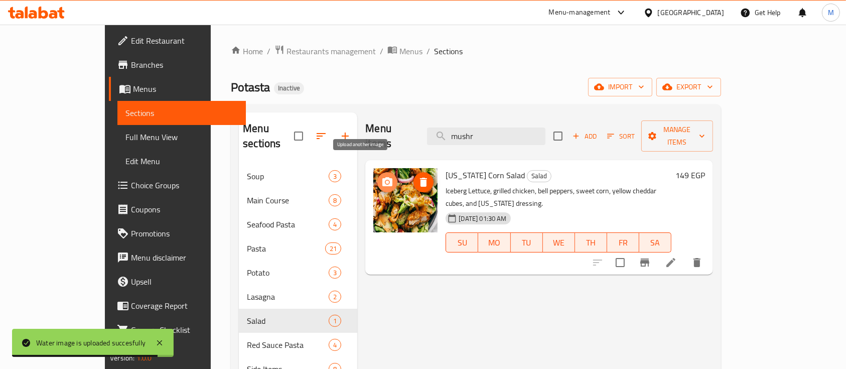
click at [386, 181] on circle "upload picture" at bounding box center [387, 182] width 3 height 3
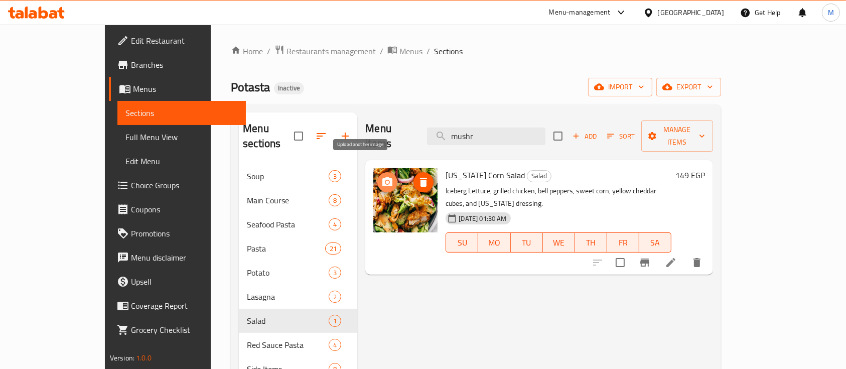
click at [386, 181] on circle "upload picture" at bounding box center [387, 182] width 3 height 3
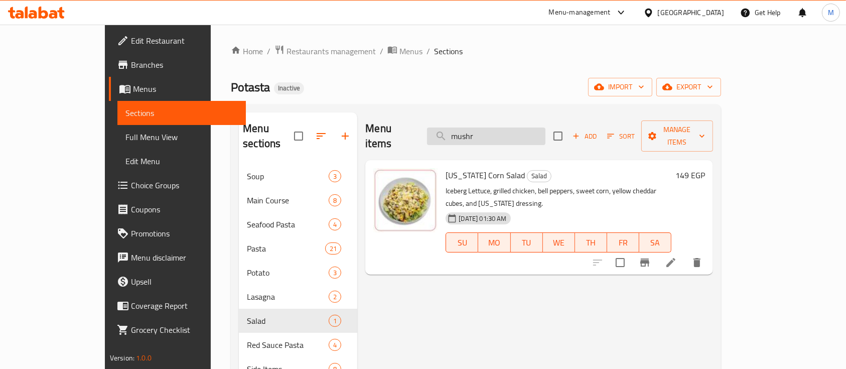
click at [508, 131] on input "mushr" at bounding box center [486, 136] width 118 height 18
click at [508, 131] on input "c" at bounding box center [486, 136] width 118 height 18
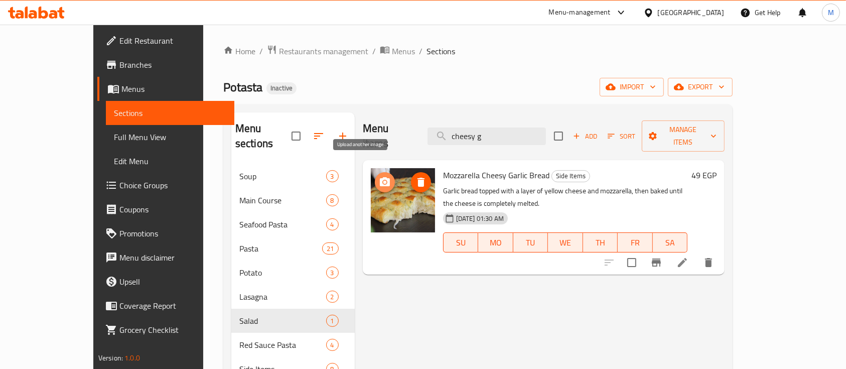
click at [380, 177] on icon "upload picture" at bounding box center [385, 181] width 10 height 9
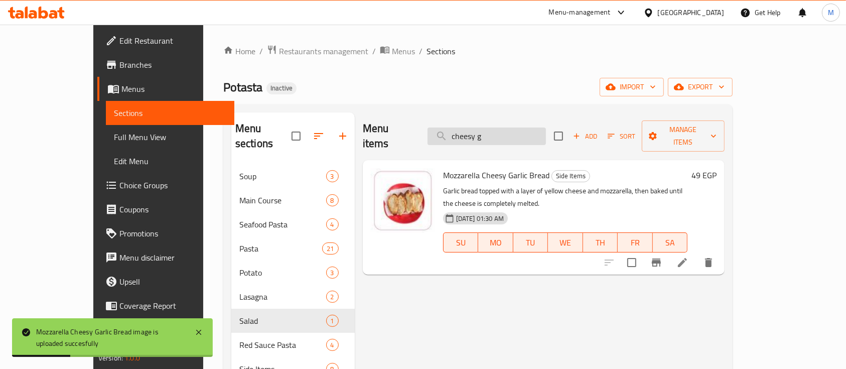
click at [529, 134] on input "cheesy g" at bounding box center [487, 136] width 118 height 18
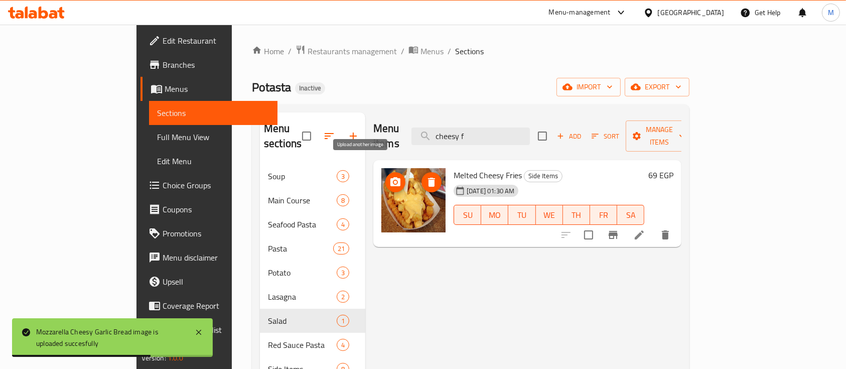
type input "cheesy f"
click at [385, 172] on button "upload picture" at bounding box center [395, 182] width 20 height 20
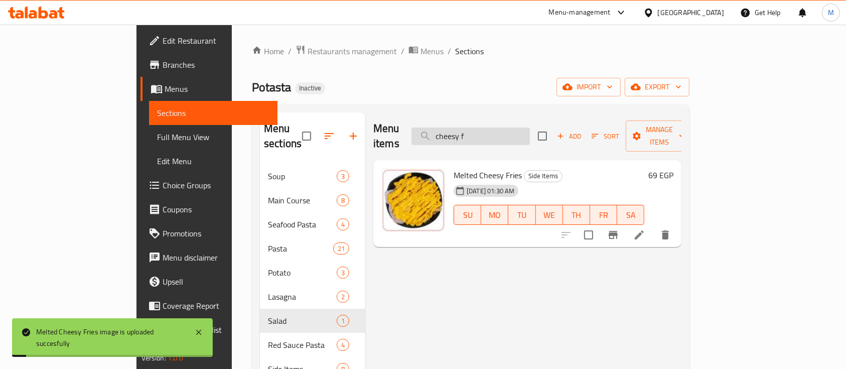
click at [530, 127] on input "cheesy f" at bounding box center [470, 136] width 118 height 18
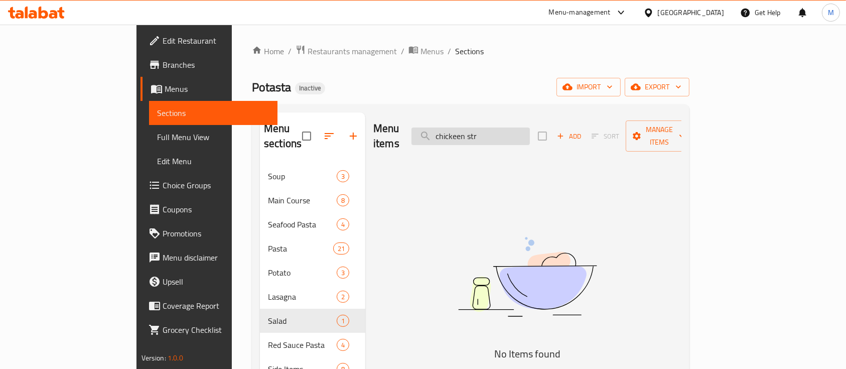
click at [506, 133] on input "chickeen str" at bounding box center [470, 136] width 118 height 18
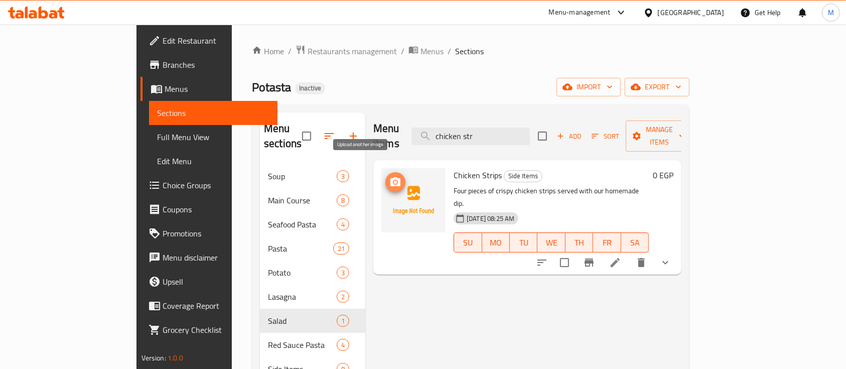
click at [390, 177] on icon "upload picture" at bounding box center [395, 181] width 10 height 9
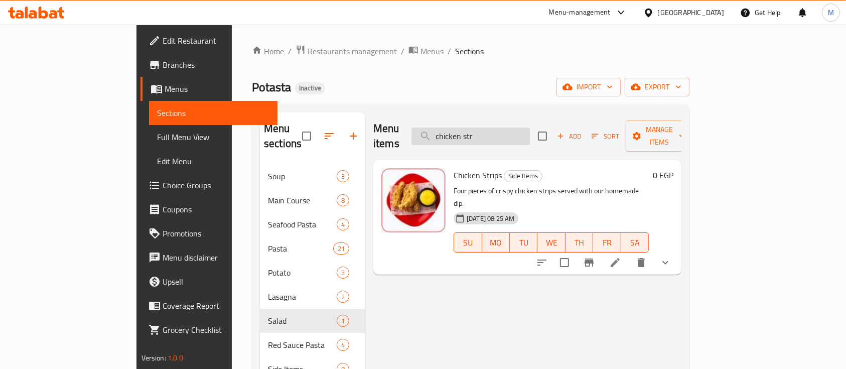
click at [518, 131] on input "chicken str" at bounding box center [470, 136] width 118 height 18
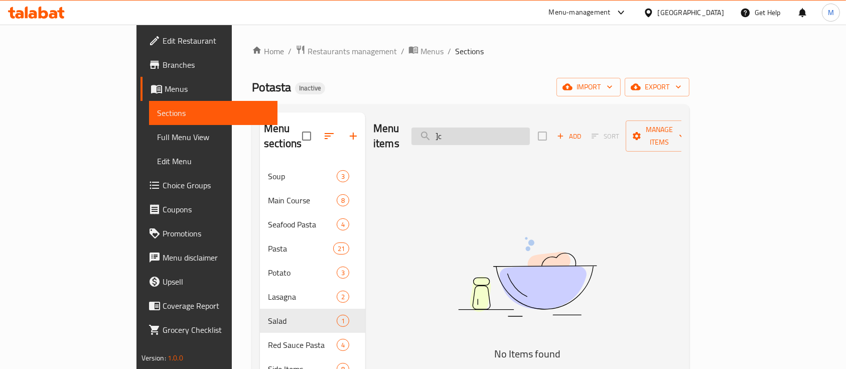
type input "]"
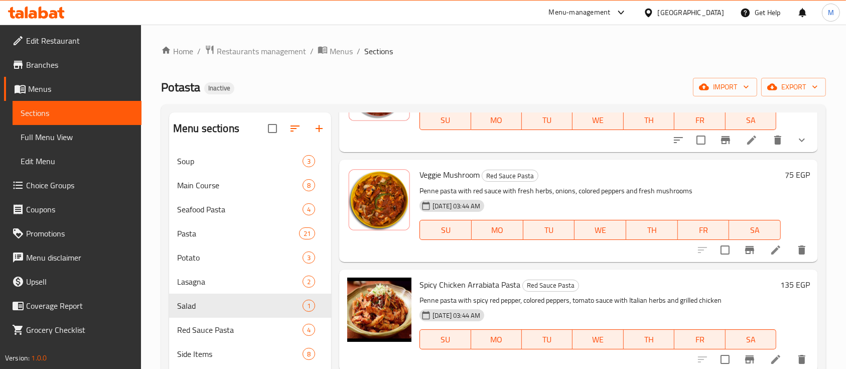
scroll to position [141, 0]
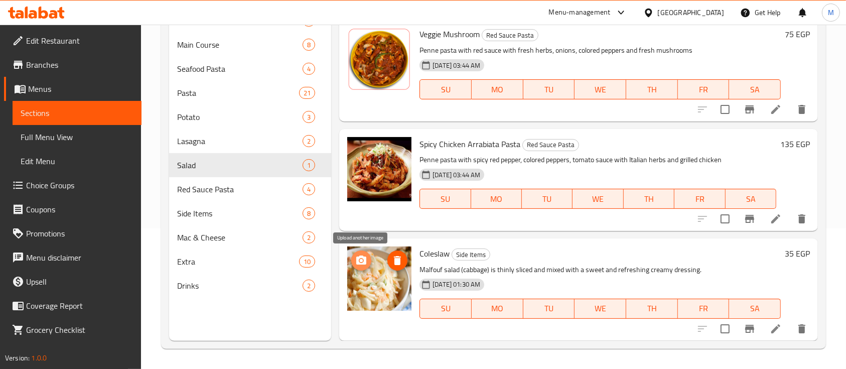
click at [363, 261] on icon "upload picture" at bounding box center [361, 260] width 12 height 12
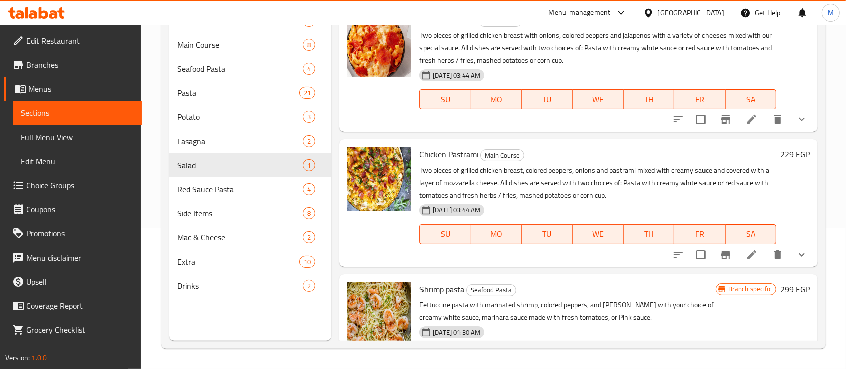
scroll to position [0, 0]
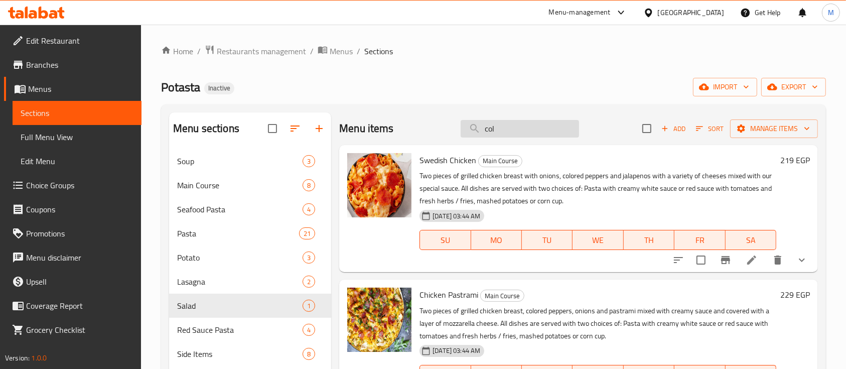
click at [478, 128] on input "col" at bounding box center [520, 129] width 118 height 18
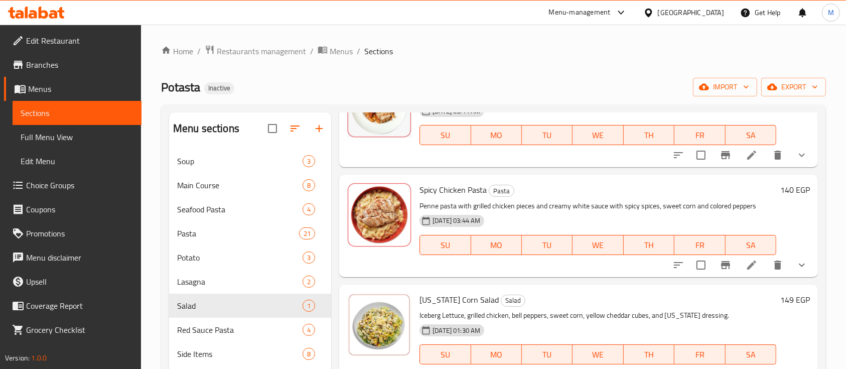
scroll to position [141, 0]
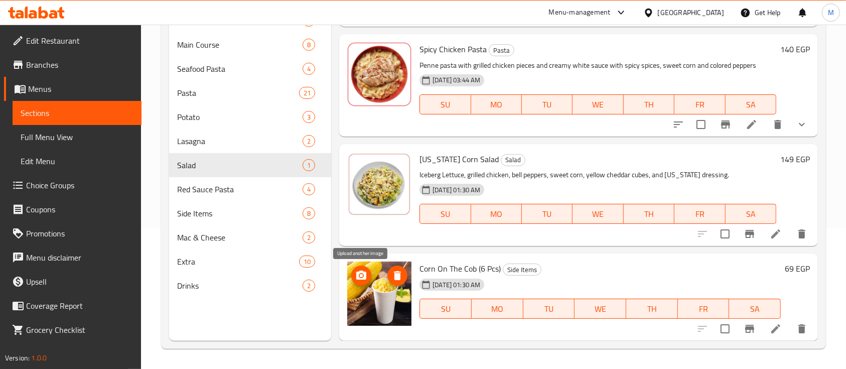
click at [354, 269] on span "upload picture" at bounding box center [361, 275] width 20 height 12
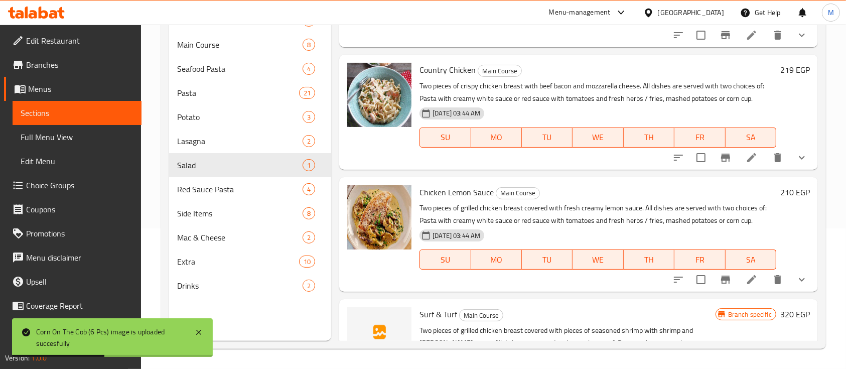
scroll to position [0, 0]
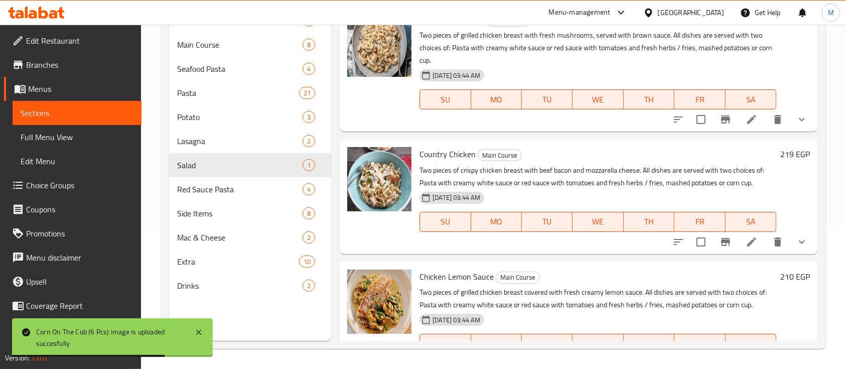
click at [333, 66] on div "Menu items corn Add Sort Manage items Chicken Mushroom Main Course Two pieces o…" at bounding box center [574, 156] width 487 height 369
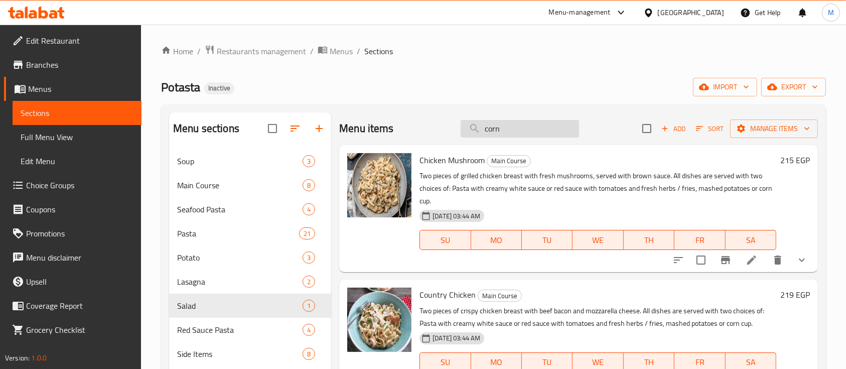
drag, startPoint x: 510, startPoint y: 138, endPoint x: 506, endPoint y: 133, distance: 6.4
click at [506, 133] on div "Menu items corn Add Sort Manage items" at bounding box center [578, 128] width 479 height 33
click at [506, 133] on input "corn" at bounding box center [520, 129] width 118 height 18
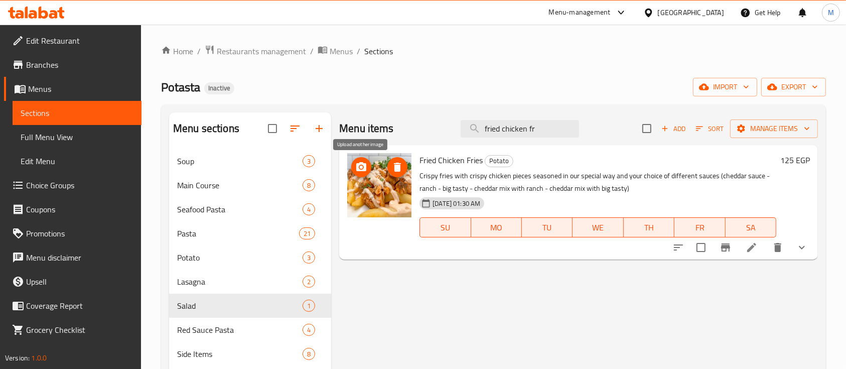
click at [363, 164] on icon "upload picture" at bounding box center [361, 166] width 10 height 9
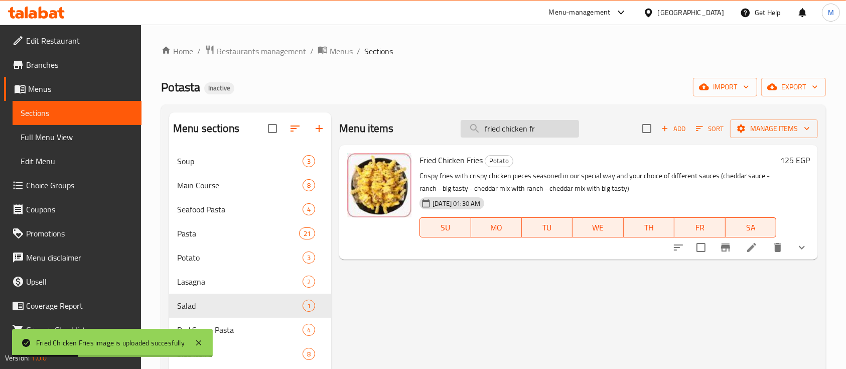
click at [534, 122] on input "fried chicken fr" at bounding box center [520, 129] width 118 height 18
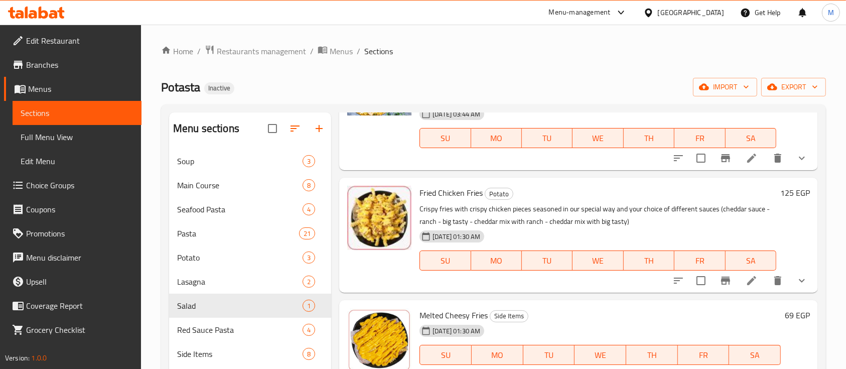
scroll to position [141, 0]
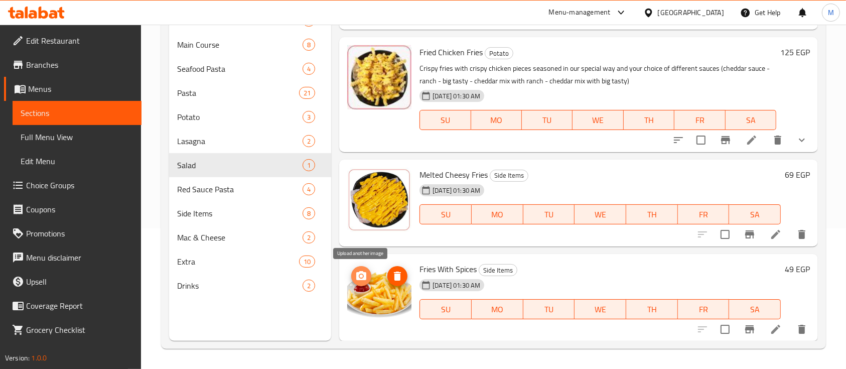
click at [357, 280] on icon "upload picture" at bounding box center [361, 276] width 12 height 12
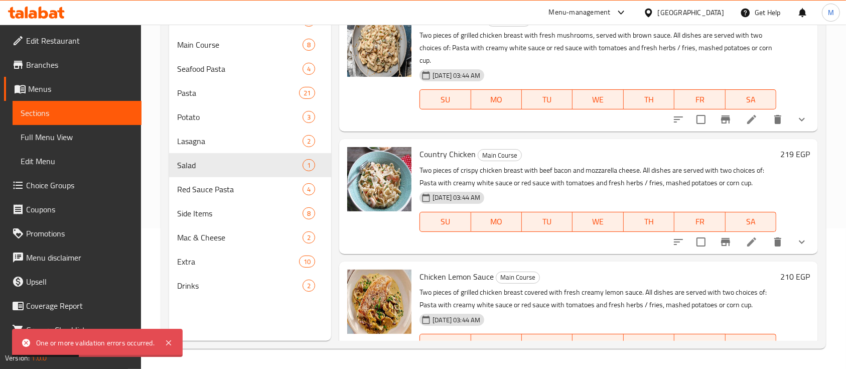
scroll to position [0, 0]
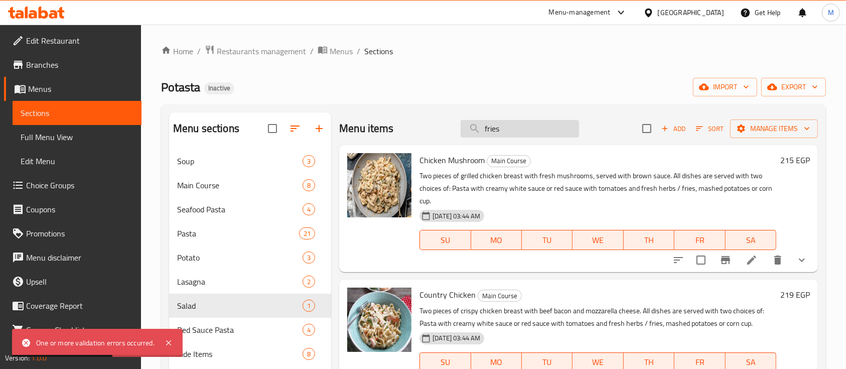
click at [467, 120] on input "fries" at bounding box center [520, 129] width 118 height 18
drag, startPoint x: 467, startPoint y: 120, endPoint x: 486, endPoint y: 122, distance: 19.7
click at [486, 122] on input "fries" at bounding box center [520, 129] width 118 height 18
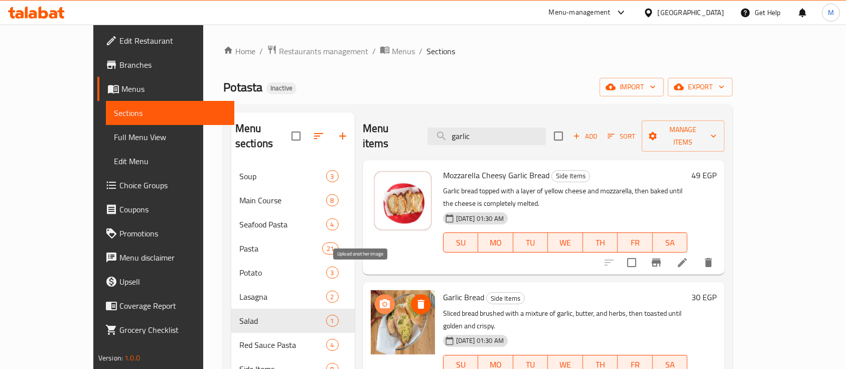
click at [380, 299] on icon "upload picture" at bounding box center [385, 303] width 10 height 9
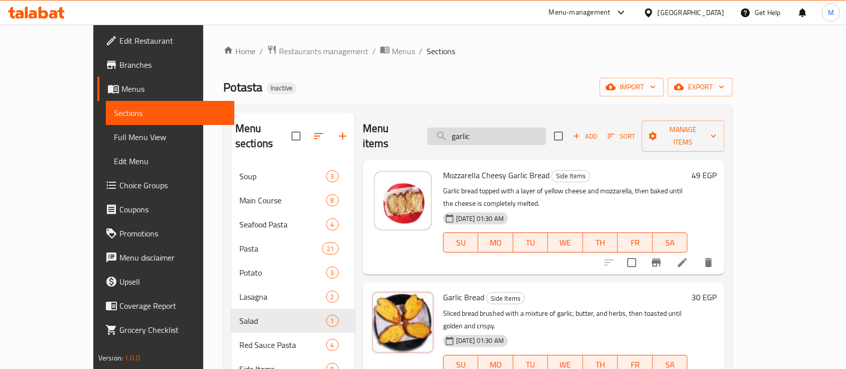
click at [512, 133] on input "garlic" at bounding box center [487, 136] width 118 height 18
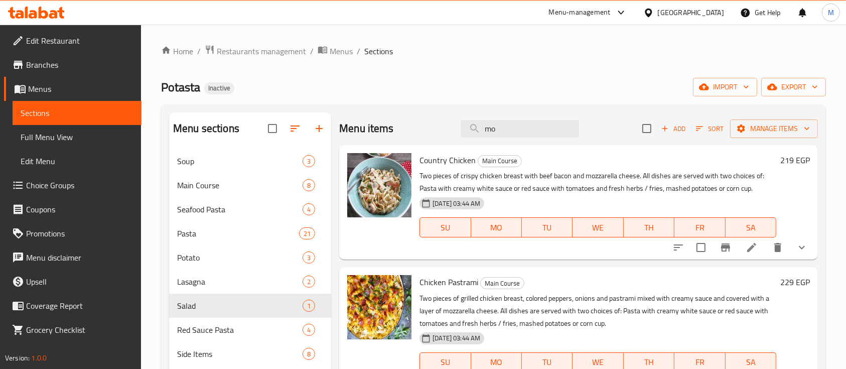
type input "m"
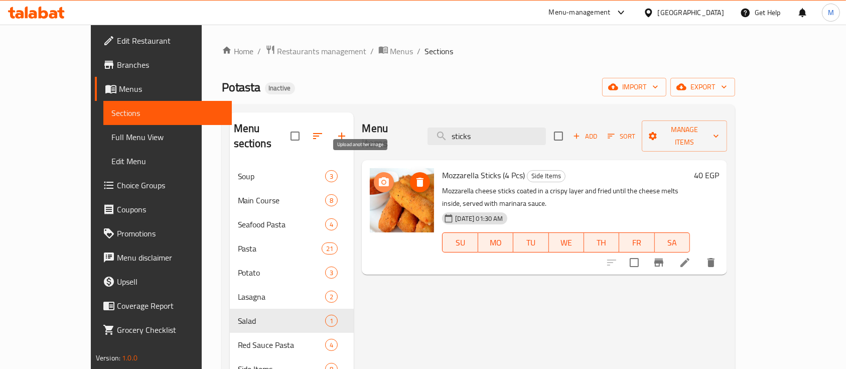
click at [378, 176] on icon "upload picture" at bounding box center [384, 182] width 12 height 12
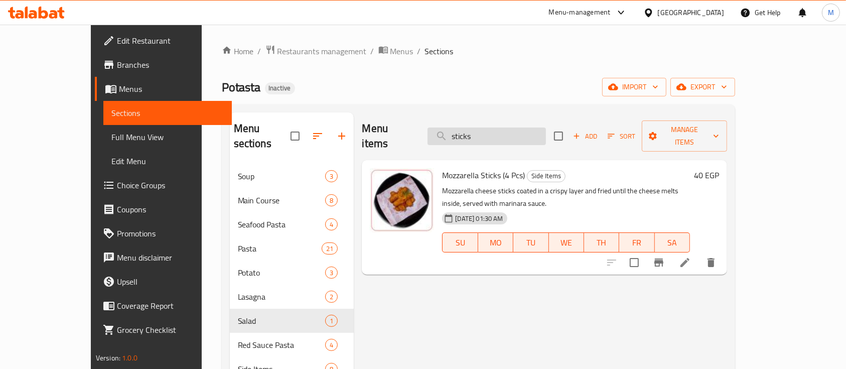
click at [490, 133] on input "sticks" at bounding box center [487, 136] width 118 height 18
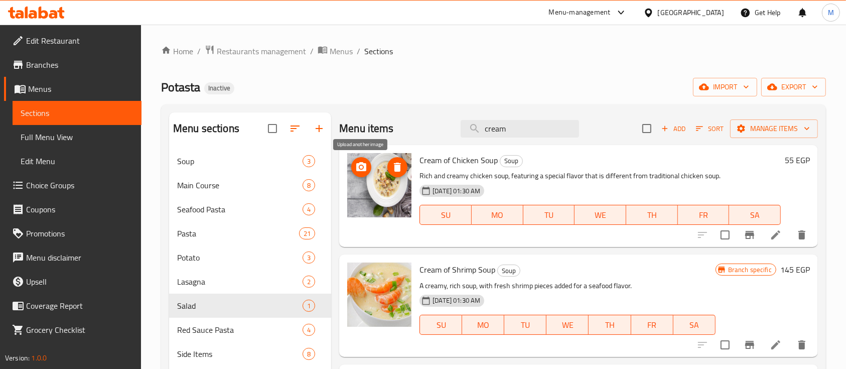
click at [358, 174] on button "upload picture" at bounding box center [361, 167] width 20 height 20
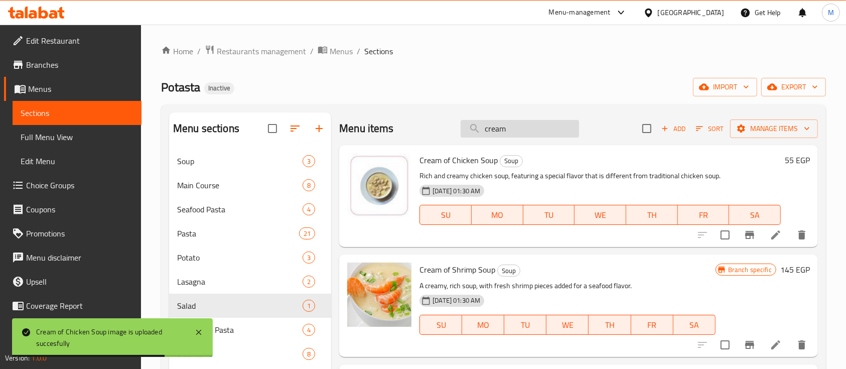
click at [513, 121] on input "cream" at bounding box center [520, 129] width 118 height 18
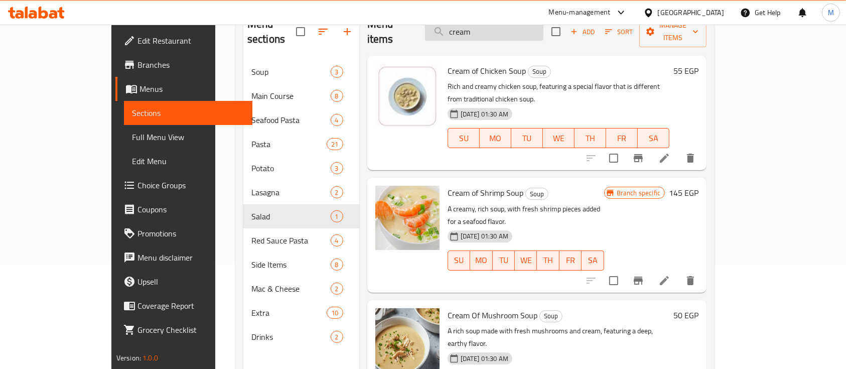
scroll to position [141, 0]
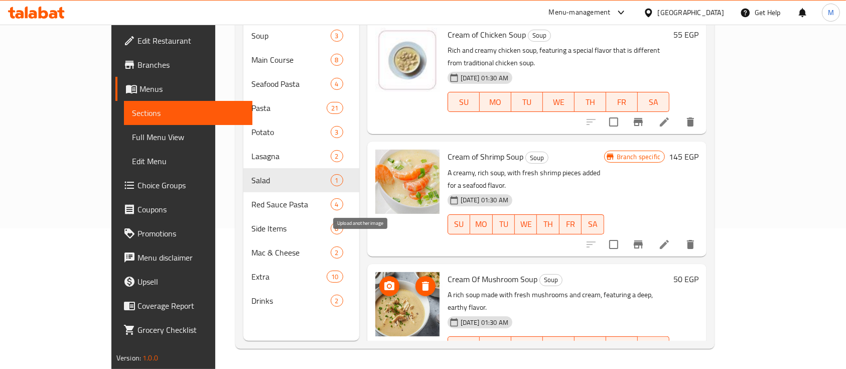
click at [388, 285] on circle "upload picture" at bounding box center [389, 286] width 3 height 3
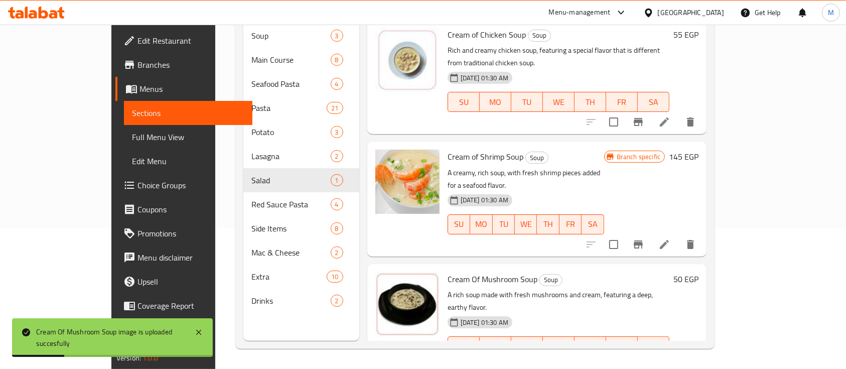
scroll to position [0, 0]
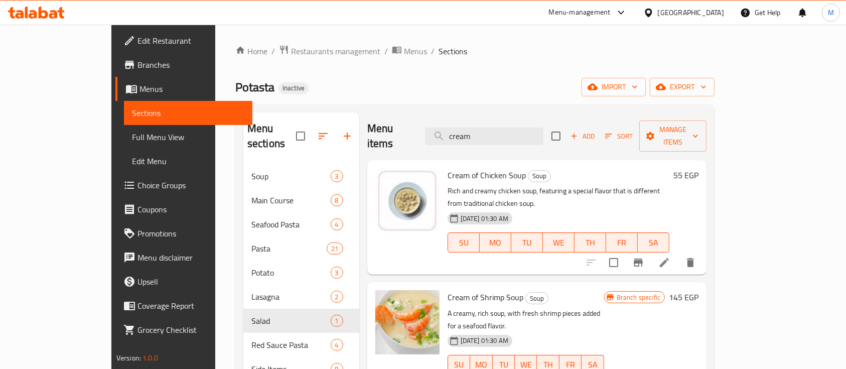
drag, startPoint x: 512, startPoint y: 120, endPoint x: 425, endPoint y: 129, distance: 87.8
click at [425, 129] on div "Menu items cream Add Sort Manage items" at bounding box center [536, 136] width 339 height 48
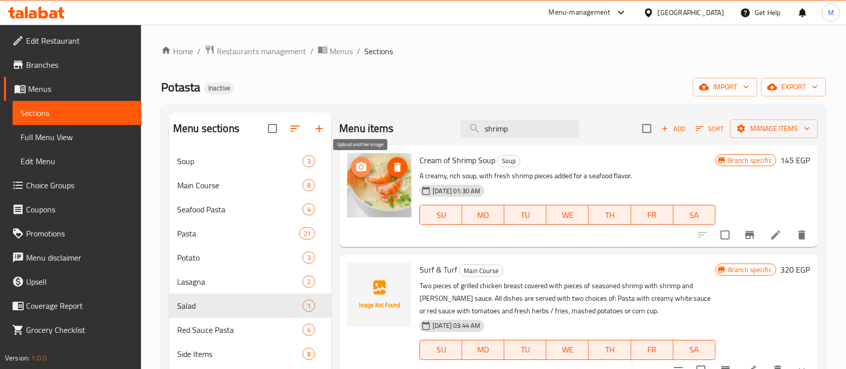
click at [354, 168] on span "upload picture" at bounding box center [361, 167] width 20 height 12
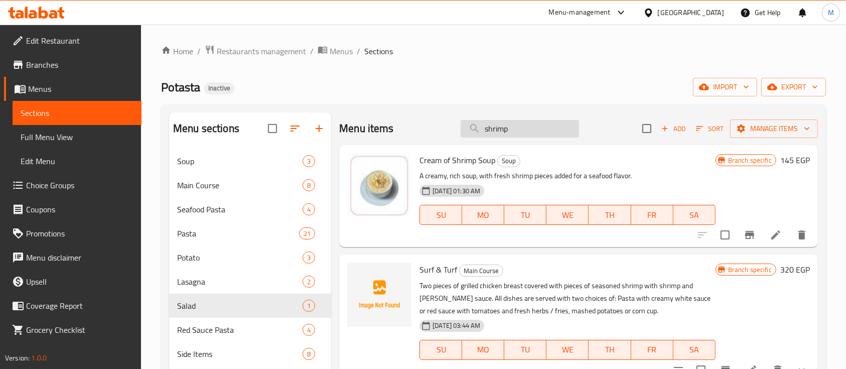
click at [509, 135] on input "shrimp" at bounding box center [520, 129] width 118 height 18
click at [431, 115] on div "Menu items shrimp Add Sort Manage items" at bounding box center [578, 128] width 479 height 33
click at [494, 125] on input "shrimp" at bounding box center [520, 129] width 118 height 18
click at [494, 125] on input "m" at bounding box center [520, 129] width 118 height 18
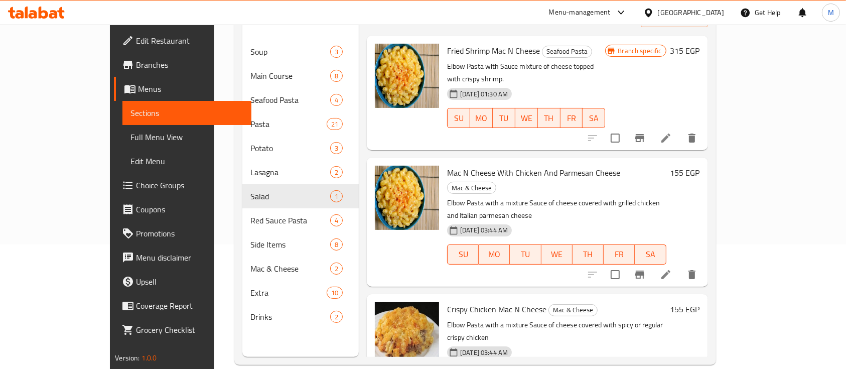
scroll to position [125, 0]
click at [379, 169] on button "upload picture" at bounding box center [389, 179] width 20 height 20
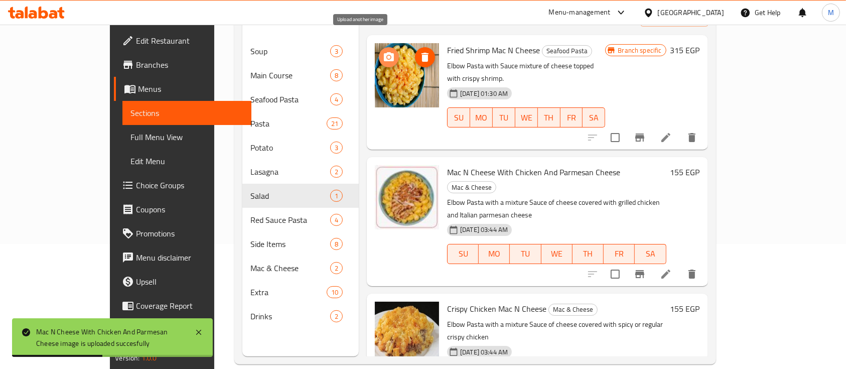
click at [387, 56] on circle "upload picture" at bounding box center [388, 57] width 3 height 3
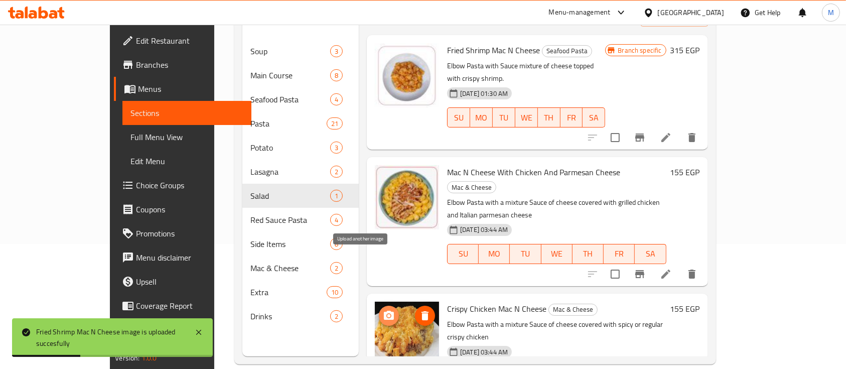
click at [384, 311] on icon "upload picture" at bounding box center [389, 315] width 10 height 9
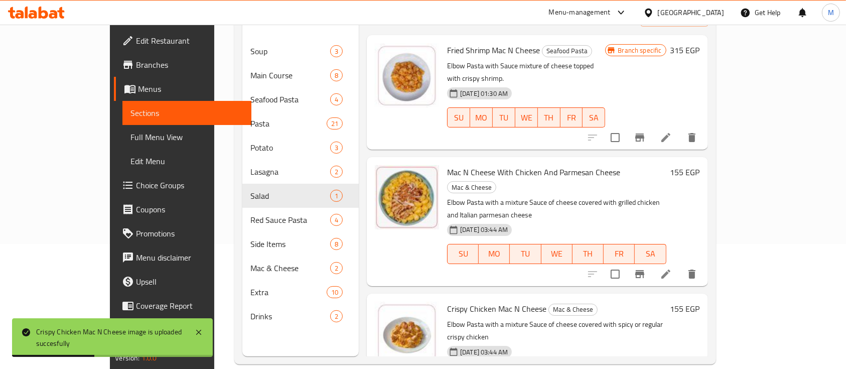
scroll to position [0, 0]
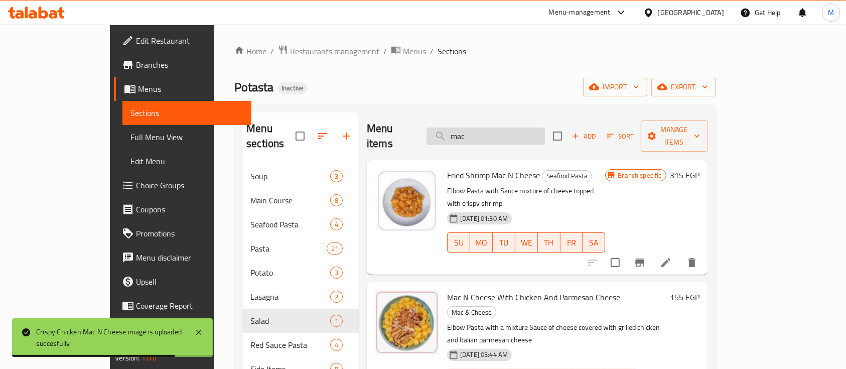
click at [474, 127] on input "mac" at bounding box center [486, 136] width 118 height 18
click at [496, 128] on input "mac" at bounding box center [486, 136] width 118 height 18
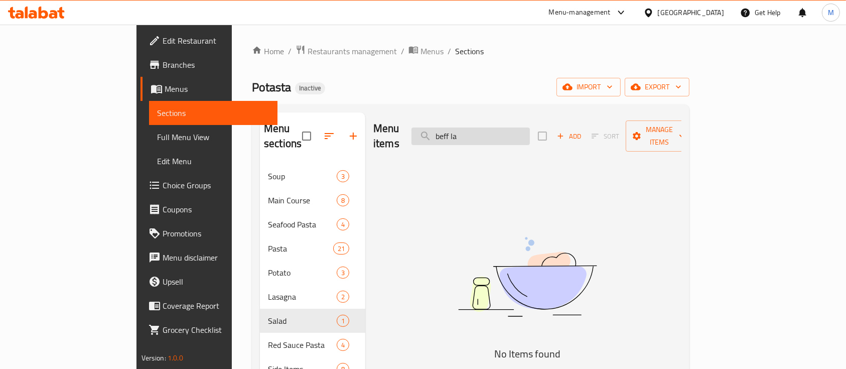
click at [494, 128] on input "beff la" at bounding box center [470, 136] width 118 height 18
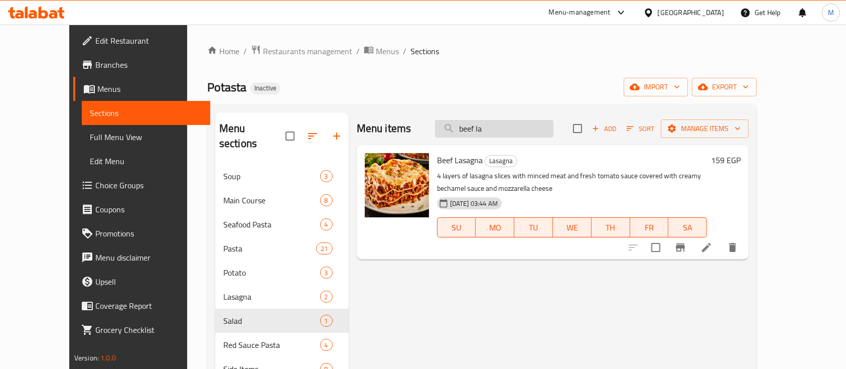
click at [508, 129] on input "beef la" at bounding box center [494, 129] width 118 height 18
click at [369, 163] on span "upload picture" at bounding box center [379, 167] width 20 height 12
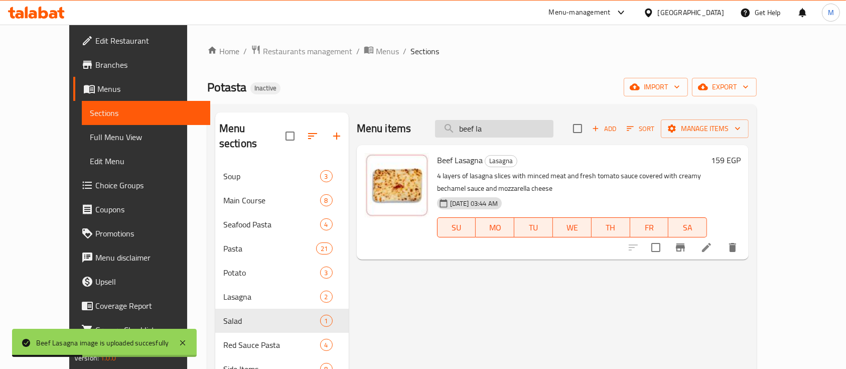
drag, startPoint x: 500, startPoint y: 127, endPoint x: 468, endPoint y: 125, distance: 31.7
click at [468, 125] on input "beef la" at bounding box center [494, 129] width 118 height 18
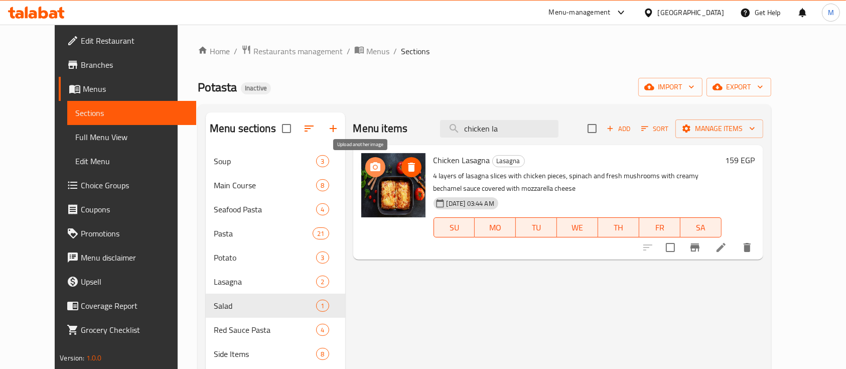
click at [369, 162] on icon "upload picture" at bounding box center [375, 167] width 12 height 12
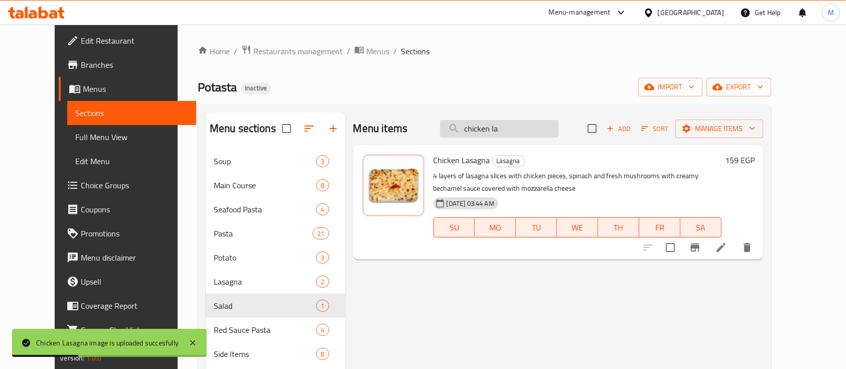
click at [504, 130] on input "chicken la" at bounding box center [499, 129] width 118 height 18
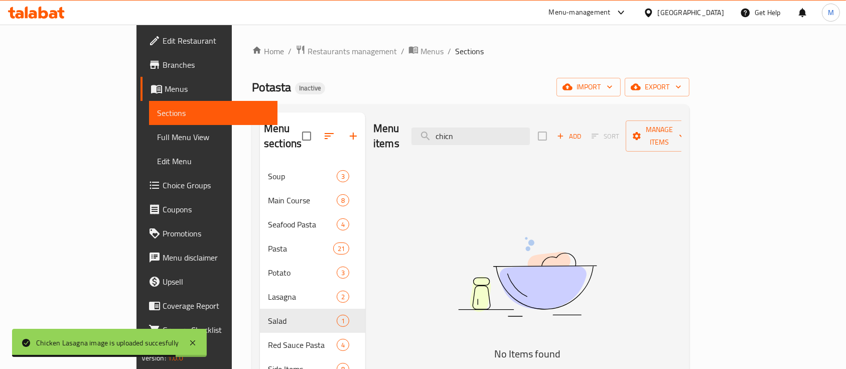
click at [441, 128] on div "Menu items chicn Add Sort Manage items" at bounding box center [527, 136] width 308 height 48
click at [526, 128] on input "chicn" at bounding box center [470, 136] width 118 height 18
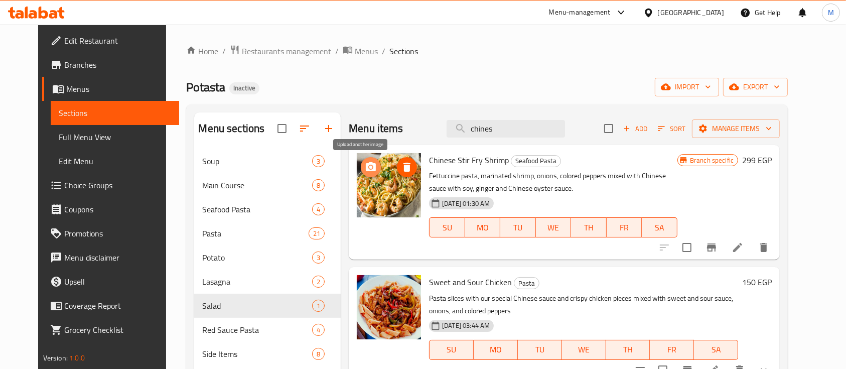
click at [361, 175] on button "upload picture" at bounding box center [371, 167] width 20 height 20
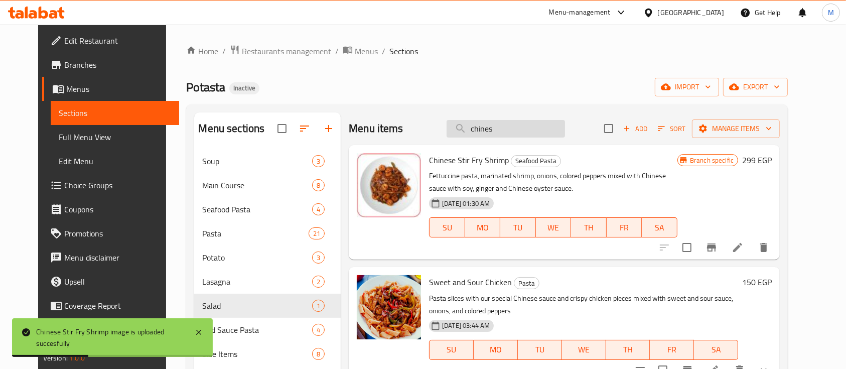
click at [491, 129] on input "chines" at bounding box center [506, 129] width 118 height 18
click at [432, 100] on div "Home / Restaurants management / Menus / Sections Potasta Inactive import export…" at bounding box center [487, 267] width 602 height 445
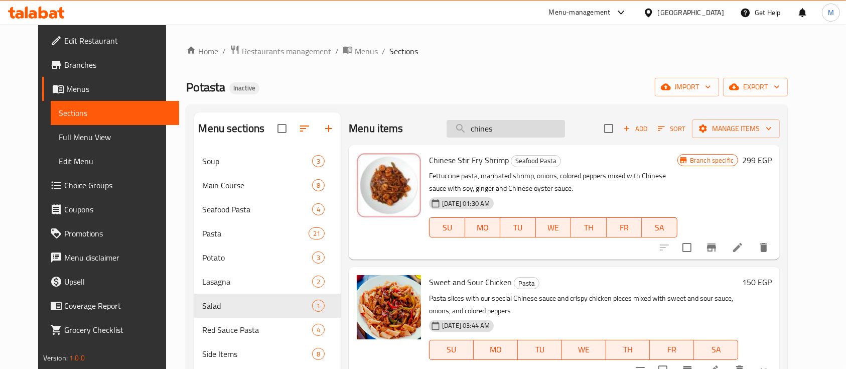
click at [486, 131] on input "chines" at bounding box center [506, 129] width 118 height 18
click at [486, 131] on input "c" at bounding box center [506, 129] width 118 height 18
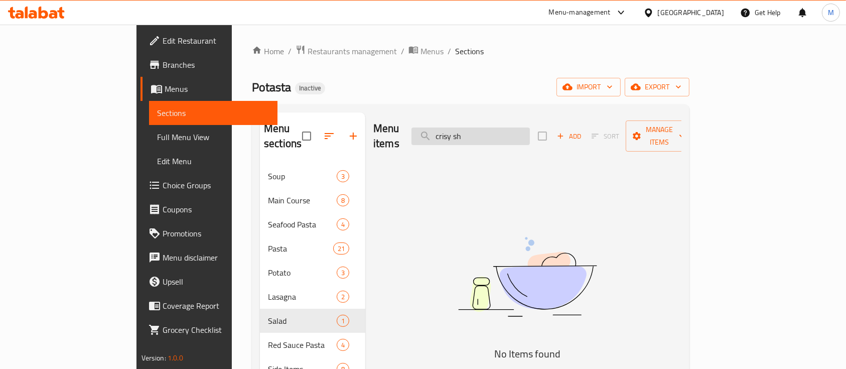
click at [495, 129] on input "crisy sh" at bounding box center [470, 136] width 118 height 18
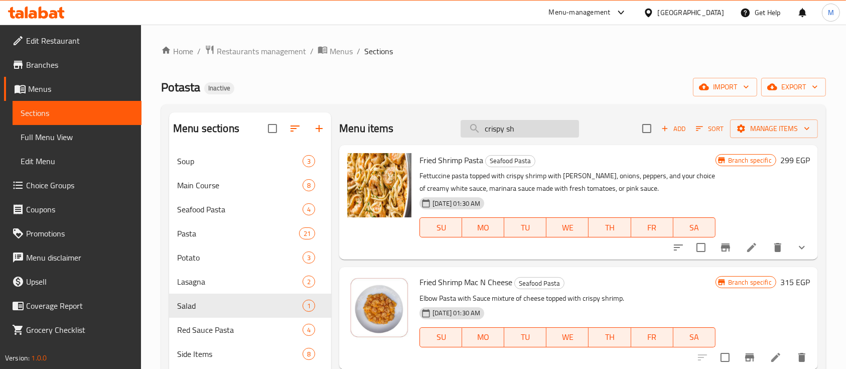
click at [526, 133] on input "crispy sh" at bounding box center [520, 129] width 118 height 18
click at [356, 163] on icon "upload picture" at bounding box center [361, 167] width 12 height 12
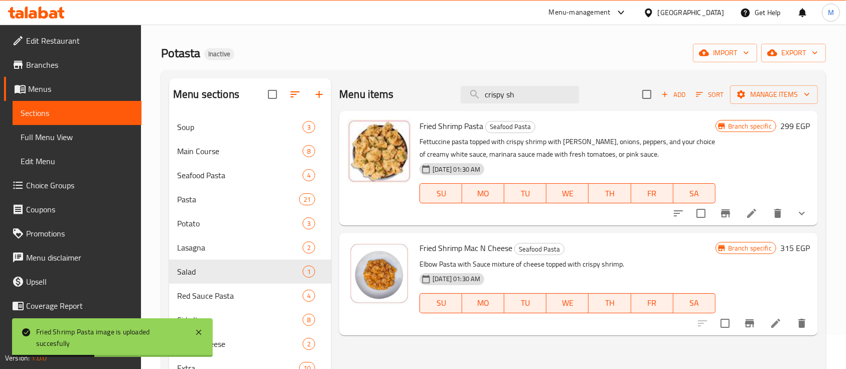
scroll to position [35, 0]
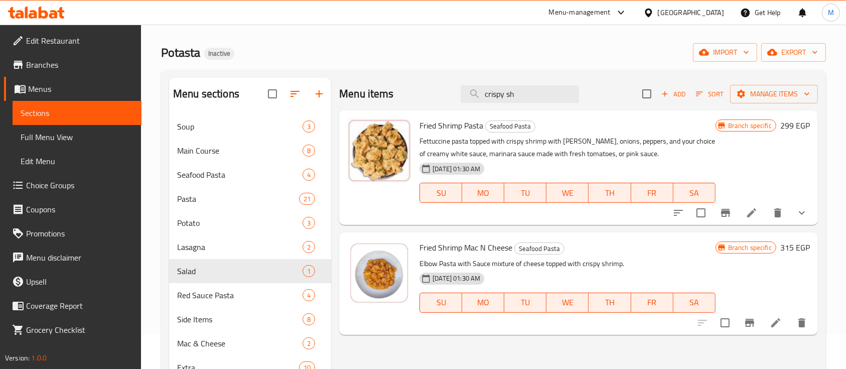
click at [401, 76] on div "Menu sections Soup 3 Main Course 8 Seafood Pasta 4 Pasta 21 Potato 3 Lasagna 2 …" at bounding box center [493, 262] width 665 height 385
click at [528, 99] on input "crispy sh" at bounding box center [520, 94] width 118 height 18
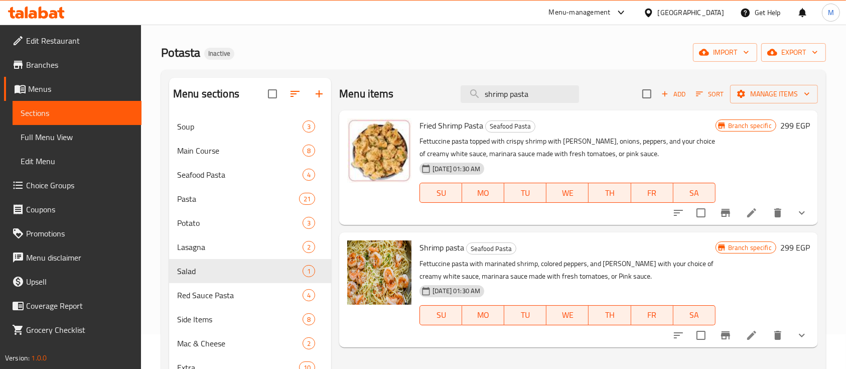
click at [389, 80] on div "Menu items shrimp pasta Add Sort Manage items" at bounding box center [578, 94] width 479 height 33
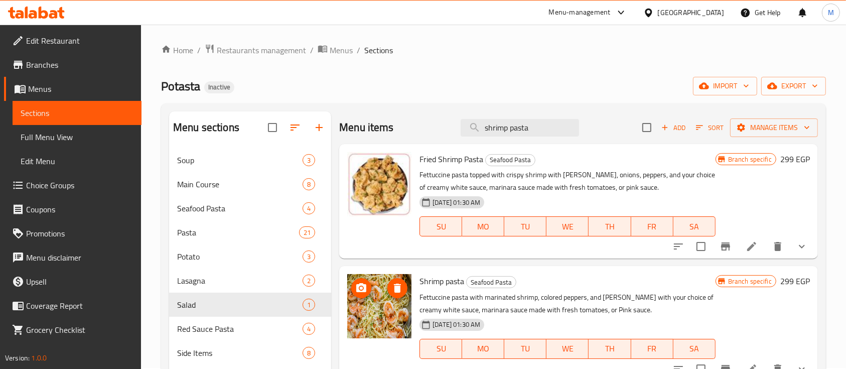
scroll to position [0, 0]
click at [364, 283] on icon "upload picture" at bounding box center [361, 289] width 12 height 12
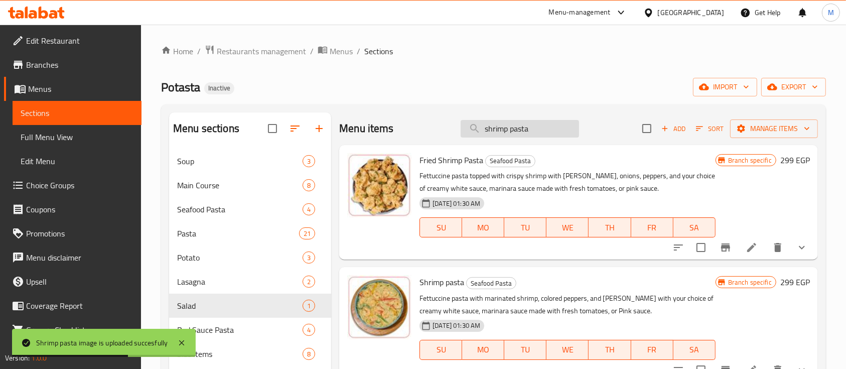
click at [523, 129] on input "shrimp pasta" at bounding box center [520, 129] width 118 height 18
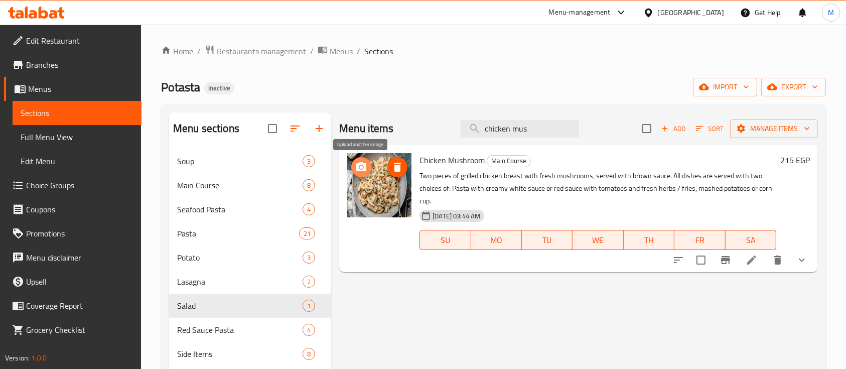
click at [358, 160] on button "upload picture" at bounding box center [361, 167] width 20 height 20
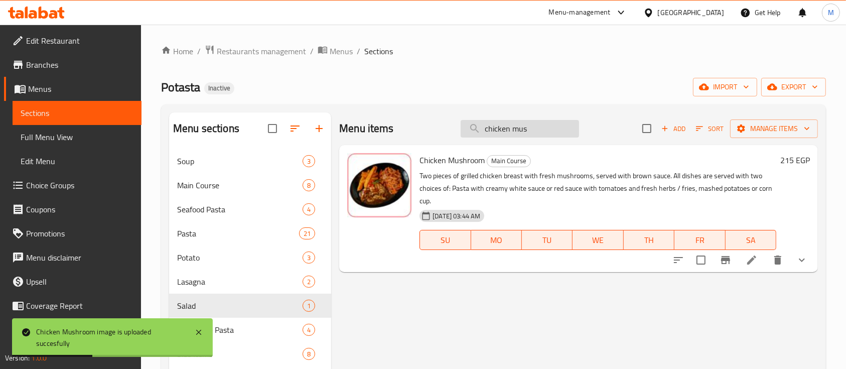
drag, startPoint x: 533, startPoint y: 120, endPoint x: 514, endPoint y: 125, distance: 19.6
click at [514, 125] on input "chicken mus" at bounding box center [520, 129] width 118 height 18
click at [434, 62] on div "Home / Restaurants management / Menus / Sections Potasta Inactive import export…" at bounding box center [493, 267] width 665 height 445
click at [519, 130] on input "chicken mus" at bounding box center [520, 129] width 118 height 18
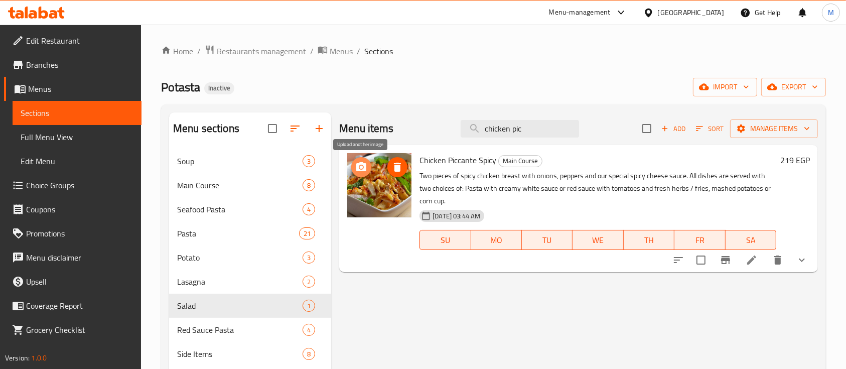
click at [362, 162] on icon "upload picture" at bounding box center [361, 167] width 12 height 12
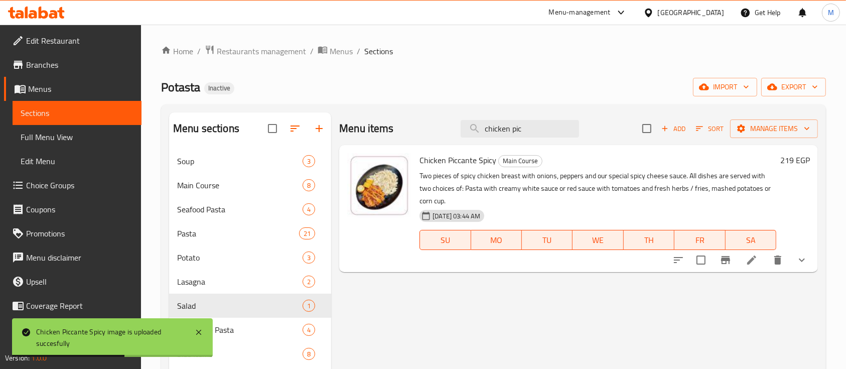
click at [425, 76] on div "Home / Restaurants management / Menus / Sections Potasta Inactive import export…" at bounding box center [493, 267] width 665 height 445
drag, startPoint x: 519, startPoint y: 124, endPoint x: 384, endPoint y: 113, distance: 135.4
click at [384, 113] on div "Menu items chicken pic Add Sort Manage items" at bounding box center [578, 128] width 479 height 33
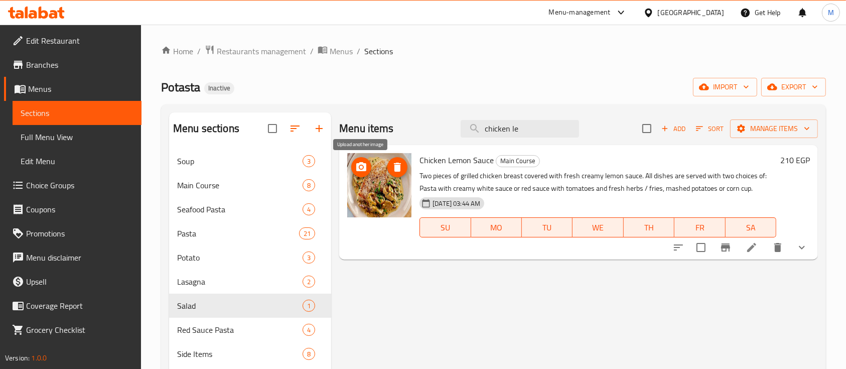
click at [360, 171] on icon "upload picture" at bounding box center [361, 167] width 12 height 12
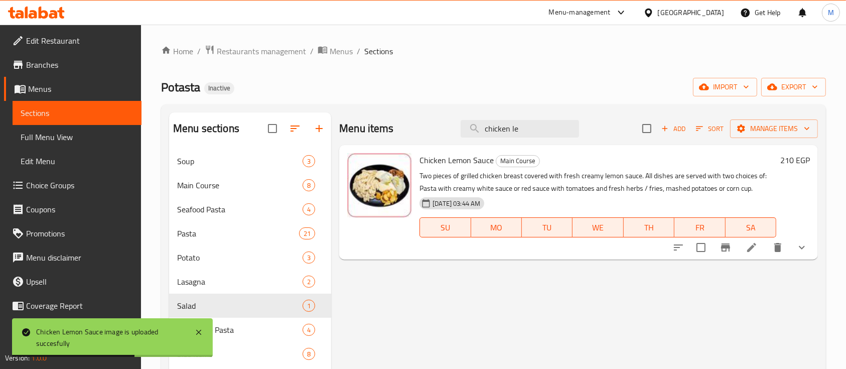
click at [430, 118] on div "Menu items chicken le Add Sort Manage items" at bounding box center [578, 128] width 479 height 33
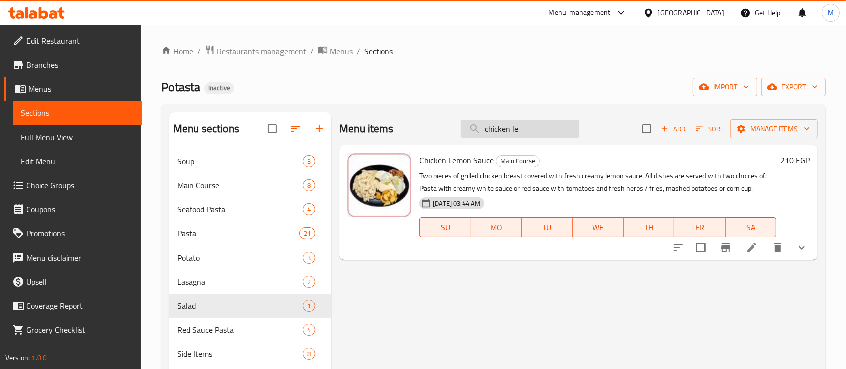
click at [538, 126] on input "chicken le" at bounding box center [520, 129] width 118 height 18
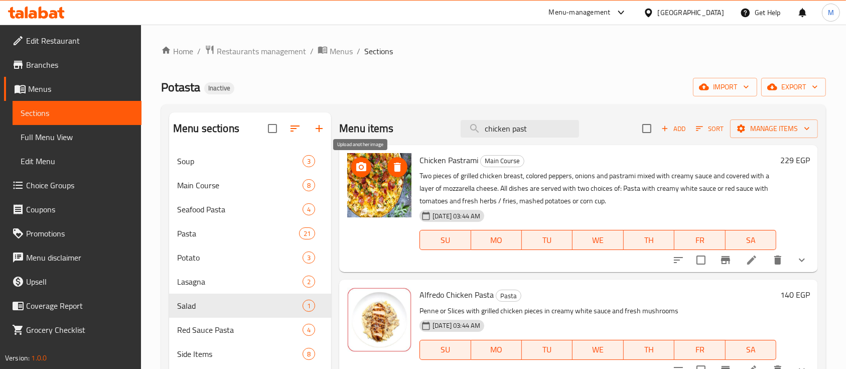
click at [363, 164] on icon "upload picture" at bounding box center [361, 166] width 10 height 9
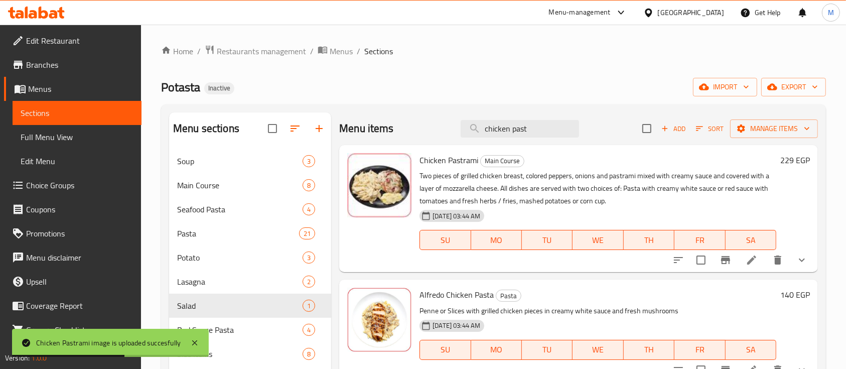
click at [443, 80] on div "Potasta Inactive import export" at bounding box center [493, 87] width 665 height 19
click at [528, 128] on input "chicken past" at bounding box center [520, 129] width 118 height 18
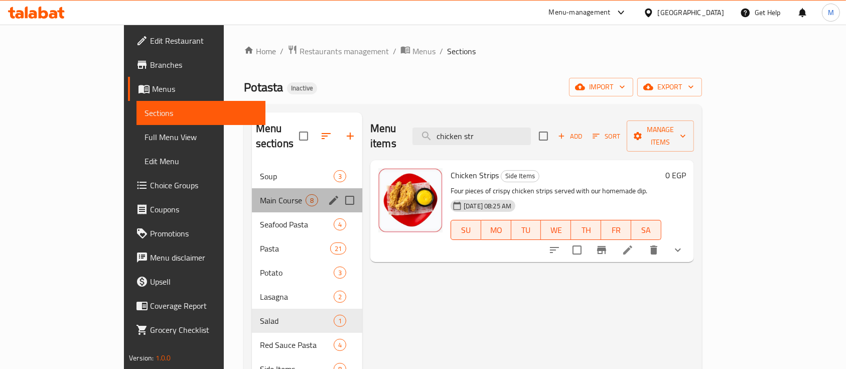
click at [252, 191] on div "Main Course 8" at bounding box center [307, 200] width 110 height 24
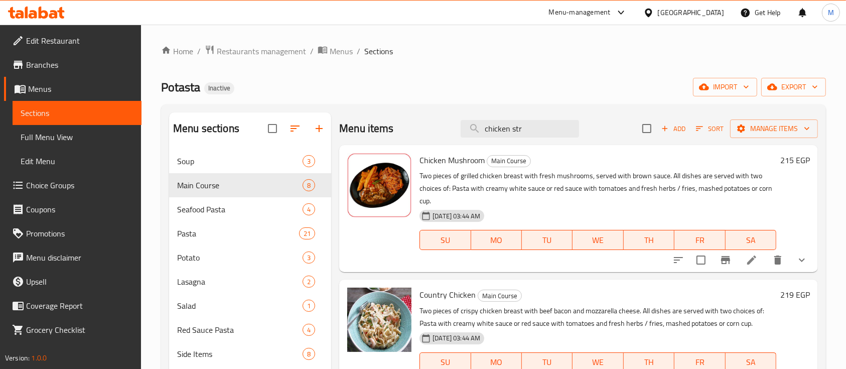
click at [430, 136] on div "Menu items chicken str Add Sort Manage items" at bounding box center [578, 128] width 479 height 33
drag, startPoint x: 528, startPoint y: 135, endPoint x: 295, endPoint y: -81, distance: 318.5
click at [295, 0] on html "​ Menu-management Egypt Get Help M Edit Restaurant Branches Menus Sections Full…" at bounding box center [423, 184] width 846 height 369
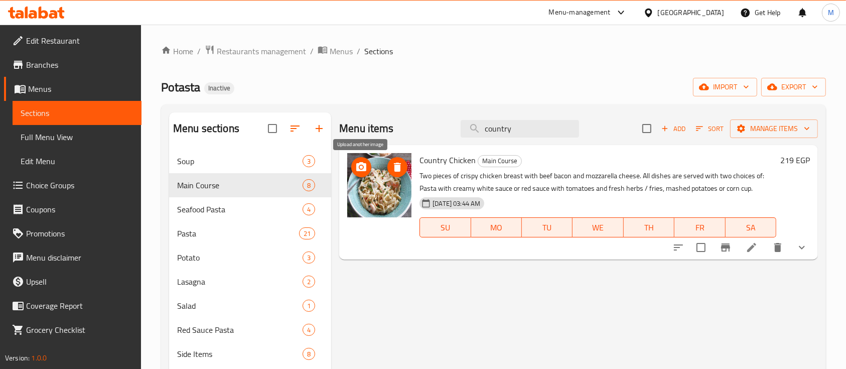
type input "country"
click at [363, 161] on icon "upload picture" at bounding box center [361, 167] width 12 height 12
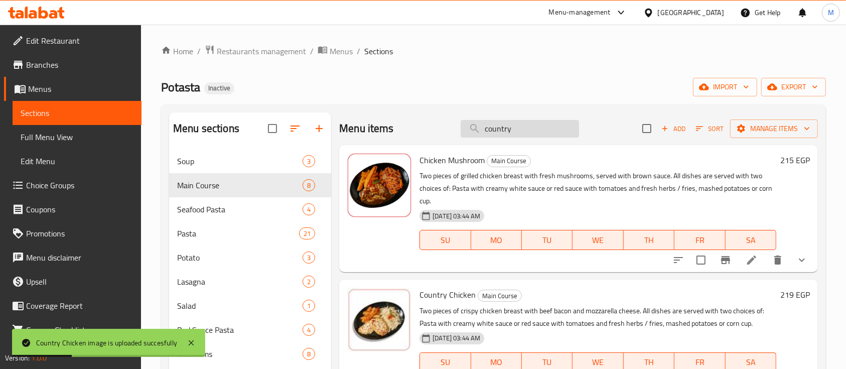
click at [497, 133] on input "country" at bounding box center [520, 129] width 118 height 18
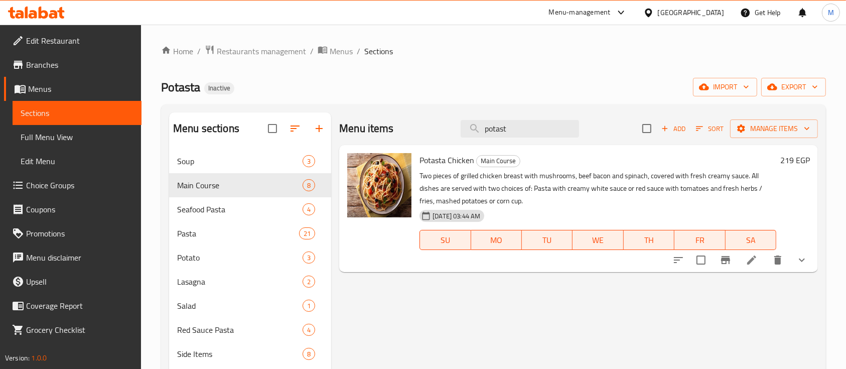
click at [460, 108] on div "Menu sections Soup 3 Main Course 8 Seafood Pasta 4 Pasta 21 Potato 3 Lasagna 2 …" at bounding box center [493, 296] width 665 height 385
click at [365, 163] on icon "upload picture" at bounding box center [361, 166] width 10 height 9
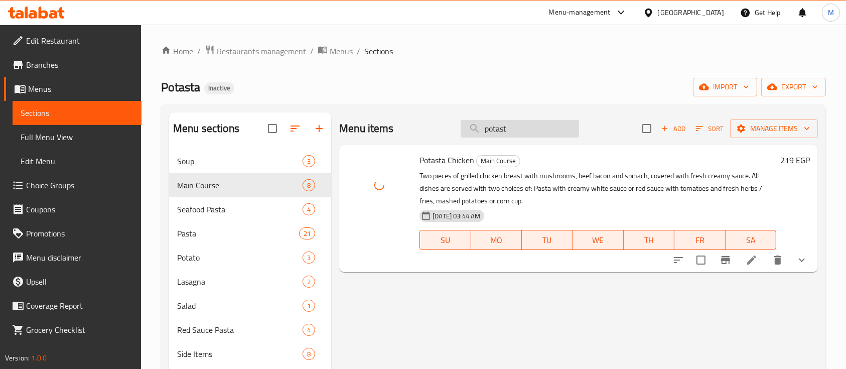
click at [501, 130] on input "potast" at bounding box center [520, 129] width 118 height 18
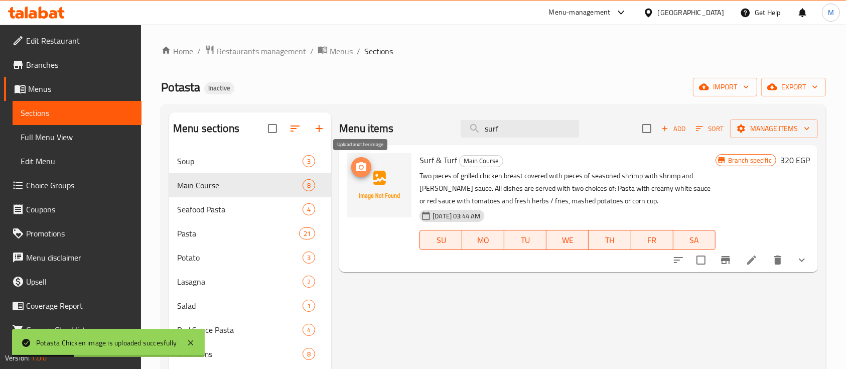
click at [360, 166] on icon "upload picture" at bounding box center [361, 167] width 12 height 12
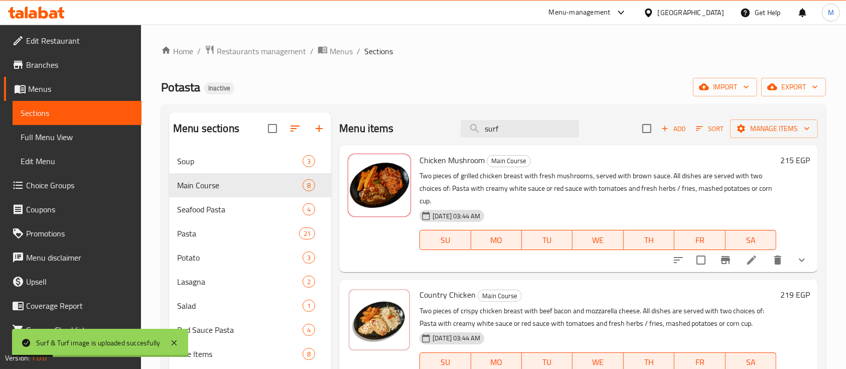
click at [453, 96] on div "Potasta Inactive import export" at bounding box center [493, 87] width 665 height 19
click at [518, 133] on input "surf" at bounding box center [520, 129] width 118 height 18
type input "s"
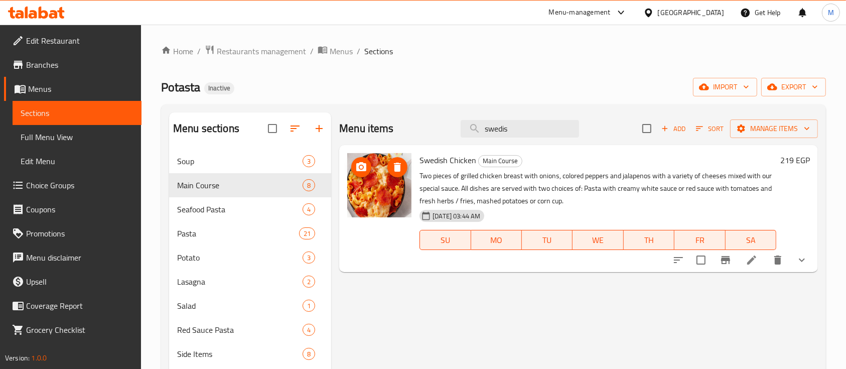
type input "swedis"
click at [362, 163] on icon "upload picture" at bounding box center [361, 166] width 10 height 9
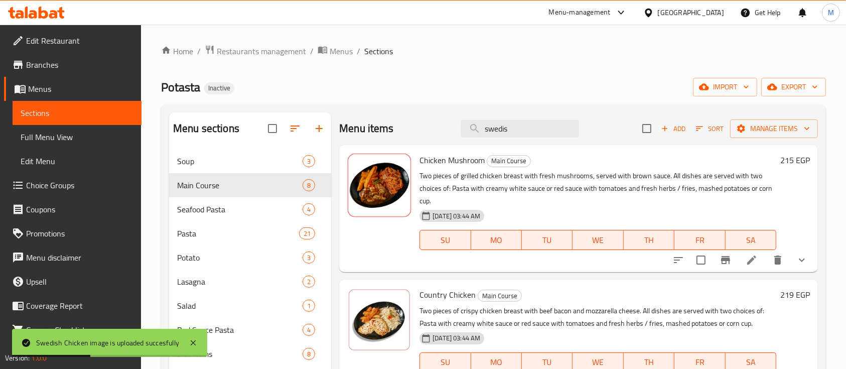
drag, startPoint x: 510, startPoint y: 134, endPoint x: 409, endPoint y: 141, distance: 101.6
click at [409, 141] on div "Menu items swedis Add Sort Manage items" at bounding box center [578, 128] width 479 height 33
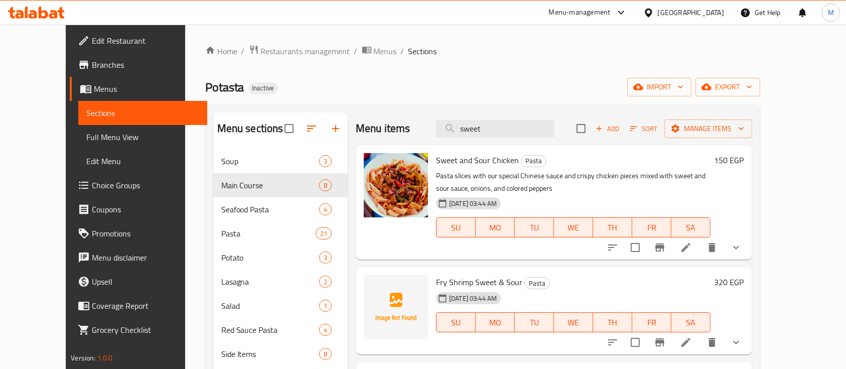
click at [421, 126] on div "Menu items sweet Add Sort Manage items" at bounding box center [554, 128] width 396 height 33
click at [372, 163] on icon "upload picture" at bounding box center [378, 167] width 12 height 12
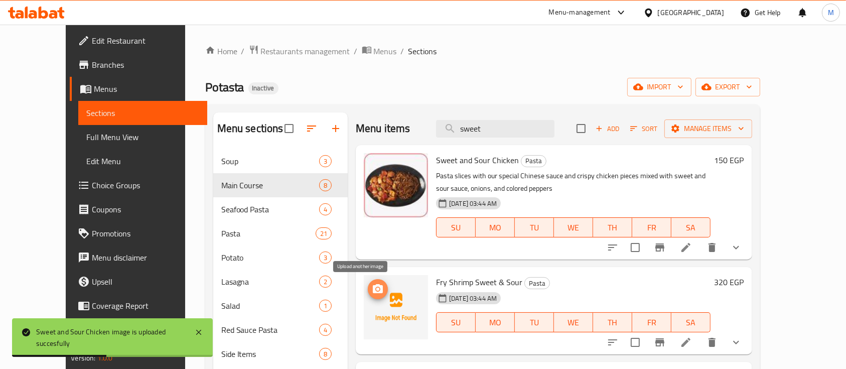
click at [372, 283] on icon "upload picture" at bounding box center [378, 289] width 12 height 12
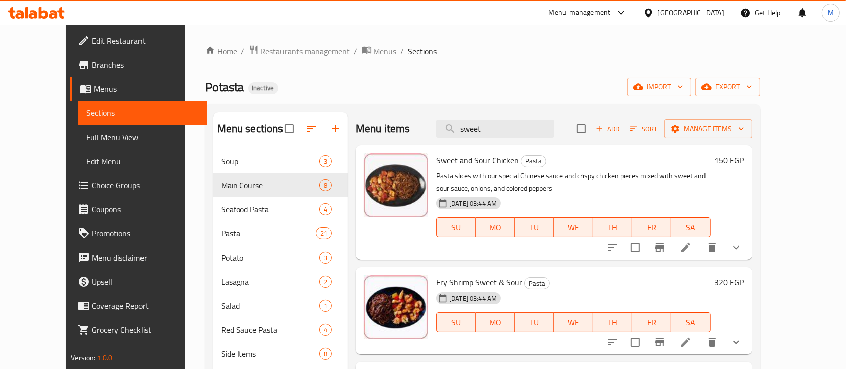
click at [407, 150] on div at bounding box center [396, 202] width 72 height 106
click at [477, 126] on input "sweet" at bounding box center [495, 129] width 118 height 18
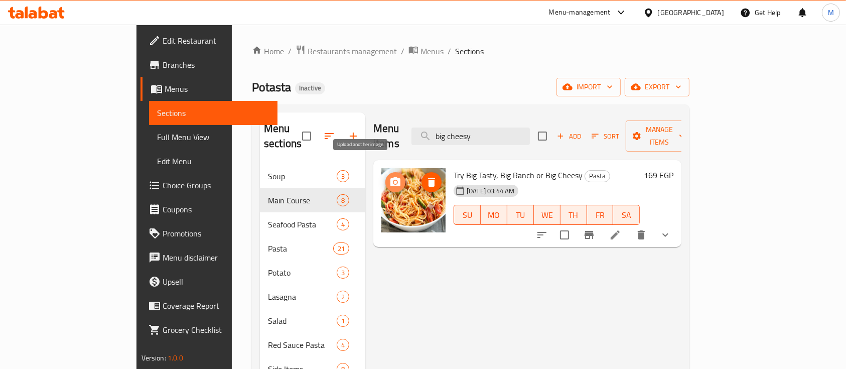
click at [390, 177] on icon "upload picture" at bounding box center [395, 181] width 10 height 9
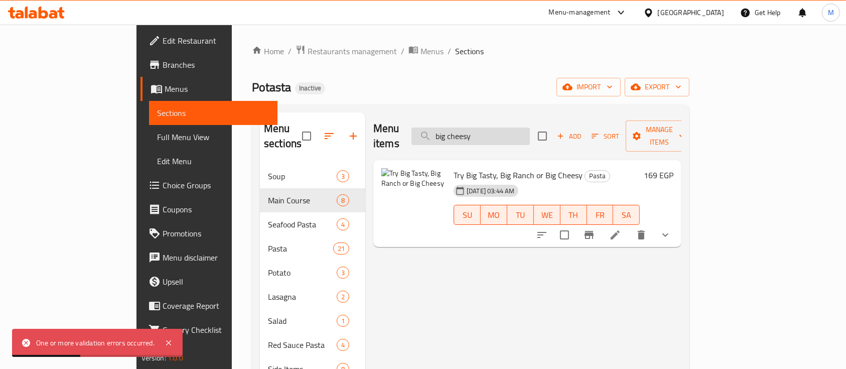
click at [468, 131] on input "big cheesy" at bounding box center [470, 136] width 118 height 18
click at [527, 131] on input "big cheesy" at bounding box center [470, 136] width 118 height 18
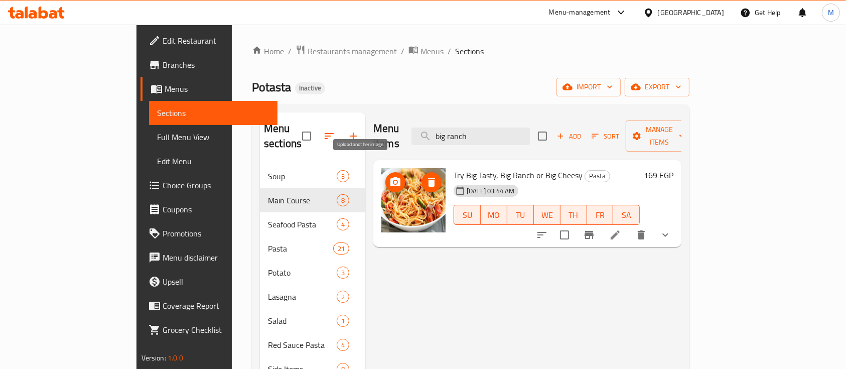
type input "big ranch"
click at [390, 177] on icon "upload picture" at bounding box center [395, 181] width 10 height 9
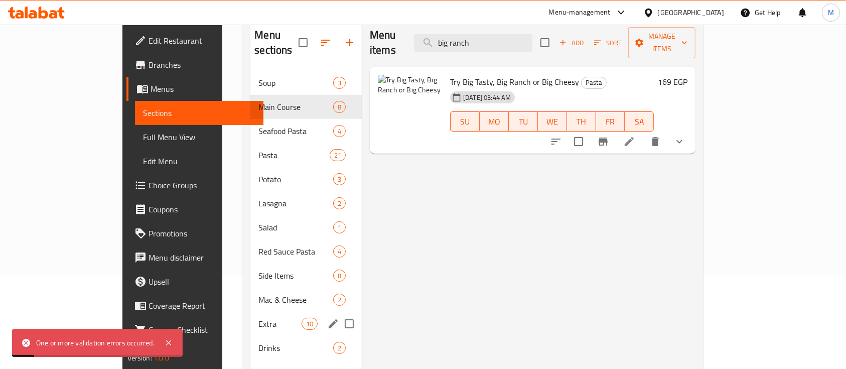
scroll to position [95, 0]
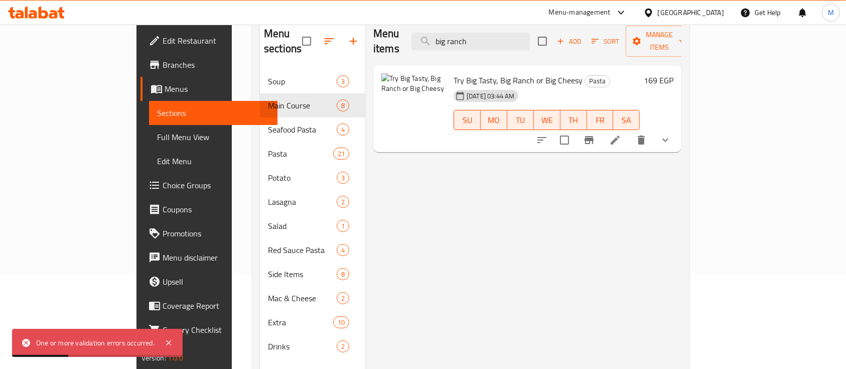
click at [380, 266] on div "Menu items big ranch Add Sort Manage items Try Big Tasty, Big Ranch or Big Chee…" at bounding box center [523, 202] width 316 height 369
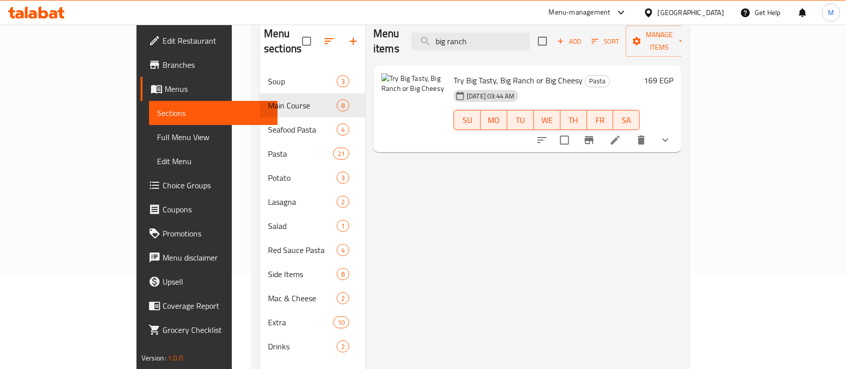
drag, startPoint x: 526, startPoint y: 40, endPoint x: 403, endPoint y: 29, distance: 123.9
click at [403, 29] on div "Menu items big ranch Add Sort Manage items" at bounding box center [527, 42] width 308 height 48
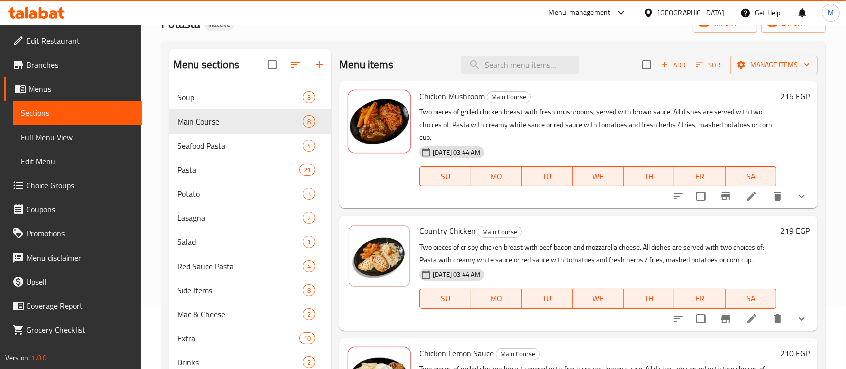
scroll to position [60, 0]
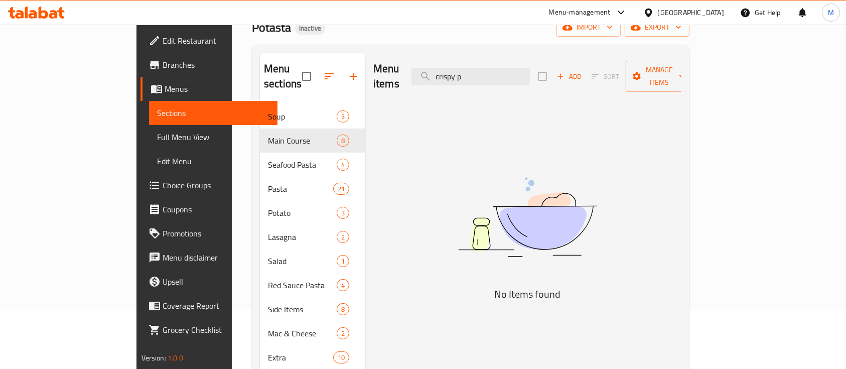
type input "crispy p"
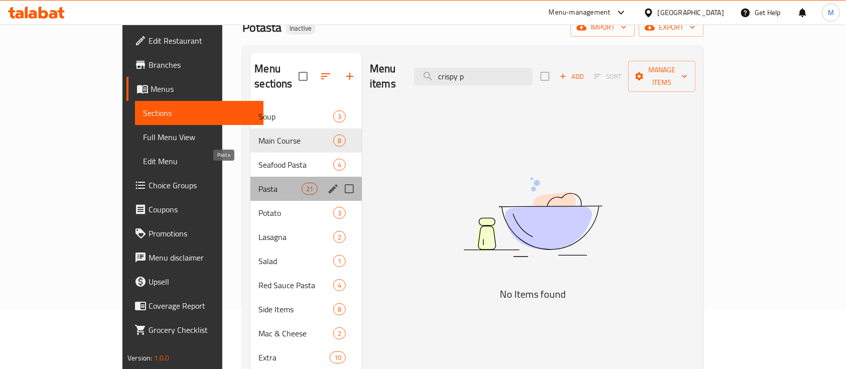
click at [258, 183] on span "Pasta" at bounding box center [279, 189] width 43 height 12
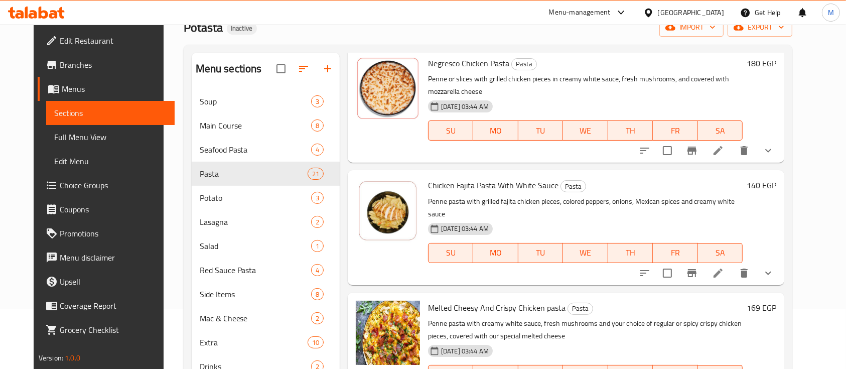
scroll to position [998, 0]
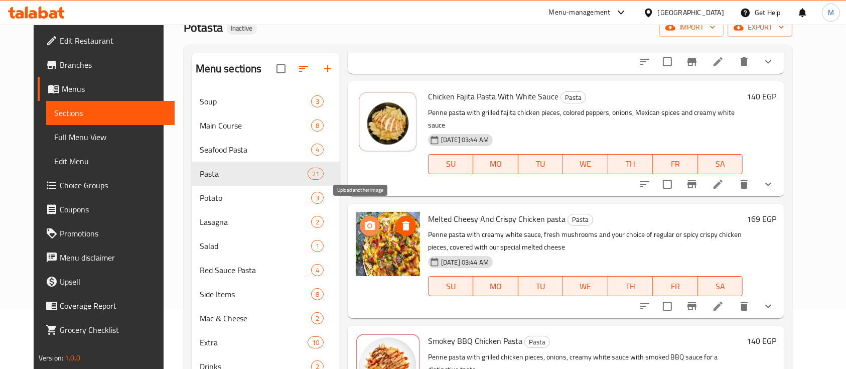
click at [365, 221] on icon "upload picture" at bounding box center [370, 225] width 10 height 9
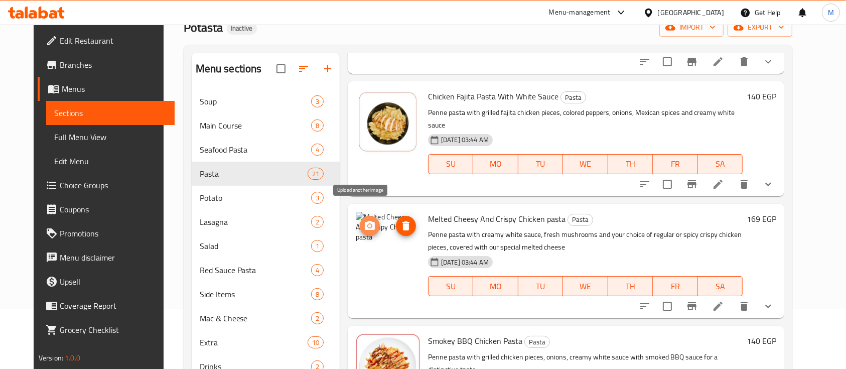
click at [364, 220] on icon "upload picture" at bounding box center [370, 226] width 12 height 12
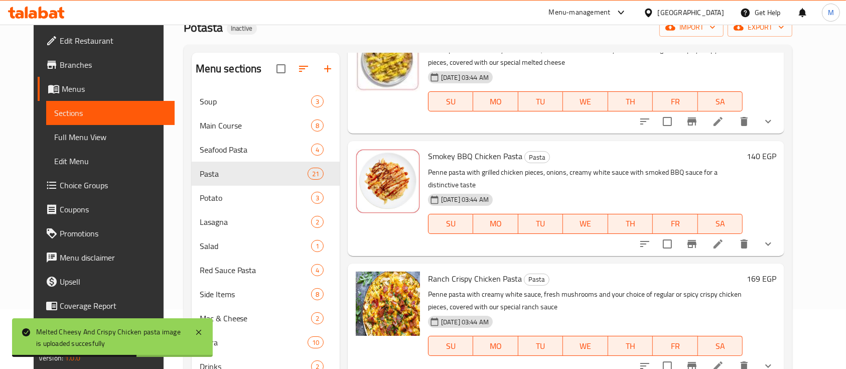
scroll to position [1195, 0]
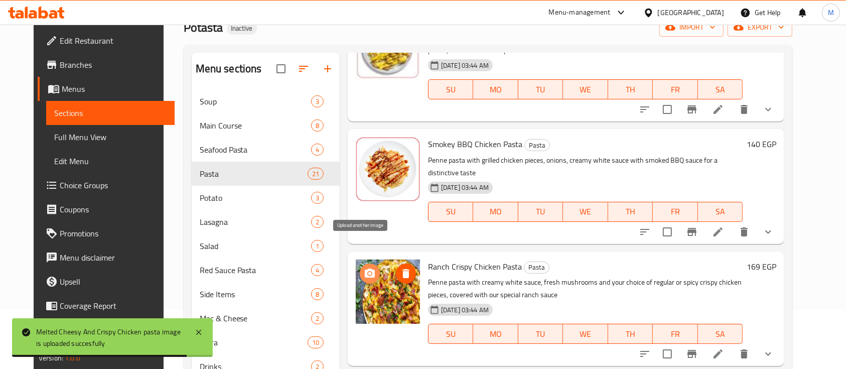
click at [364, 267] on icon "upload picture" at bounding box center [370, 273] width 12 height 12
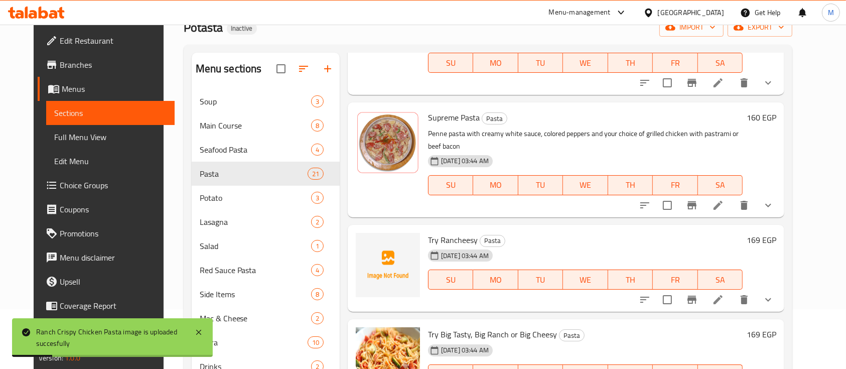
scroll to position [1473, 0]
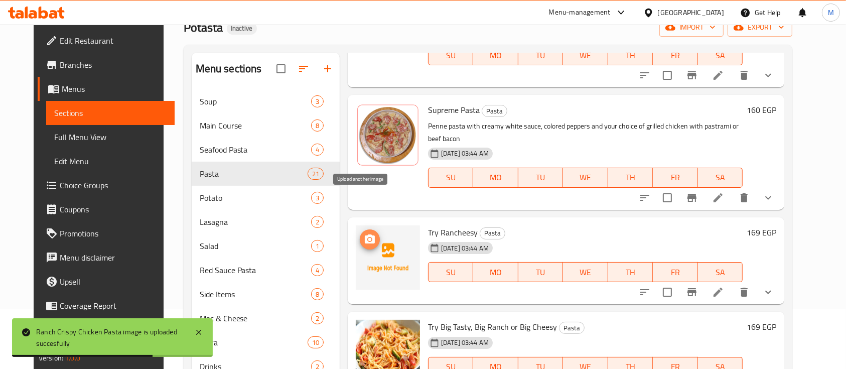
click at [365, 234] on icon "upload picture" at bounding box center [370, 238] width 10 height 9
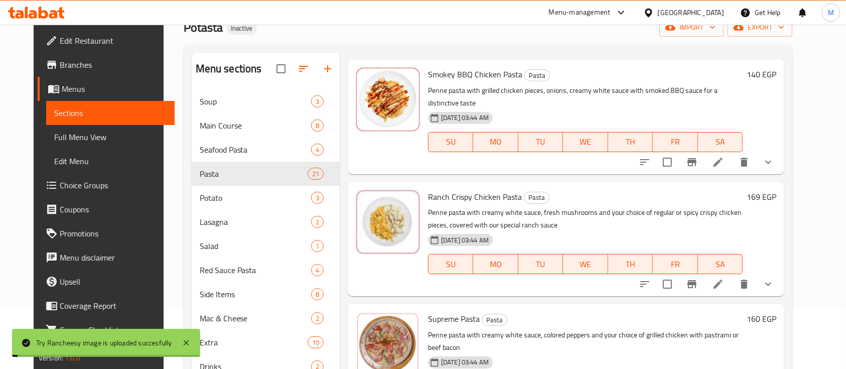
scroll to position [1265, 0]
click at [365, 199] on icon "upload picture" at bounding box center [370, 203] width 10 height 9
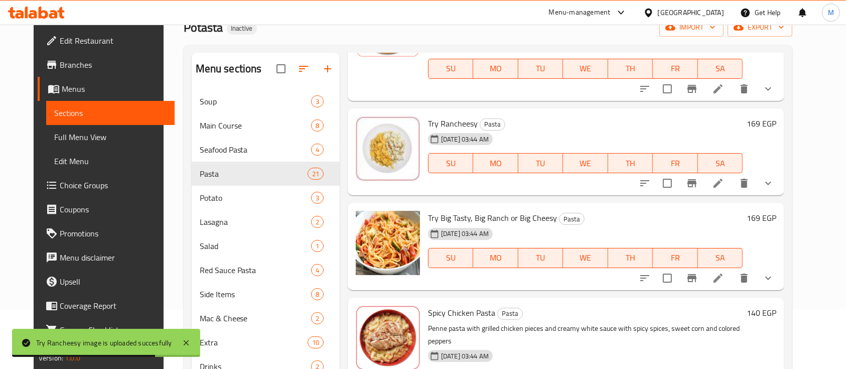
scroll to position [1585, 0]
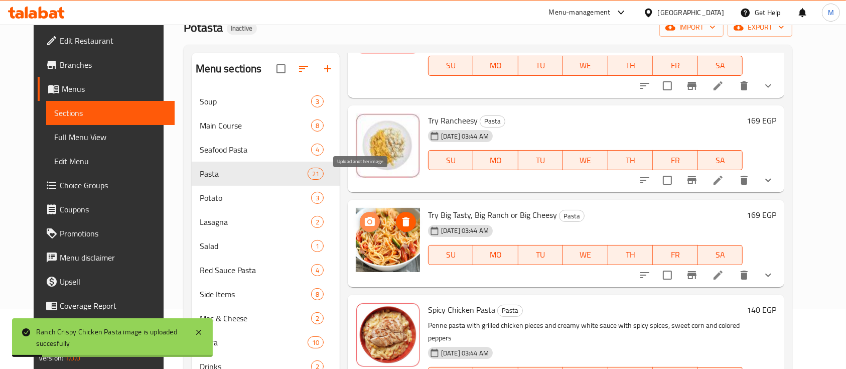
click at [364, 216] on icon "upload picture" at bounding box center [370, 222] width 12 height 12
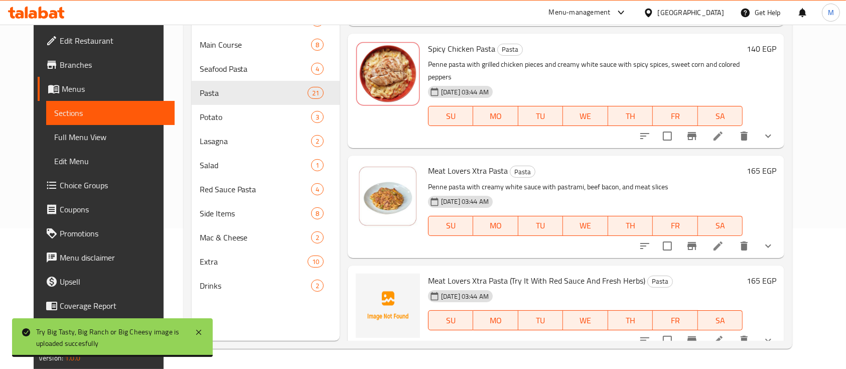
scroll to position [1758, 0]
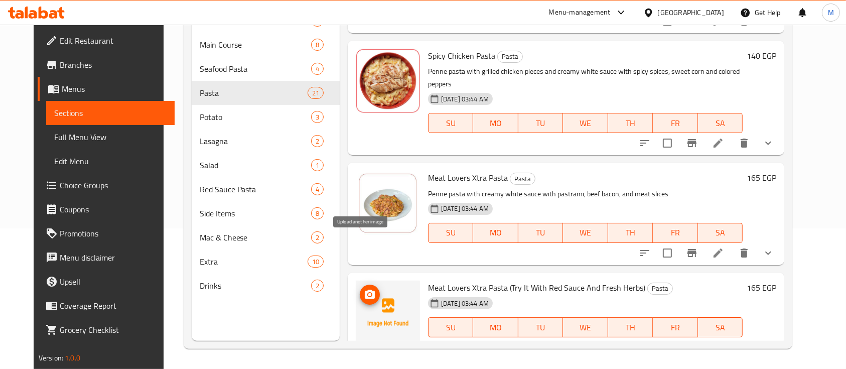
click at [368, 293] on circle "upload picture" at bounding box center [369, 294] width 3 height 3
